Goal: Task Accomplishment & Management: Use online tool/utility

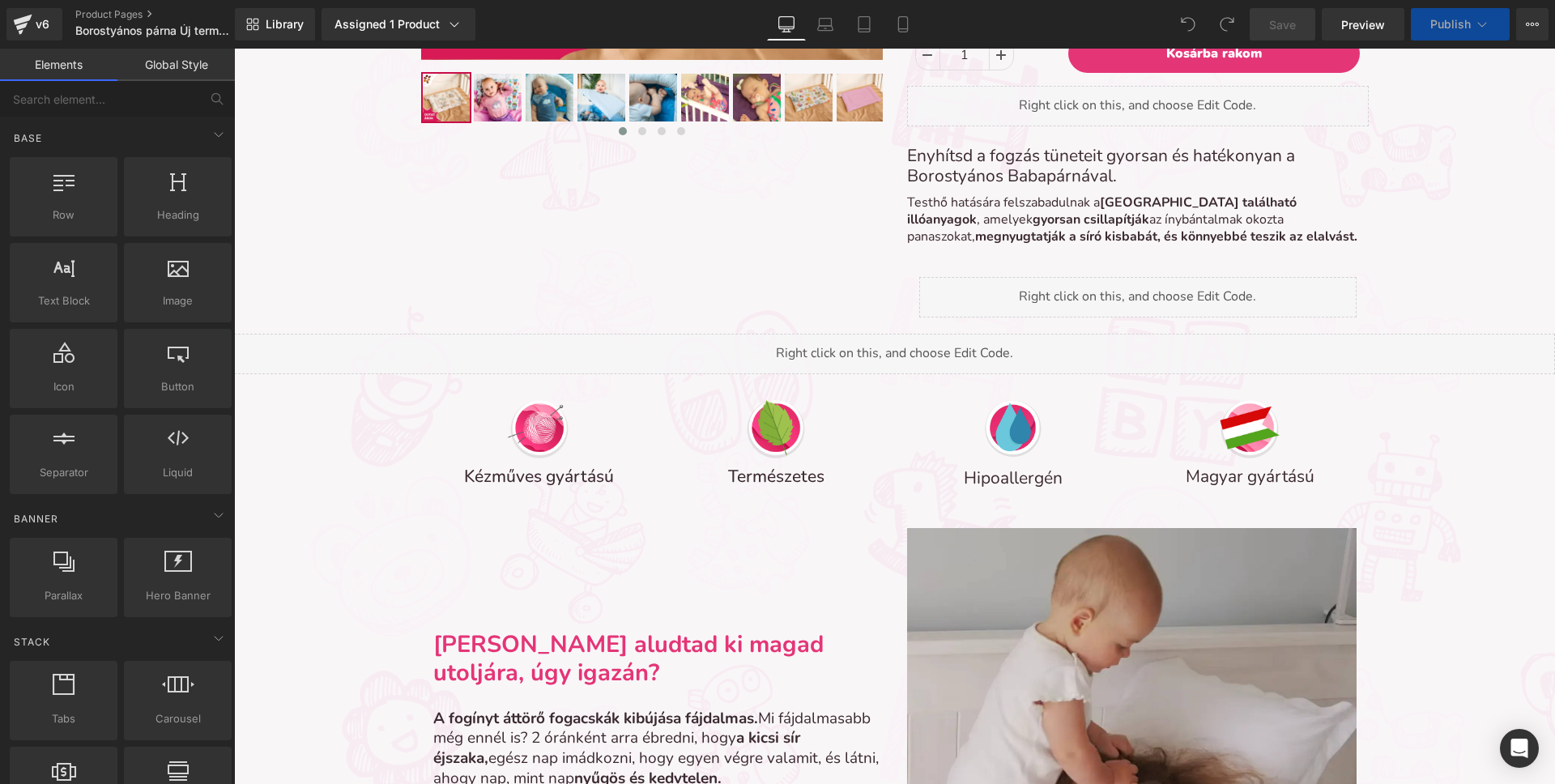
scroll to position [6361, 1321]
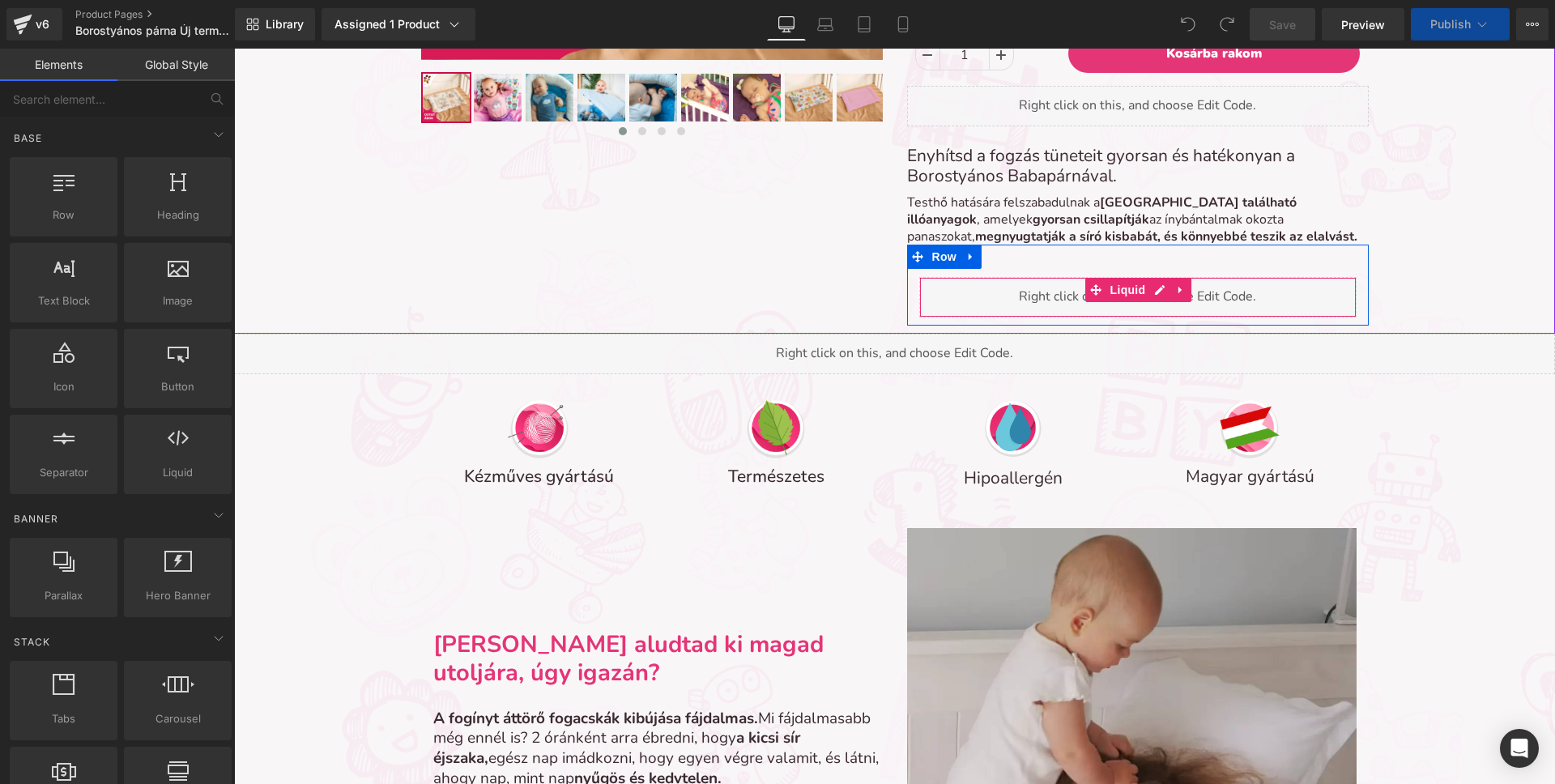
click at [1076, 295] on div "Liquid" at bounding box center [1138, 297] width 437 height 40
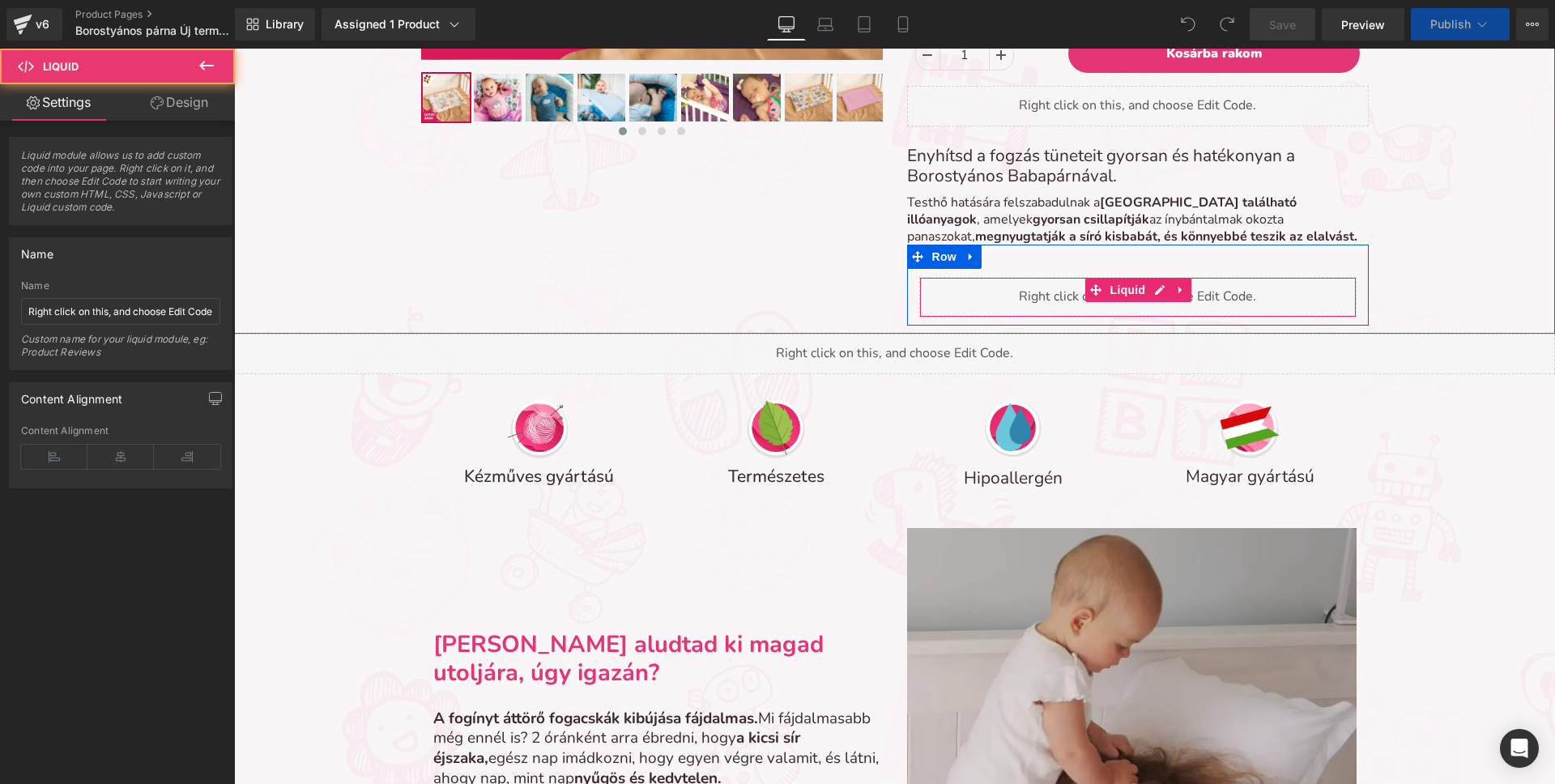
scroll to position [6380, 1321]
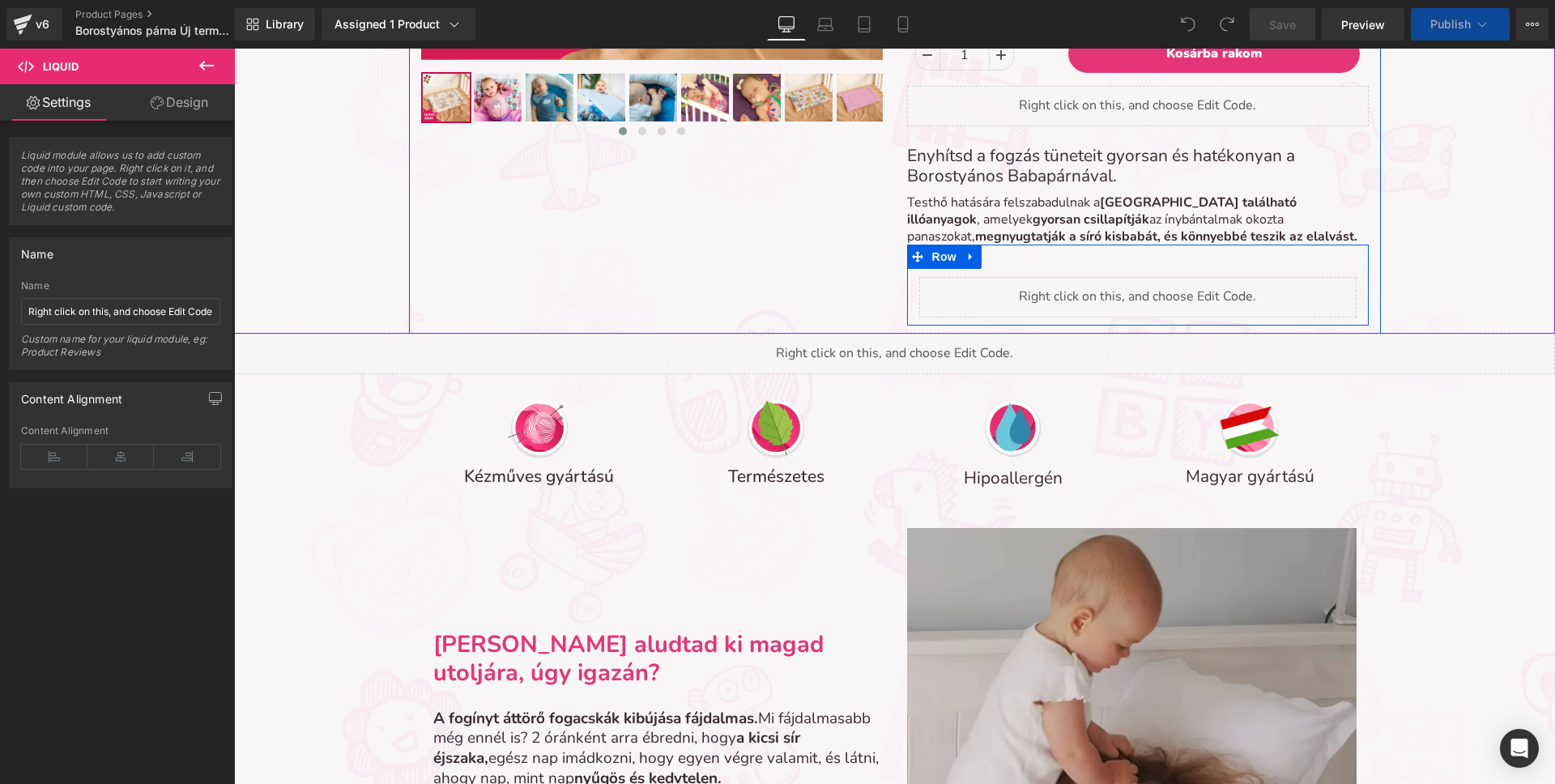
click at [1046, 270] on div "Liquid" at bounding box center [1138, 292] width 462 height 48
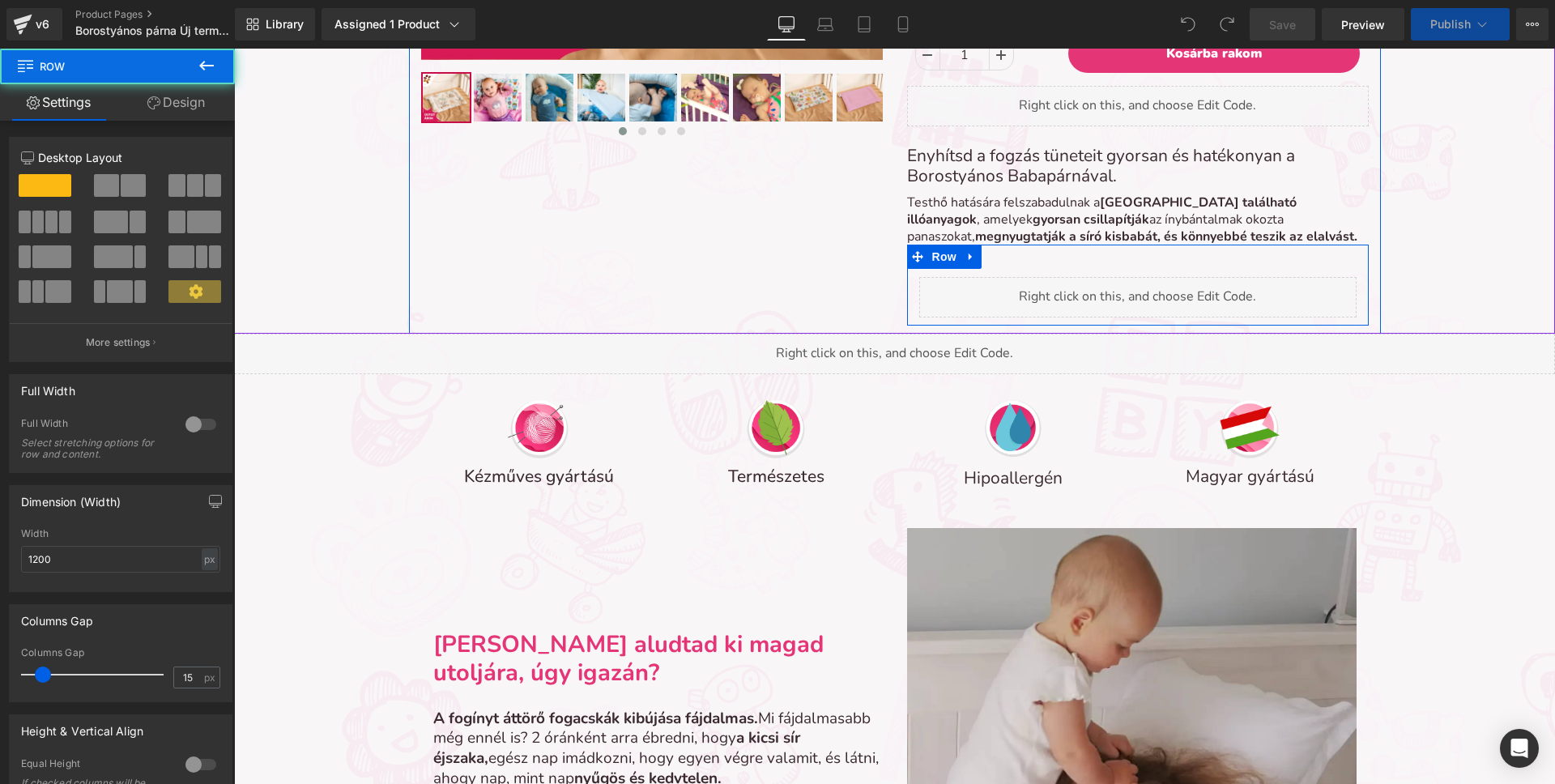
click at [1046, 270] on div "Liquid" at bounding box center [1138, 292] width 462 height 48
click at [1009, 265] on div "Liquid Row" at bounding box center [1138, 285] width 462 height 81
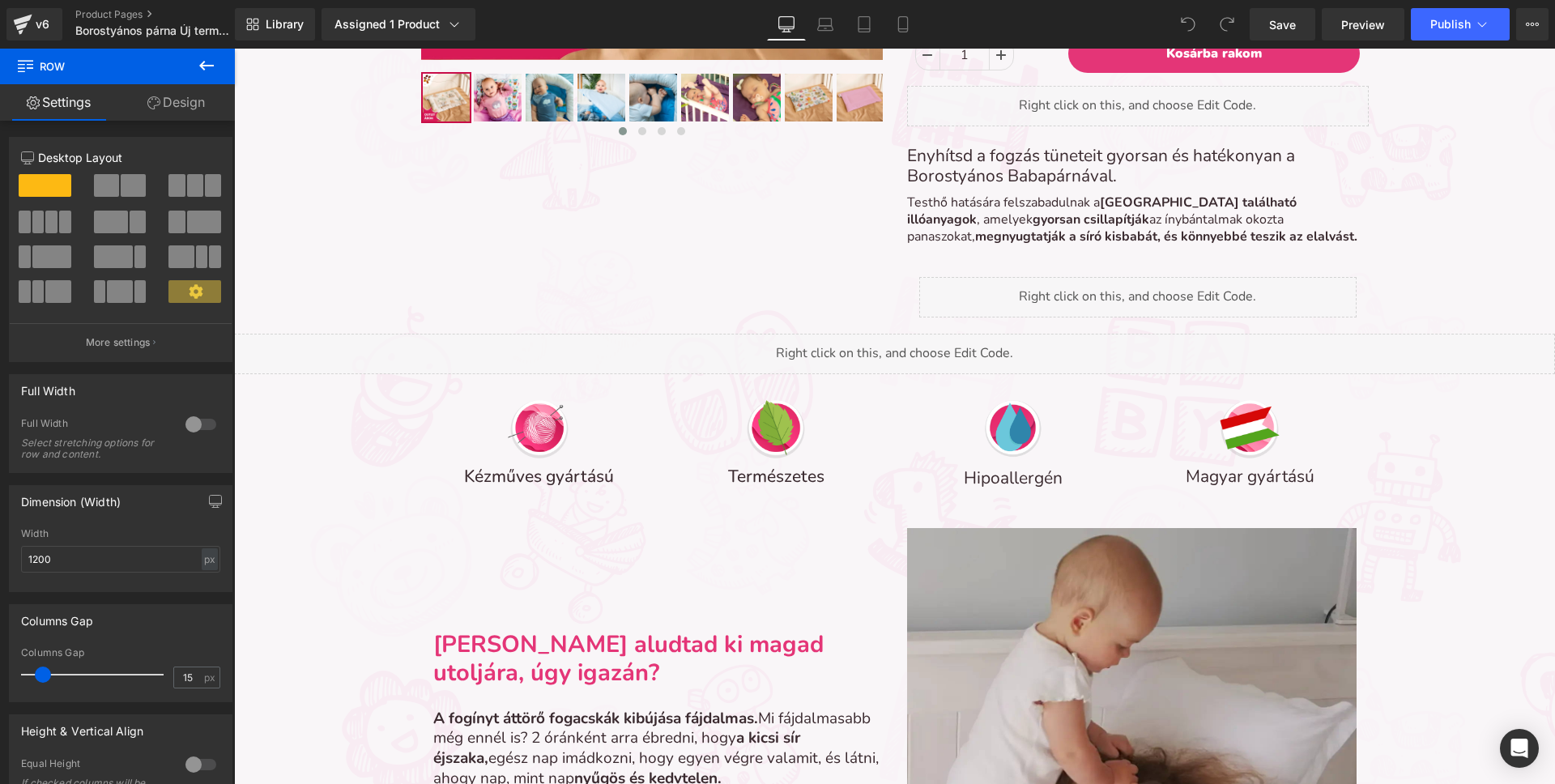
click at [210, 65] on icon at bounding box center [206, 65] width 15 height 10
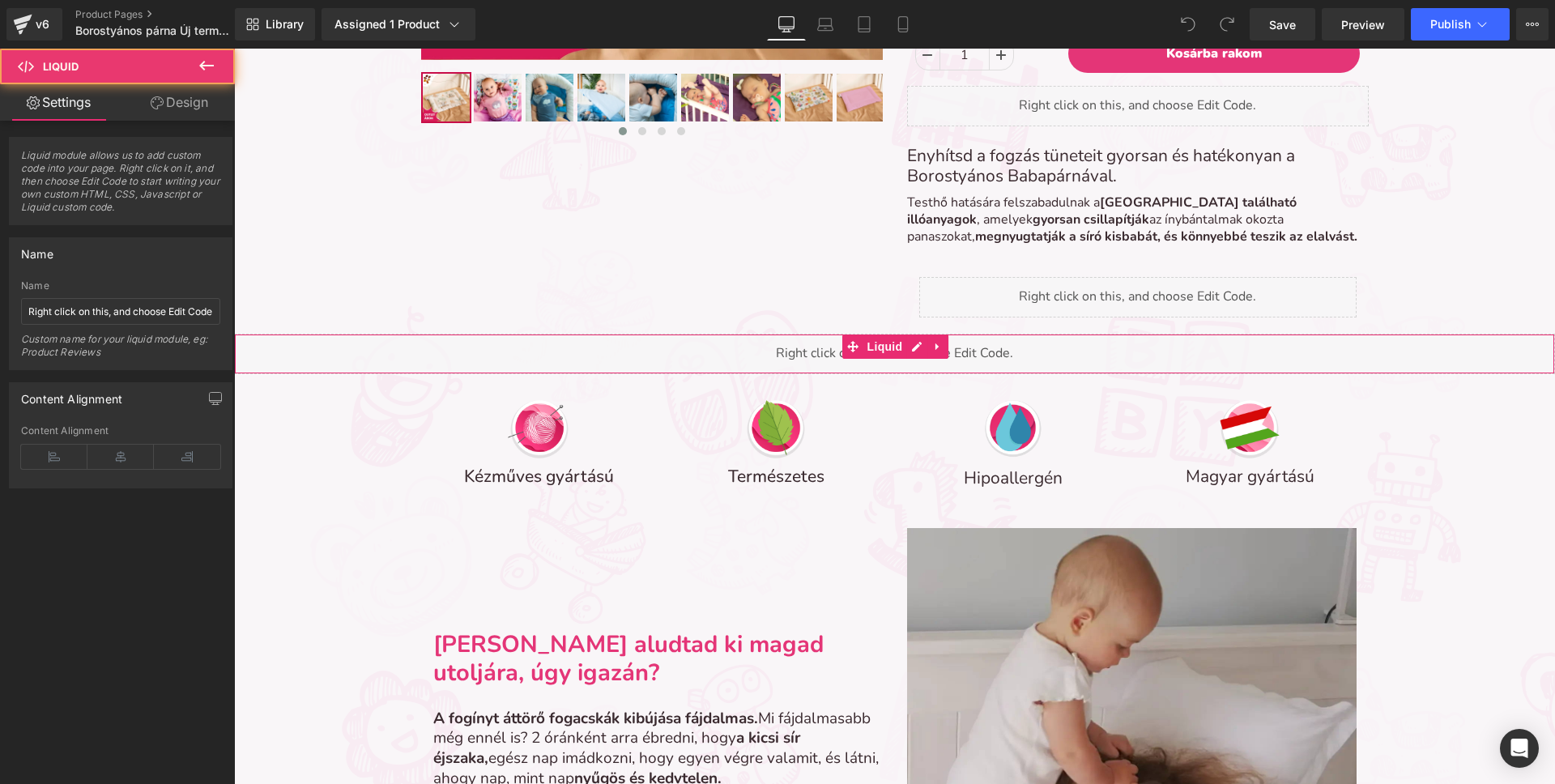
click at [805, 362] on div "Liquid" at bounding box center [895, 354] width 1321 height 40
click at [787, 359] on div "Liquid" at bounding box center [895, 354] width 1321 height 40
click at [134, 181] on span "Liquid module allows us to add custom code into your page. Right click on it, a…" at bounding box center [120, 187] width 199 height 76
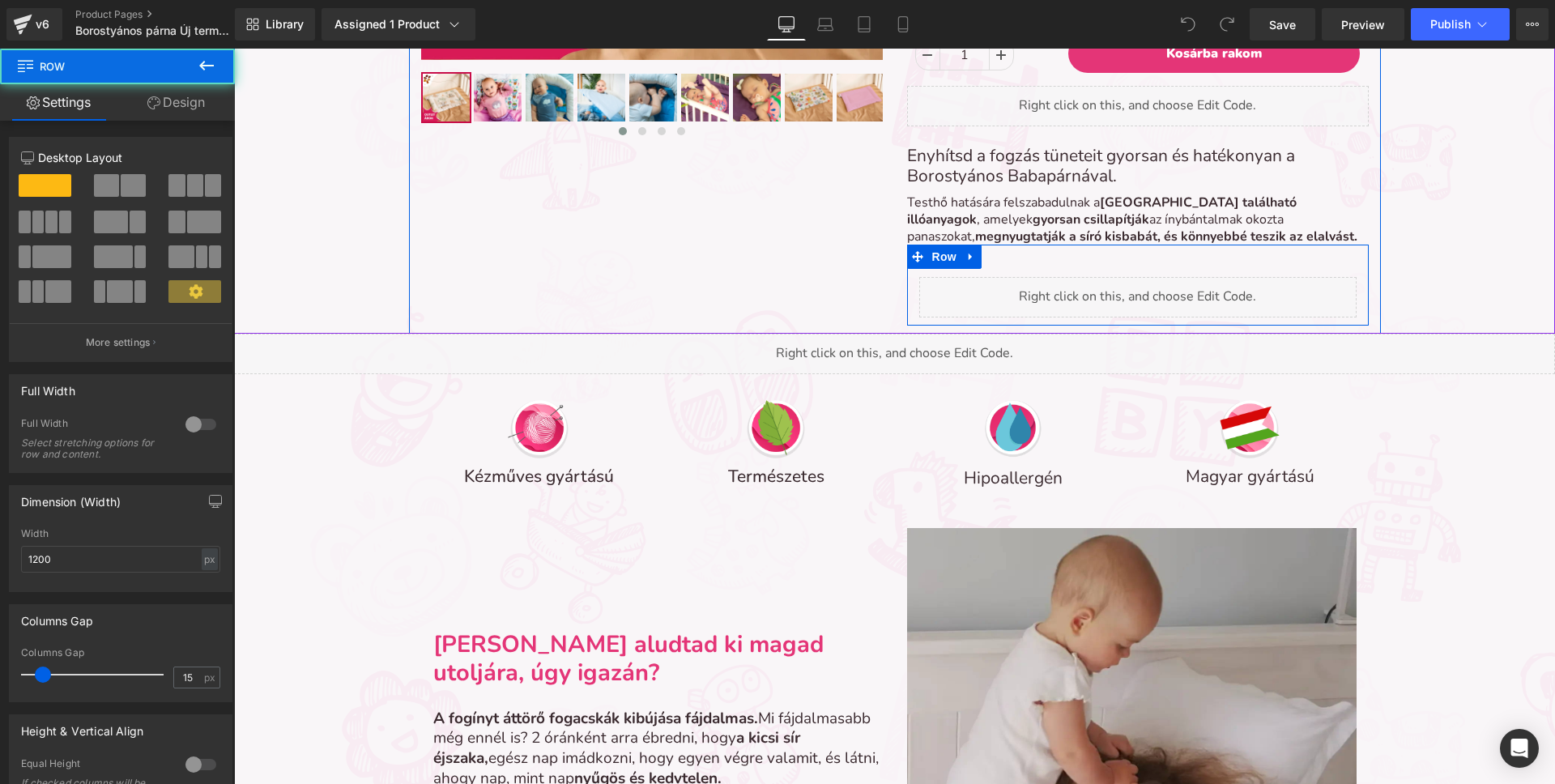
click at [984, 259] on div "Liquid Row" at bounding box center [1138, 285] width 462 height 81
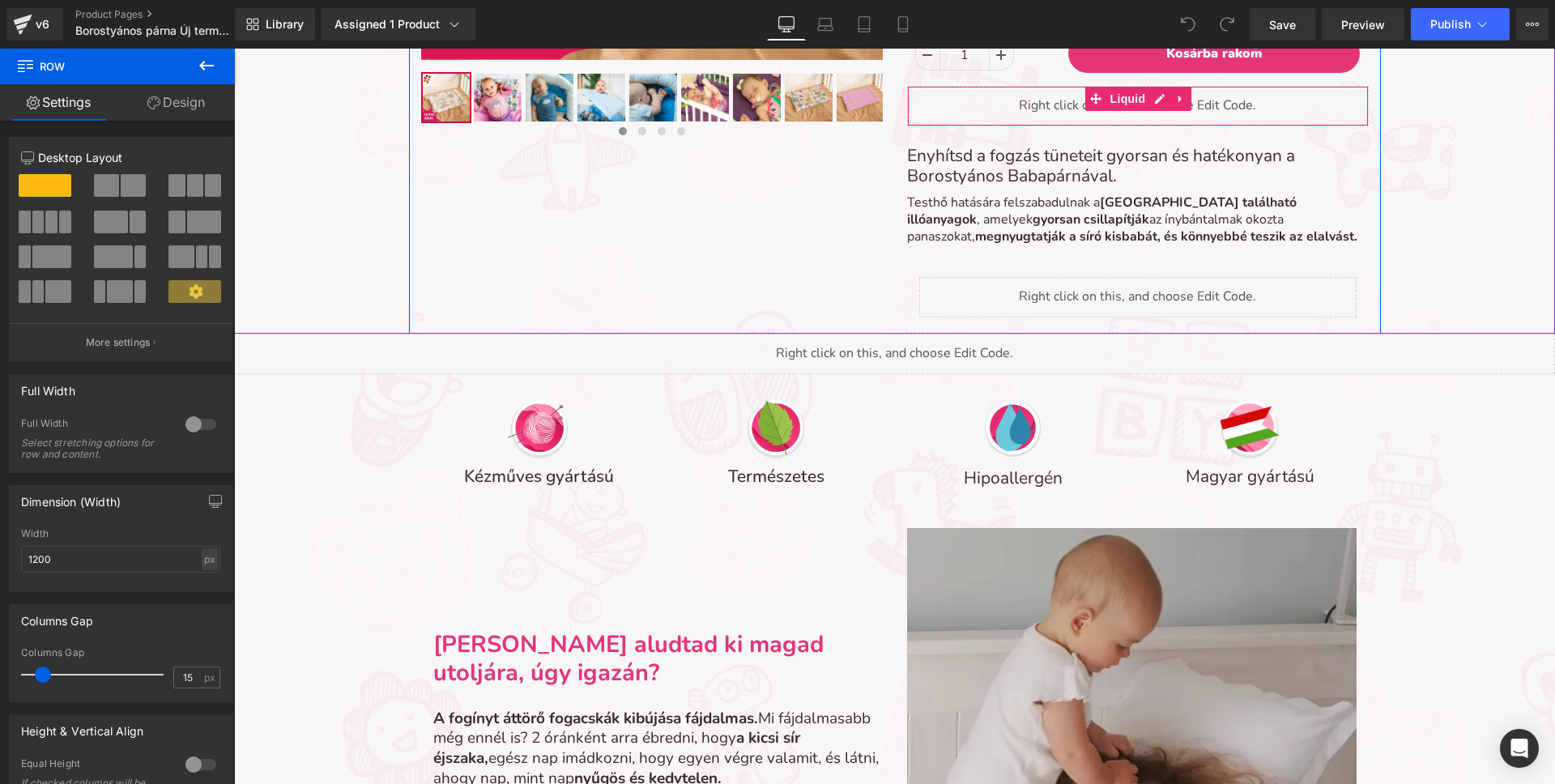
click at [1044, 111] on div "Liquid" at bounding box center [1138, 106] width 462 height 40
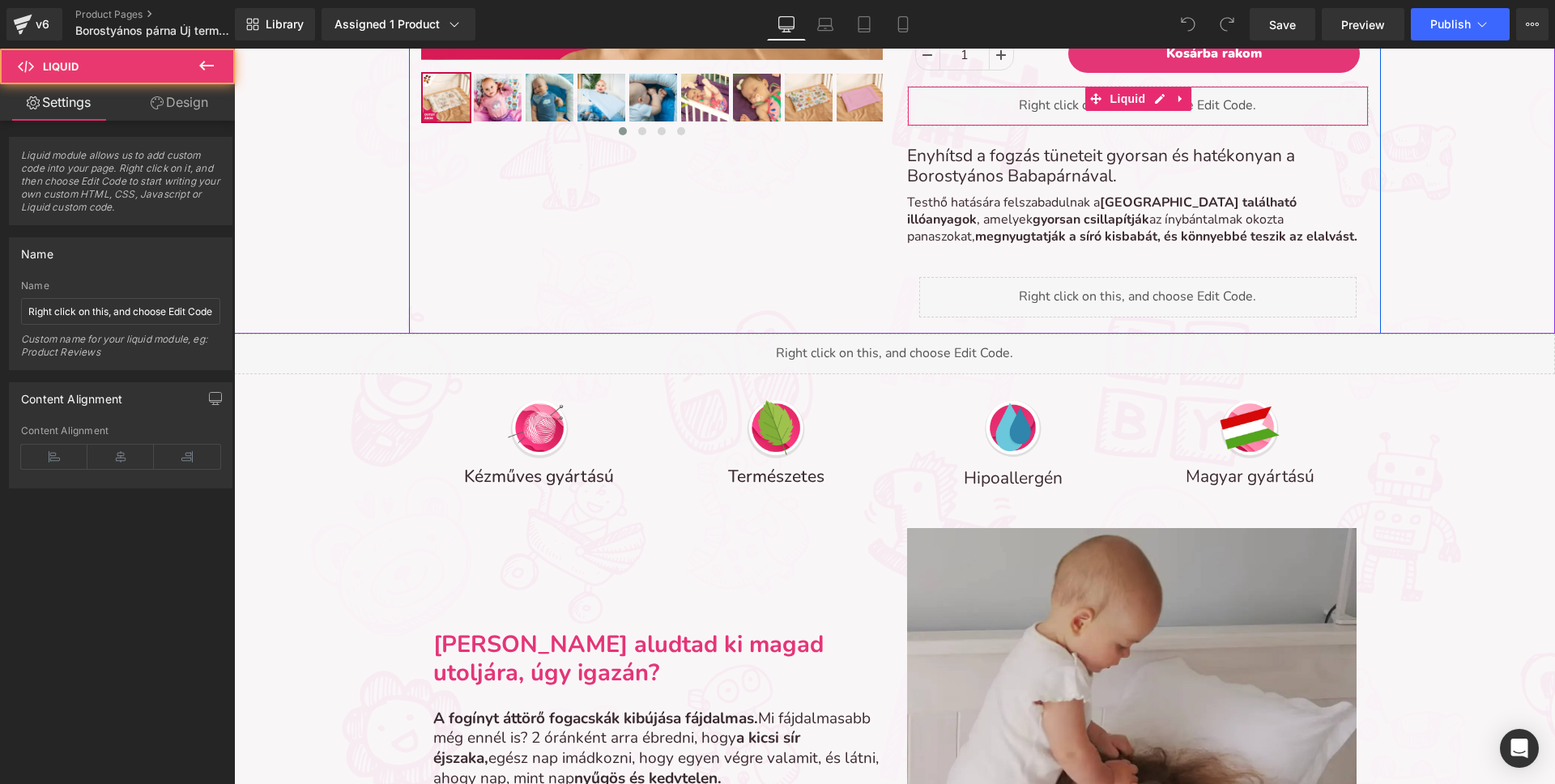
click at [1044, 111] on div "Liquid" at bounding box center [1138, 106] width 462 height 40
click at [1124, 99] on span "Liquid" at bounding box center [1128, 100] width 44 height 25
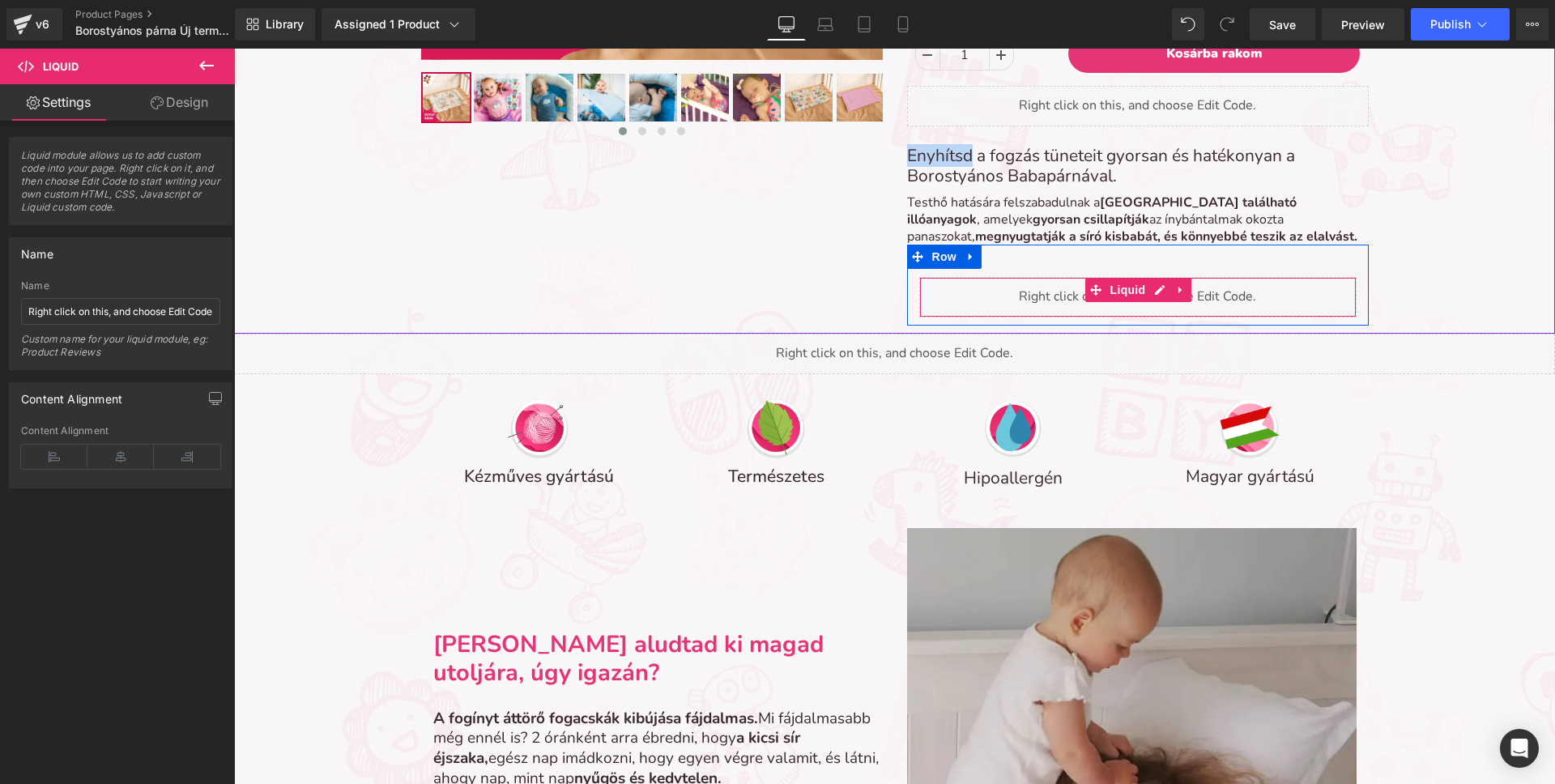
click at [1080, 296] on div "Liquid" at bounding box center [1138, 297] width 437 height 40
click at [1116, 289] on span "Liquid" at bounding box center [1128, 291] width 44 height 25
click at [1116, 289] on span "Liquid" at bounding box center [1128, 290] width 44 height 25
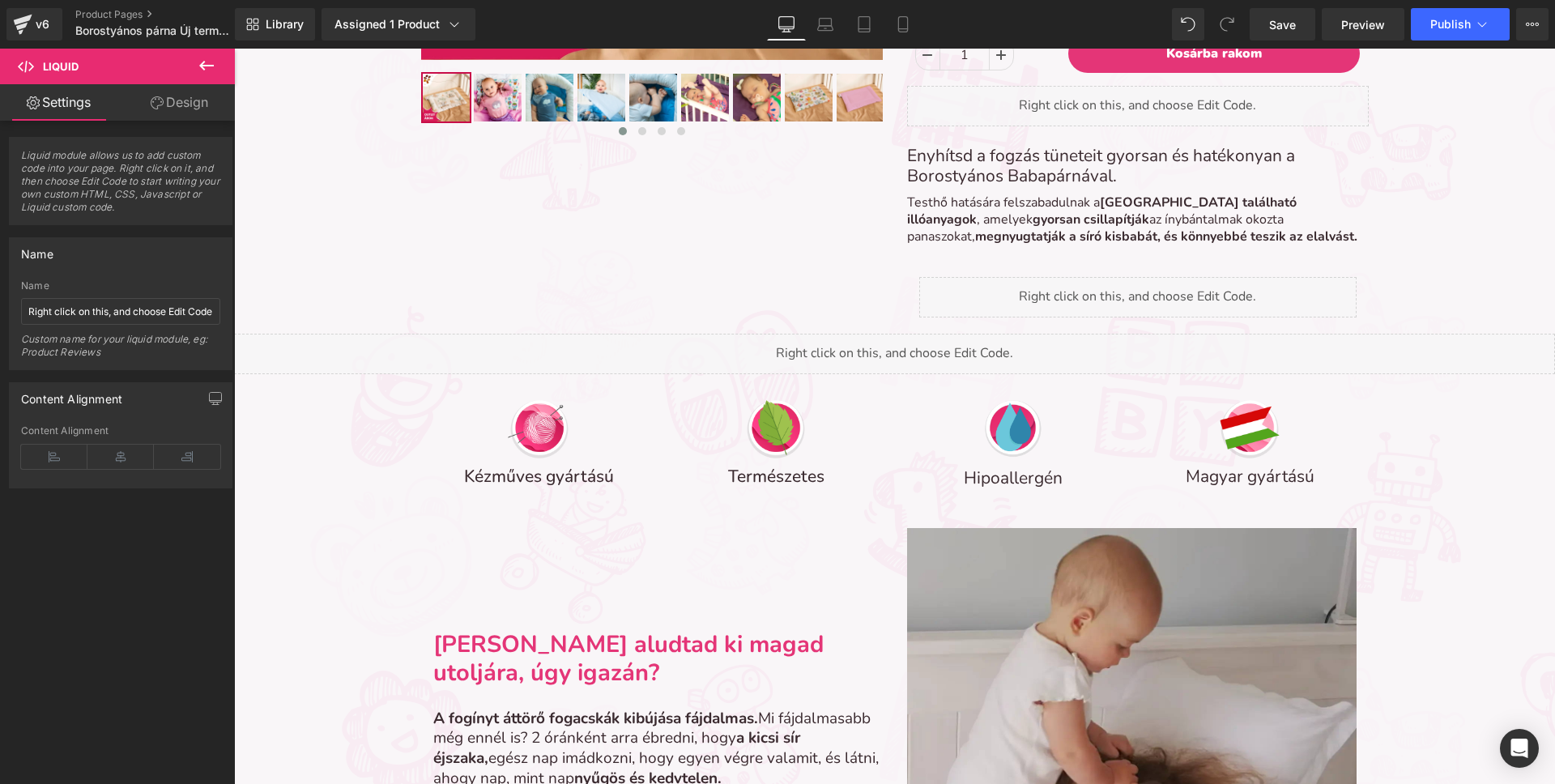
click at [163, 68] on span "Liquid" at bounding box center [97, 66] width 162 height 36
click at [212, 64] on icon at bounding box center [206, 66] width 19 height 19
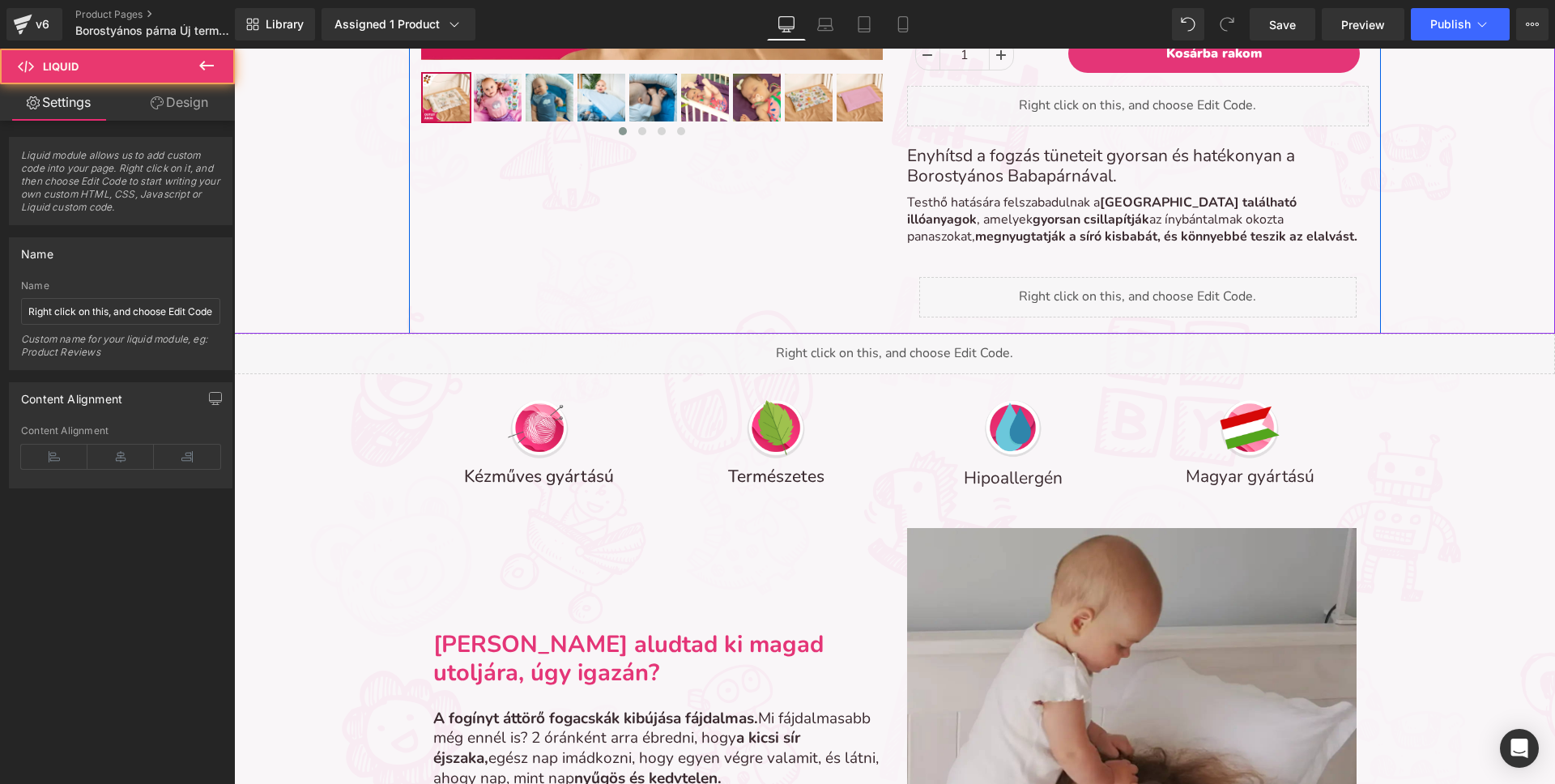
click at [1069, 287] on div "Liquid" at bounding box center [1138, 297] width 437 height 40
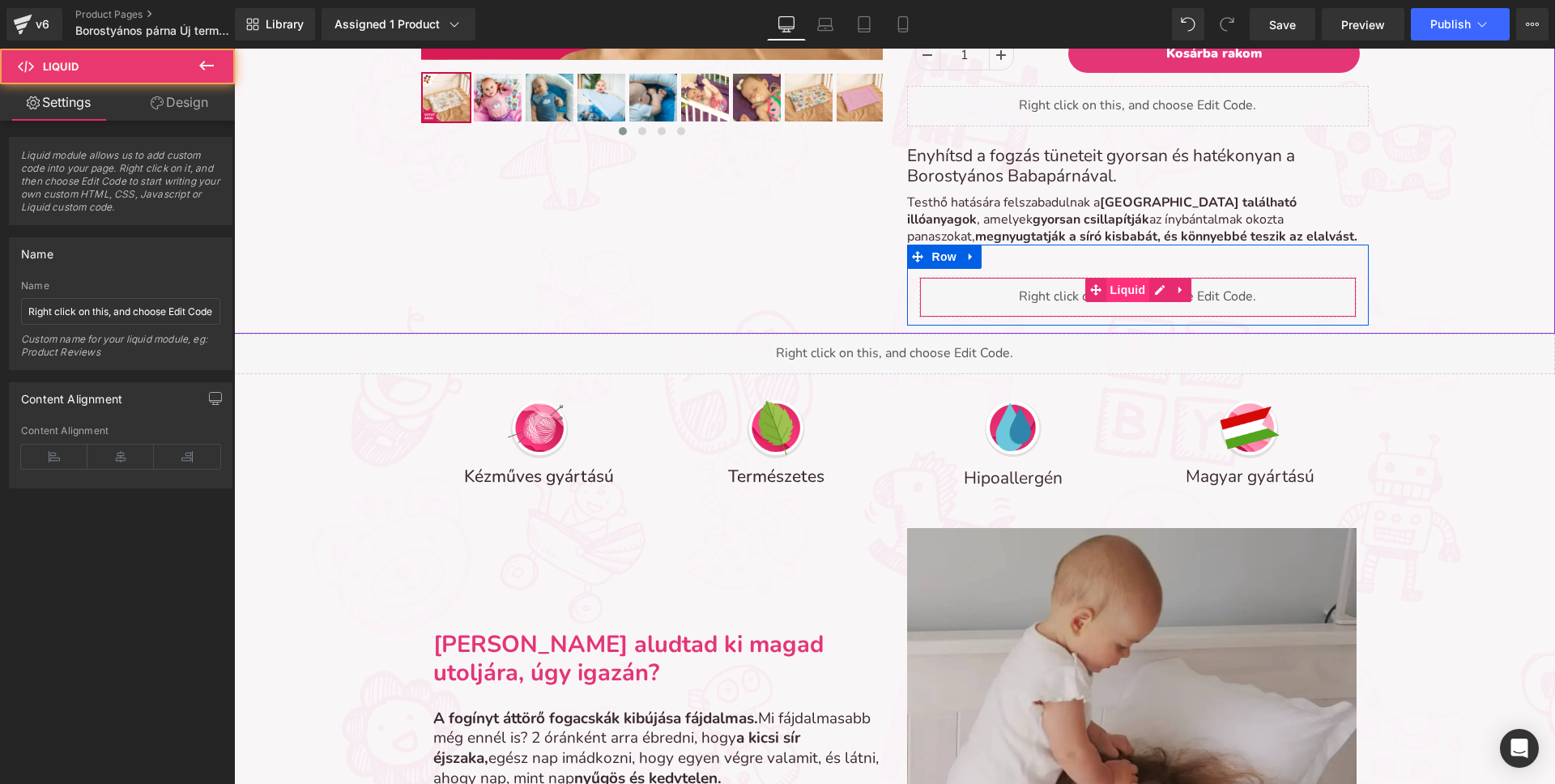
click at [1114, 291] on span "Liquid" at bounding box center [1128, 290] width 44 height 25
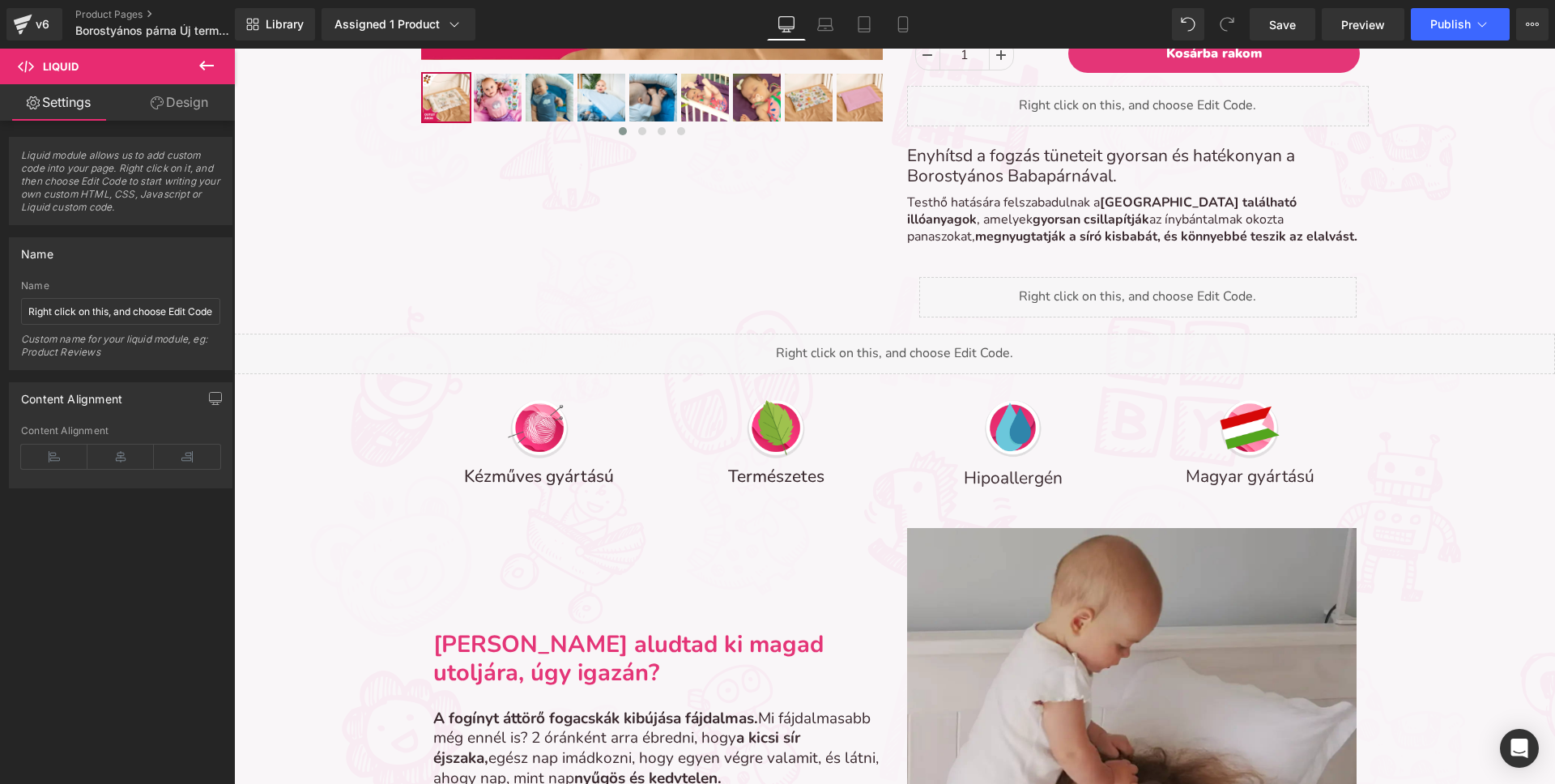
click at [40, 68] on span "Liquid" at bounding box center [97, 66] width 162 height 36
click at [26, 73] on icon at bounding box center [25, 66] width 16 height 16
click at [90, 166] on span "Liquid module allows us to add custom code into your page. Right click on it, a…" at bounding box center [120, 187] width 199 height 76
click at [181, 109] on link "Design" at bounding box center [179, 103] width 118 height 37
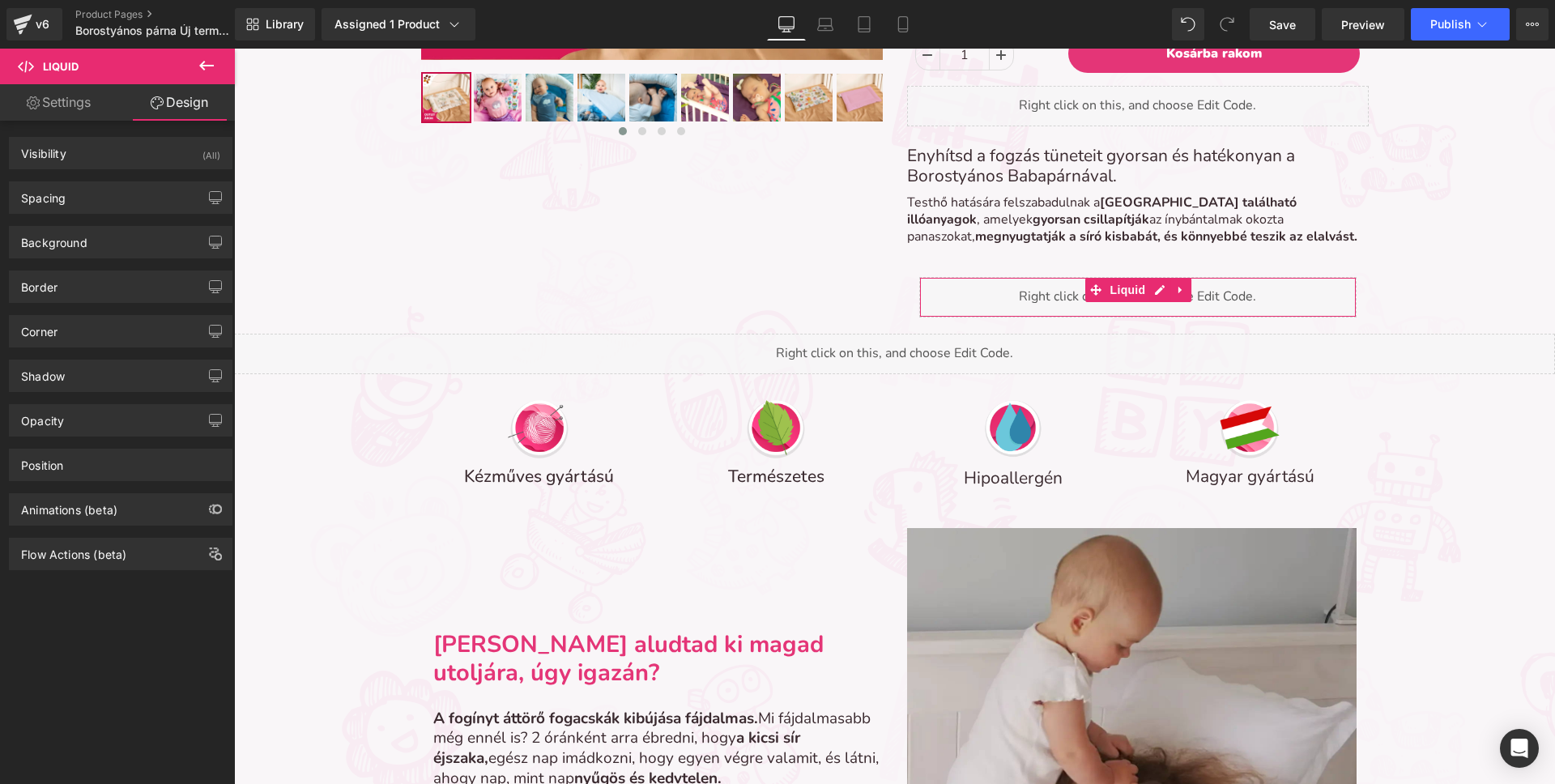
click at [61, 114] on link "Settings" at bounding box center [59, 103] width 118 height 37
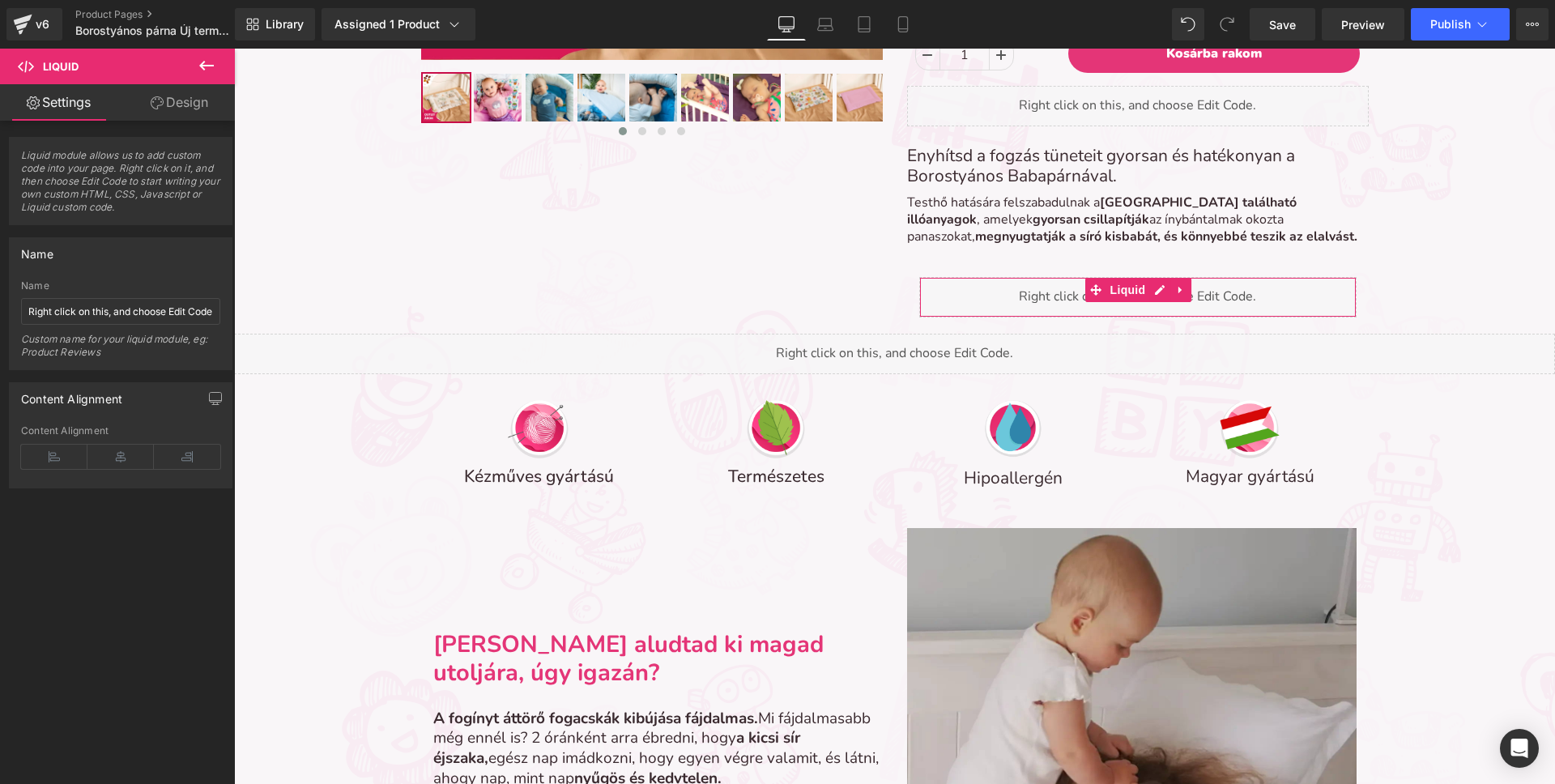
click at [83, 191] on span "Liquid module allows us to add custom code into your page. Right click on it, a…" at bounding box center [120, 187] width 199 height 76
drag, startPoint x: 99, startPoint y: 202, endPoint x: 96, endPoint y: 213, distance: 11.4
click at [96, 214] on span "Liquid module allows us to add custom code into your page. Right click on it, a…" at bounding box center [120, 187] width 199 height 76
click at [96, 213] on span "Liquid module allows us to add custom code into your page. Right click on it, a…" at bounding box center [120, 187] width 199 height 76
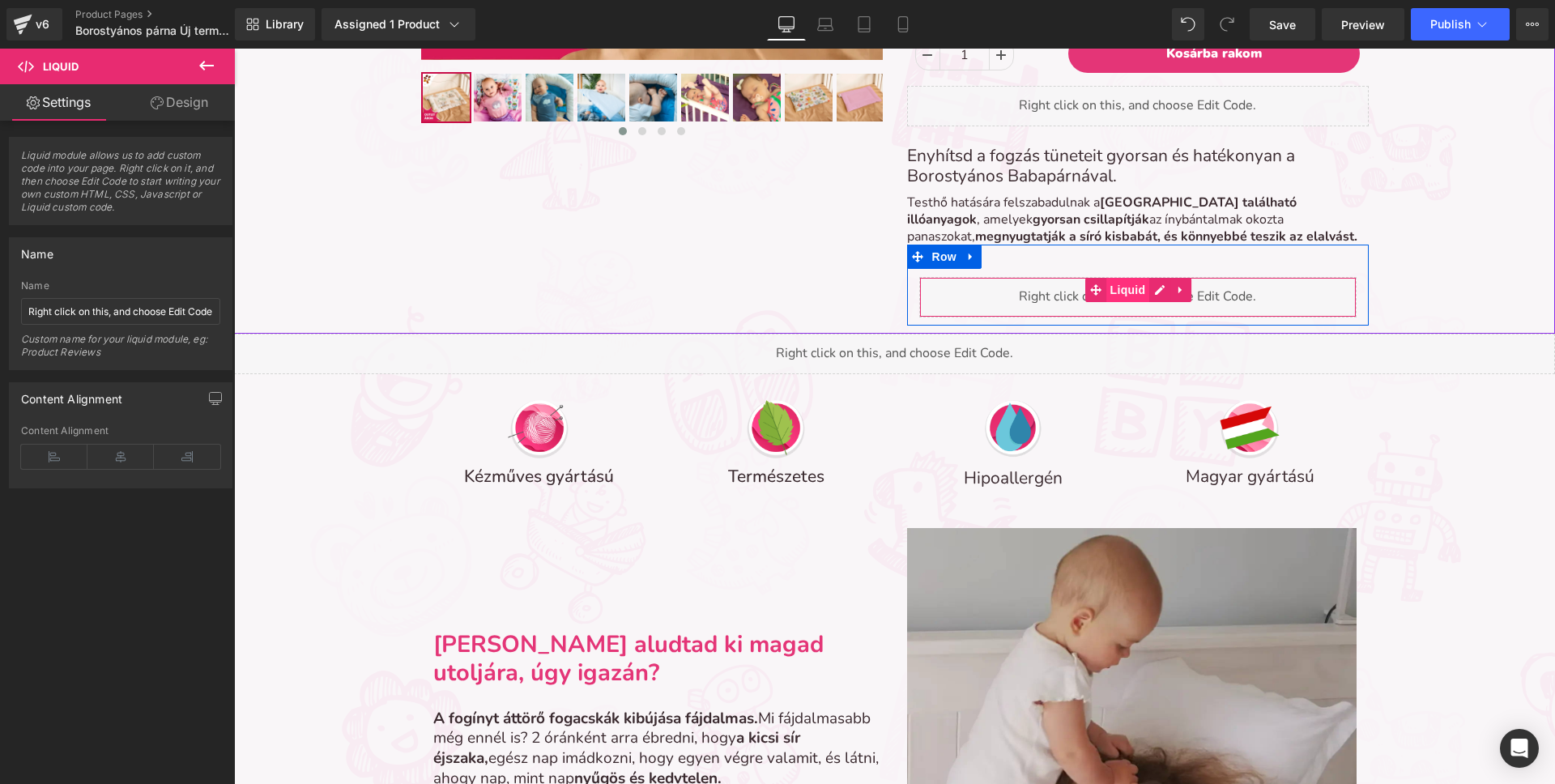
click at [1124, 293] on span "Liquid" at bounding box center [1128, 290] width 44 height 25
click at [1124, 293] on span "Liquid" at bounding box center [1128, 291] width 44 height 25
click at [1124, 293] on span "Liquid" at bounding box center [1128, 290] width 44 height 25
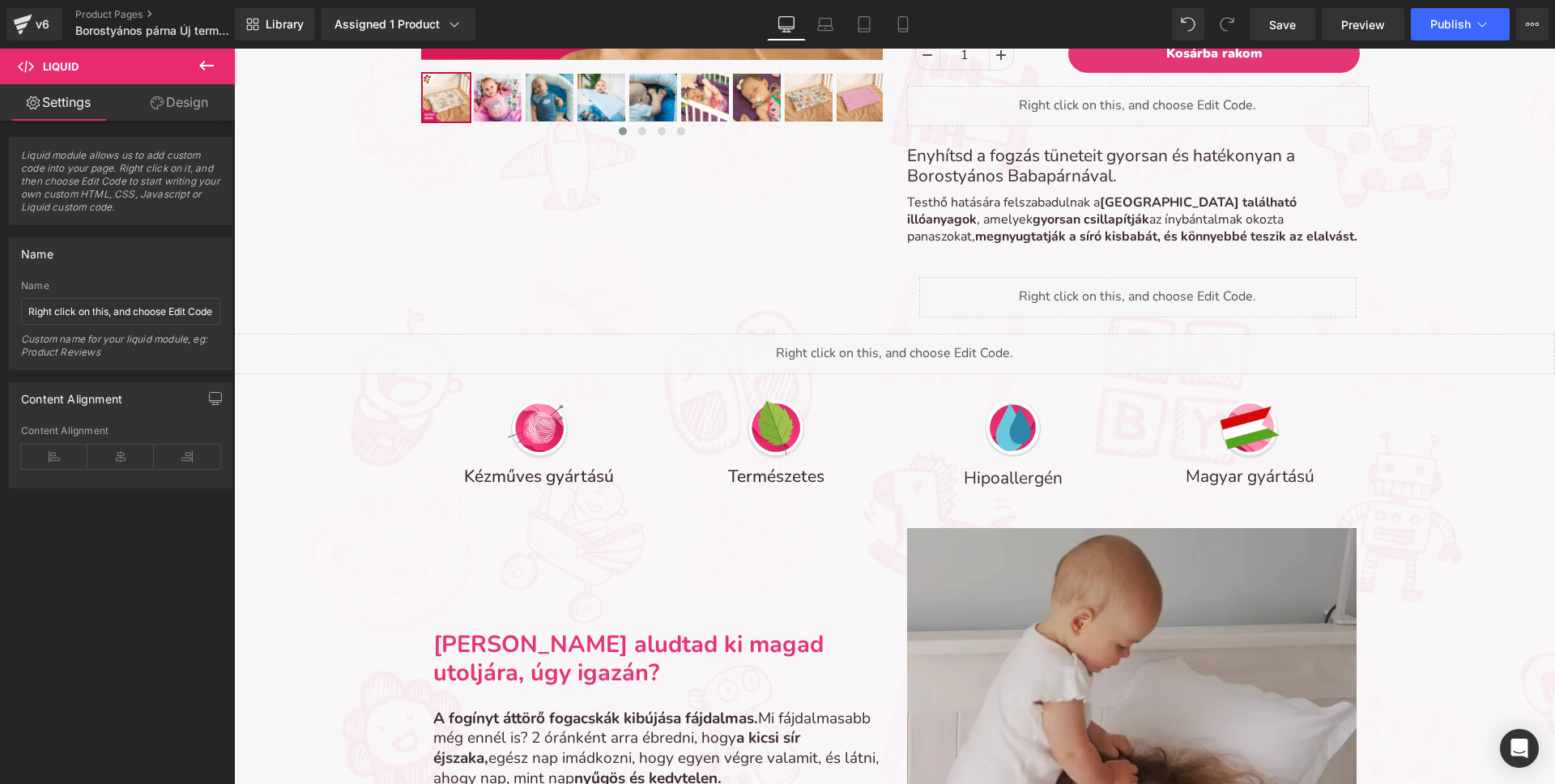
click at [76, 71] on span "Liquid" at bounding box center [61, 66] width 36 height 13
click at [106, 68] on span "Liquid" at bounding box center [97, 66] width 162 height 36
click at [66, 68] on span "Liquid" at bounding box center [61, 66] width 36 height 13
drag, startPoint x: 138, startPoint y: 169, endPoint x: 133, endPoint y: 181, distance: 13.0
click at [134, 182] on span "Liquid module allows us to add custom code into your page. Right click on it, a…" at bounding box center [120, 187] width 199 height 76
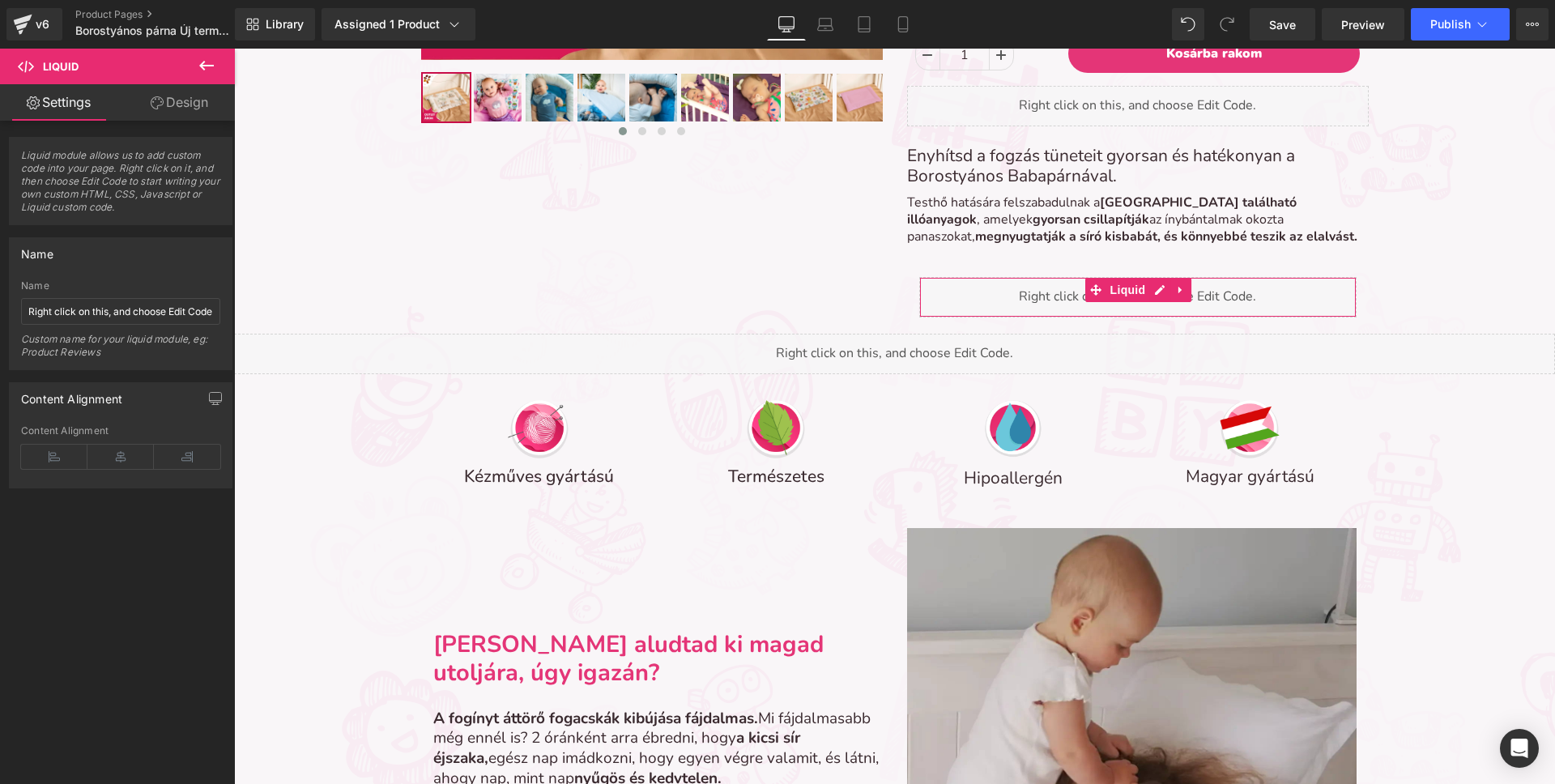
click at [133, 181] on span "Liquid module allows us to add custom code into your page. Right click on it, a…" at bounding box center [120, 187] width 199 height 76
click at [133, 183] on span "Liquid module allows us to add custom code into your page. Right click on it, a…" at bounding box center [120, 187] width 199 height 76
click at [131, 191] on span "Liquid module allows us to add custom code into your page. Right click on it, a…" at bounding box center [120, 187] width 199 height 76
click at [131, 189] on span "Liquid module allows us to add custom code into your page. Right click on it, a…" at bounding box center [120, 187] width 199 height 76
drag, startPoint x: 105, startPoint y: 159, endPoint x: 113, endPoint y: 205, distance: 46.7
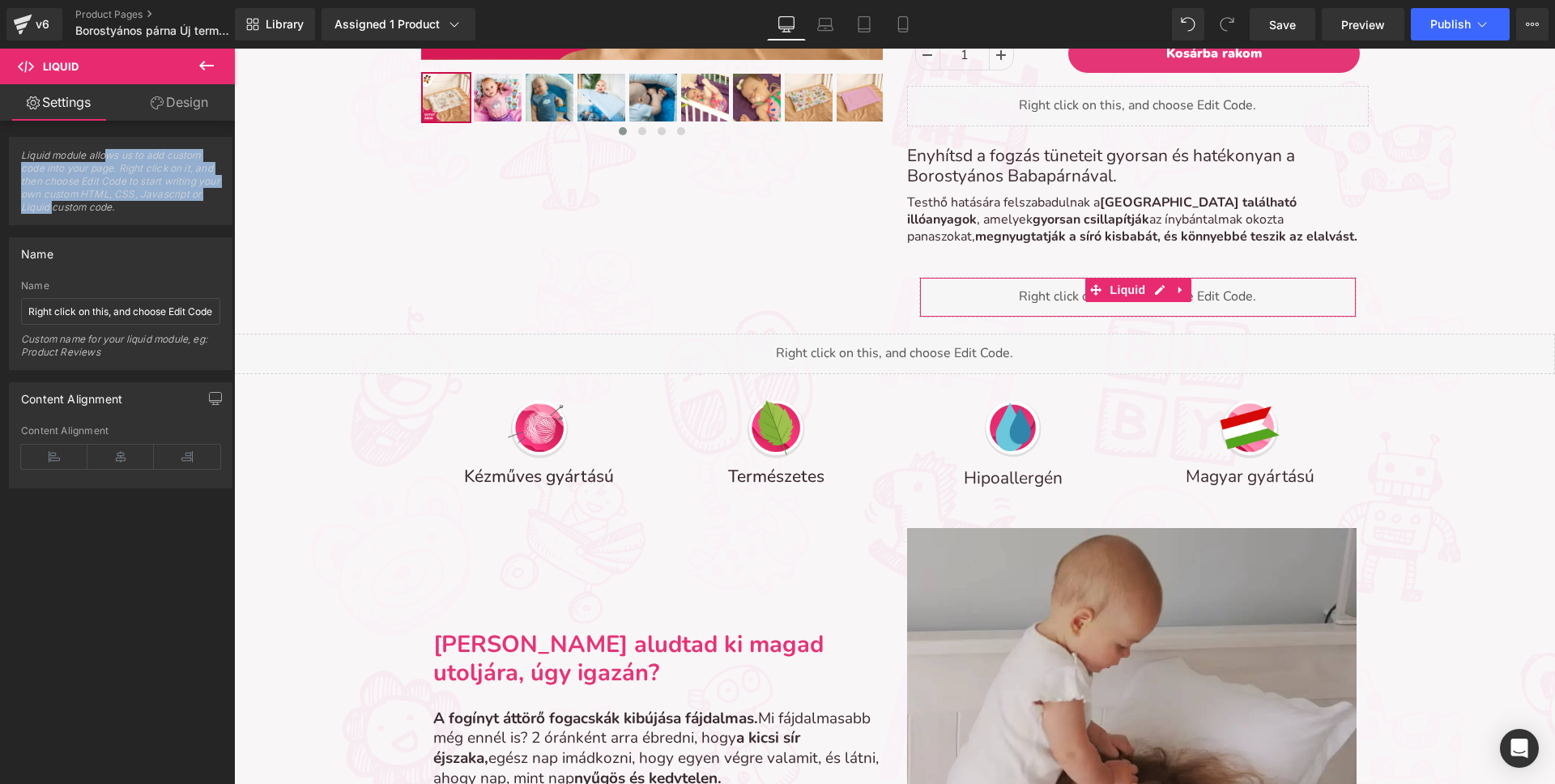
click at [114, 205] on span "Liquid module allows us to add custom code into your page. Right click on it, a…" at bounding box center [120, 187] width 199 height 76
click at [113, 205] on span "Liquid module allows us to add custom code into your page. Right click on it, a…" at bounding box center [120, 187] width 199 height 76
click at [127, 313] on input "Right click on this, and choose Edit Code." at bounding box center [120, 311] width 199 height 26
click at [134, 401] on div "Content Alignment" at bounding box center [120, 398] width 222 height 31
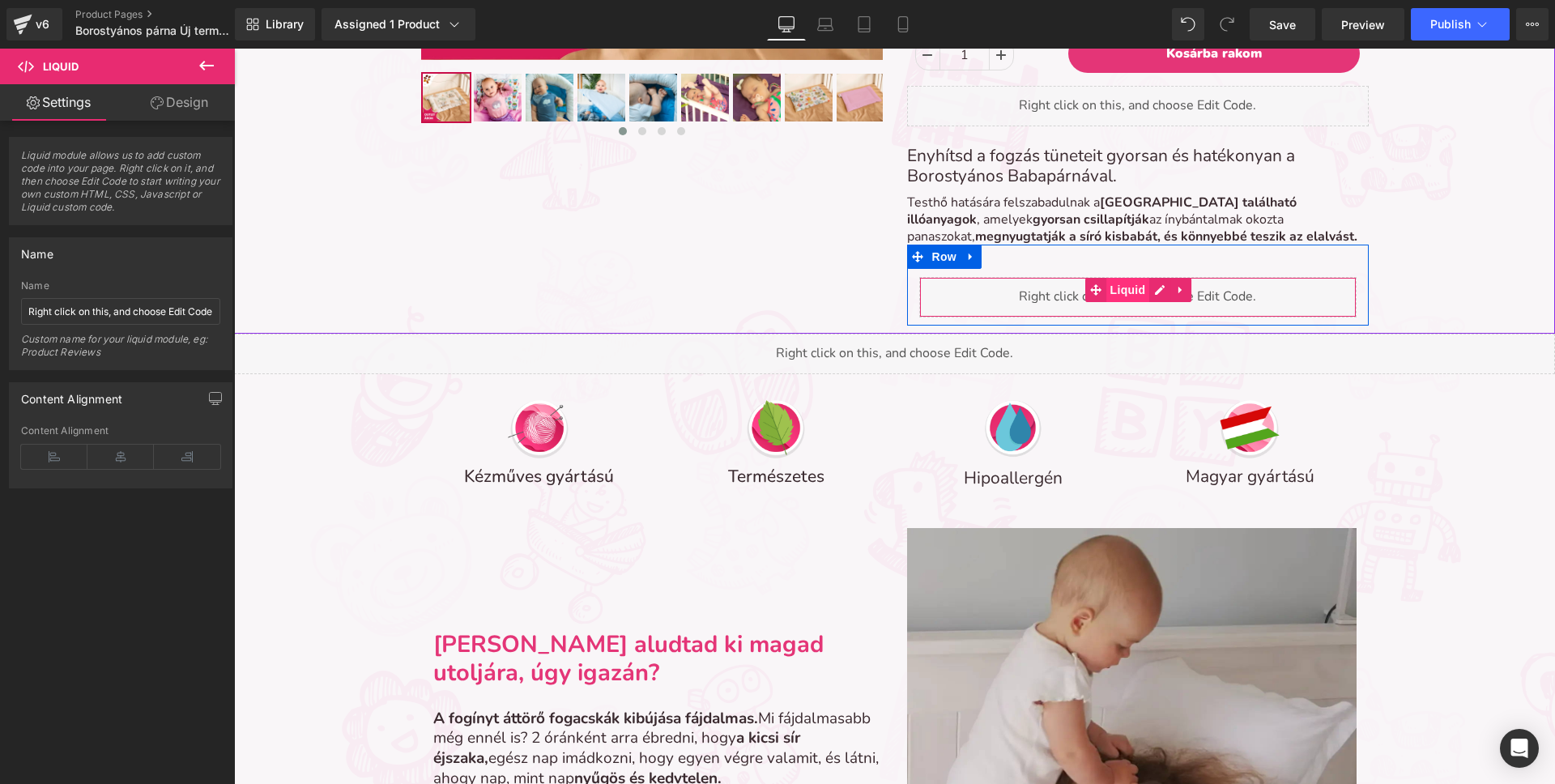
click at [1119, 298] on span "Liquid" at bounding box center [1128, 290] width 44 height 25
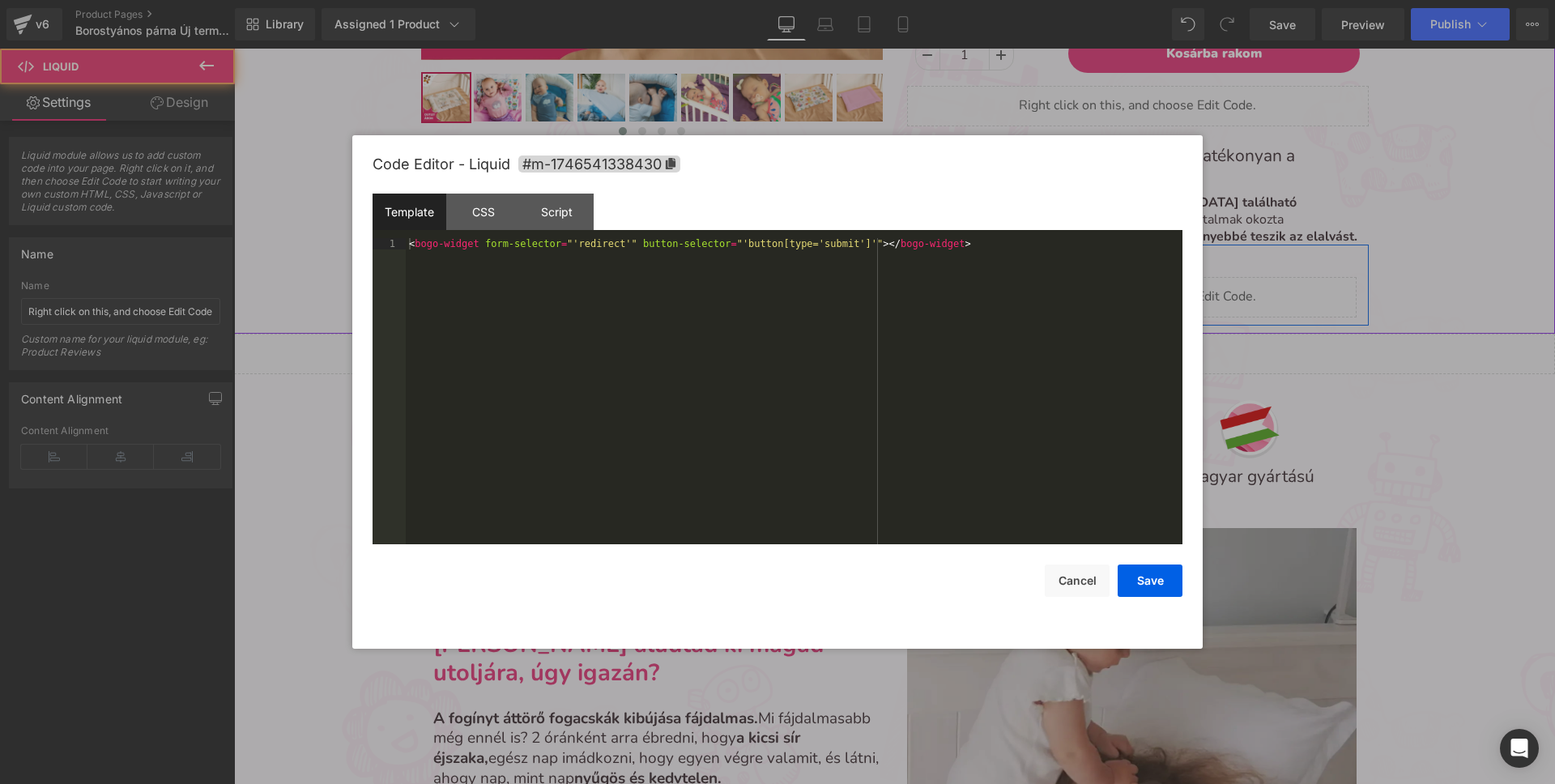
click at [1156, 291] on div "Liquid" at bounding box center [1138, 297] width 437 height 40
click at [412, 206] on div "Template" at bounding box center [409, 212] width 74 height 37
click at [642, 298] on div "< bogo-widget form-selector = "'redirect'" button-selector = "'button[type='sub…" at bounding box center [794, 402] width 777 height 328
click at [1073, 582] on button "Cancel" at bounding box center [1077, 580] width 65 height 32
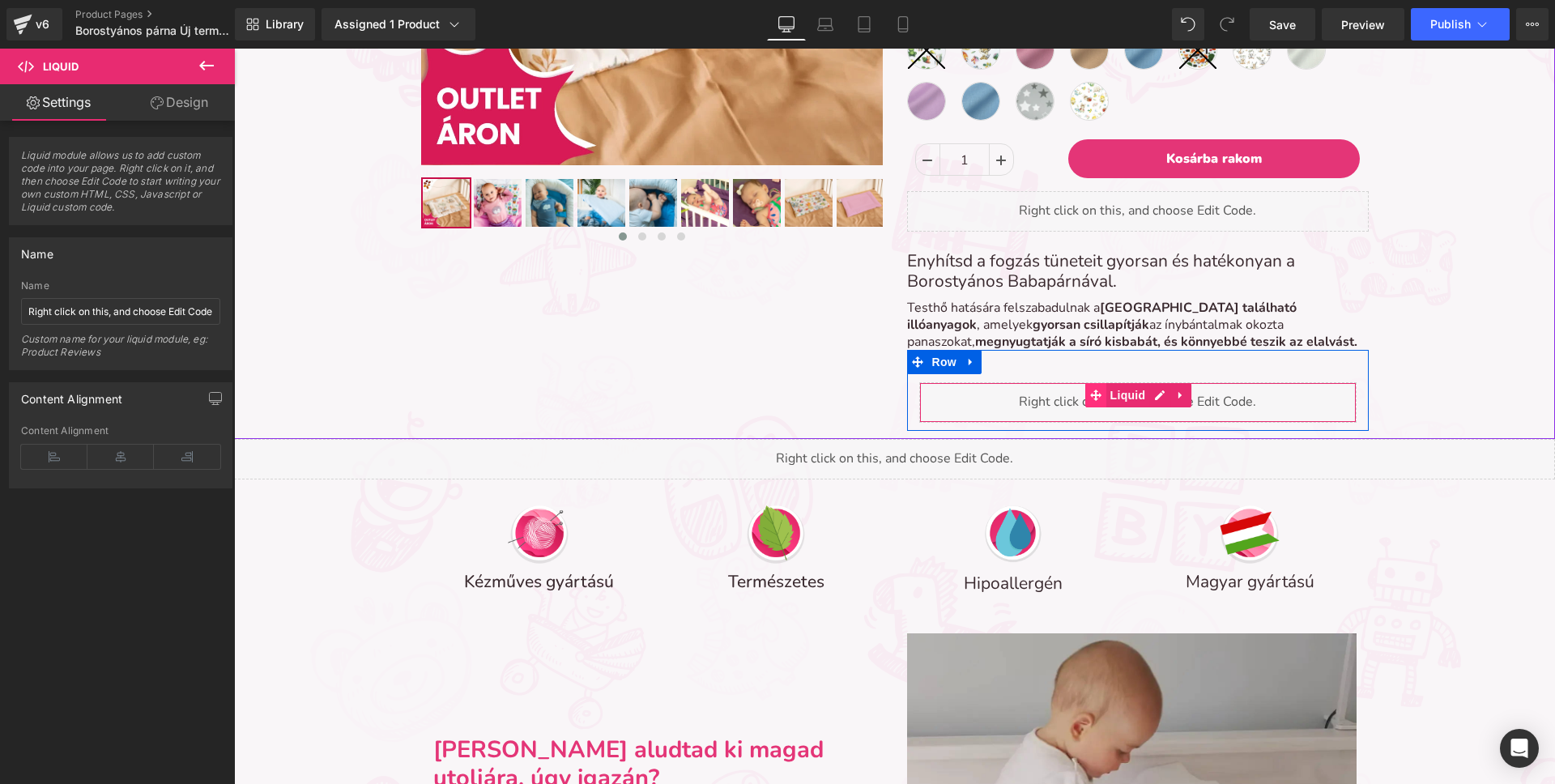
scroll to position [526, 0]
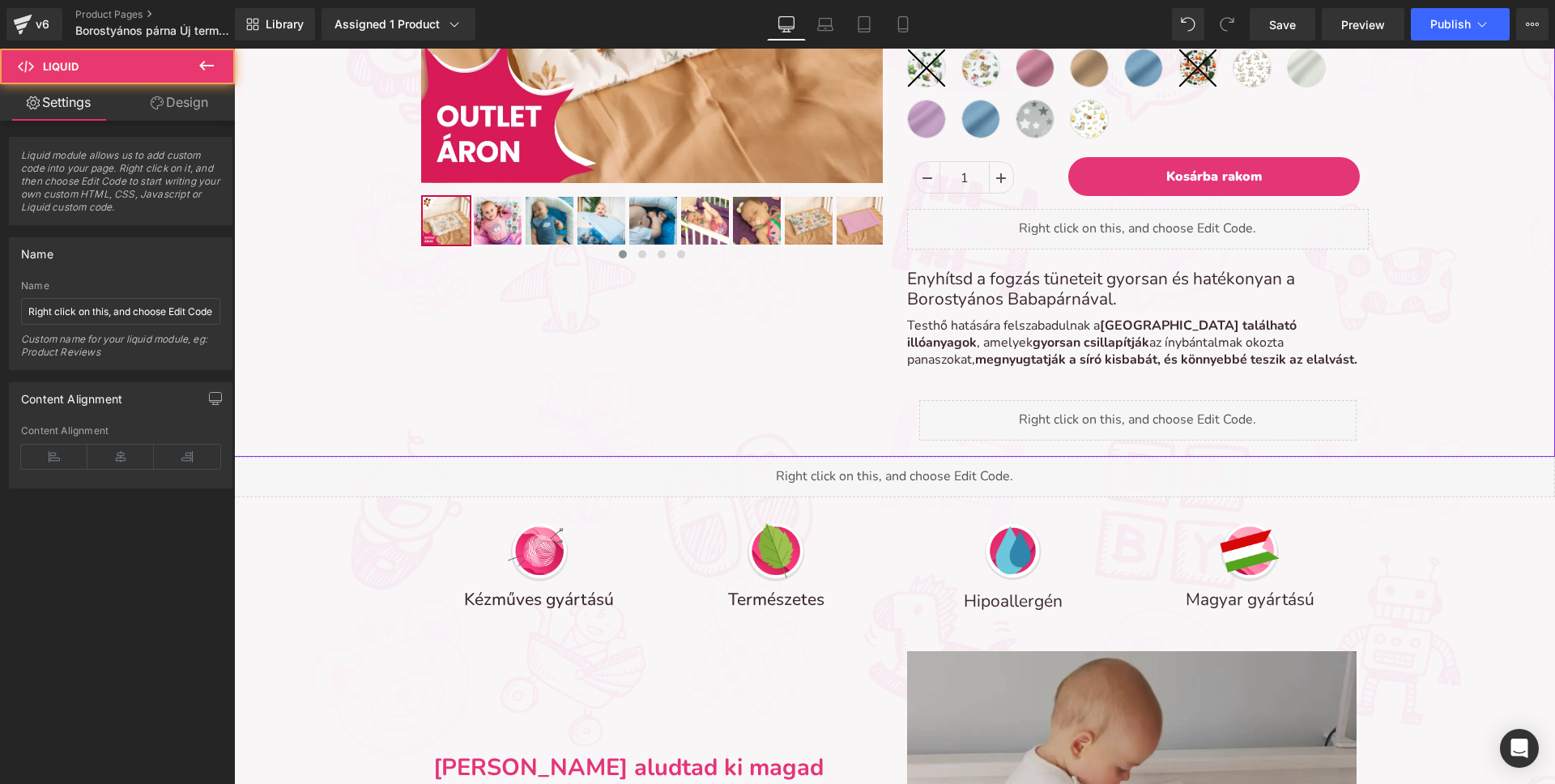
click at [1105, 234] on div "Liquid" at bounding box center [1138, 229] width 462 height 40
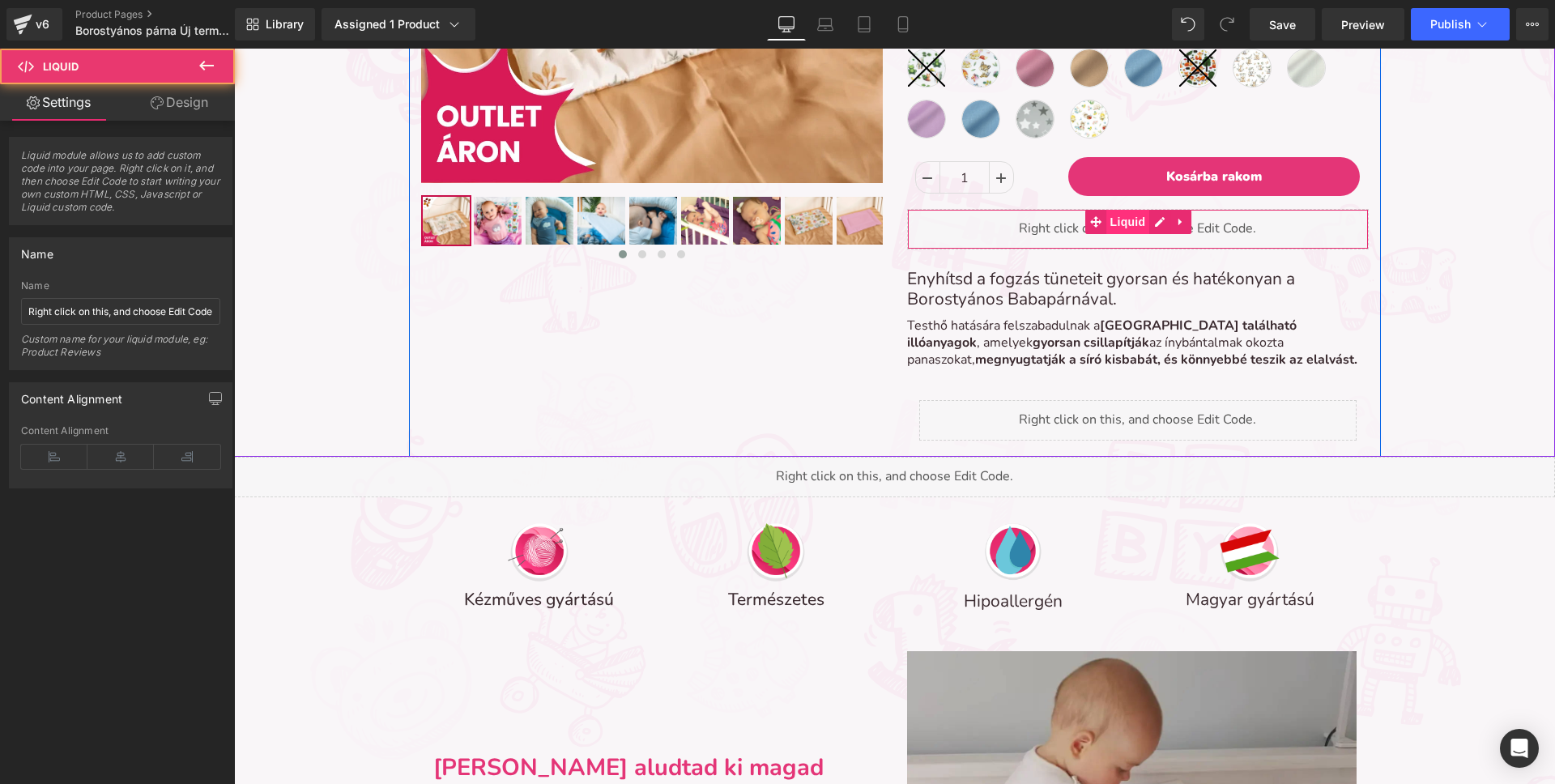
click at [1122, 226] on span "Liquid" at bounding box center [1128, 222] width 44 height 25
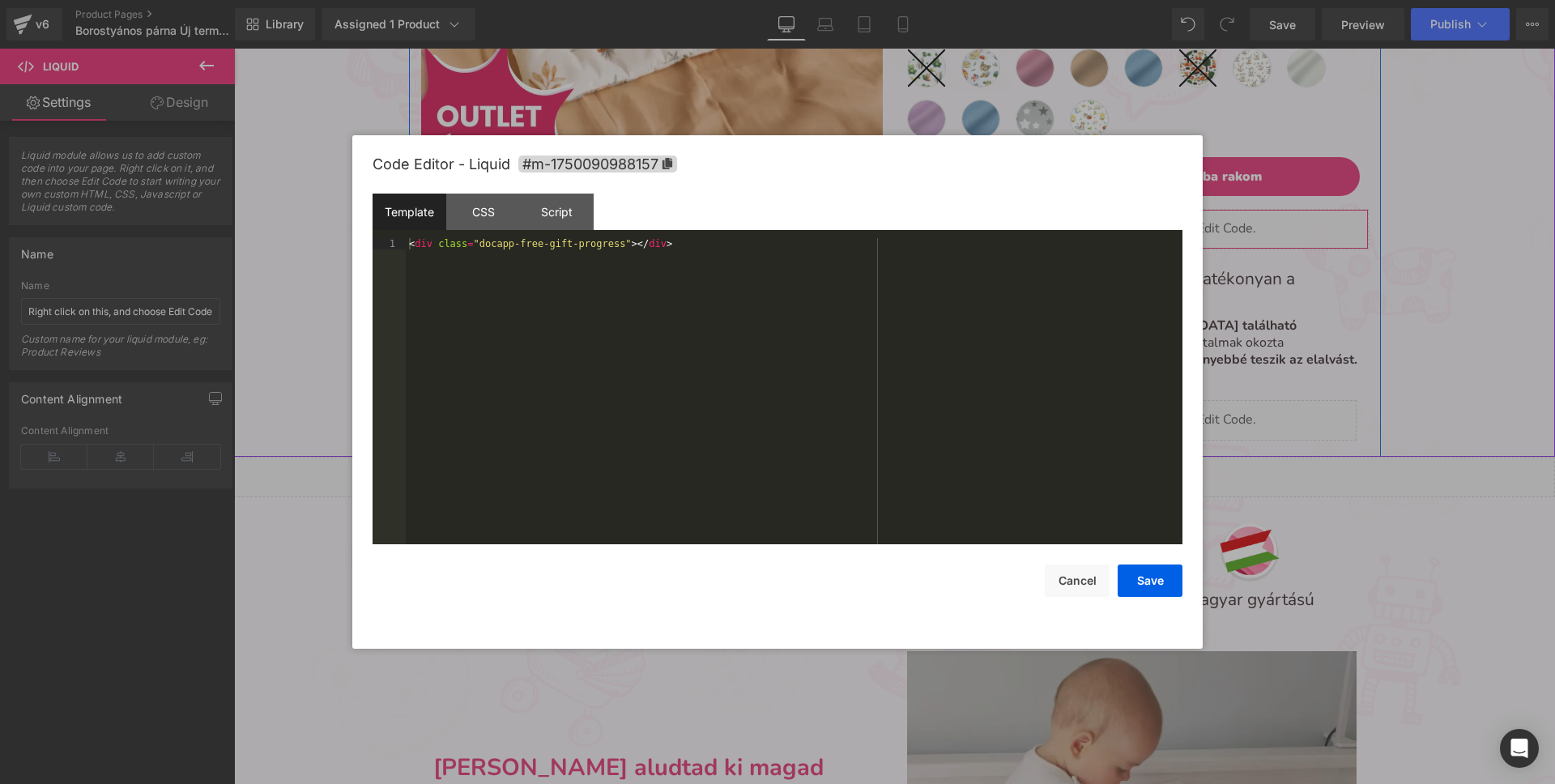
click at [1159, 224] on div "Liquid" at bounding box center [1138, 229] width 462 height 40
click at [1374, 366] on div at bounding box center [777, 392] width 1555 height 784
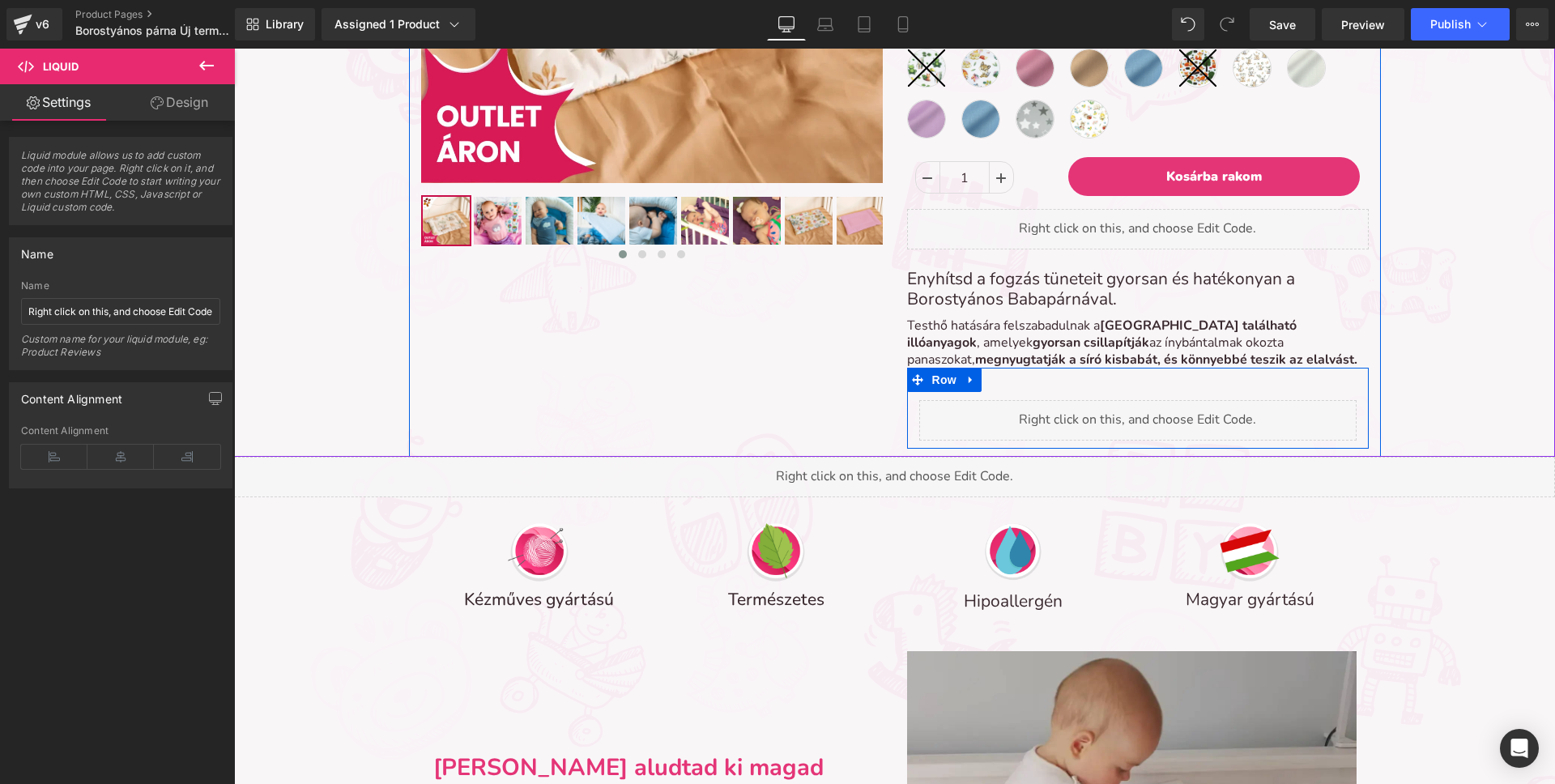
click at [915, 406] on div "Liquid" at bounding box center [1138, 415] width 462 height 48
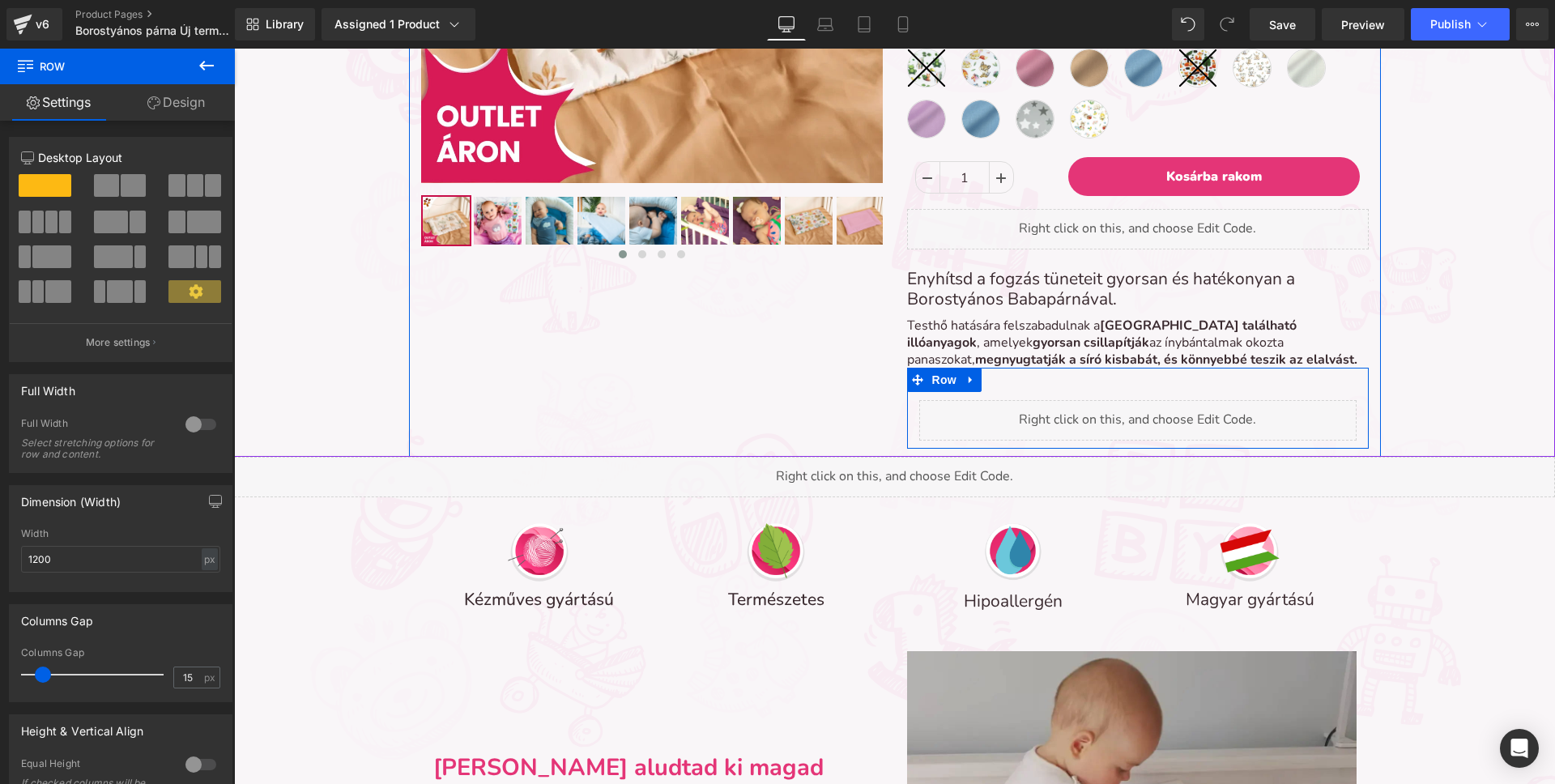
click at [972, 382] on icon at bounding box center [970, 380] width 11 height 12
click at [992, 380] on icon at bounding box center [991, 379] width 11 height 11
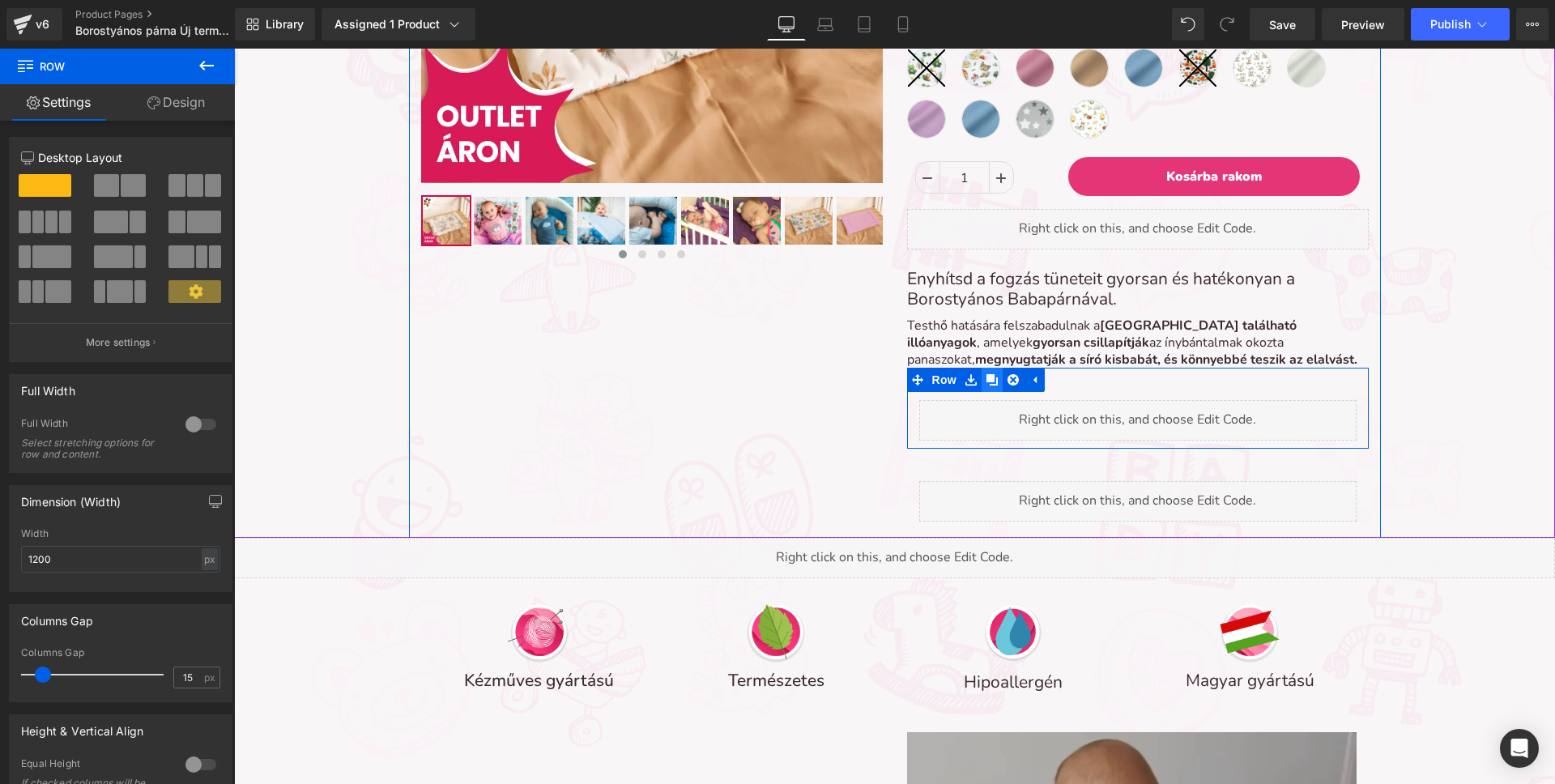
scroll to position [6751, 1321]
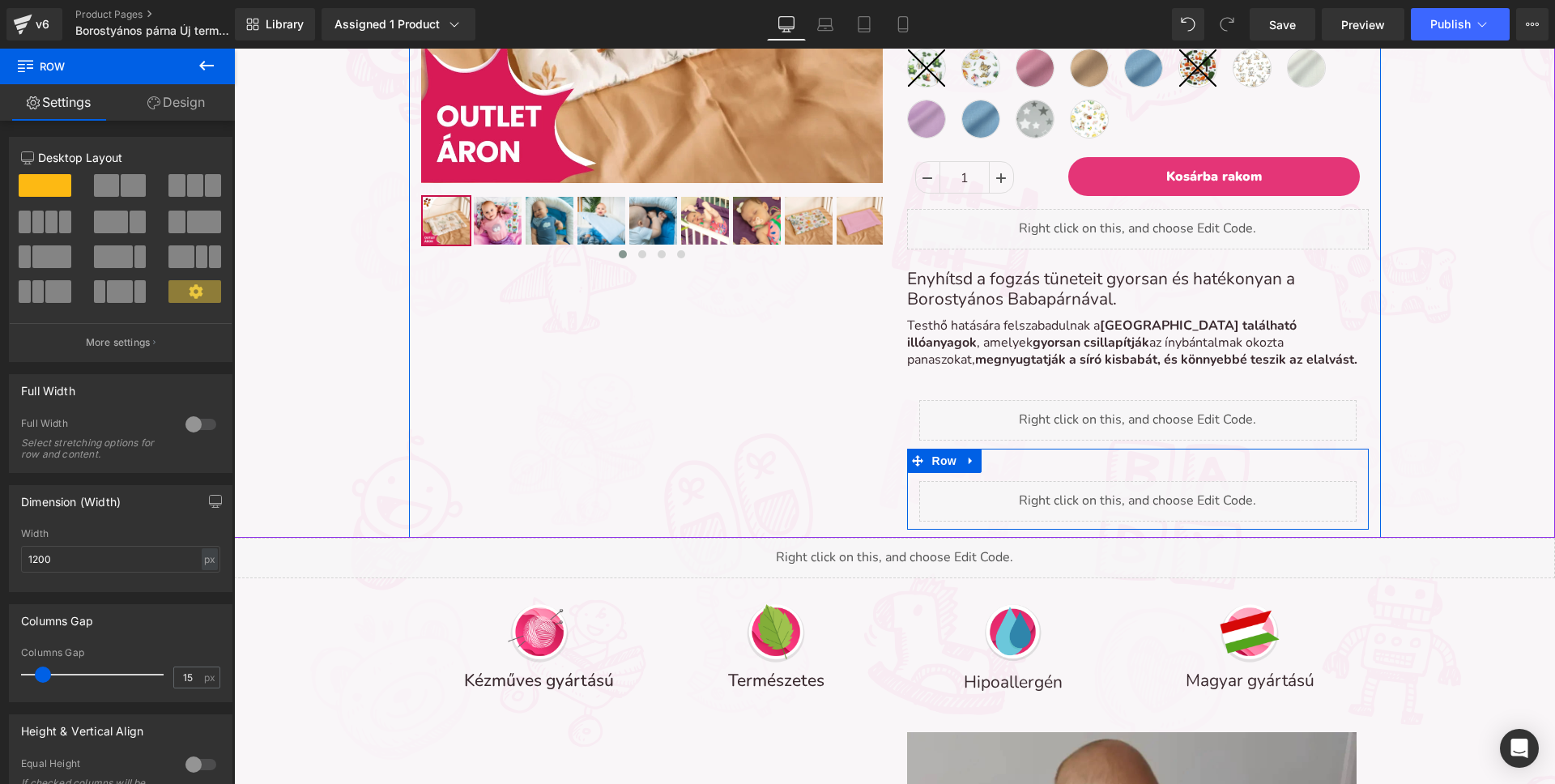
click at [1019, 469] on div "Liquid Row" at bounding box center [1138, 489] width 462 height 81
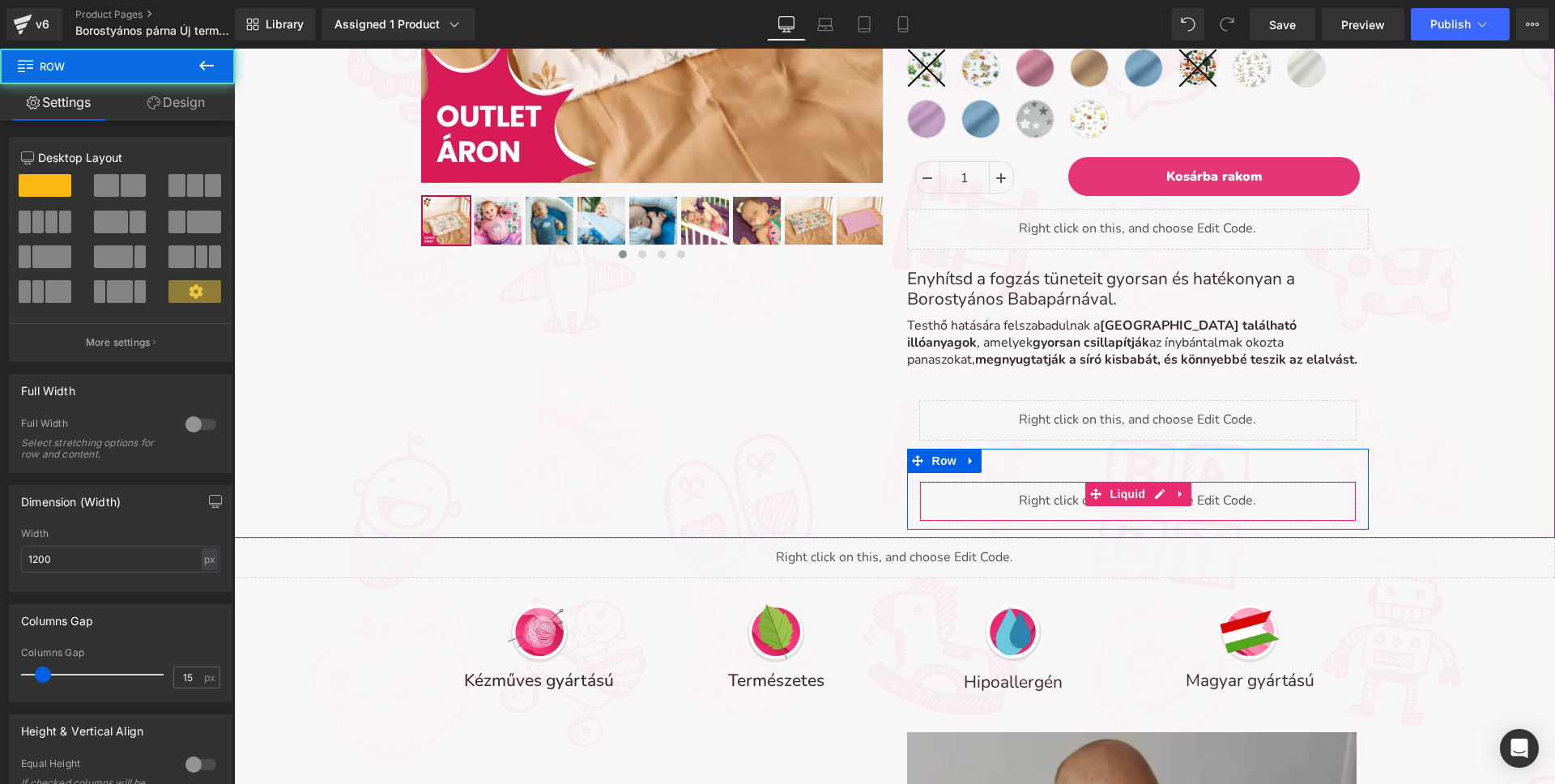
click at [1047, 500] on div "Liquid" at bounding box center [1138, 501] width 437 height 40
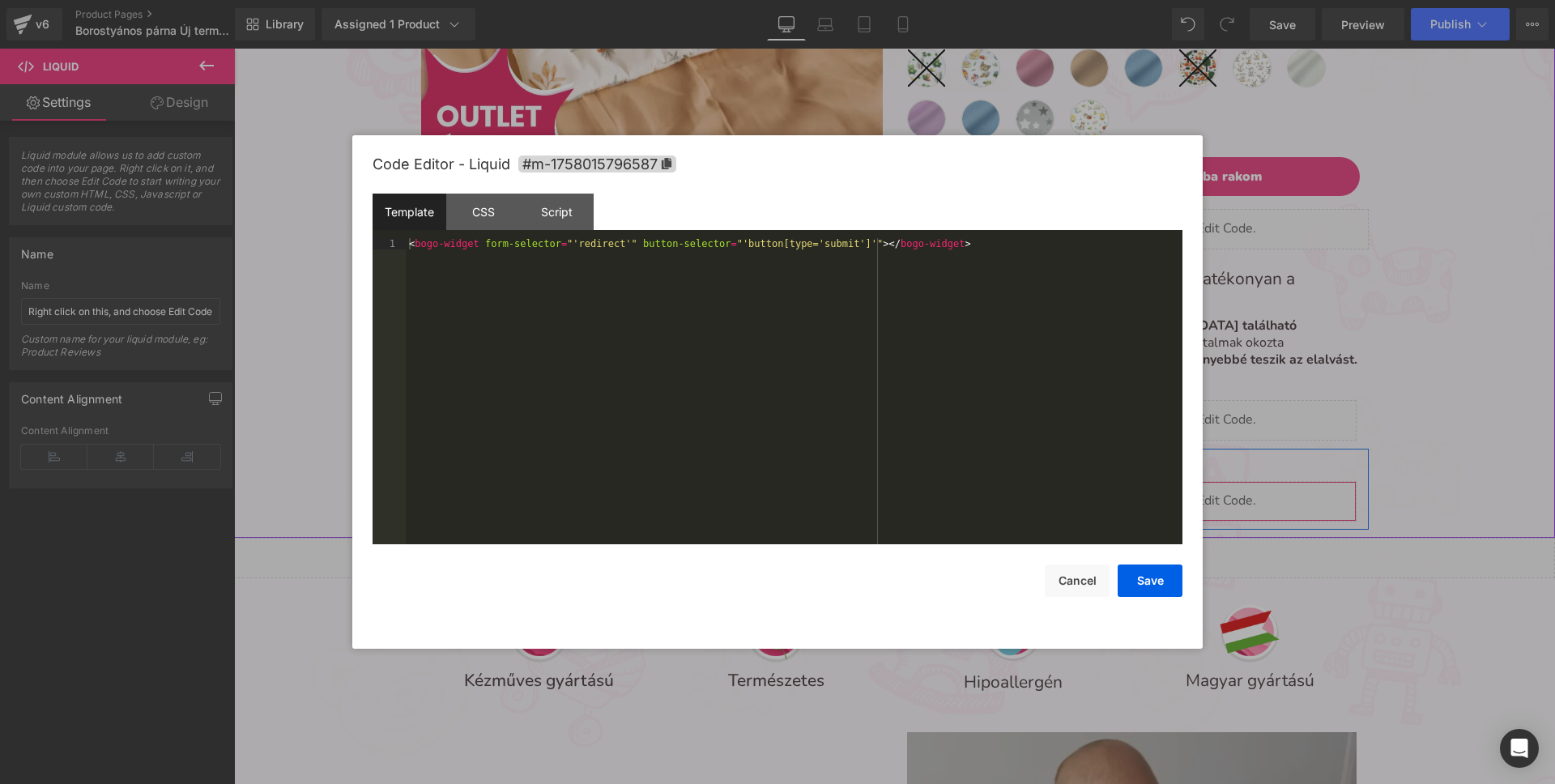
click at [1159, 493] on div "Liquid" at bounding box center [1138, 501] width 437 height 40
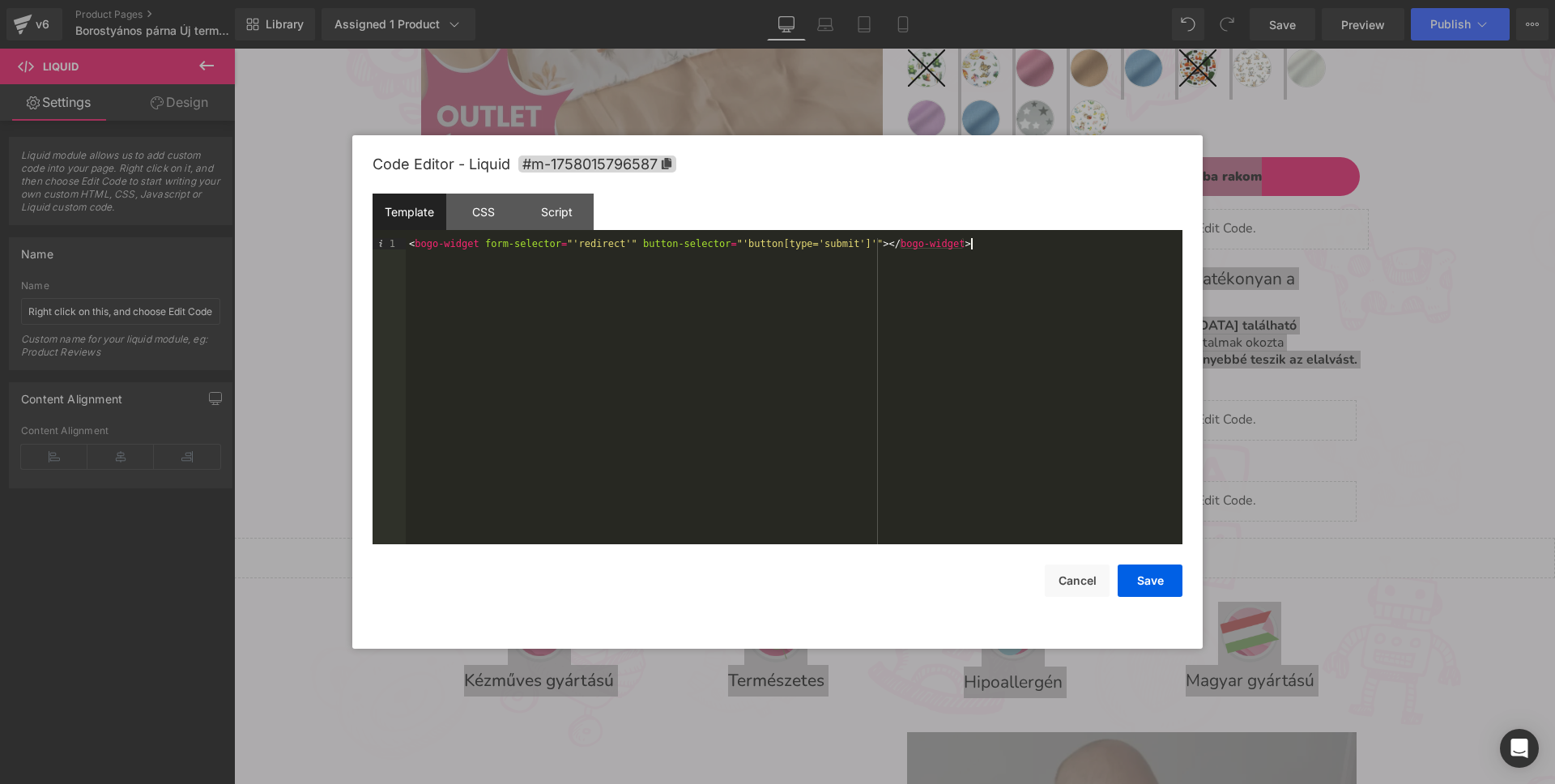
click at [993, 287] on div "< bogo-widget form-selector = "'redirect'" button-selector = "'button[type='sub…" at bounding box center [794, 402] width 777 height 328
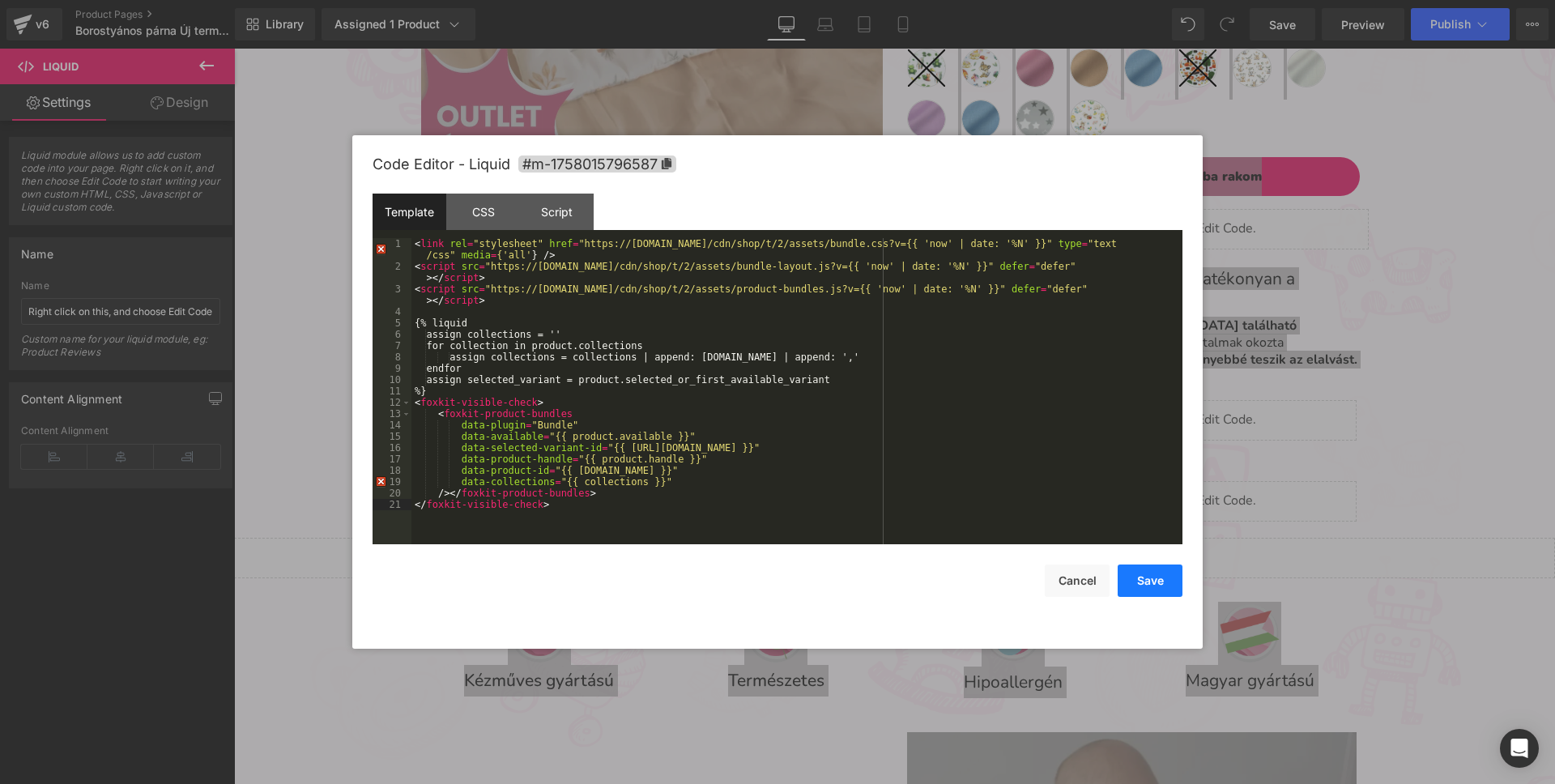
click at [1145, 574] on button "Save" at bounding box center [1150, 580] width 65 height 32
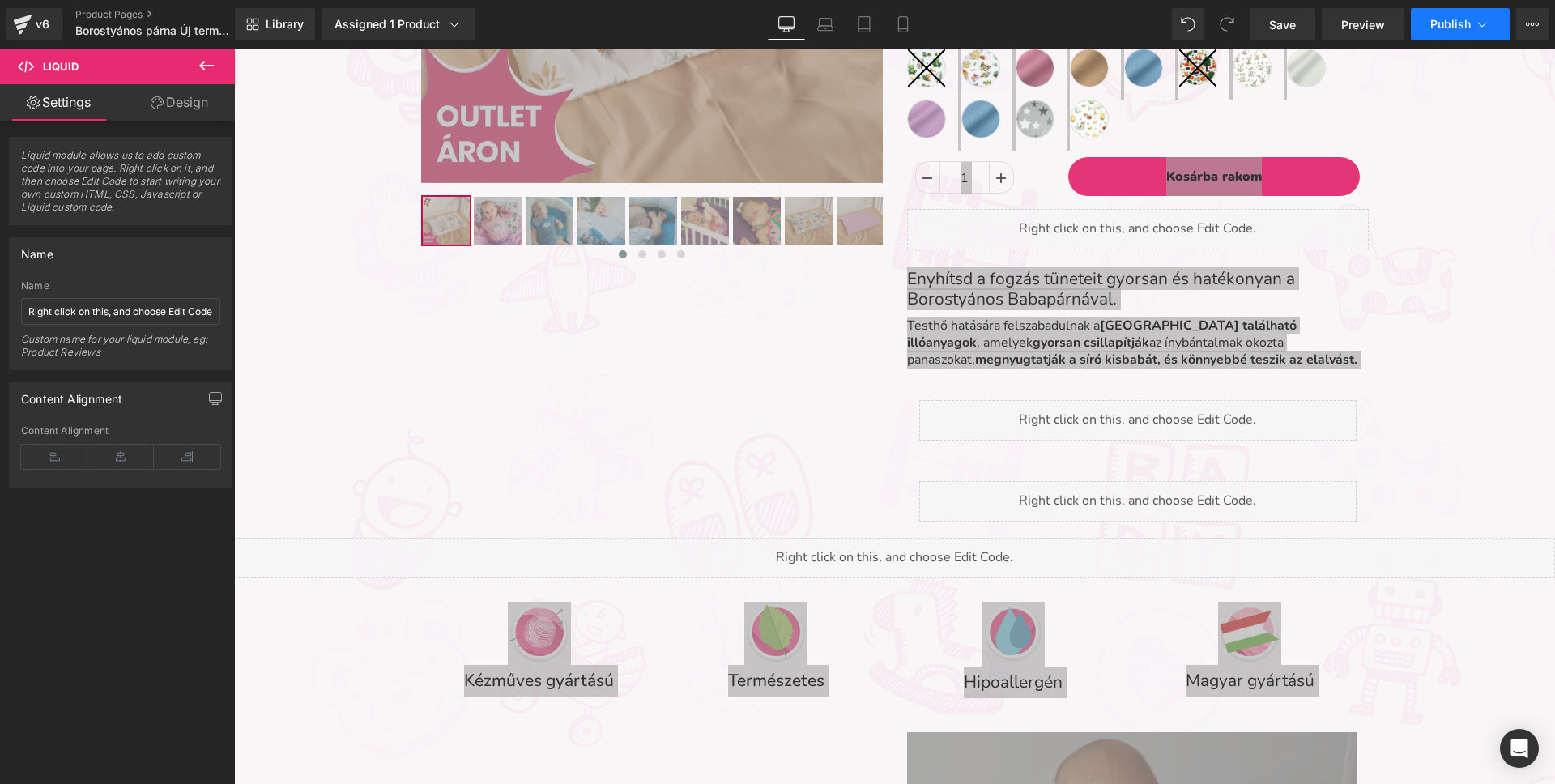
click at [1482, 26] on icon at bounding box center [1482, 25] width 9 height 5
click at [1295, 31] on span "Save" at bounding box center [1282, 24] width 26 height 17
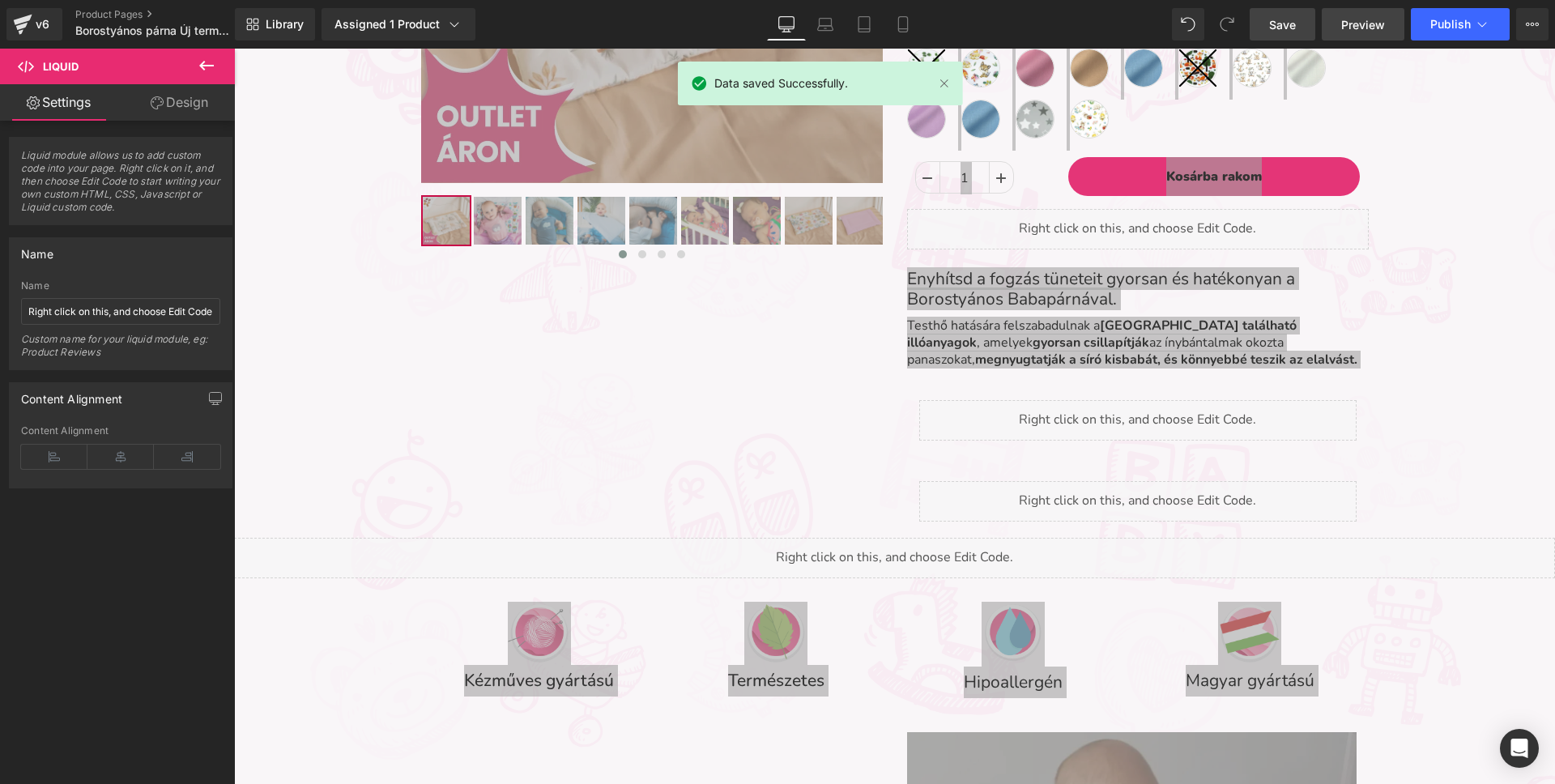
click at [1358, 28] on span "Preview" at bounding box center [1363, 24] width 44 height 17
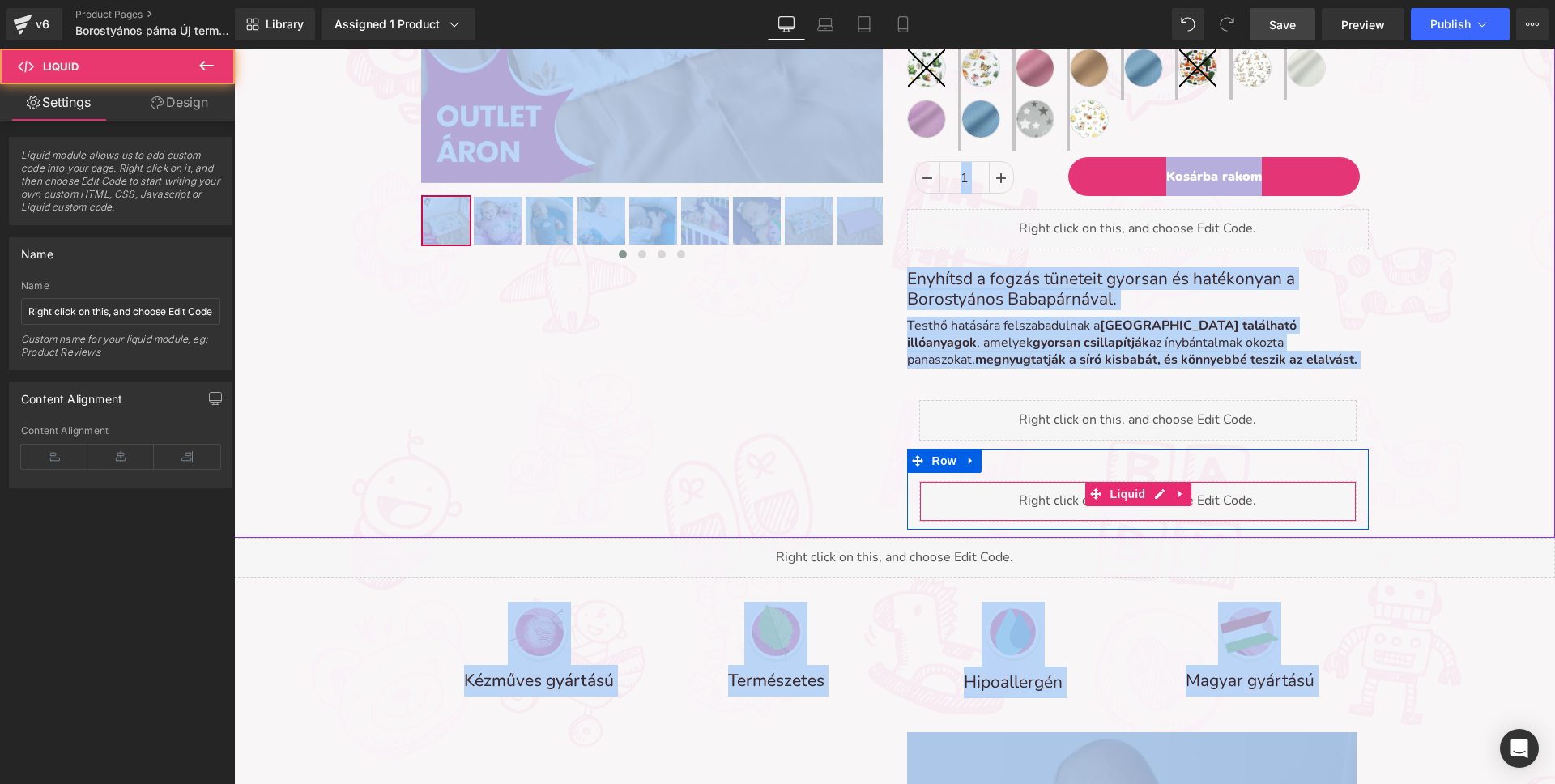
click at [965, 503] on div "Liquid" at bounding box center [1138, 501] width 437 height 40
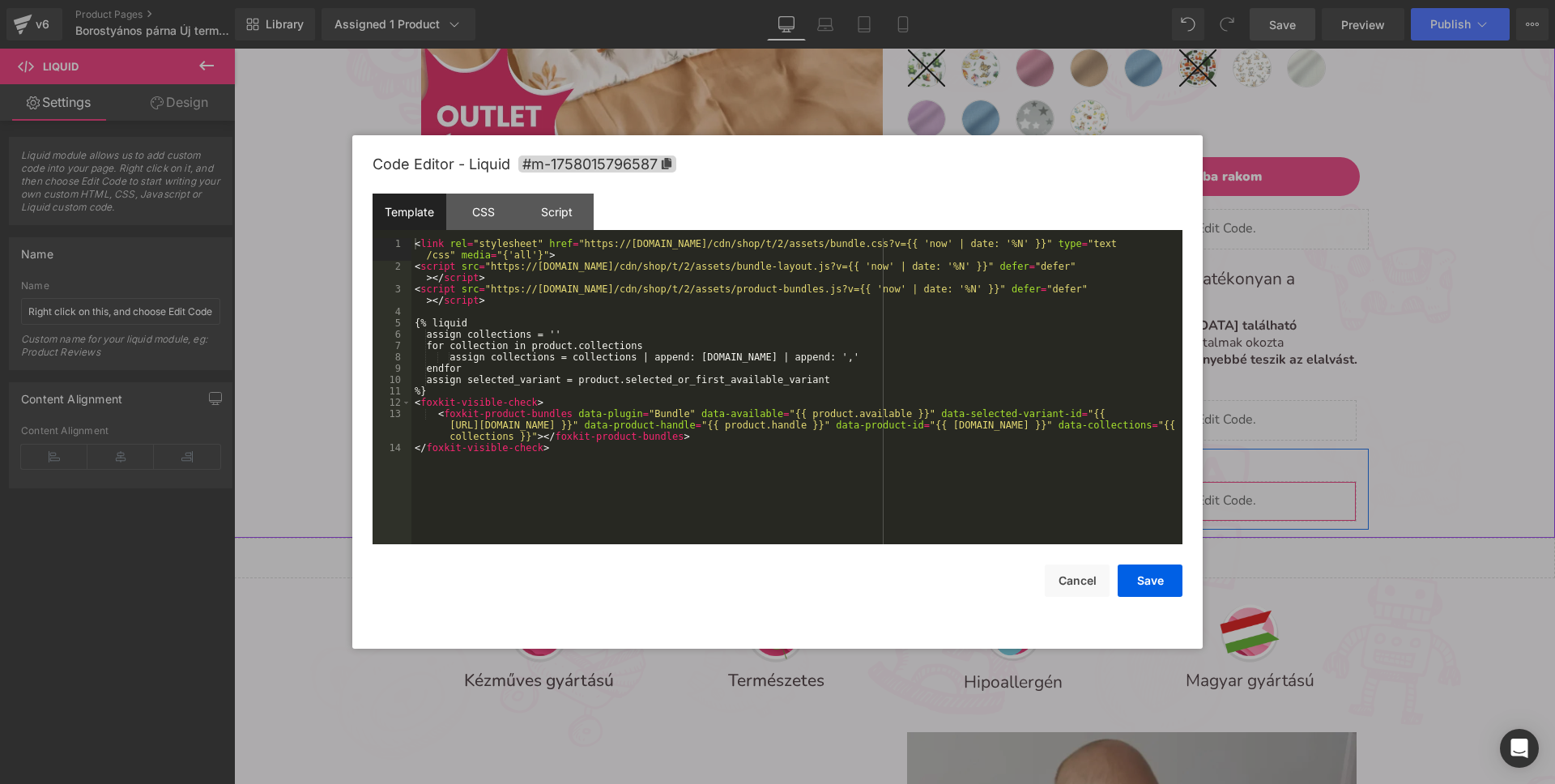
click at [1156, 494] on div "Liquid" at bounding box center [1138, 501] width 437 height 40
click at [555, 442] on div "< link rel = "stylesheet" href = "https://assets-cdn.foxecom.com/cdn/shop/t/2/a…" at bounding box center [797, 407] width 771 height 340
click at [547, 215] on div "Script" at bounding box center [557, 212] width 74 height 37
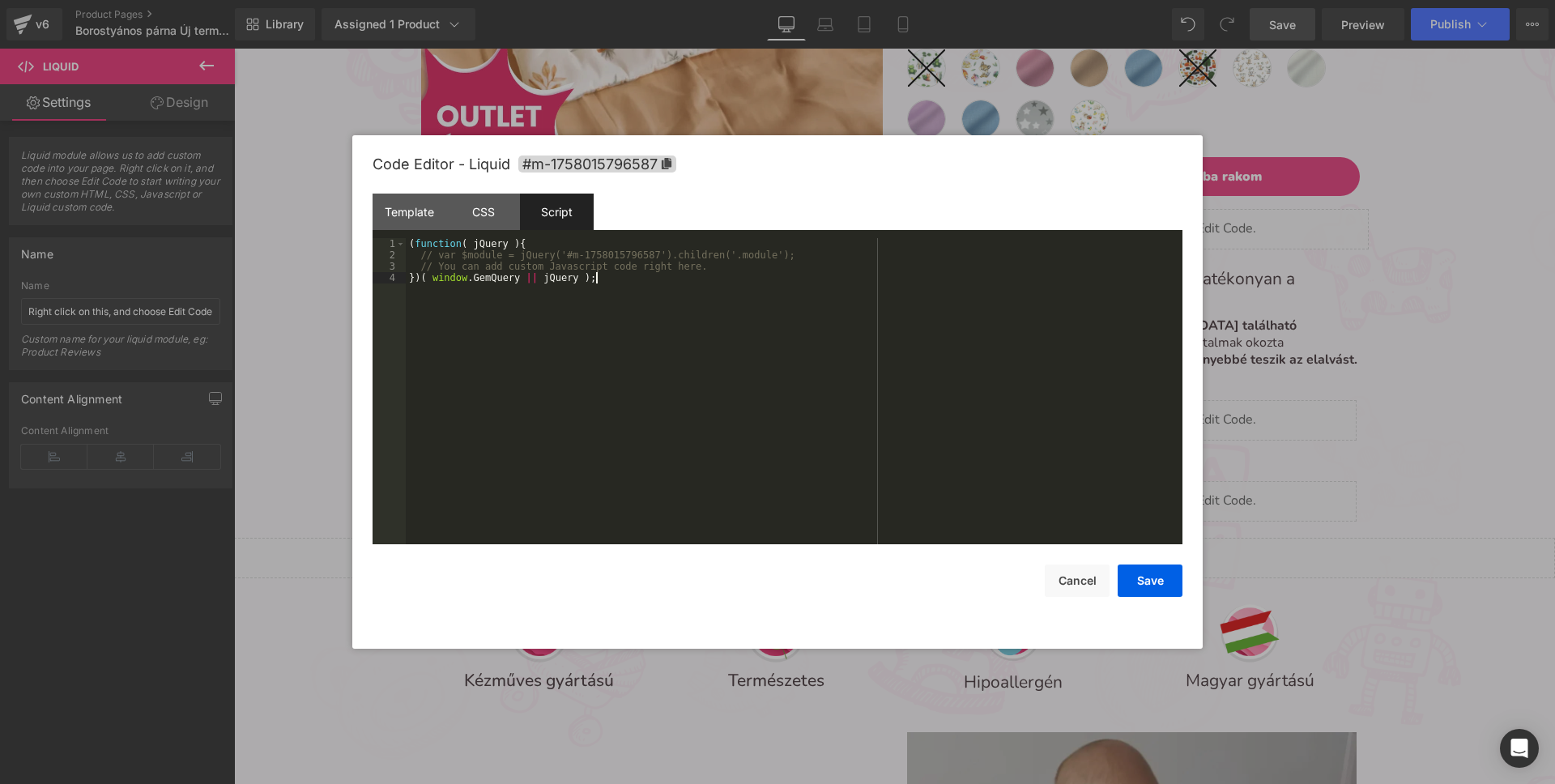
click at [623, 275] on div "( function ( jQuery ) { // var $module = jQuery('#m-1758015796587').children('.…" at bounding box center [794, 402] width 777 height 328
click at [486, 202] on div "CSS" at bounding box center [483, 212] width 74 height 37
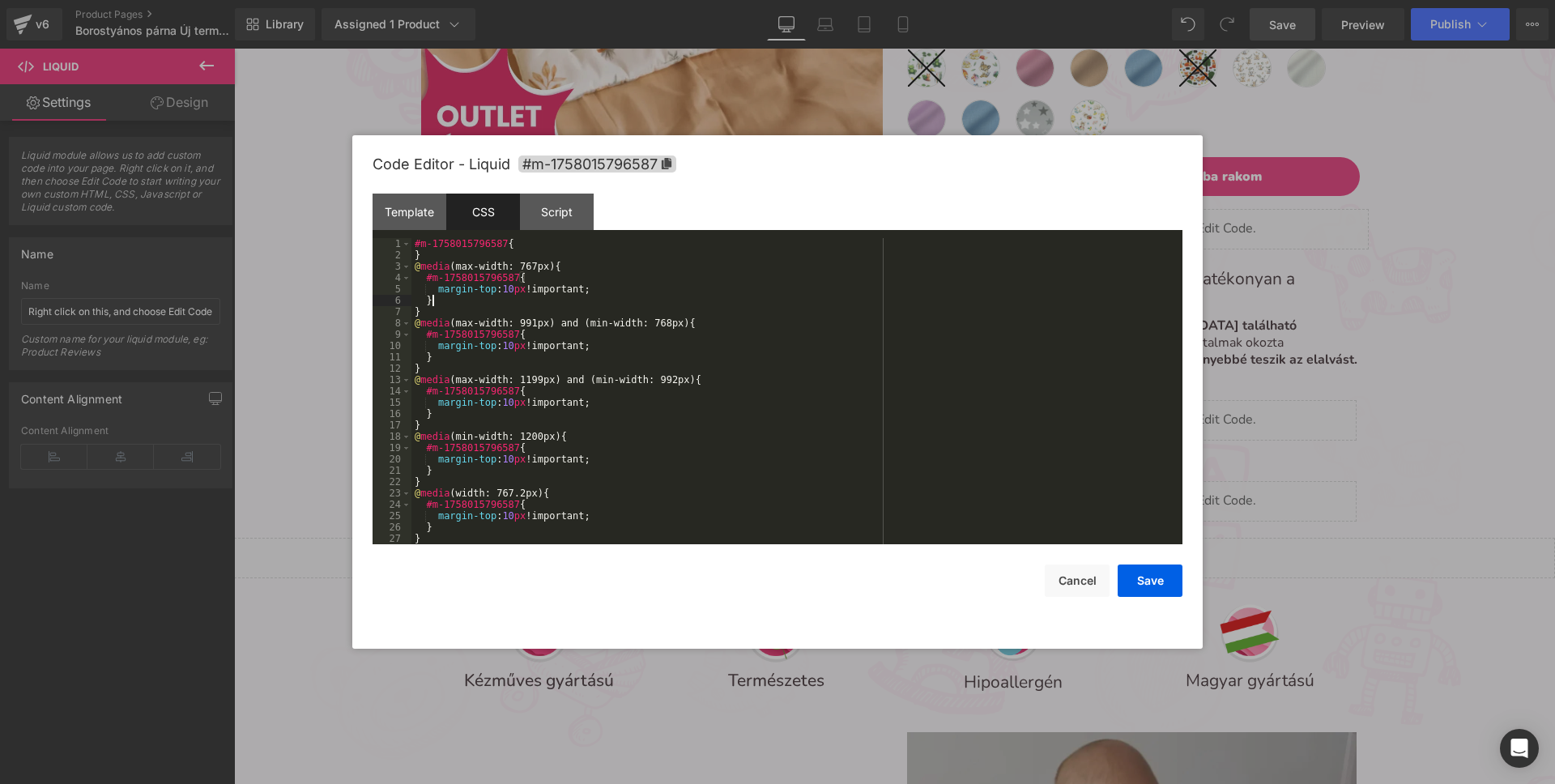
click at [559, 301] on div "#m-1758015796587 { } @ media (max-width: 767px) { #m-1758015796587 { margin-top…" at bounding box center [794, 402] width 765 height 328
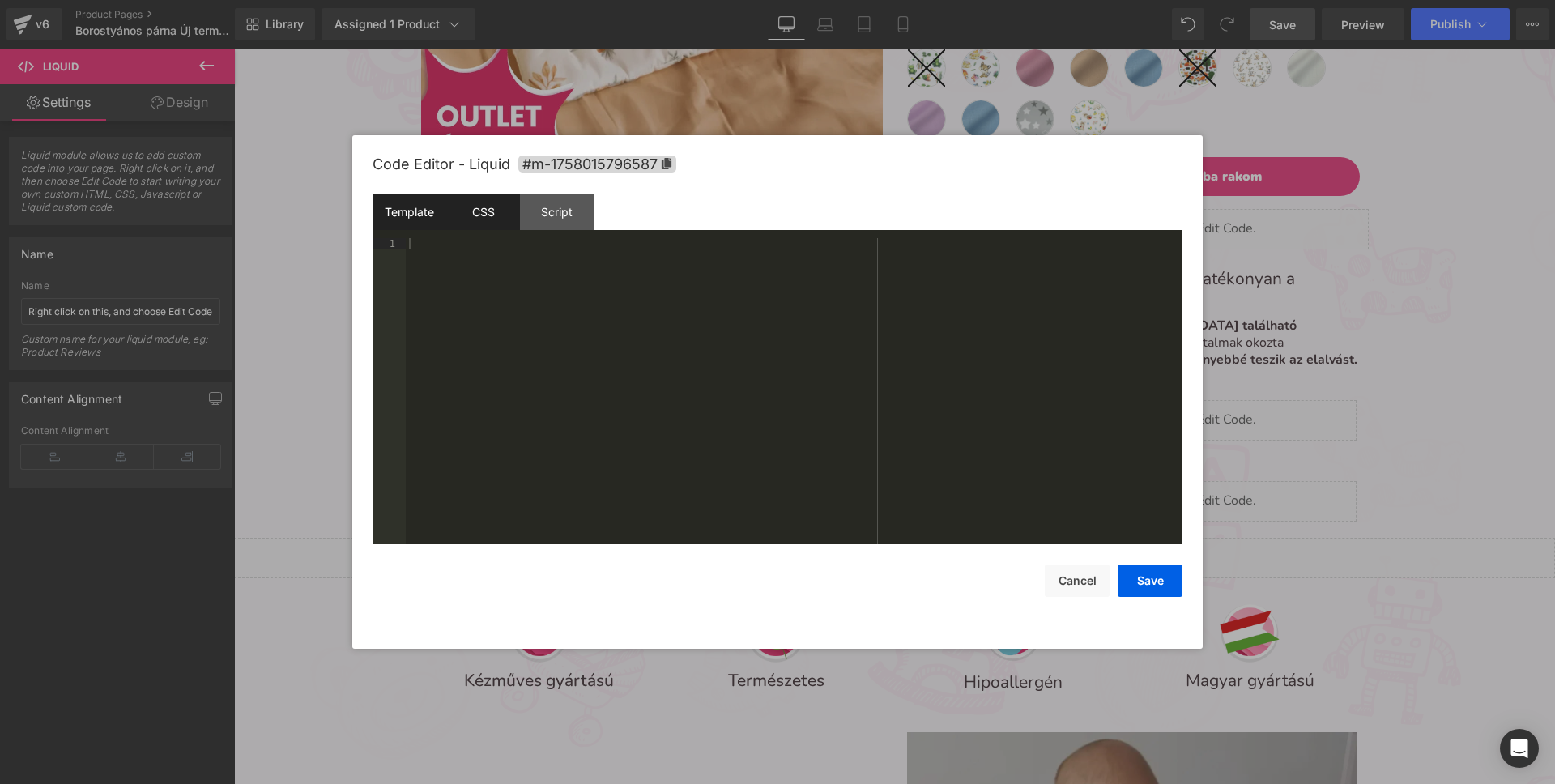
click at [414, 210] on div "Template" at bounding box center [409, 212] width 74 height 37
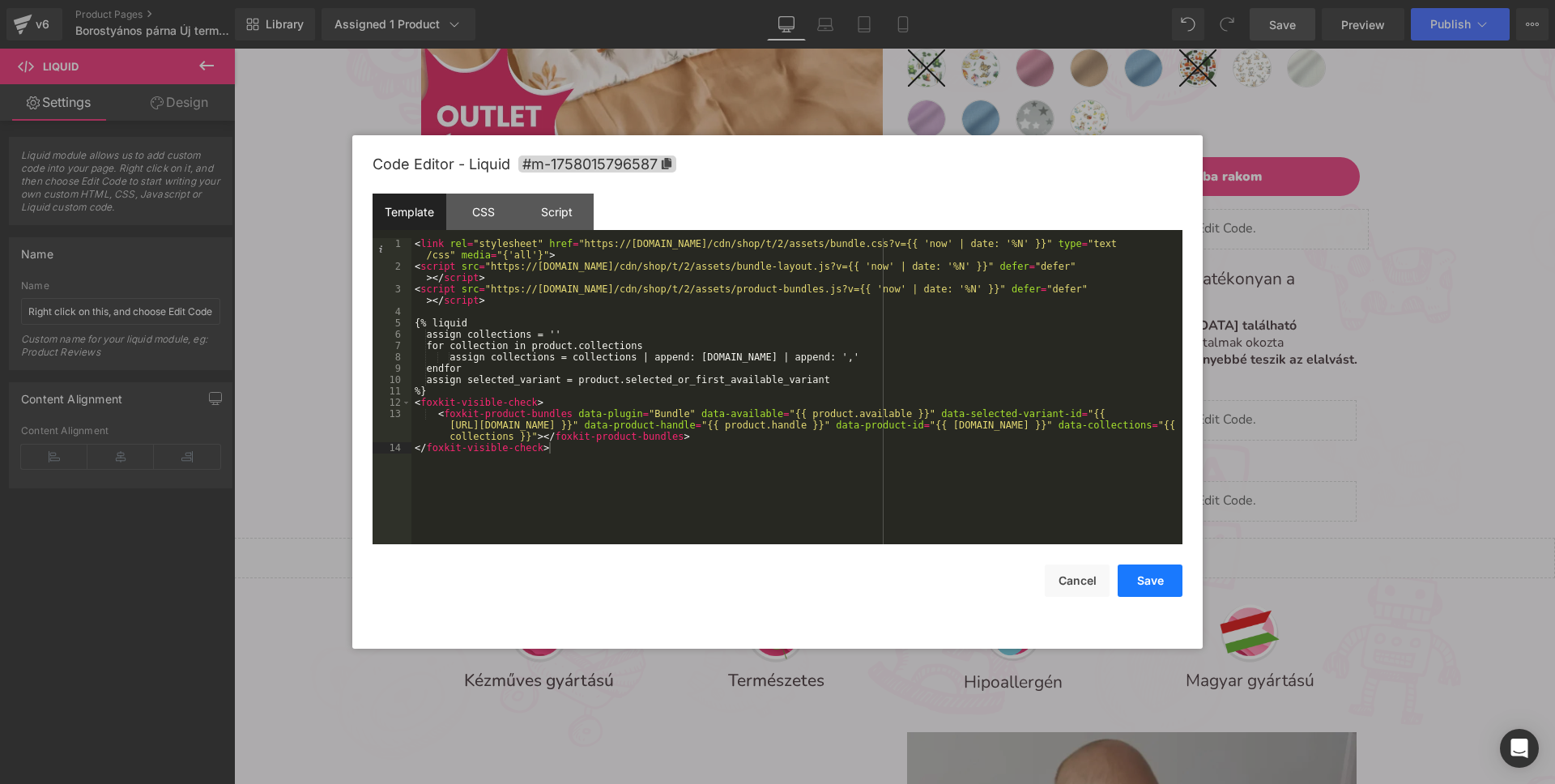
click at [1169, 589] on button "Save" at bounding box center [1150, 580] width 65 height 32
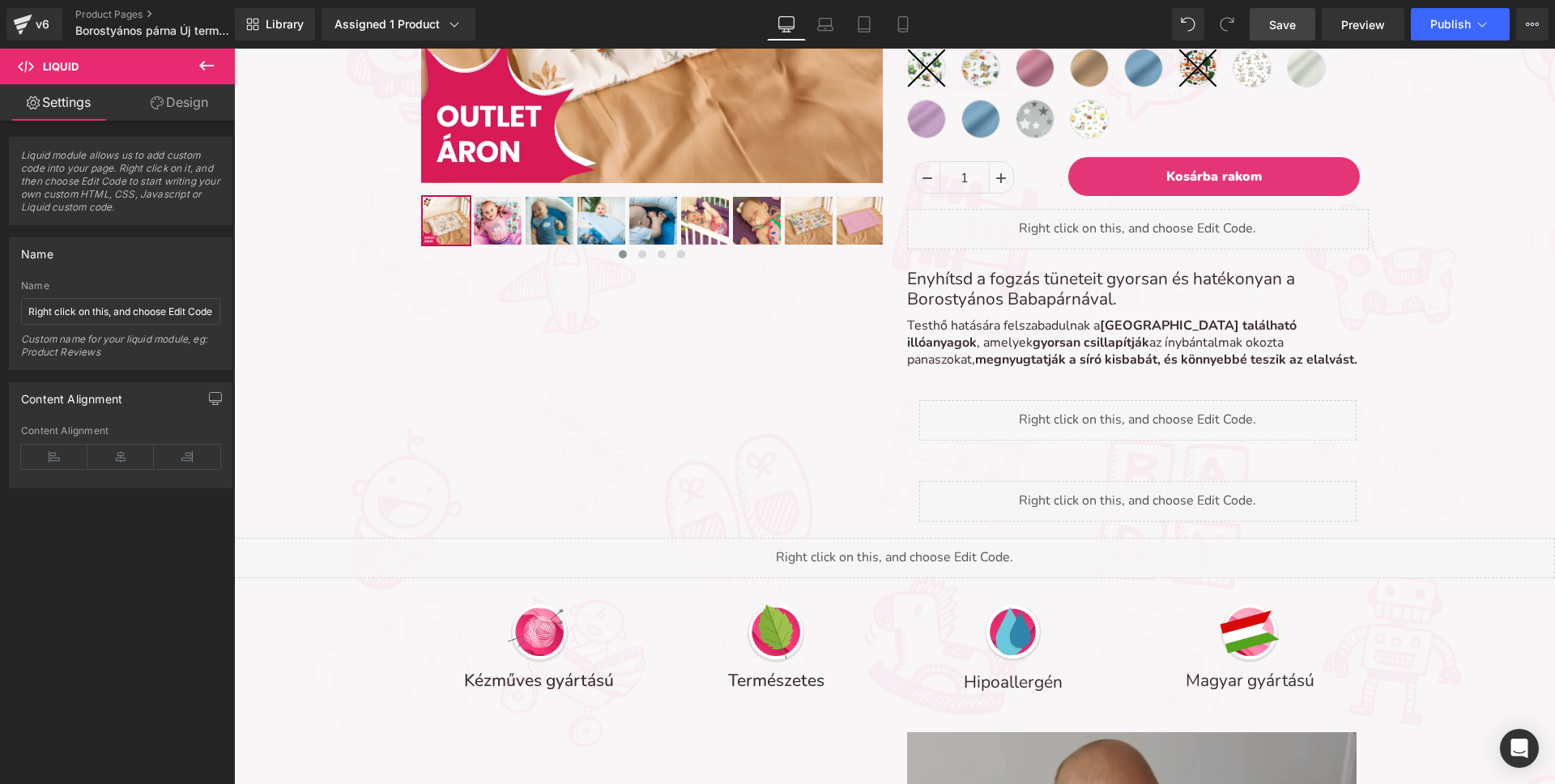
click at [1294, 32] on span "Save" at bounding box center [1282, 24] width 26 height 17
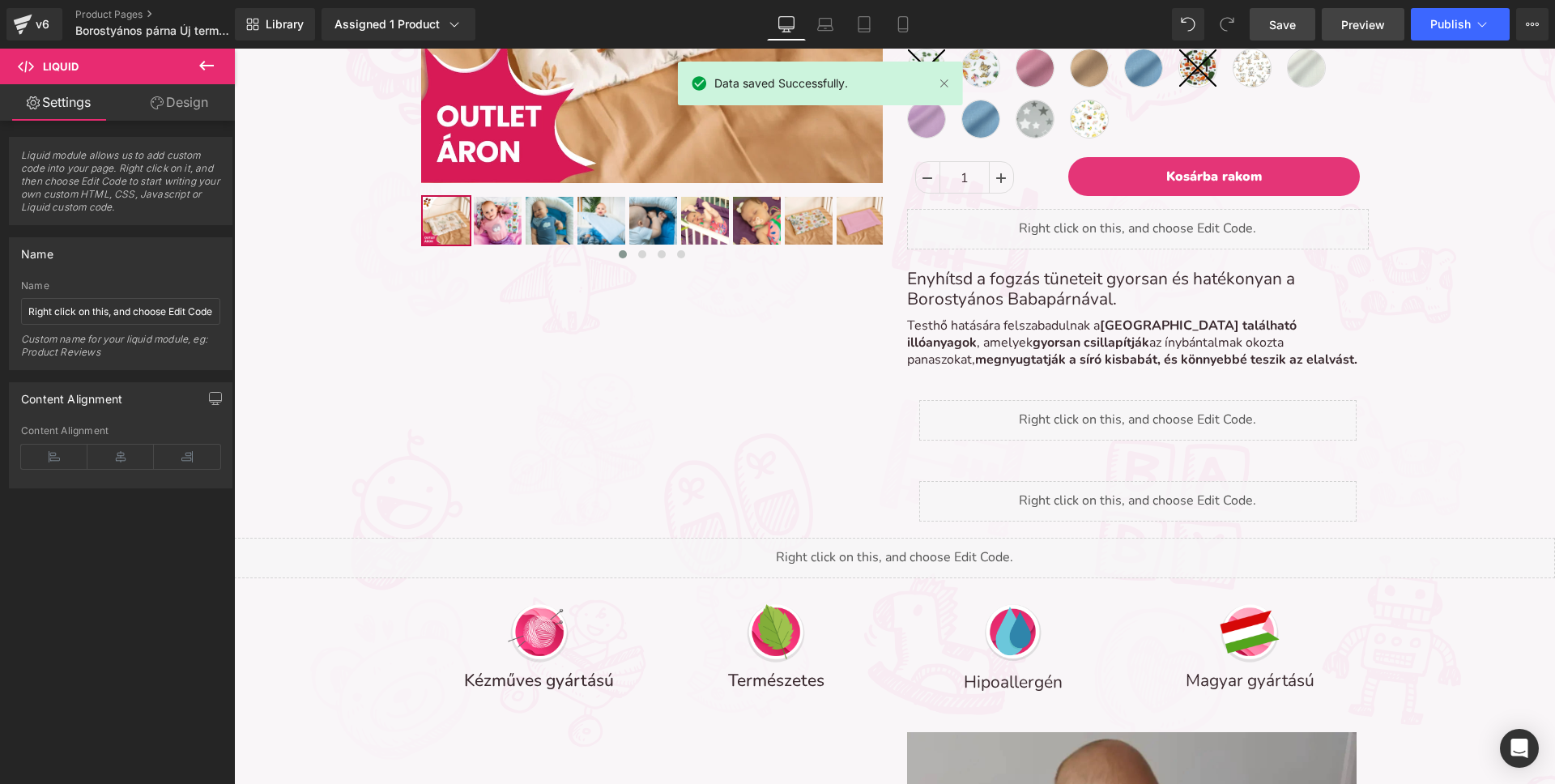
click at [1357, 31] on span "Preview" at bounding box center [1363, 24] width 44 height 17
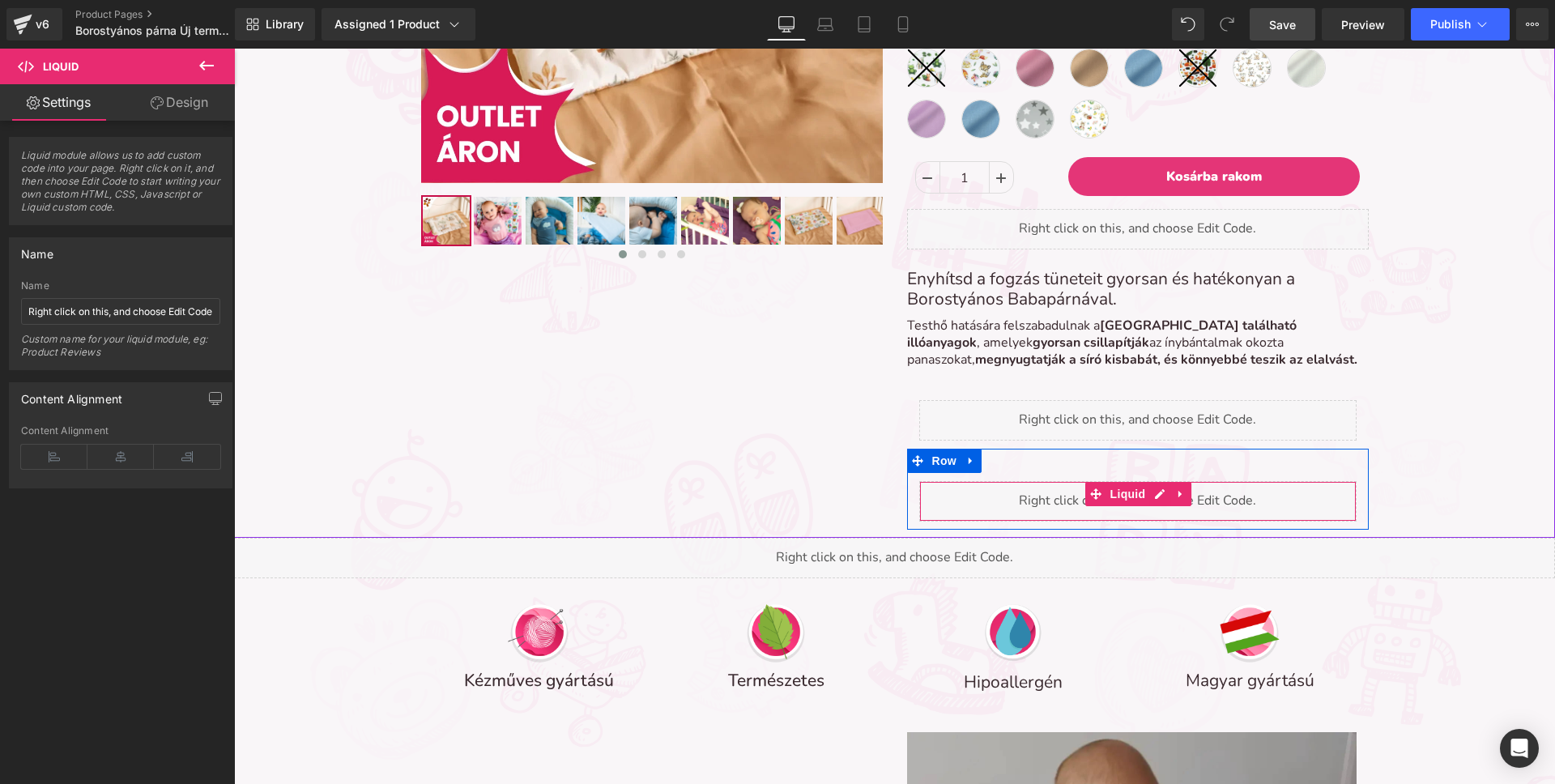
click at [961, 491] on div "Liquid" at bounding box center [1138, 501] width 437 height 40
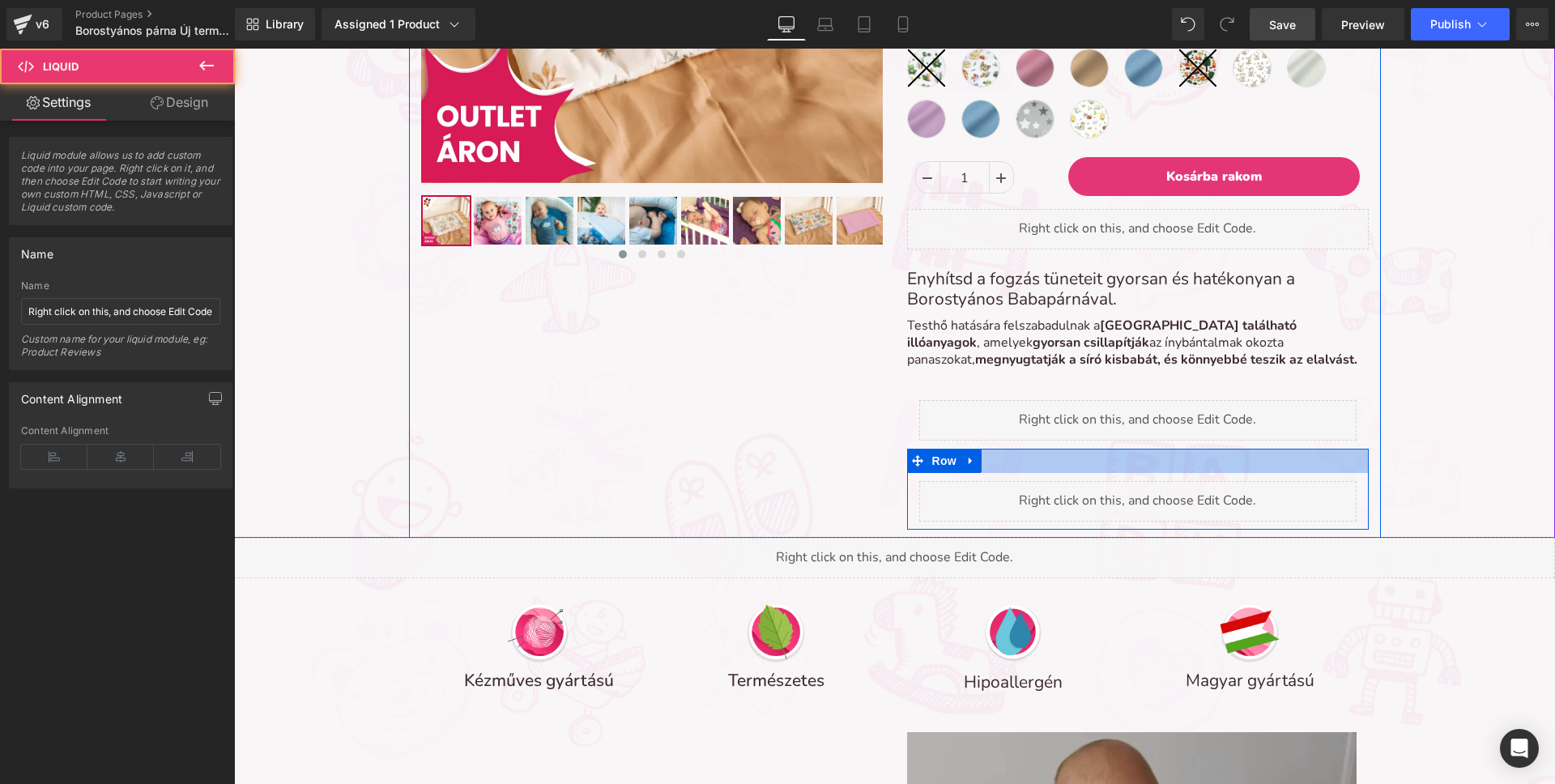
click at [1019, 467] on div at bounding box center [1138, 461] width 462 height 25
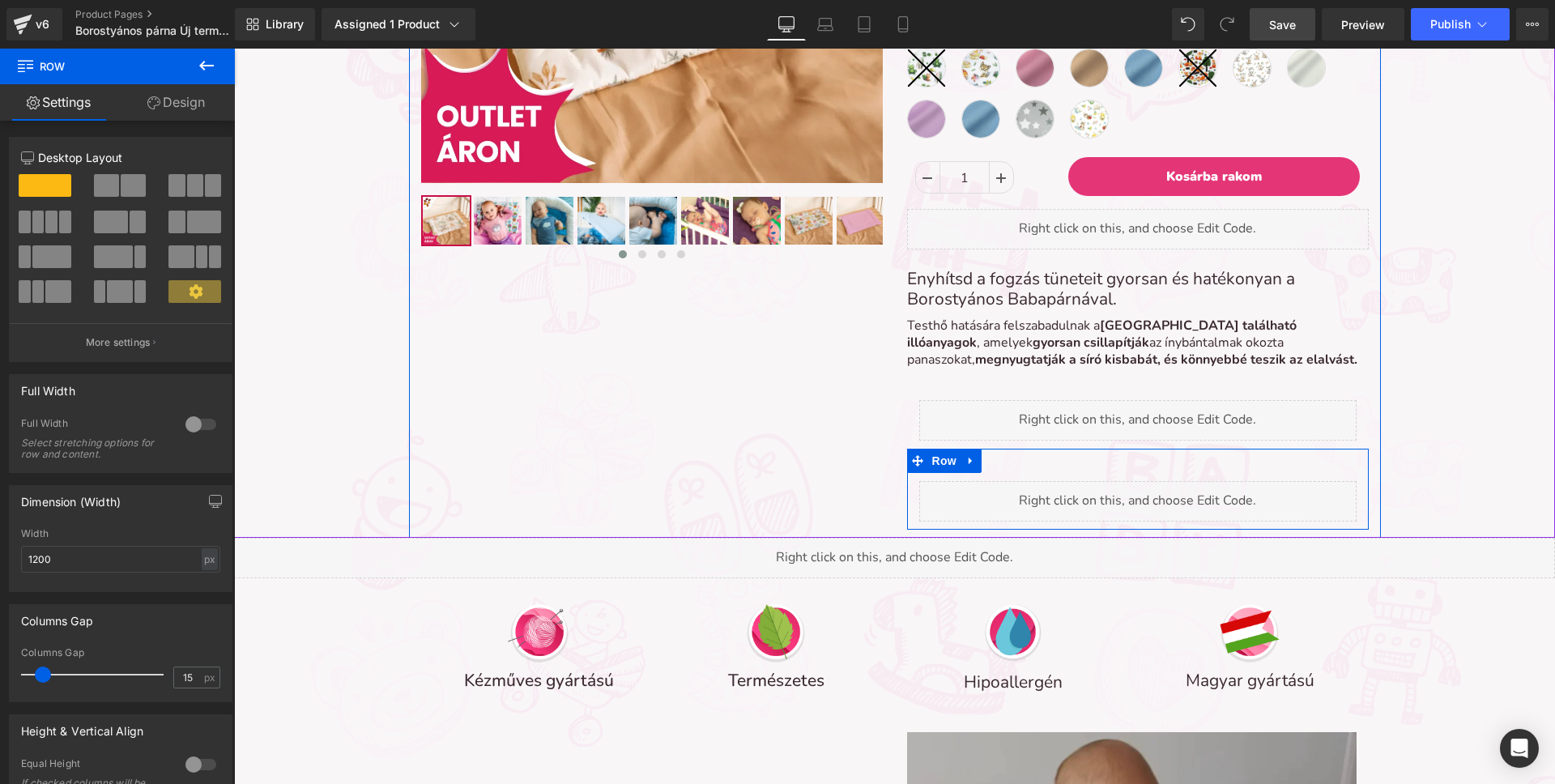
click at [968, 460] on icon at bounding box center [970, 461] width 4 height 7
click at [1009, 462] on icon at bounding box center [1012, 460] width 11 height 11
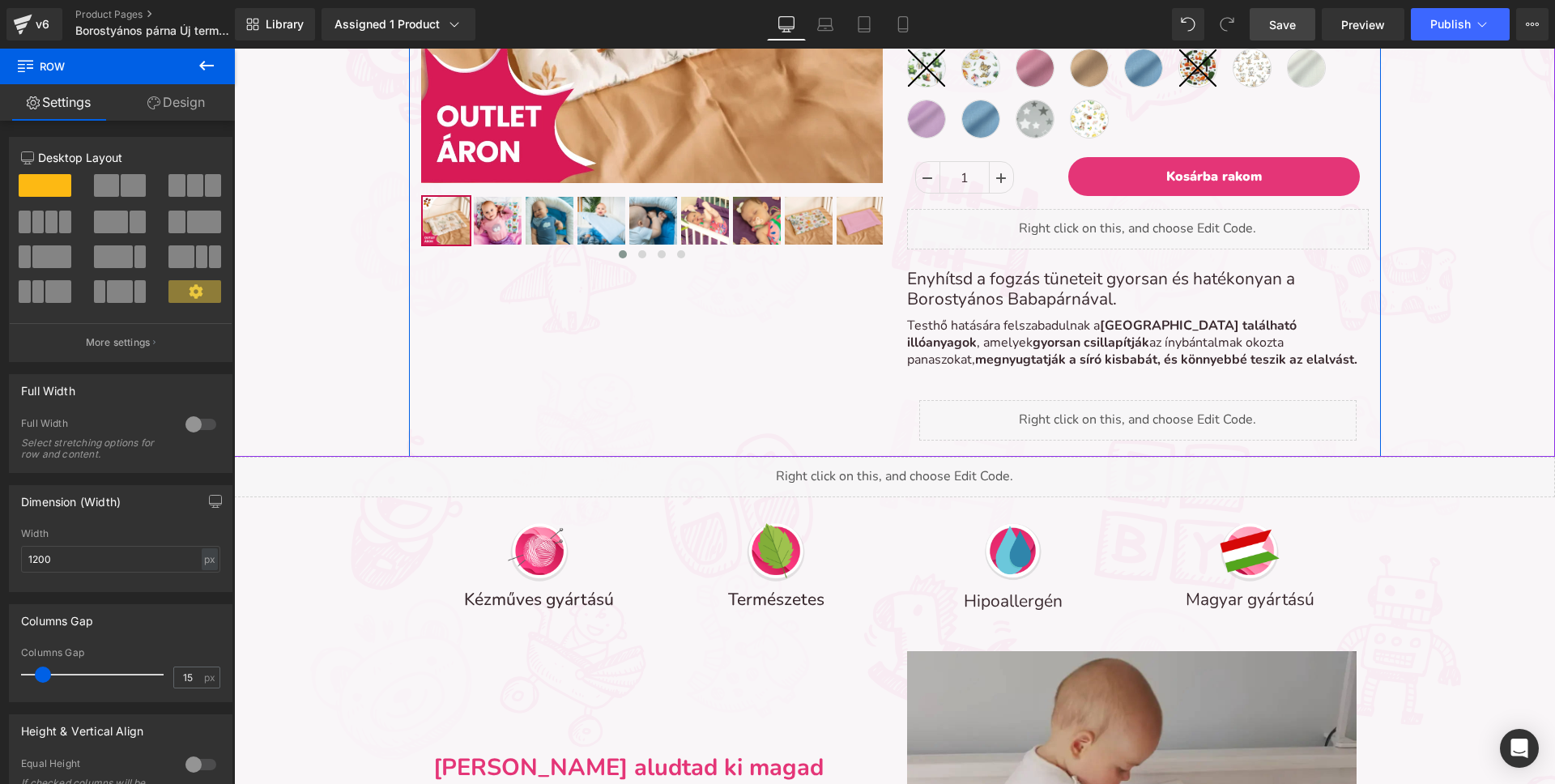
scroll to position [6671, 1321]
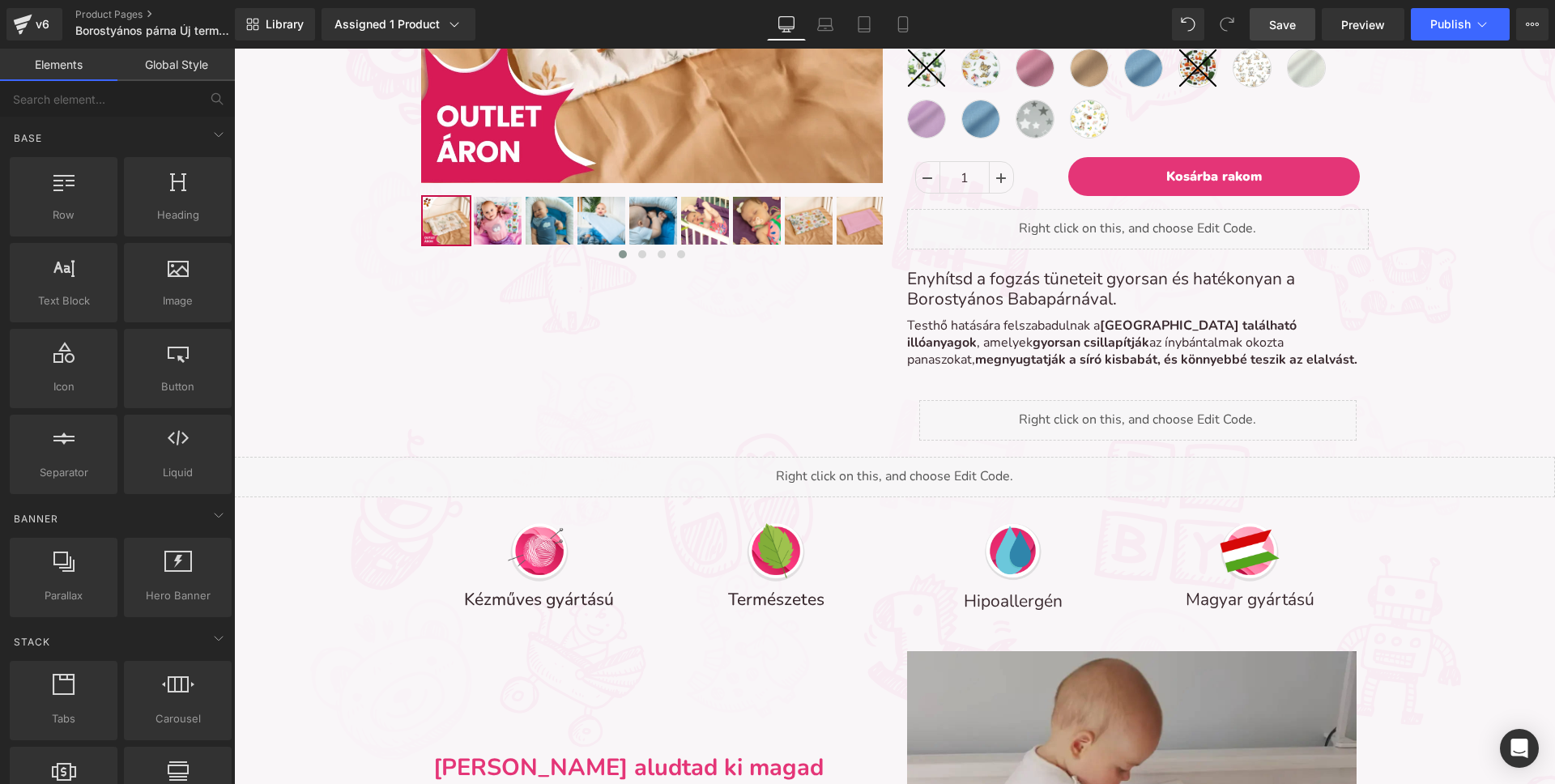
click at [1284, 25] on span "Save" at bounding box center [1282, 24] width 26 height 17
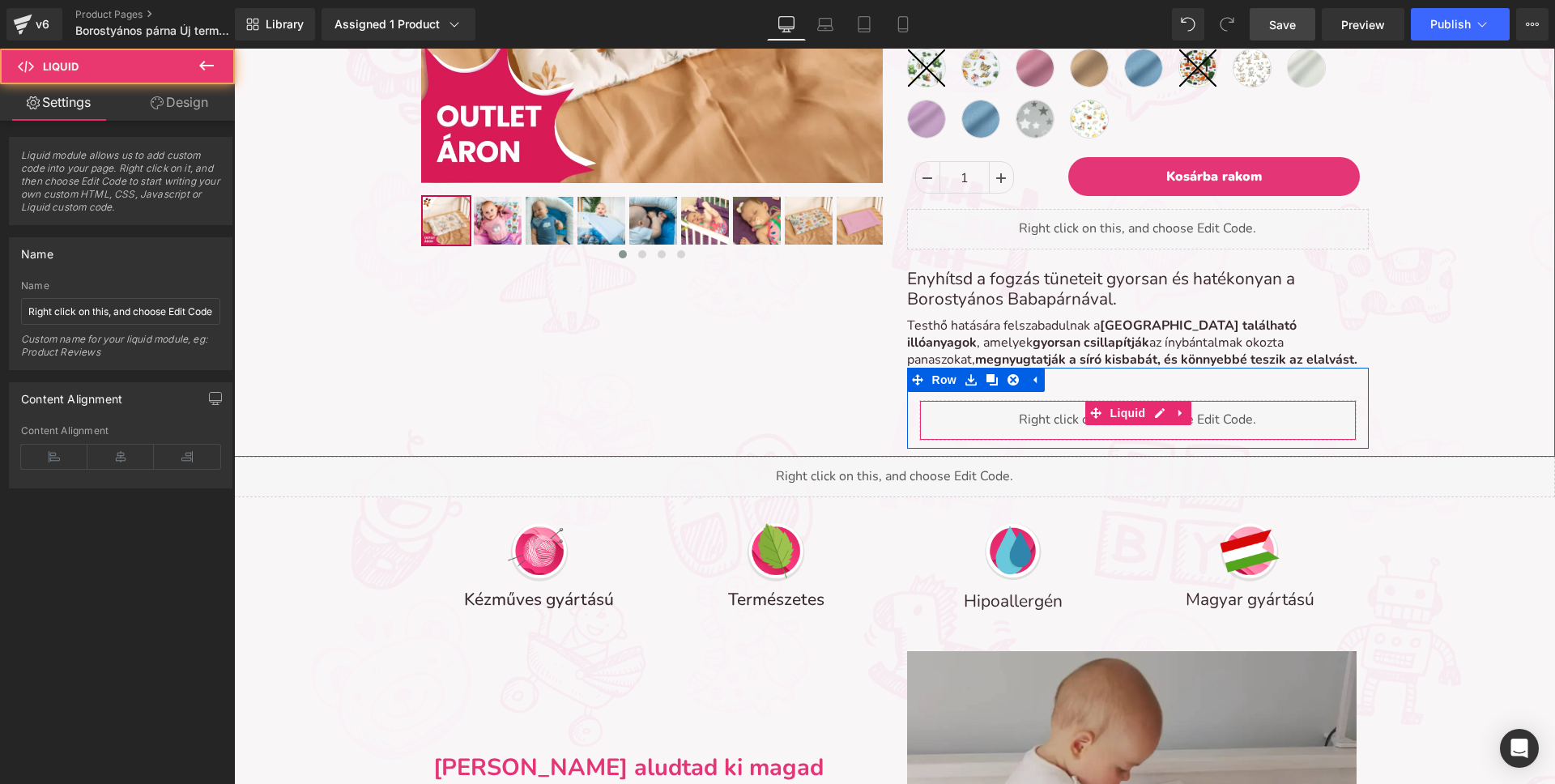
click at [1035, 414] on div "Liquid" at bounding box center [1138, 421] width 437 height 40
click at [1155, 416] on div "Liquid" at bounding box center [1138, 421] width 437 height 40
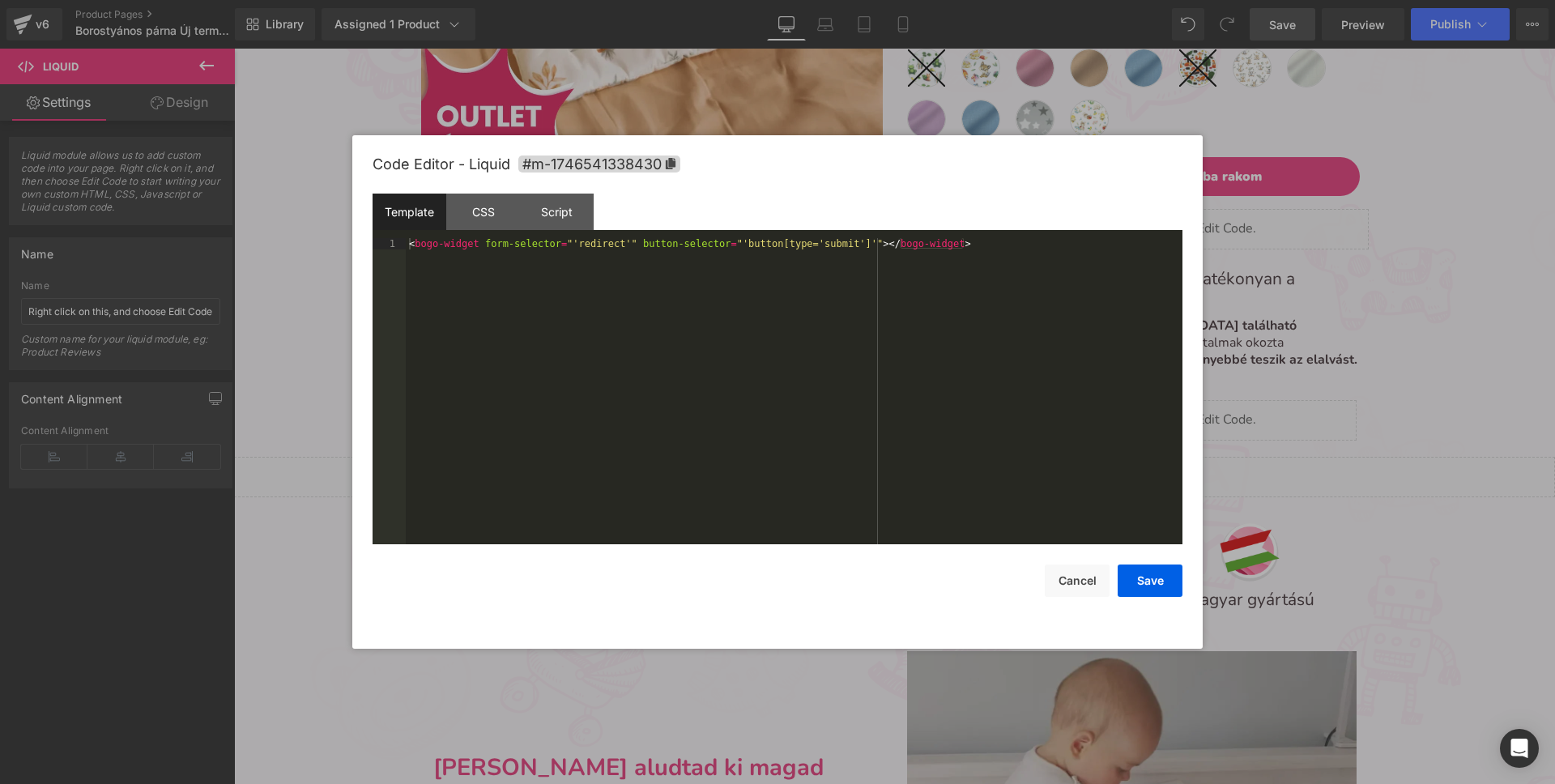
click at [942, 300] on div "< bogo-widget form-selector = "'redirect'" button-selector = "'button[type='sub…" at bounding box center [794, 402] width 777 height 328
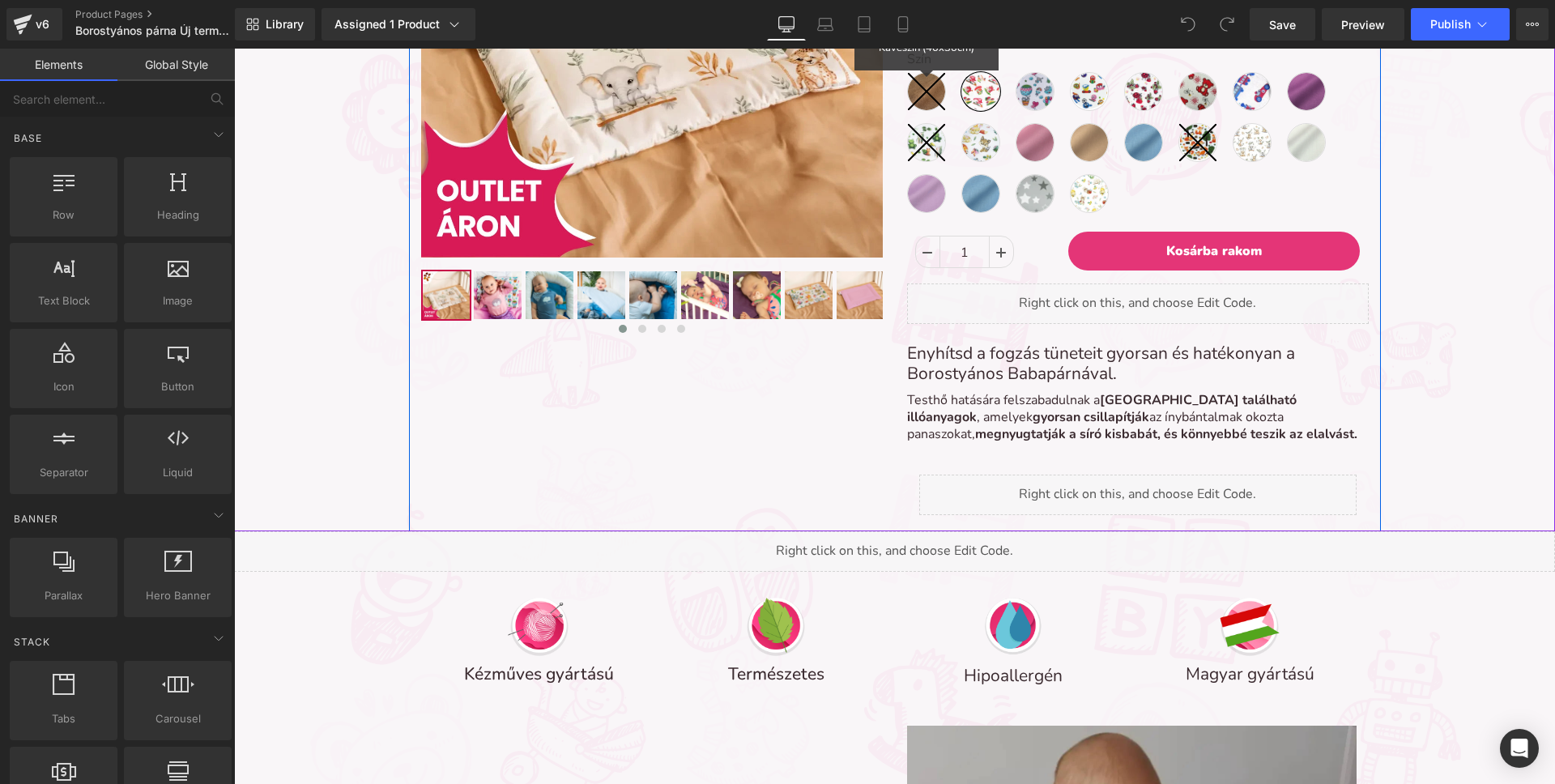
scroll to position [453, 0]
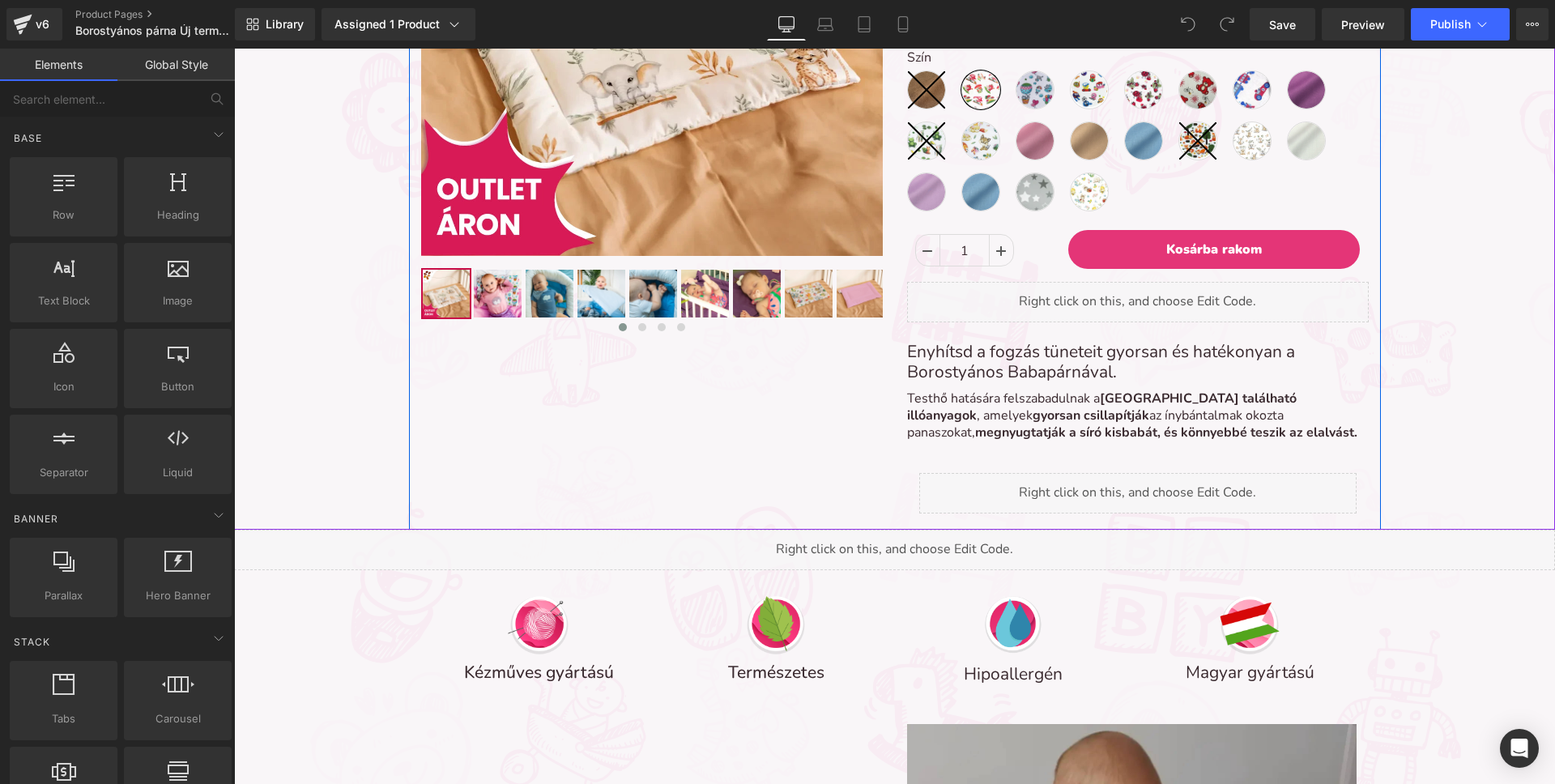
click at [996, 497] on div "Liquid" at bounding box center [1138, 493] width 437 height 40
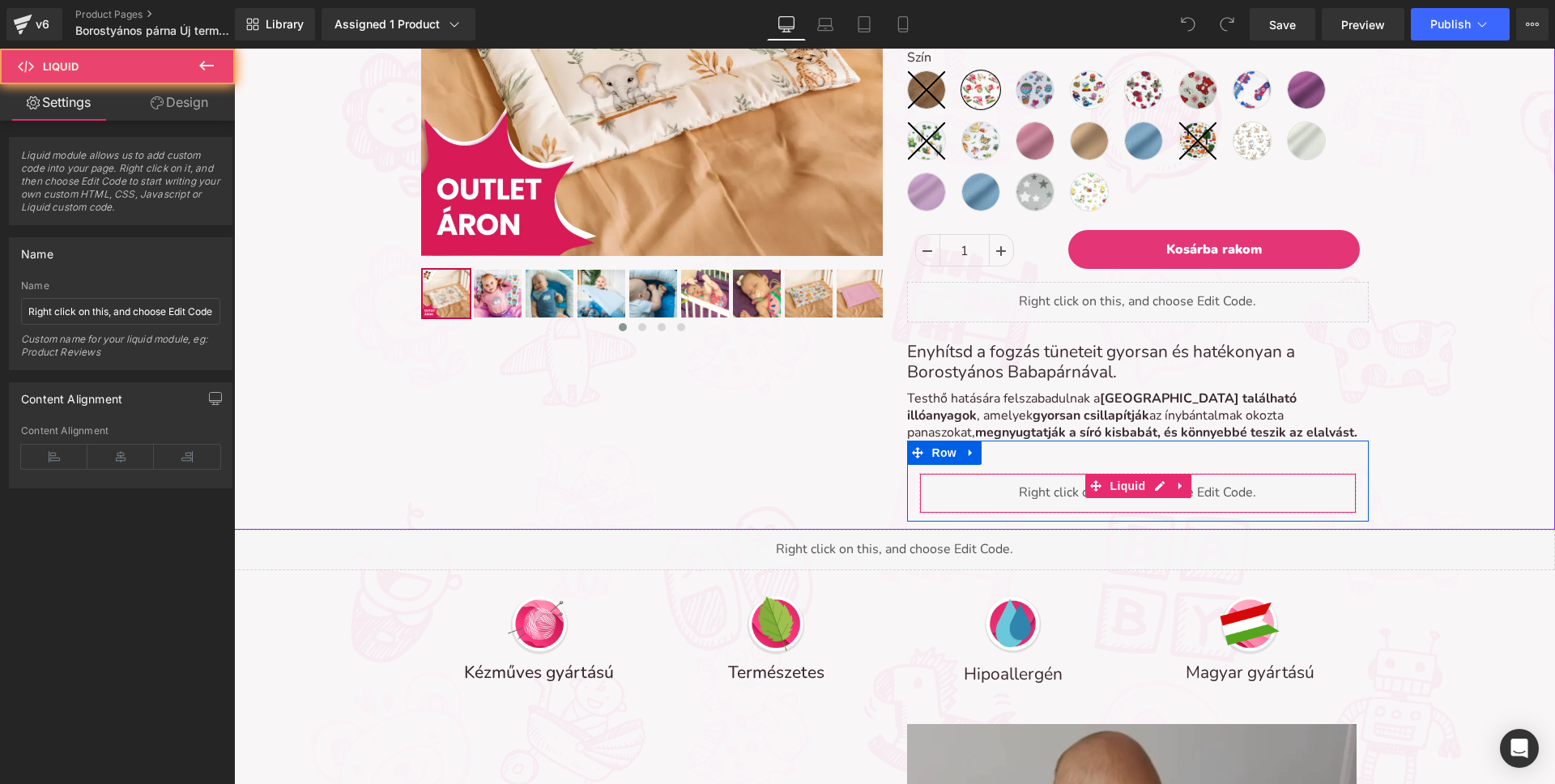
click at [996, 497] on div "Liquid" at bounding box center [1138, 493] width 437 height 40
click at [1153, 484] on div "Liquid" at bounding box center [1138, 493] width 437 height 40
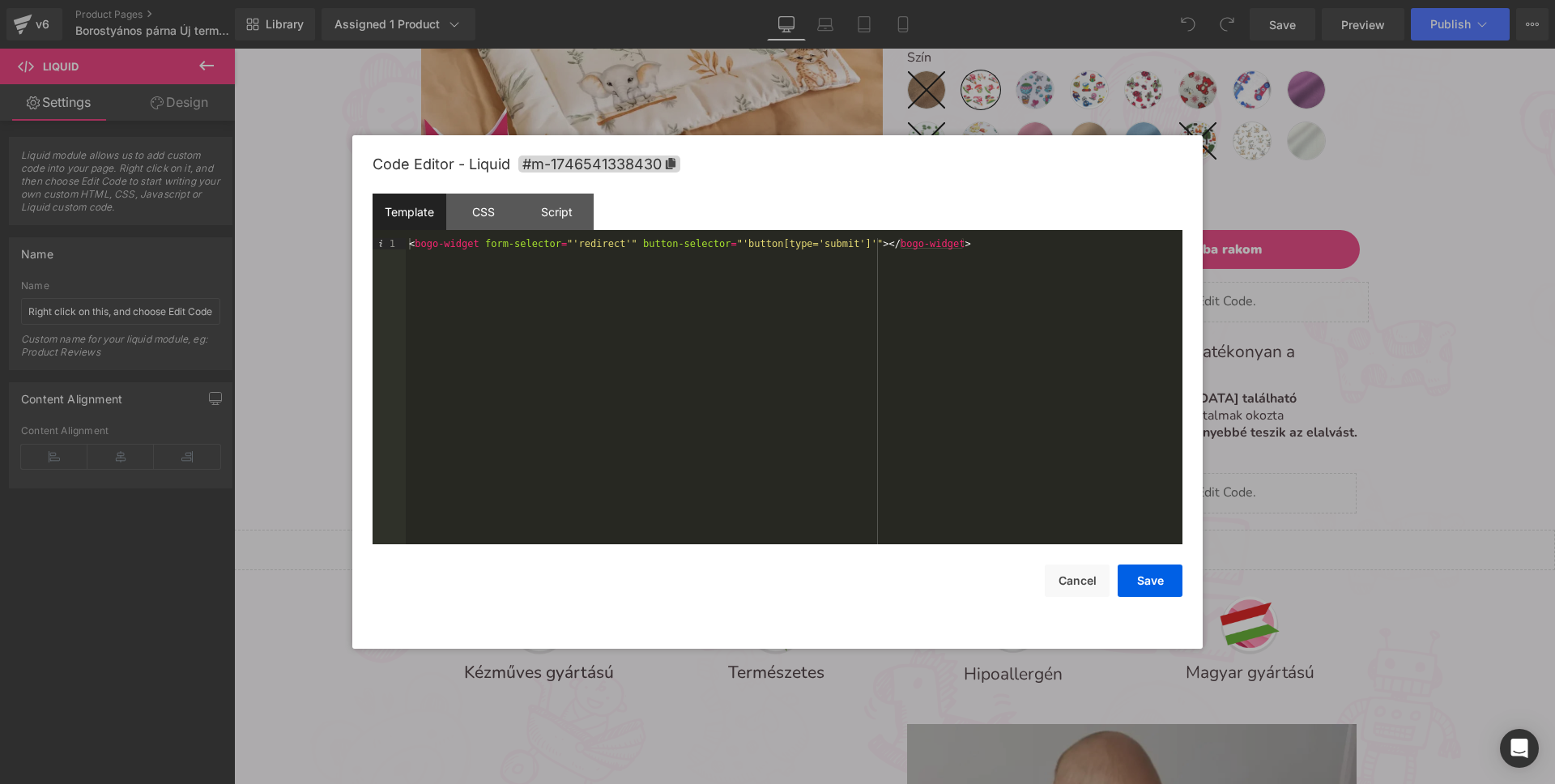
drag, startPoint x: 1249, startPoint y: 405, endPoint x: 1015, endPoint y: 356, distance: 239.1
click at [1249, 405] on div at bounding box center [777, 392] width 1555 height 784
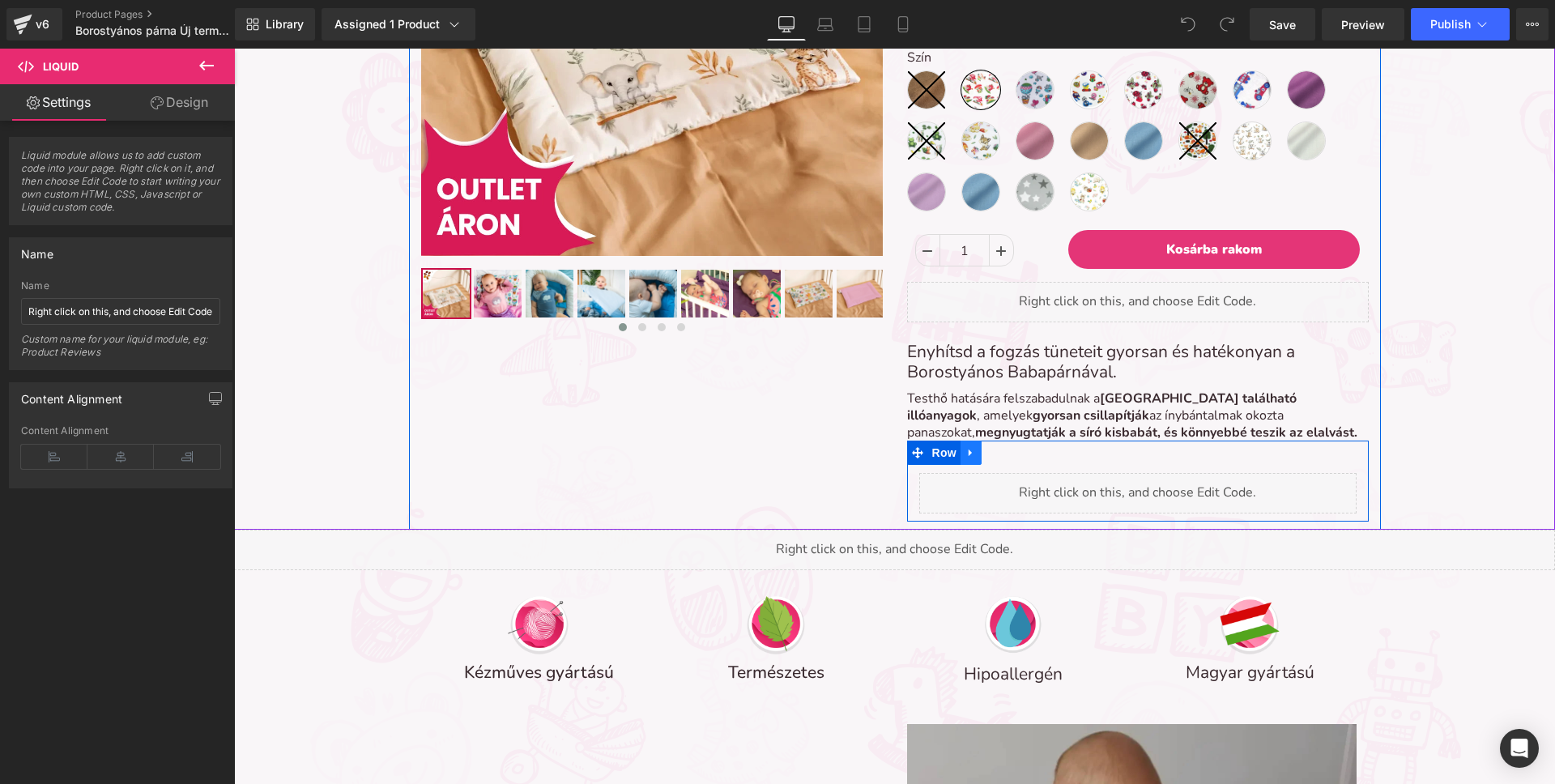
click at [972, 452] on icon at bounding box center [970, 453] width 11 height 12
click at [997, 451] on icon at bounding box center [991, 452] width 11 height 11
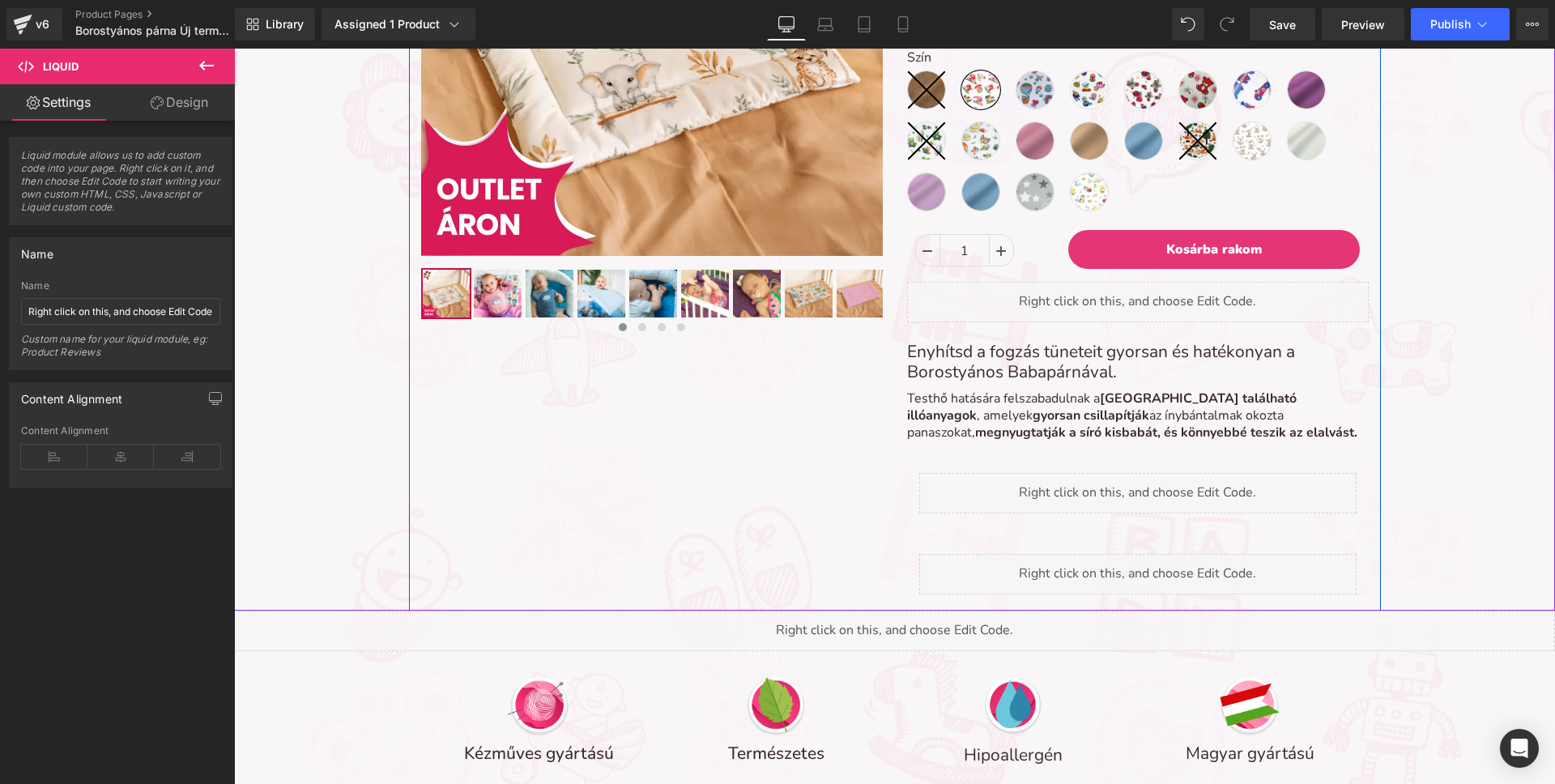
scroll to position [6751, 1321]
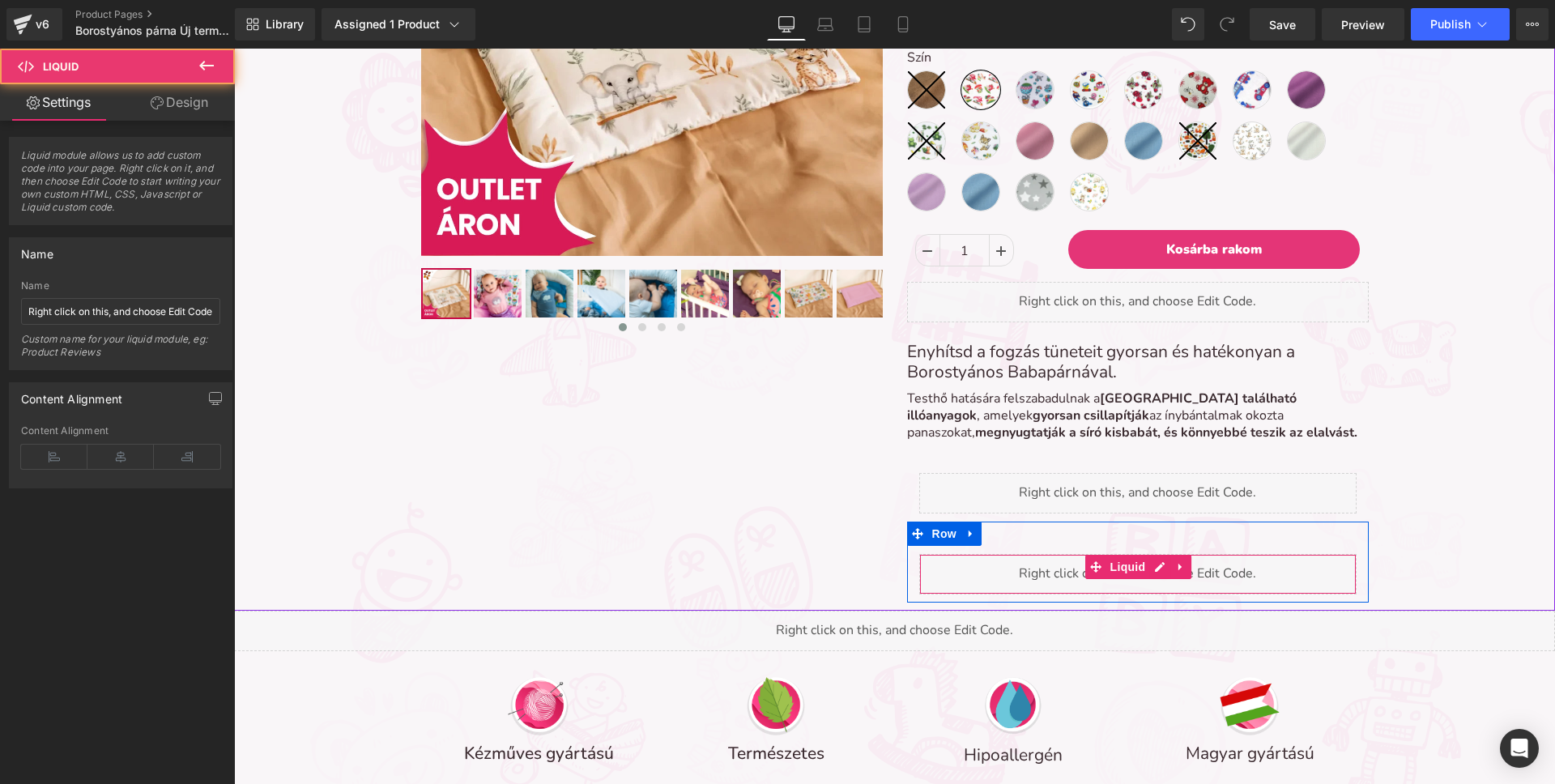
click at [1038, 572] on div "Liquid" at bounding box center [1138, 574] width 437 height 40
click at [1157, 566] on div "Liquid" at bounding box center [1138, 574] width 437 height 40
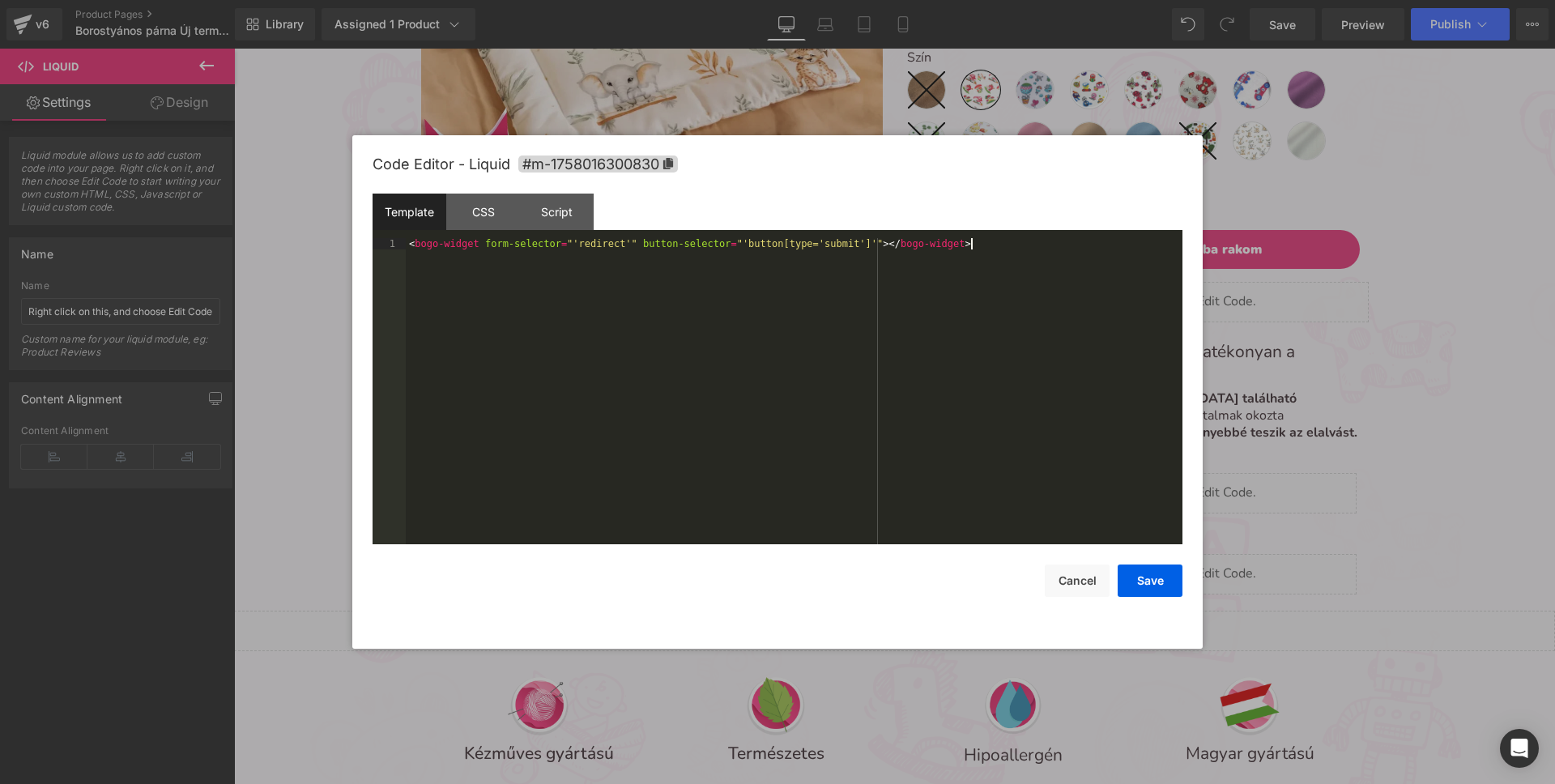
click at [656, 294] on div "< bogo-widget form-selector = "'redirect'" button-selector = "'button[type='sub…" at bounding box center [794, 402] width 777 height 328
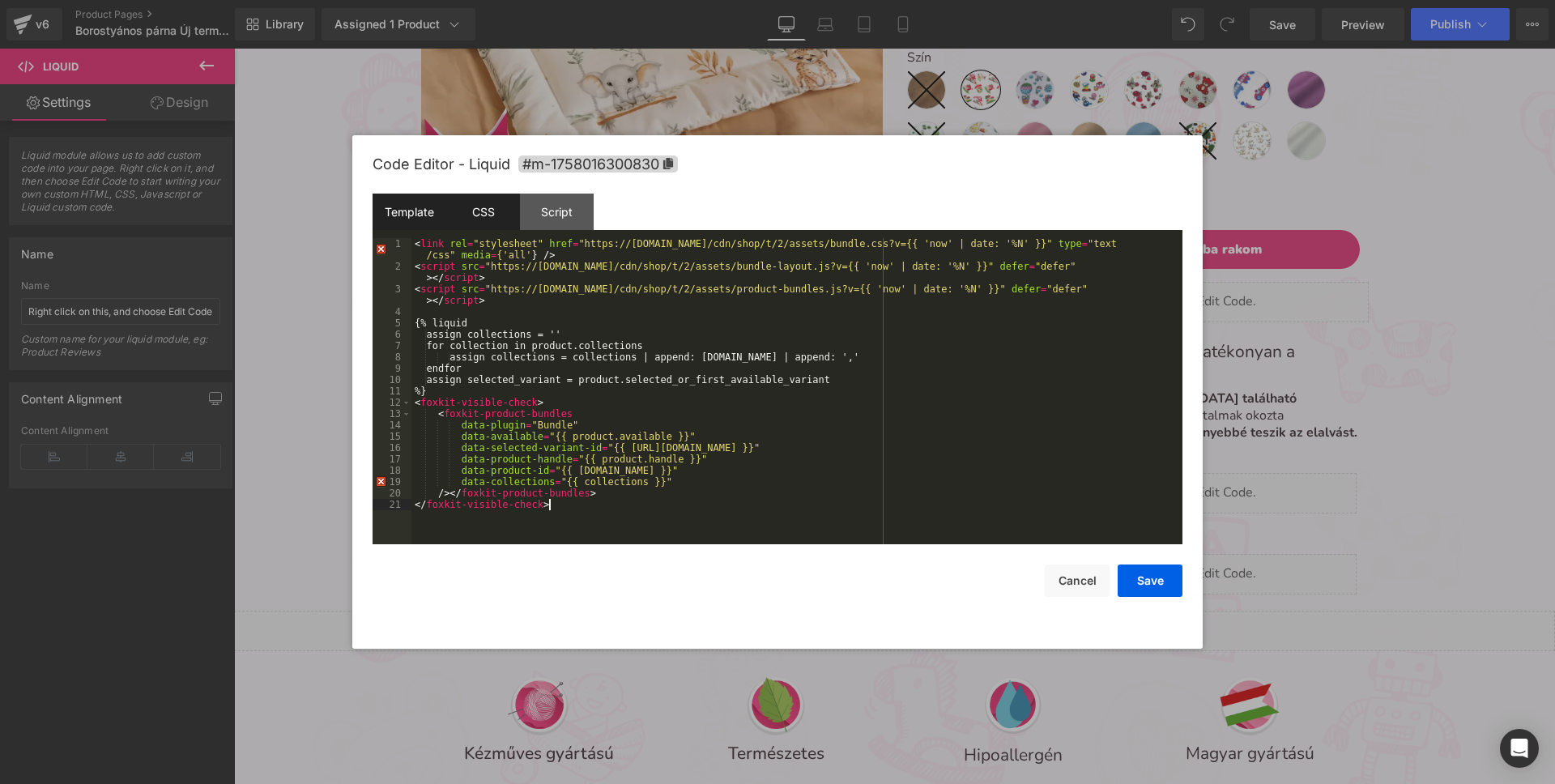
click at [491, 208] on div "CSS" at bounding box center [483, 212] width 74 height 37
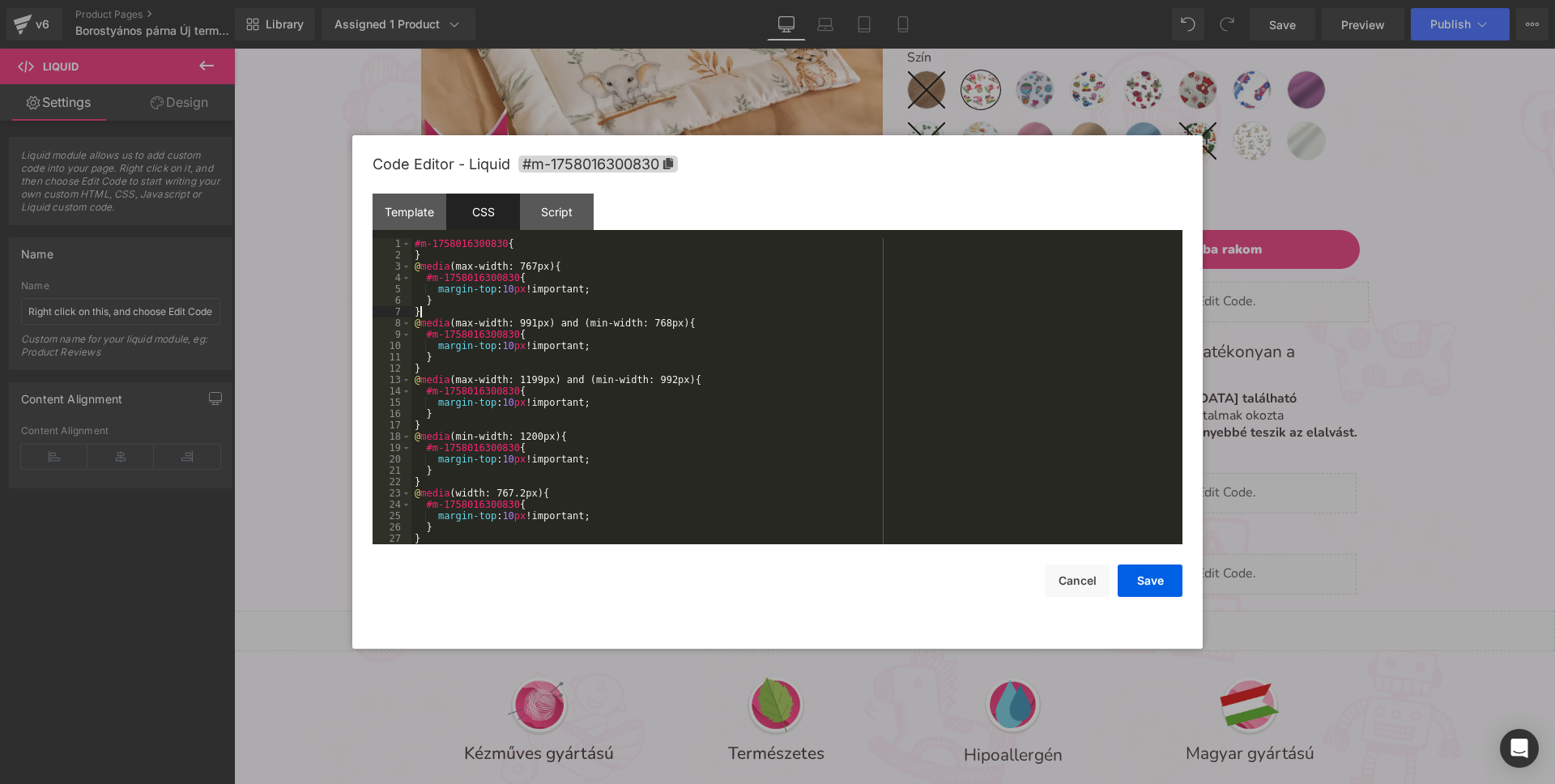
click at [548, 311] on div "#m-1758016300830 { } @ media (max-width: 767px) { #m-1758016300830 { margin-top…" at bounding box center [794, 402] width 765 height 328
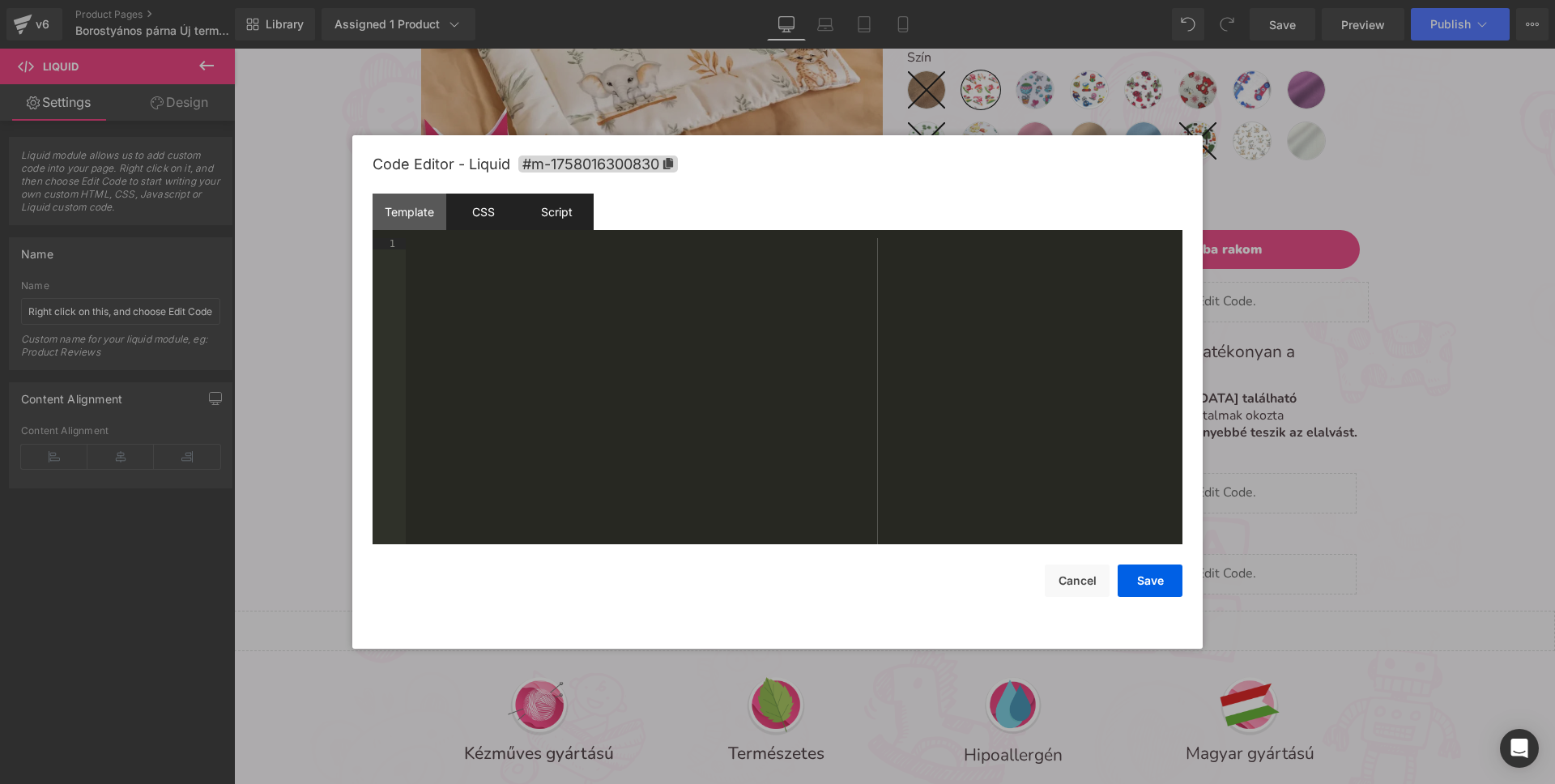
click at [583, 218] on div "Script" at bounding box center [557, 212] width 74 height 37
click at [572, 305] on div "( function ( jQuery ) { // var $module = jQuery('#m-1758016300830').children('.…" at bounding box center [794, 402] width 777 height 328
click at [409, 207] on div "Template" at bounding box center [409, 212] width 74 height 37
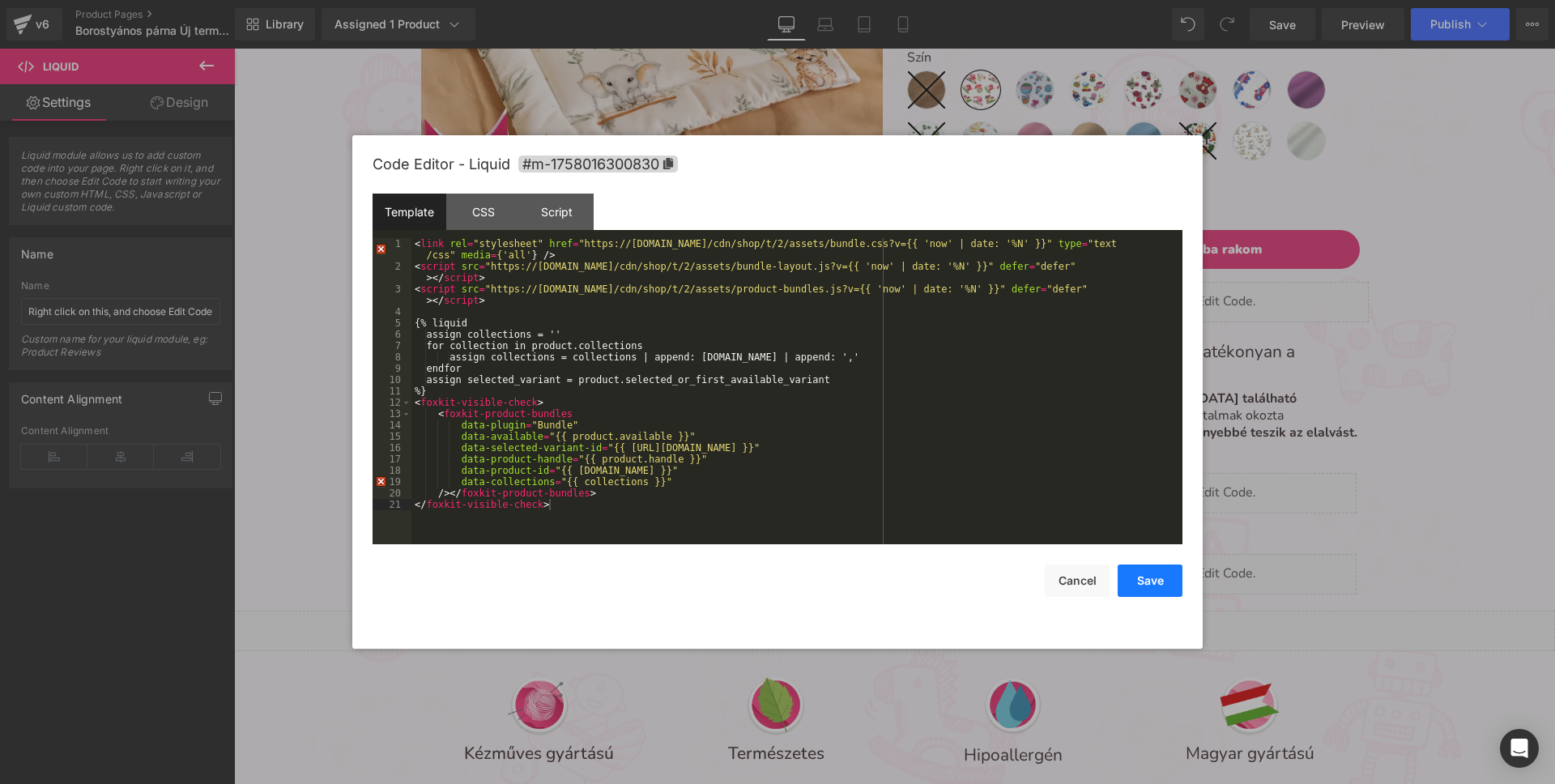
click at [1137, 587] on button "Save" at bounding box center [1150, 580] width 65 height 32
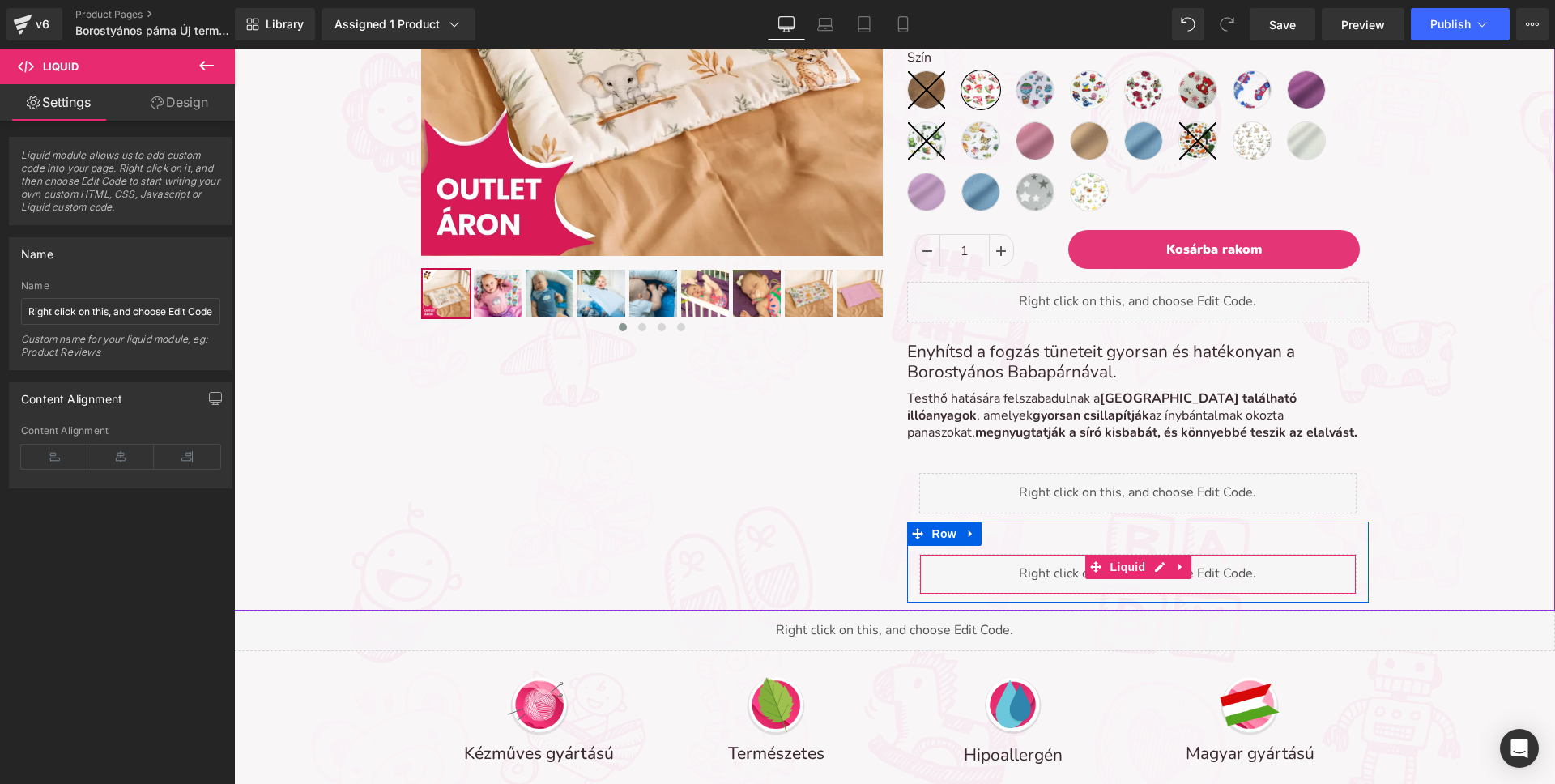
click at [1050, 576] on div "Liquid" at bounding box center [1138, 574] width 437 height 40
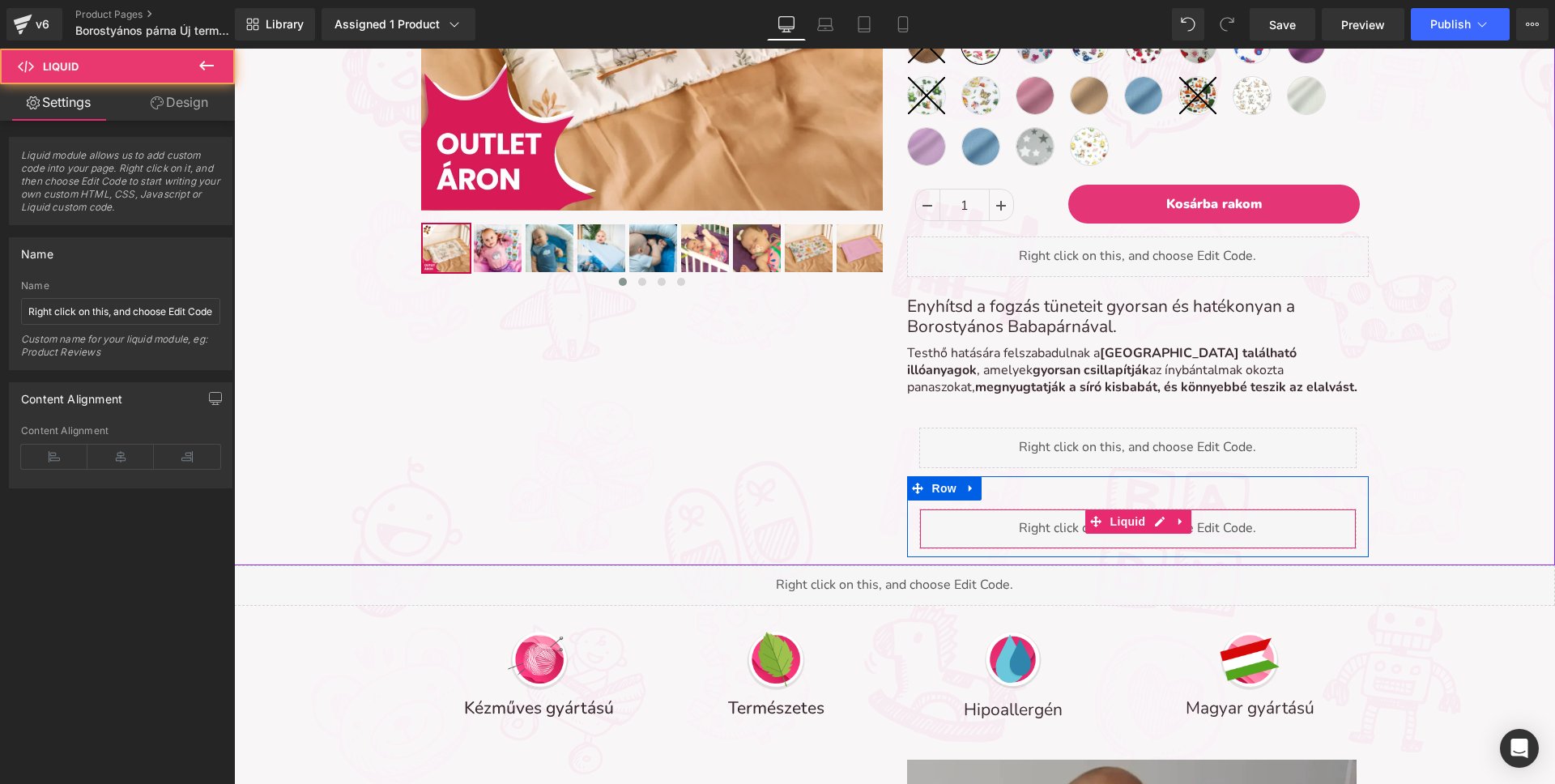
scroll to position [599, 0]
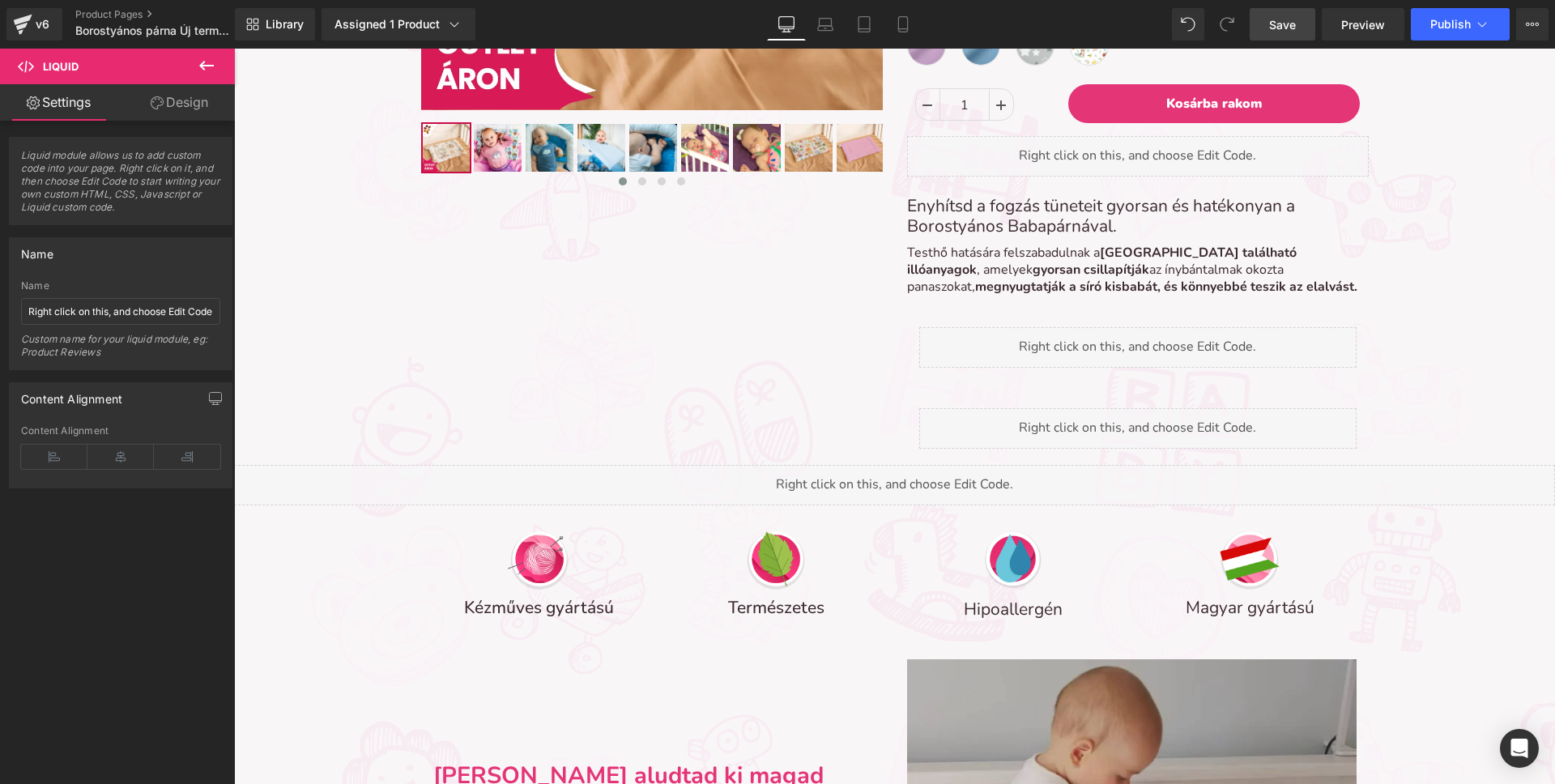
click at [1284, 32] on span "Save" at bounding box center [1282, 24] width 26 height 17
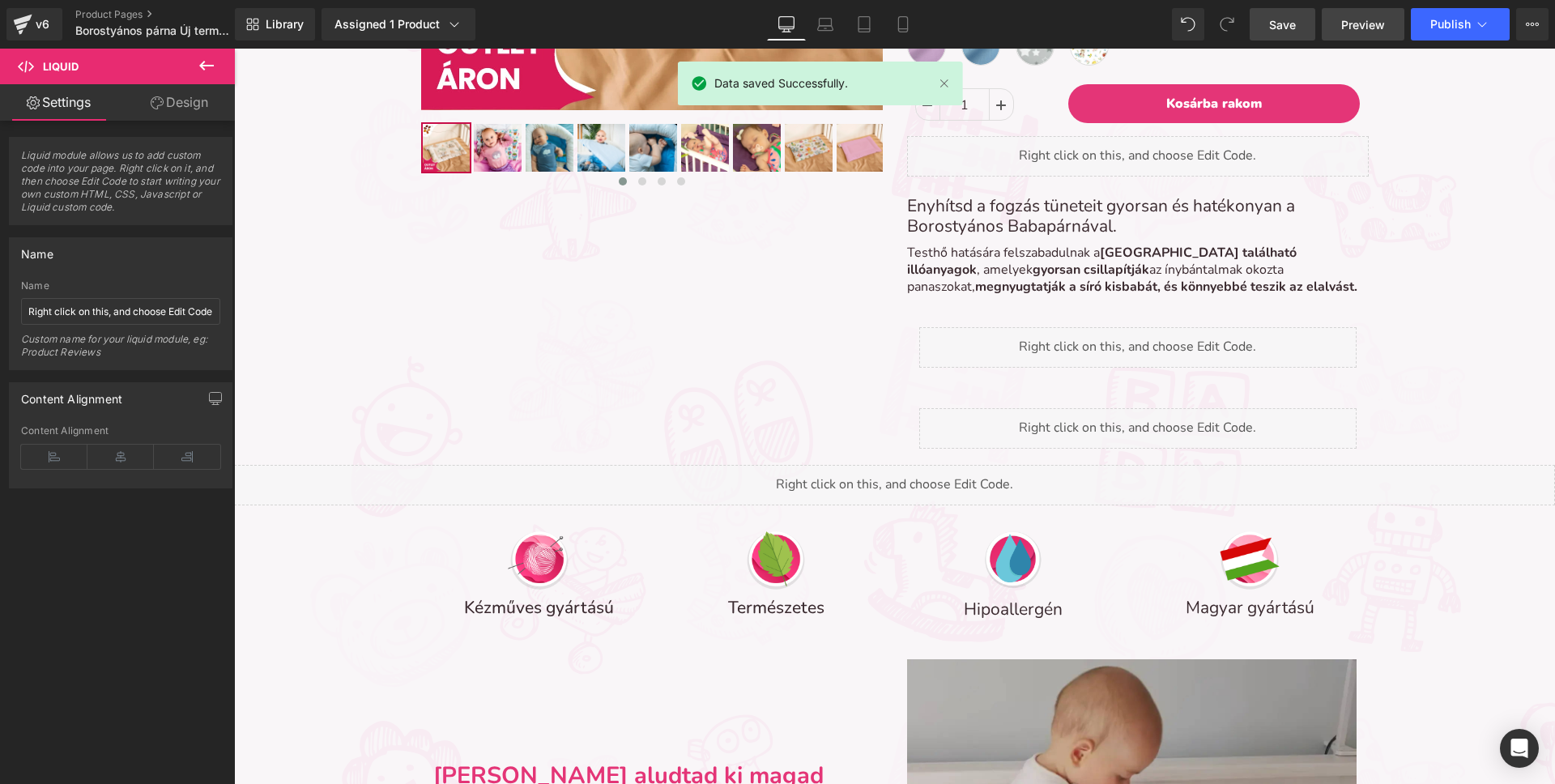
click at [1351, 24] on span "Preview" at bounding box center [1363, 24] width 44 height 17
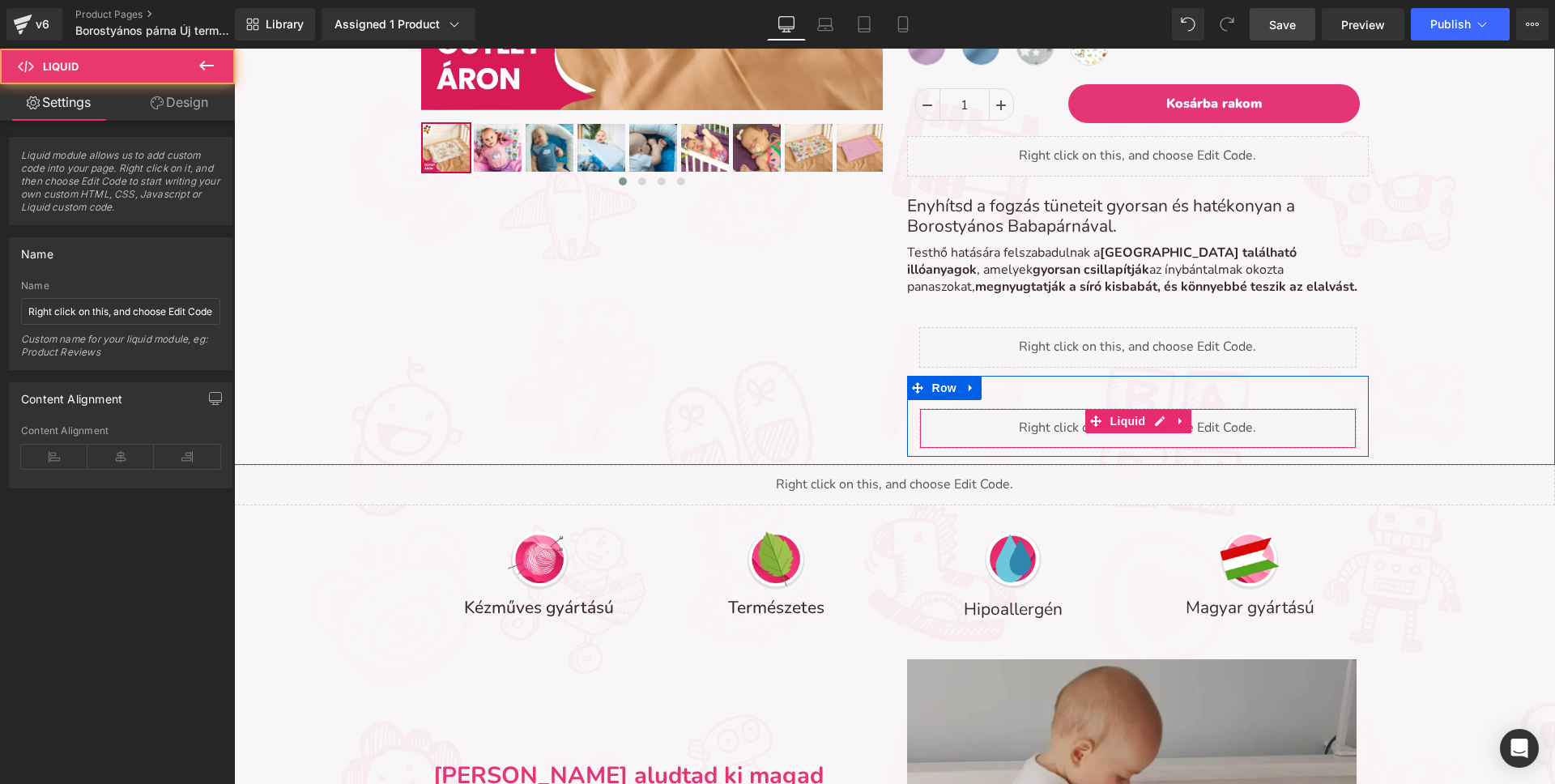
click at [1061, 428] on div "Liquid" at bounding box center [1138, 428] width 437 height 40
click at [1099, 428] on span at bounding box center [1096, 421] width 21 height 25
click at [1157, 414] on div "Liquid" at bounding box center [1138, 428] width 437 height 40
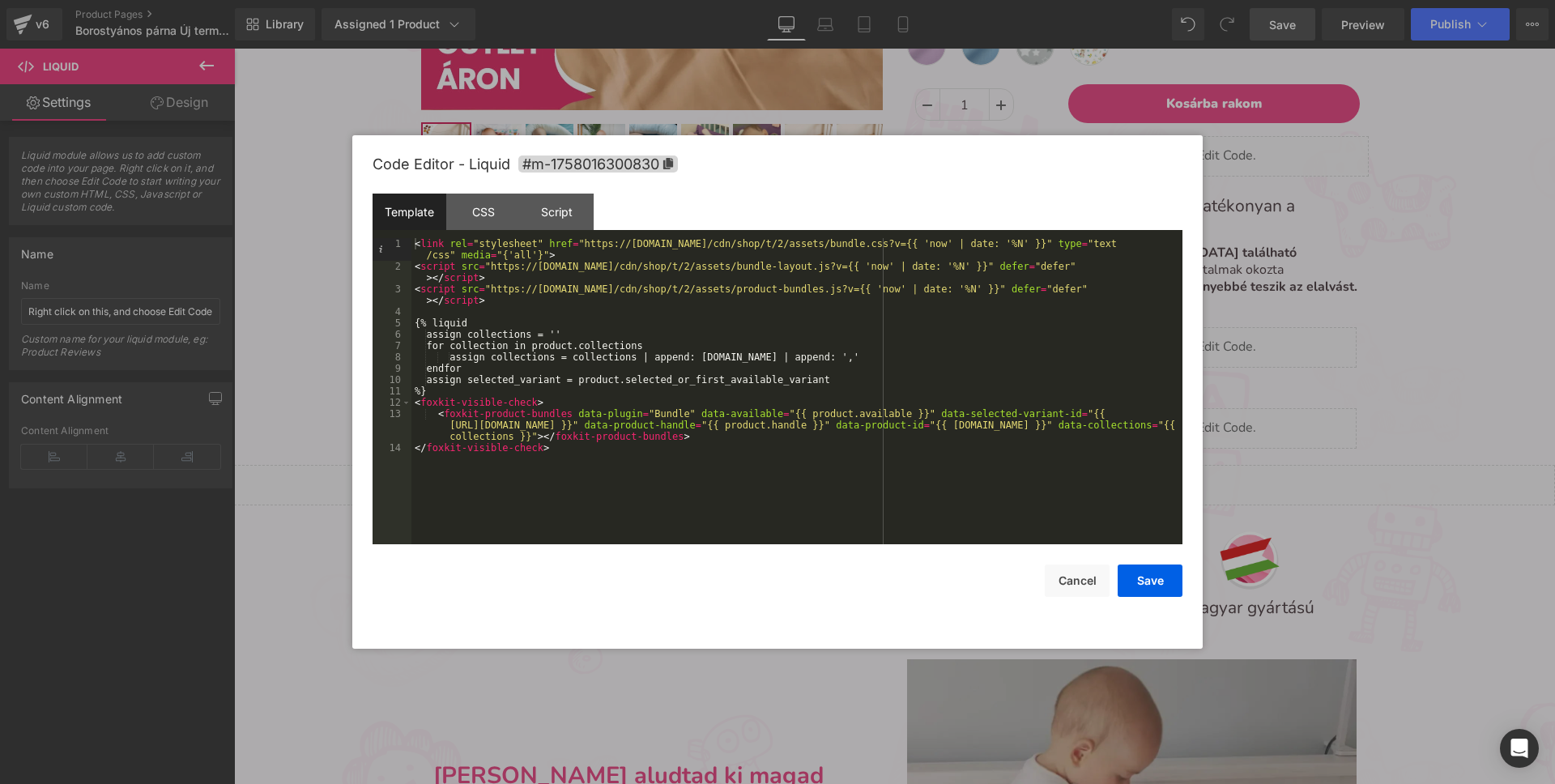
click at [437, 322] on div "< link rel = "stylesheet" href = "https://assets-cdn.foxecom.com/cdn/shop/t/2/a…" at bounding box center [797, 407] width 771 height 340
click at [1068, 584] on button "Cancel" at bounding box center [1077, 580] width 65 height 32
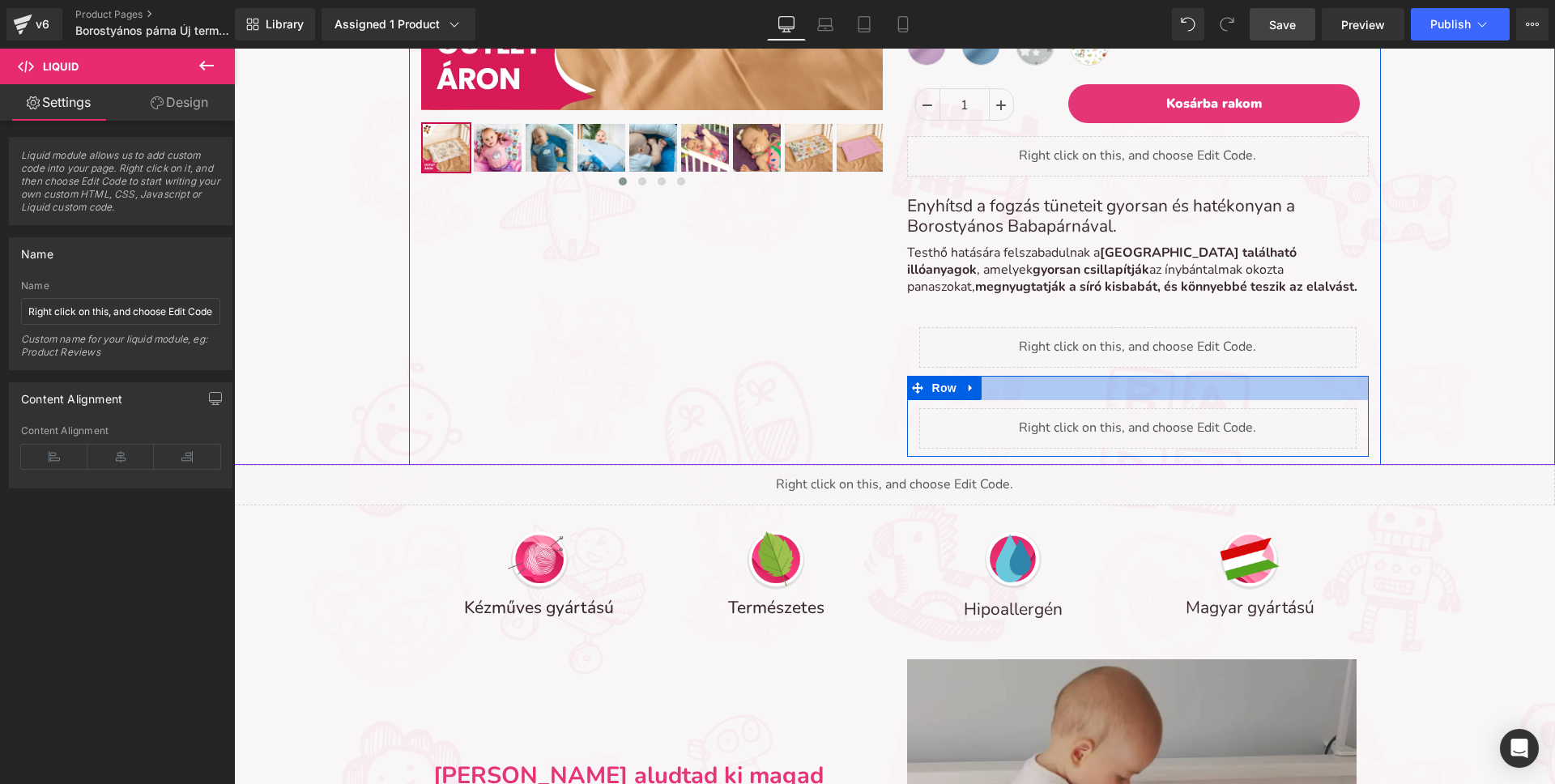
click at [1027, 396] on div at bounding box center [1138, 388] width 462 height 25
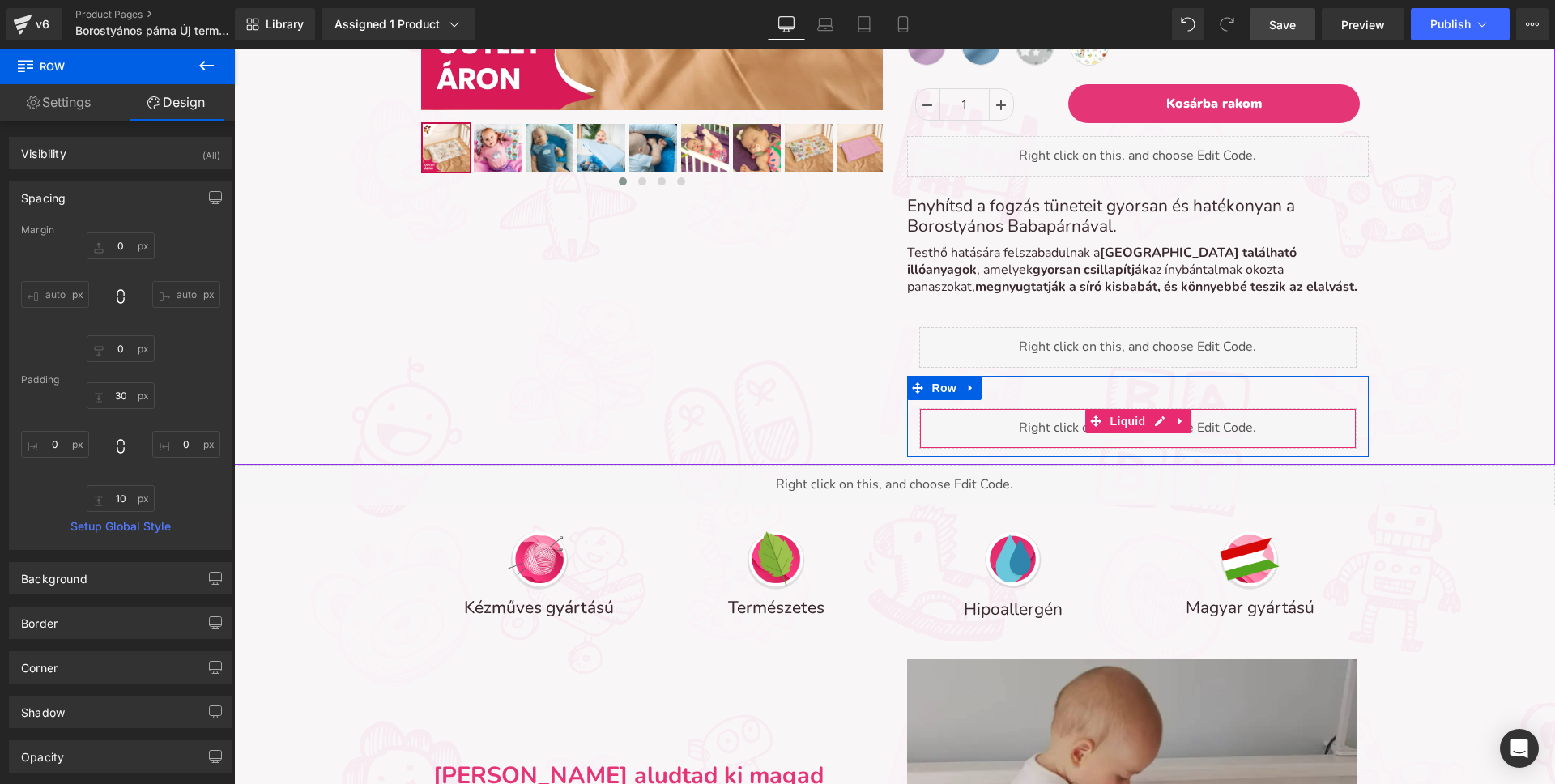
click at [1178, 421] on icon at bounding box center [1180, 421] width 4 height 7
click at [1189, 422] on icon at bounding box center [1191, 421] width 11 height 11
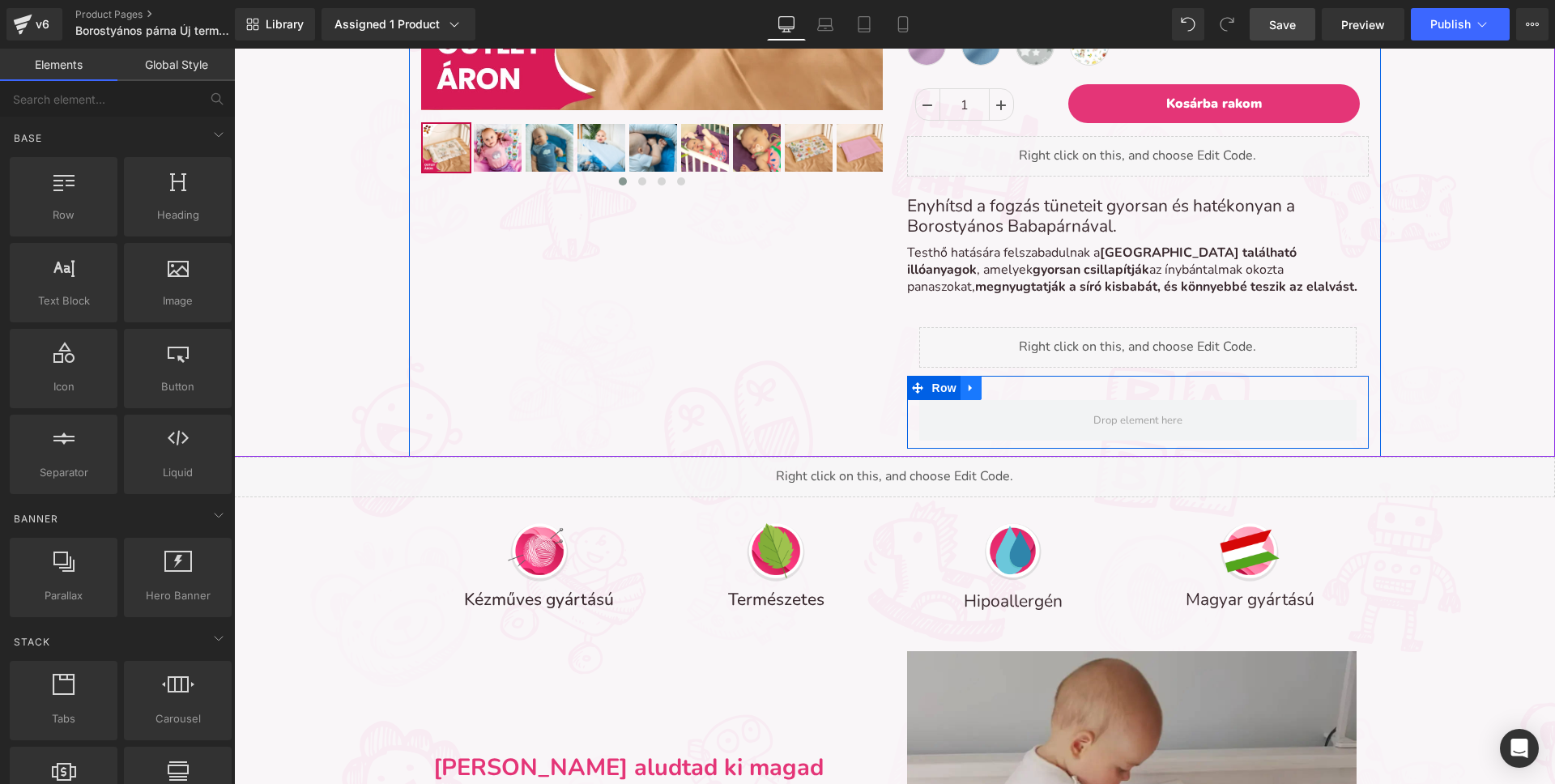
click at [974, 382] on icon at bounding box center [970, 388] width 11 height 12
click at [1019, 392] on link at bounding box center [1013, 388] width 21 height 25
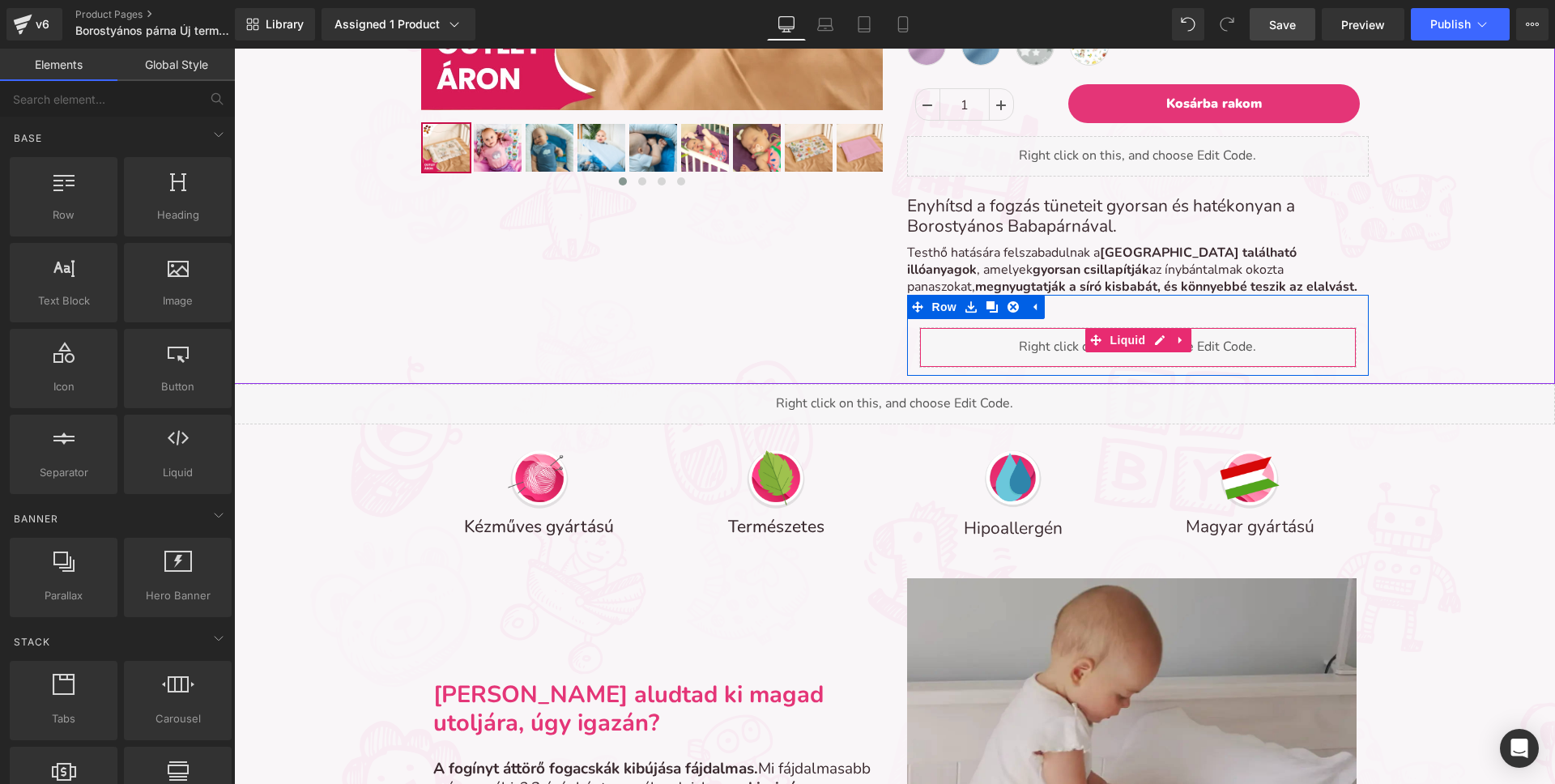
click at [1034, 339] on div "Liquid" at bounding box center [1138, 348] width 437 height 40
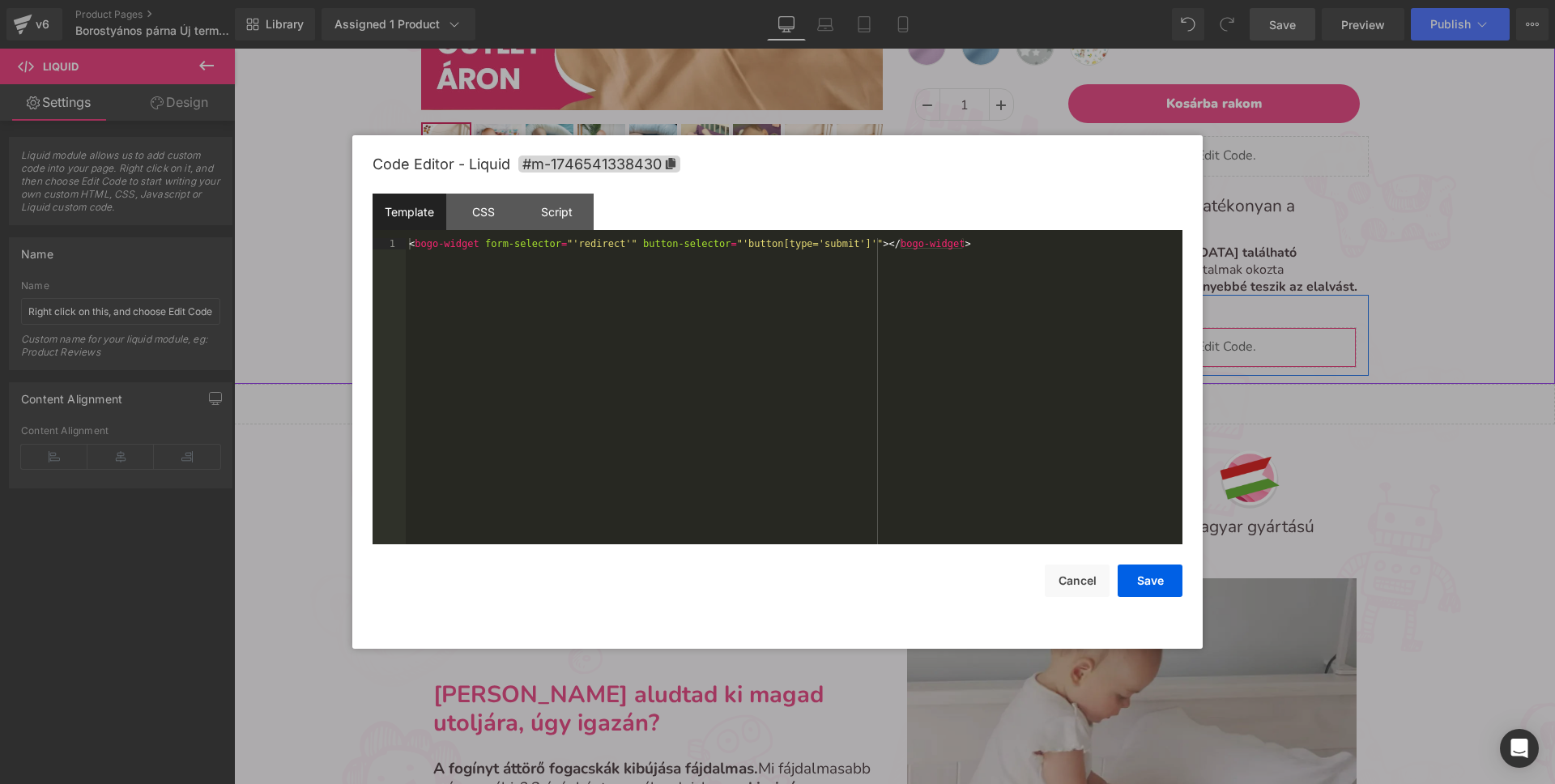
click at [1153, 342] on div "Liquid" at bounding box center [1138, 348] width 437 height 40
click at [1321, 179] on div at bounding box center [777, 392] width 1555 height 784
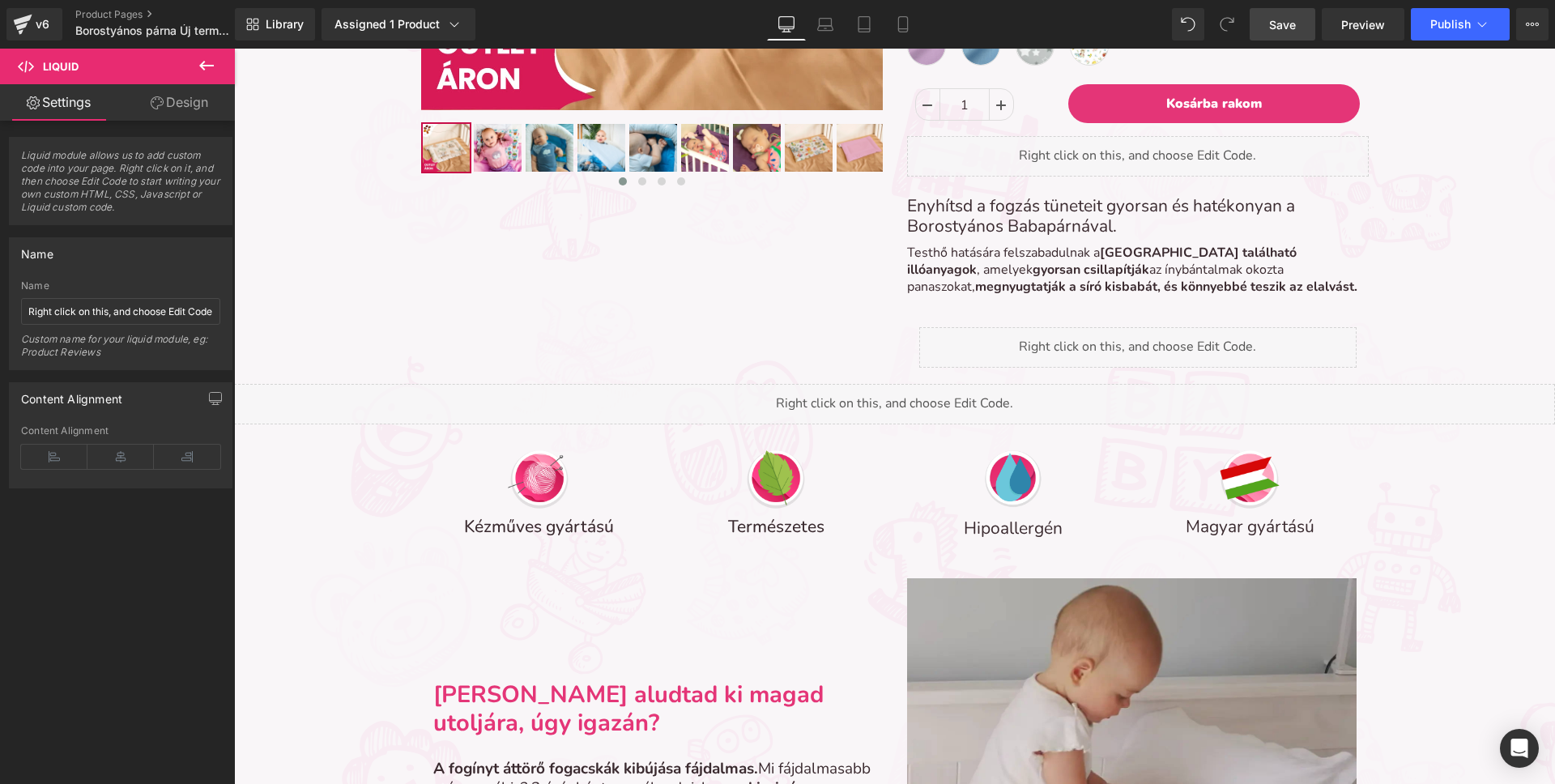
click at [1285, 32] on span "Save" at bounding box center [1282, 24] width 26 height 17
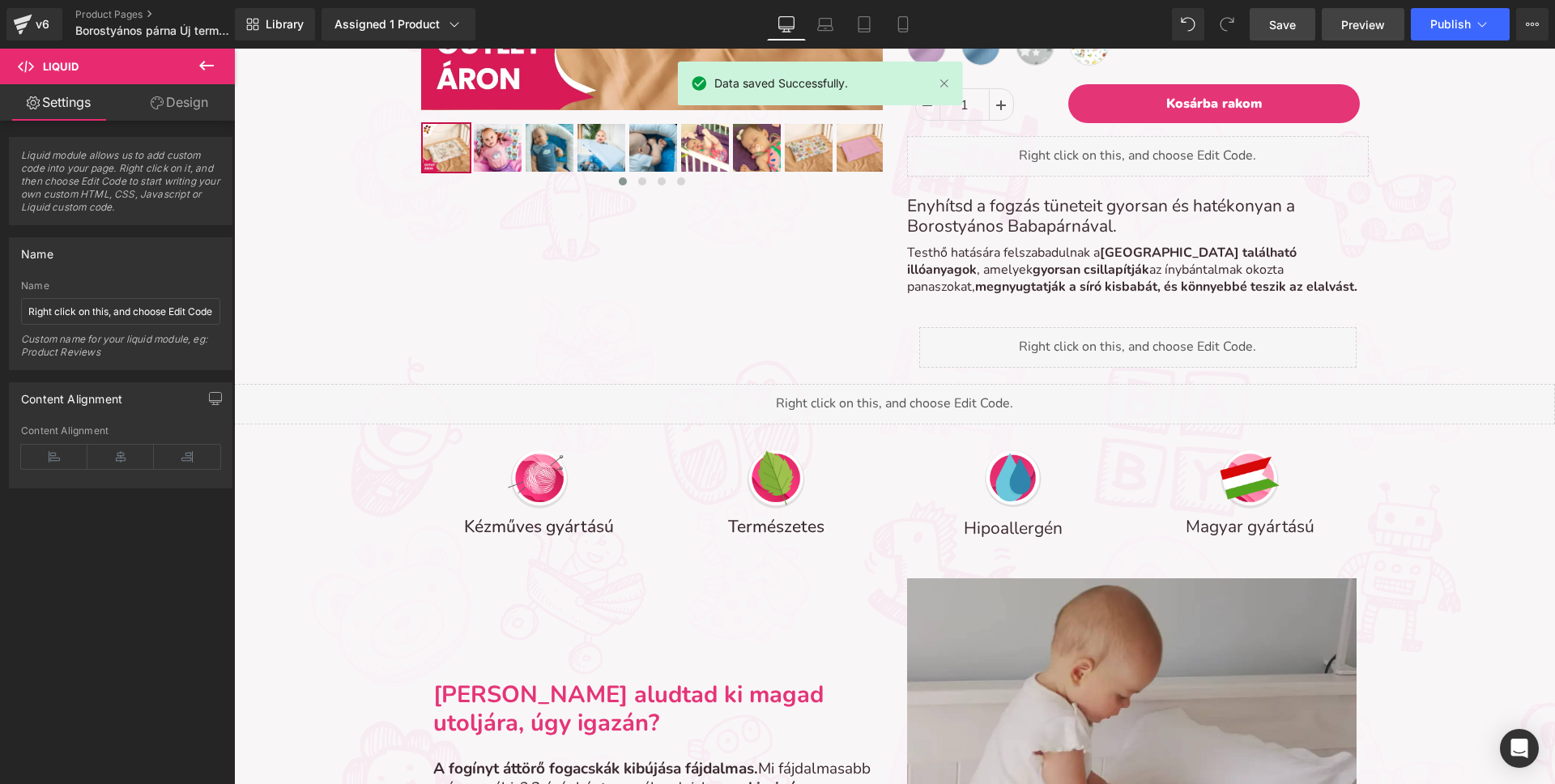
click at [1349, 29] on span "Preview" at bounding box center [1363, 24] width 44 height 17
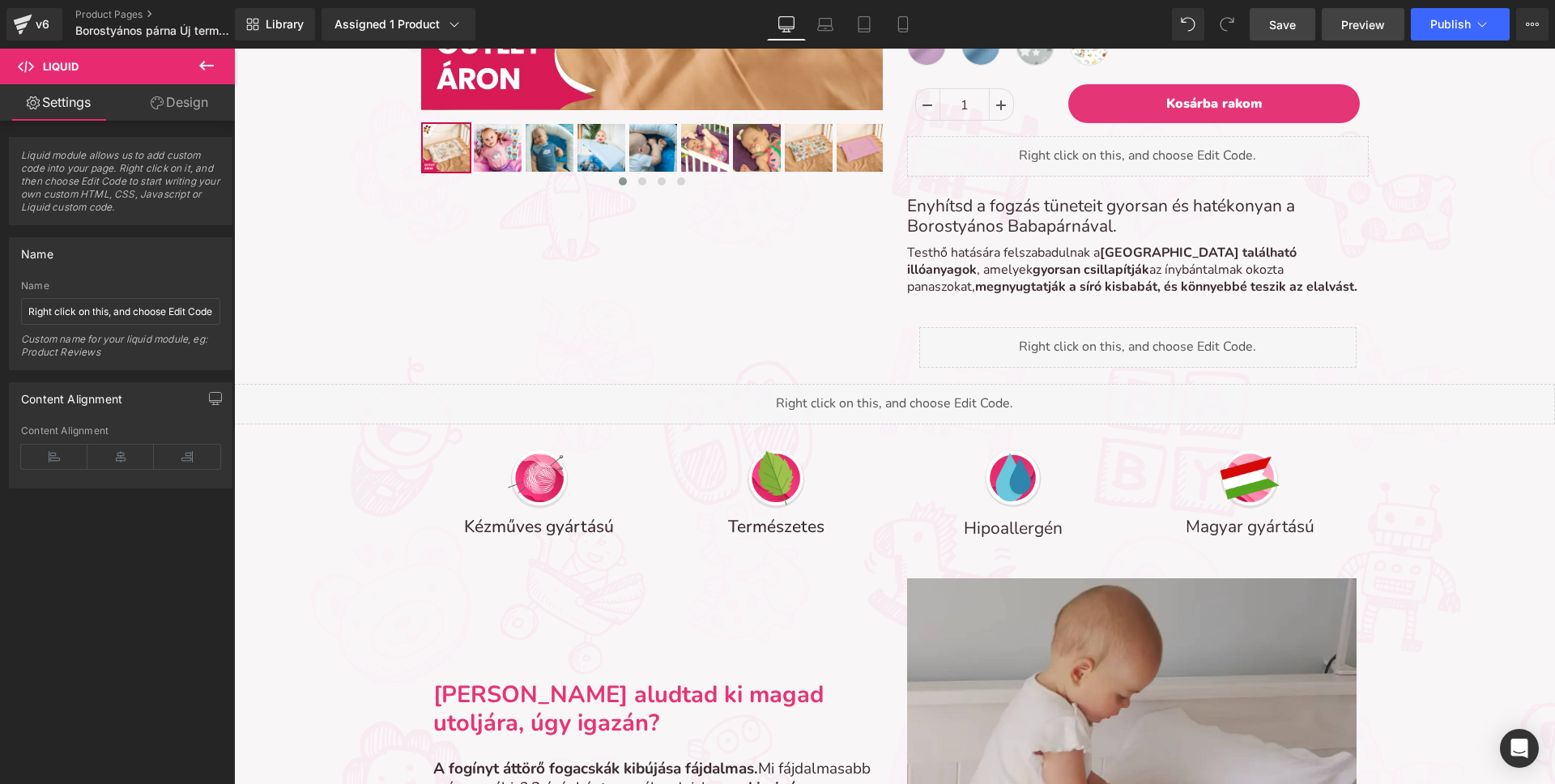
click at [1348, 19] on span "Preview" at bounding box center [1363, 24] width 44 height 17
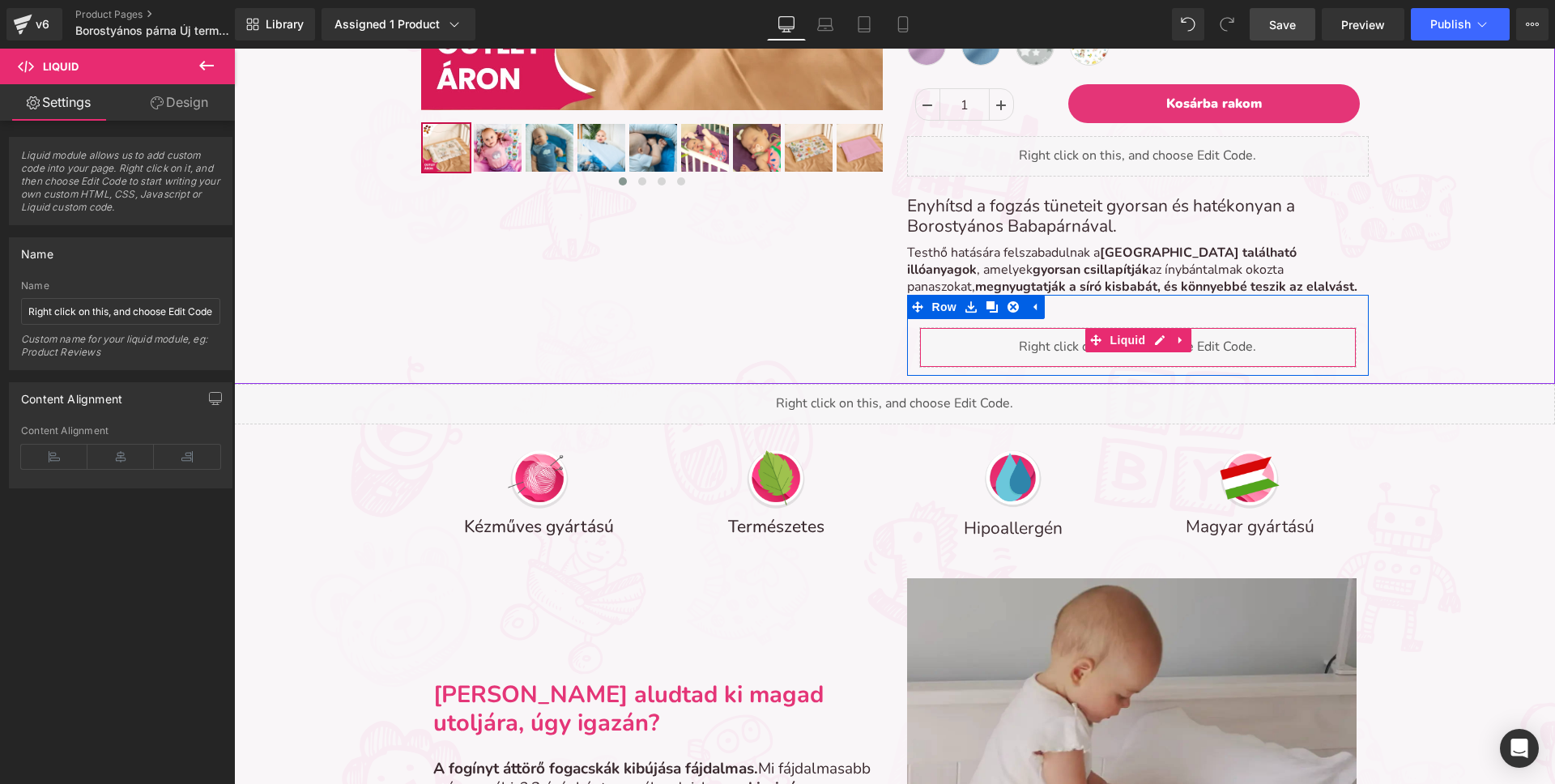
click at [951, 342] on div "Liquid" at bounding box center [1138, 348] width 437 height 40
click at [1162, 338] on div "Liquid" at bounding box center [1138, 348] width 437 height 40
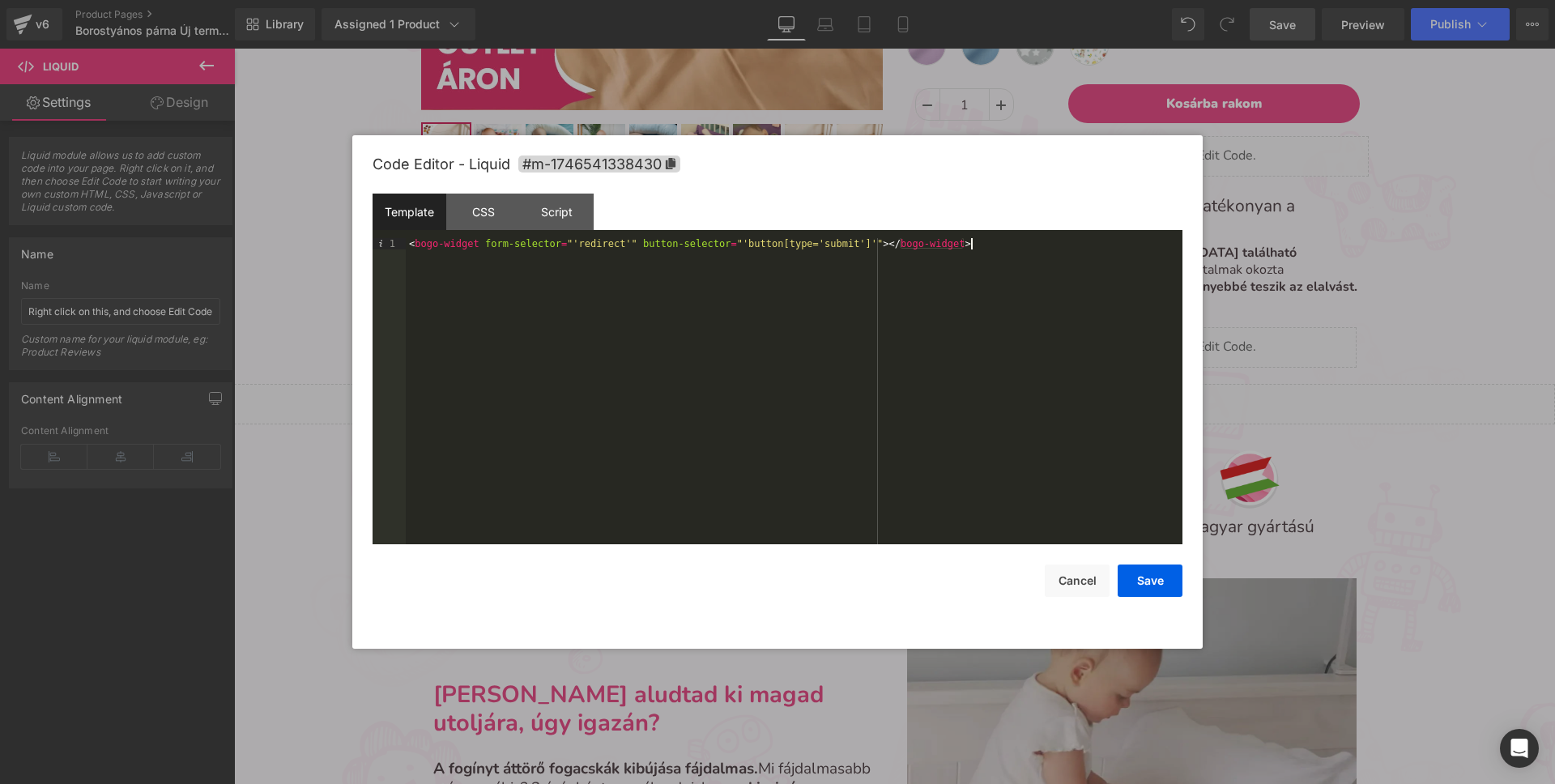
click at [756, 258] on div "< bogo-widget form-selector = "'redirect'" button-selector = "'button[type='sub…" at bounding box center [794, 402] width 777 height 328
click at [481, 210] on div "CSS" at bounding box center [483, 212] width 74 height 37
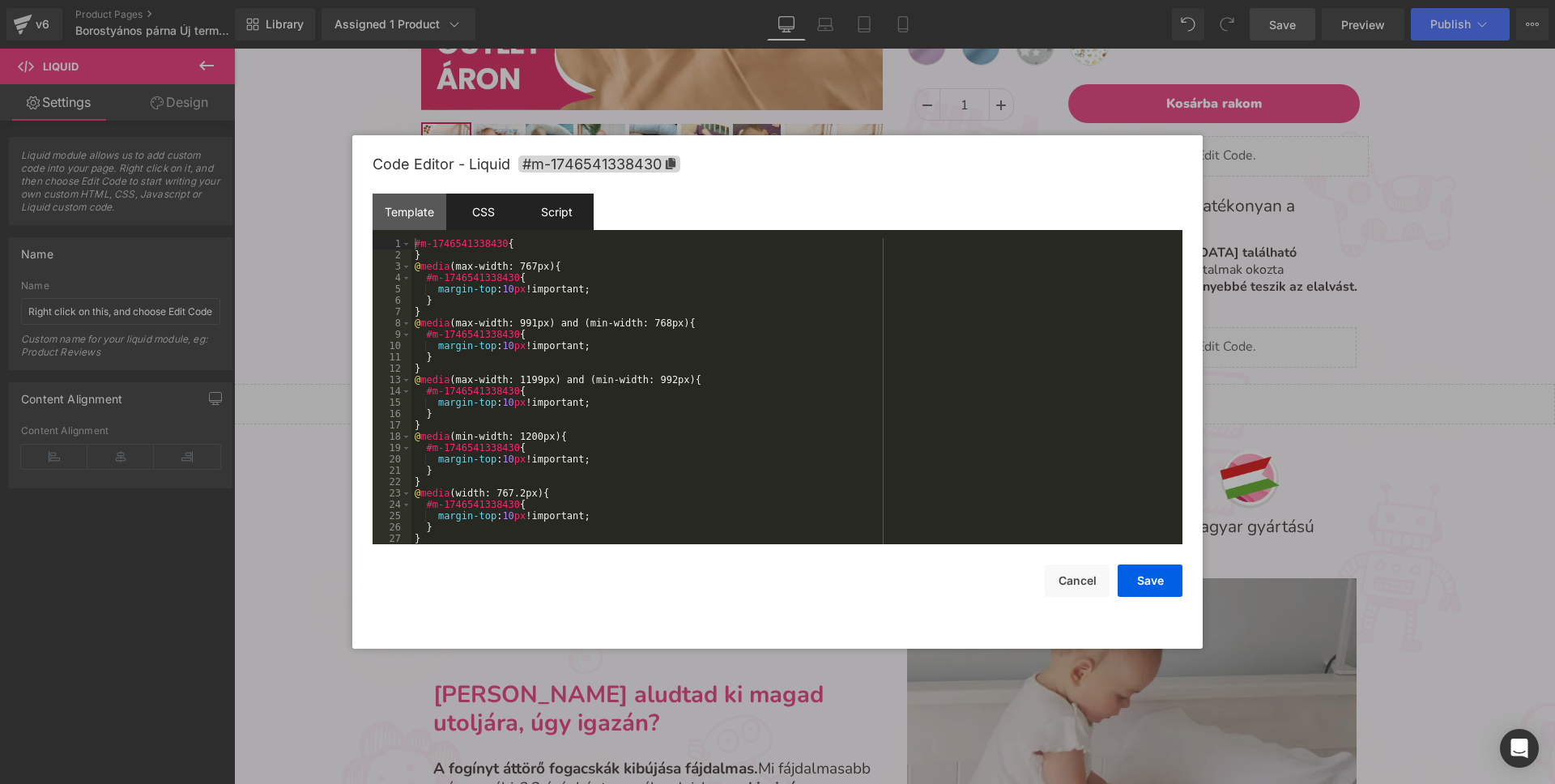
click at [563, 207] on div "Script" at bounding box center [557, 212] width 74 height 37
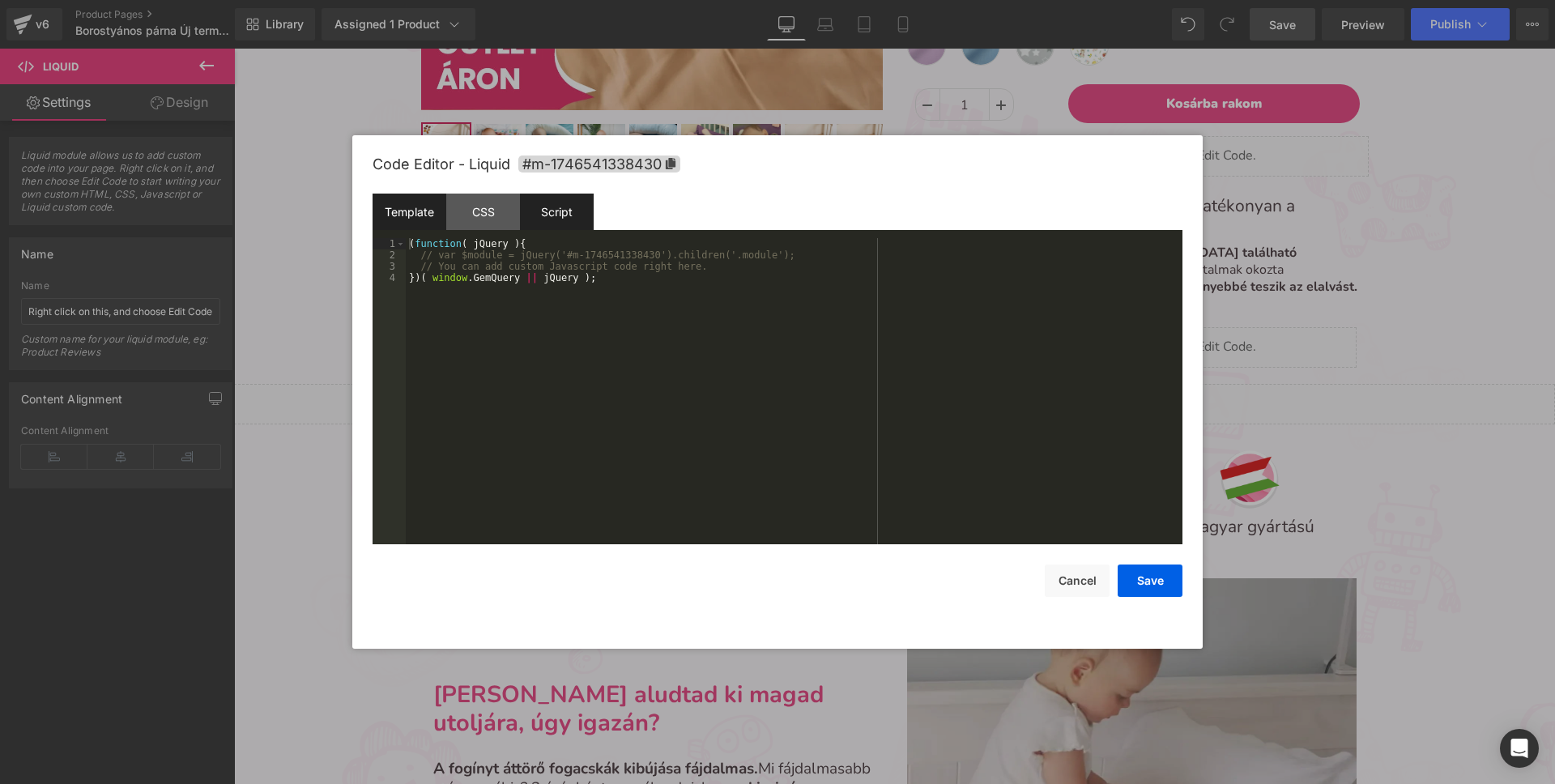
click at [403, 214] on div "Template" at bounding box center [409, 212] width 74 height 37
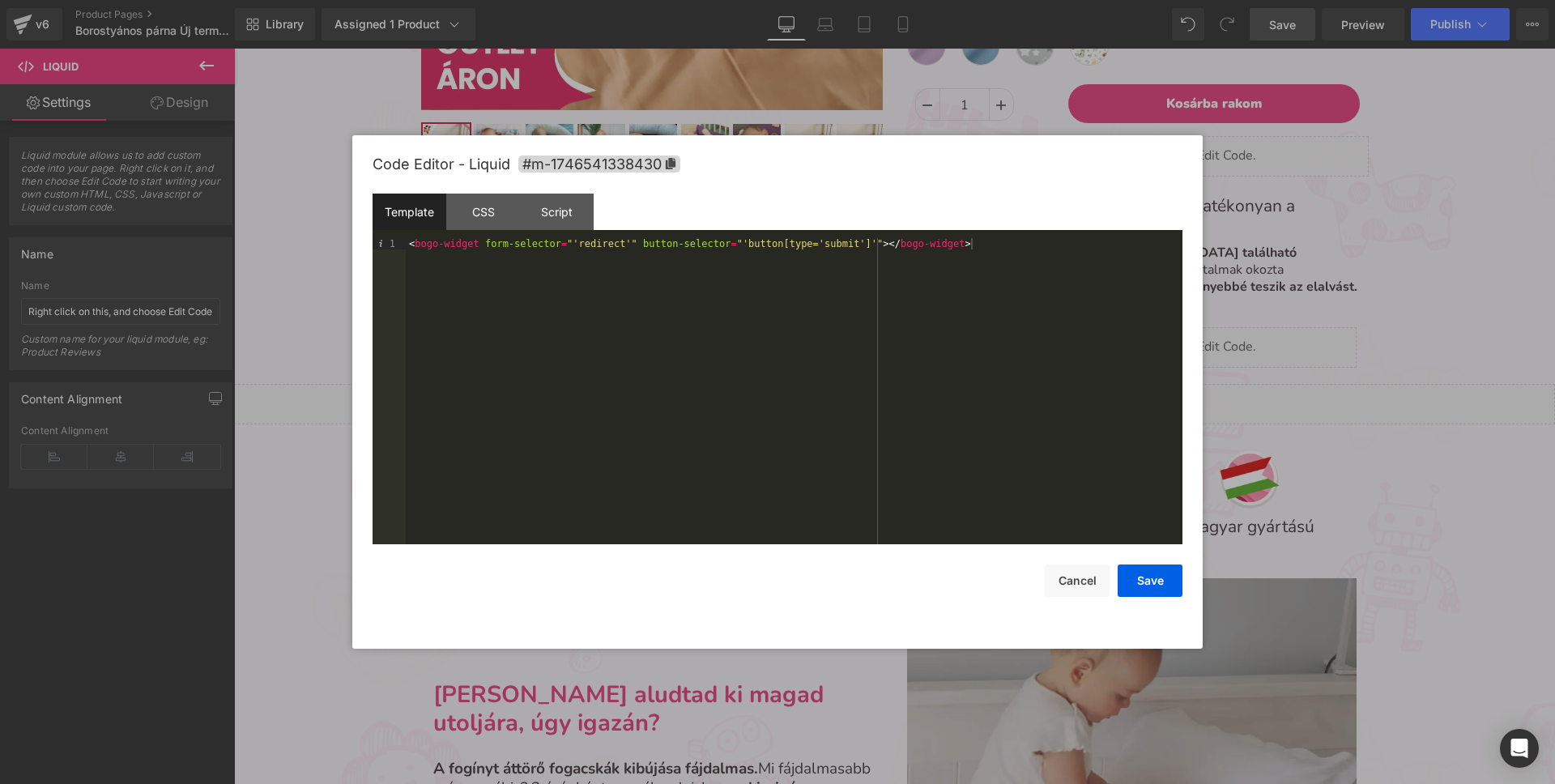
click at [1345, 309] on div at bounding box center [777, 392] width 1555 height 784
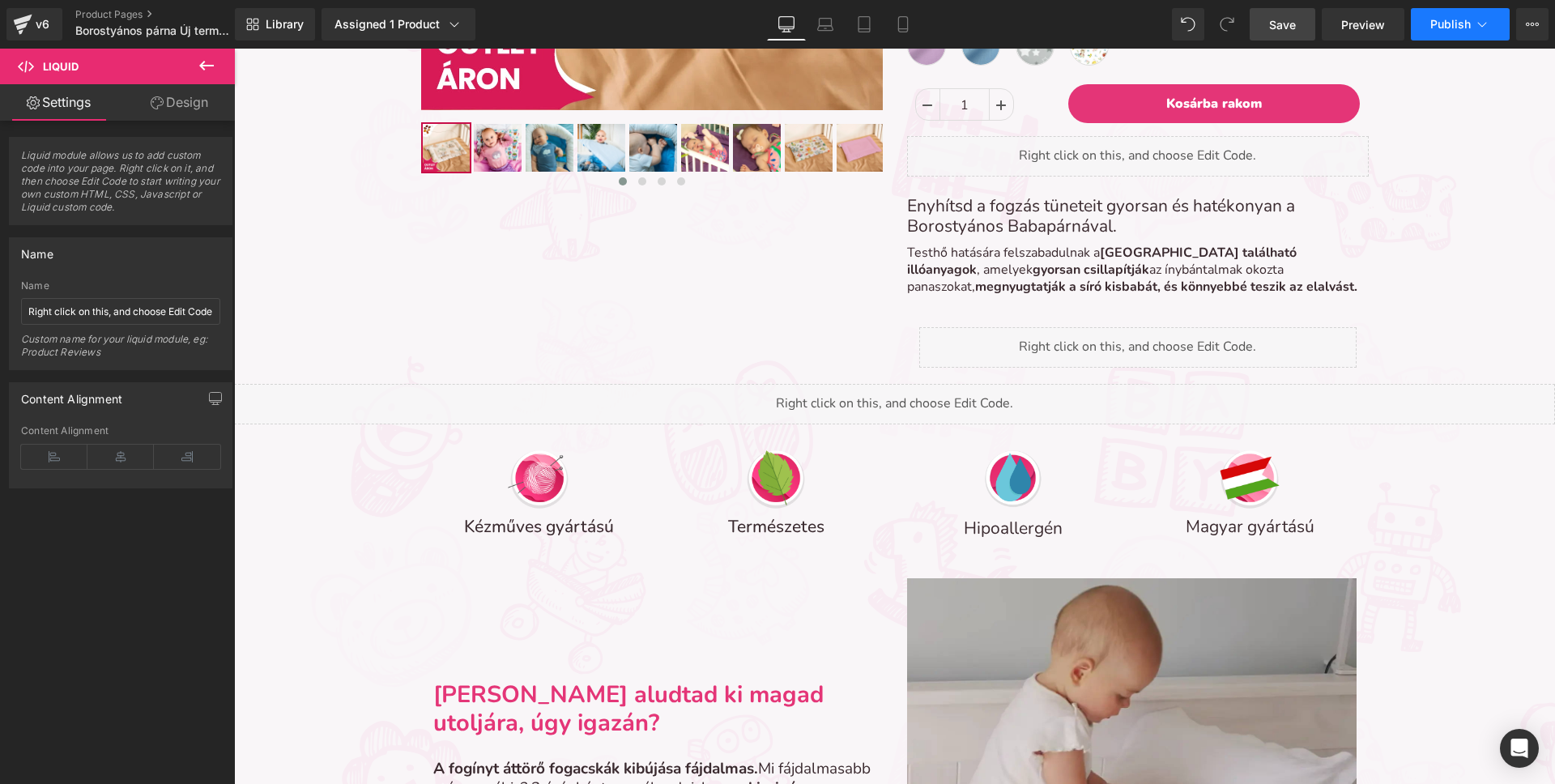
click at [1486, 25] on icon at bounding box center [1482, 24] width 16 height 16
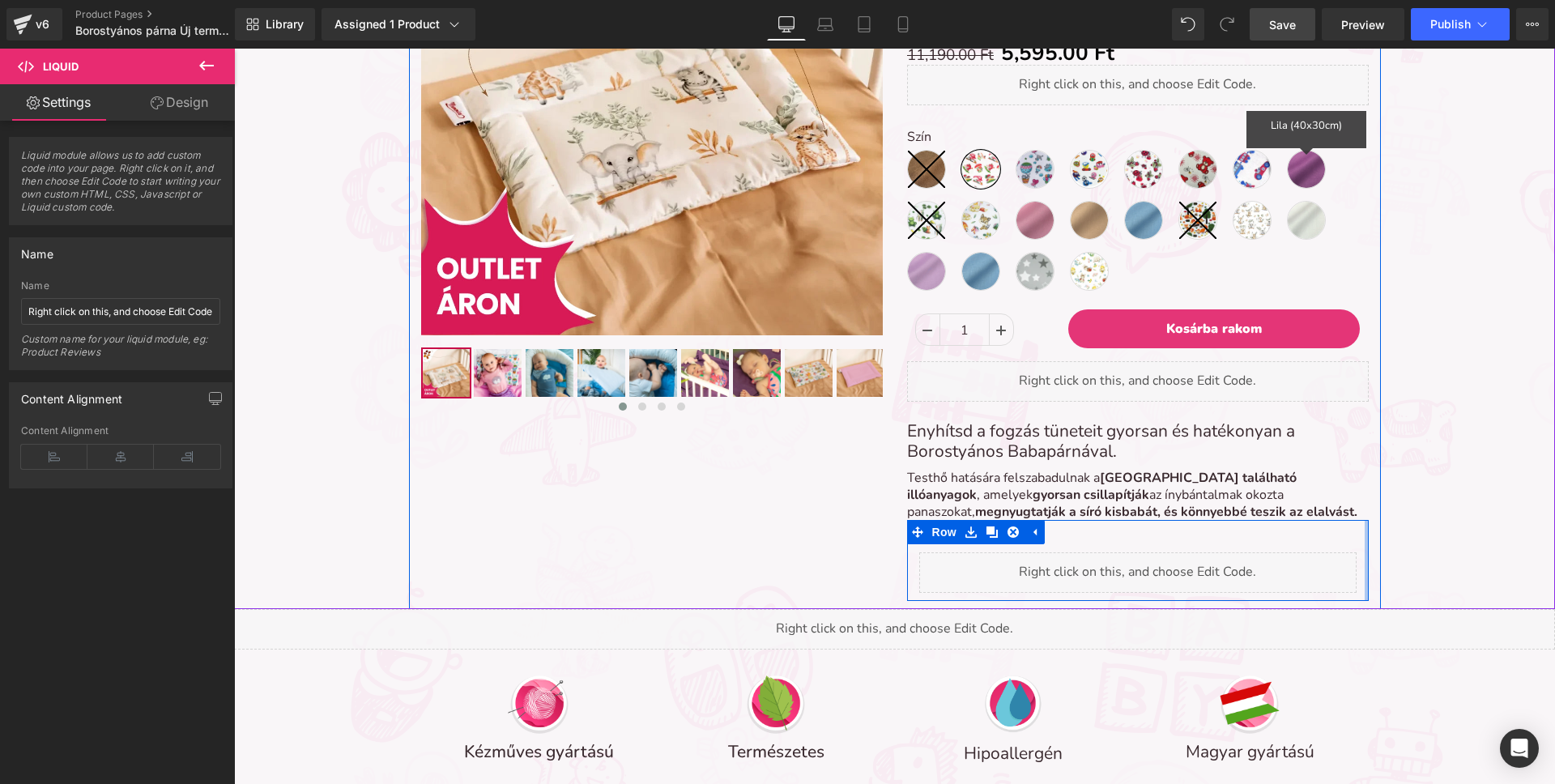
scroll to position [369, 0]
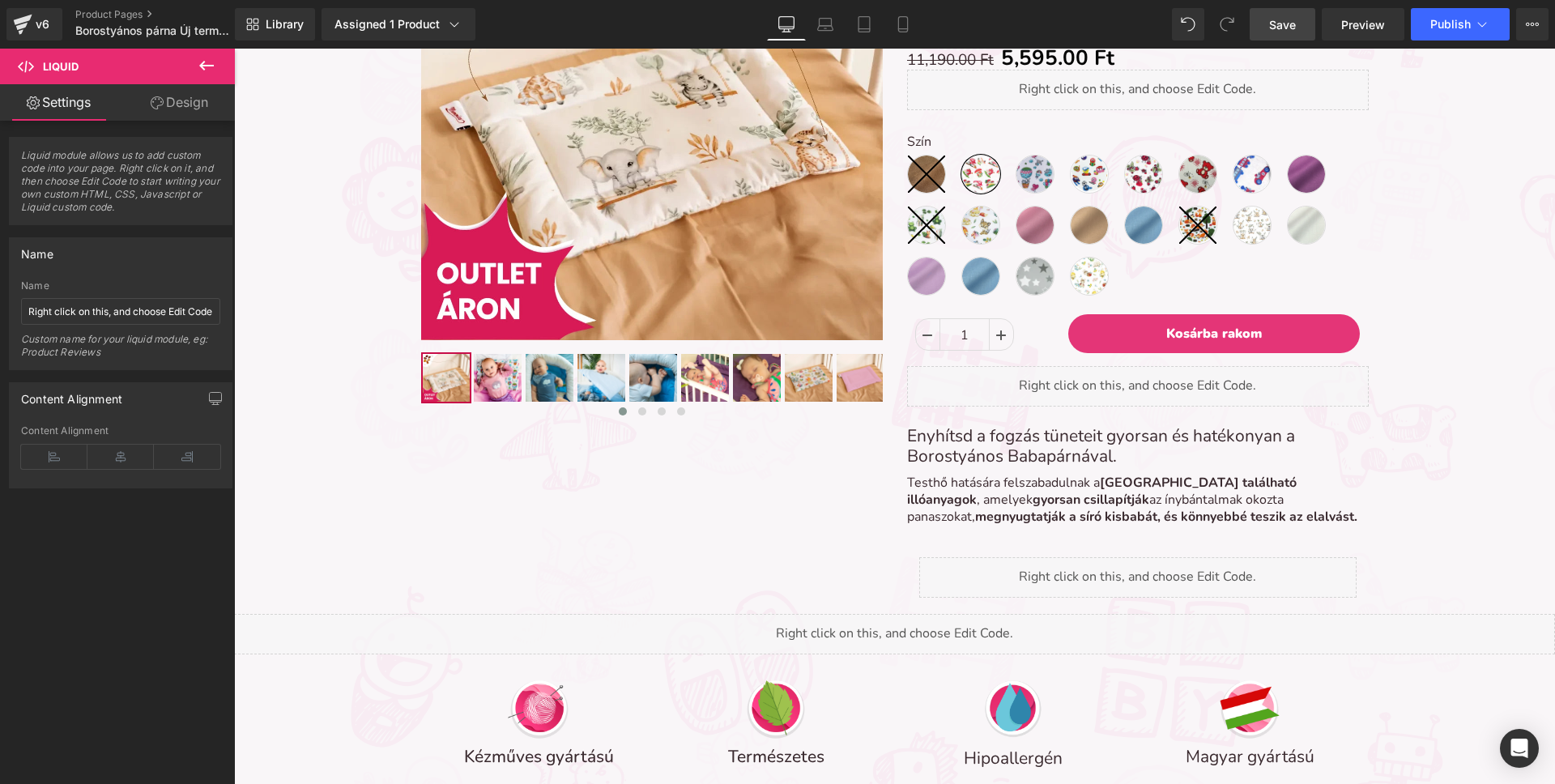
click at [1282, 22] on span "Save" at bounding box center [1282, 24] width 26 height 17
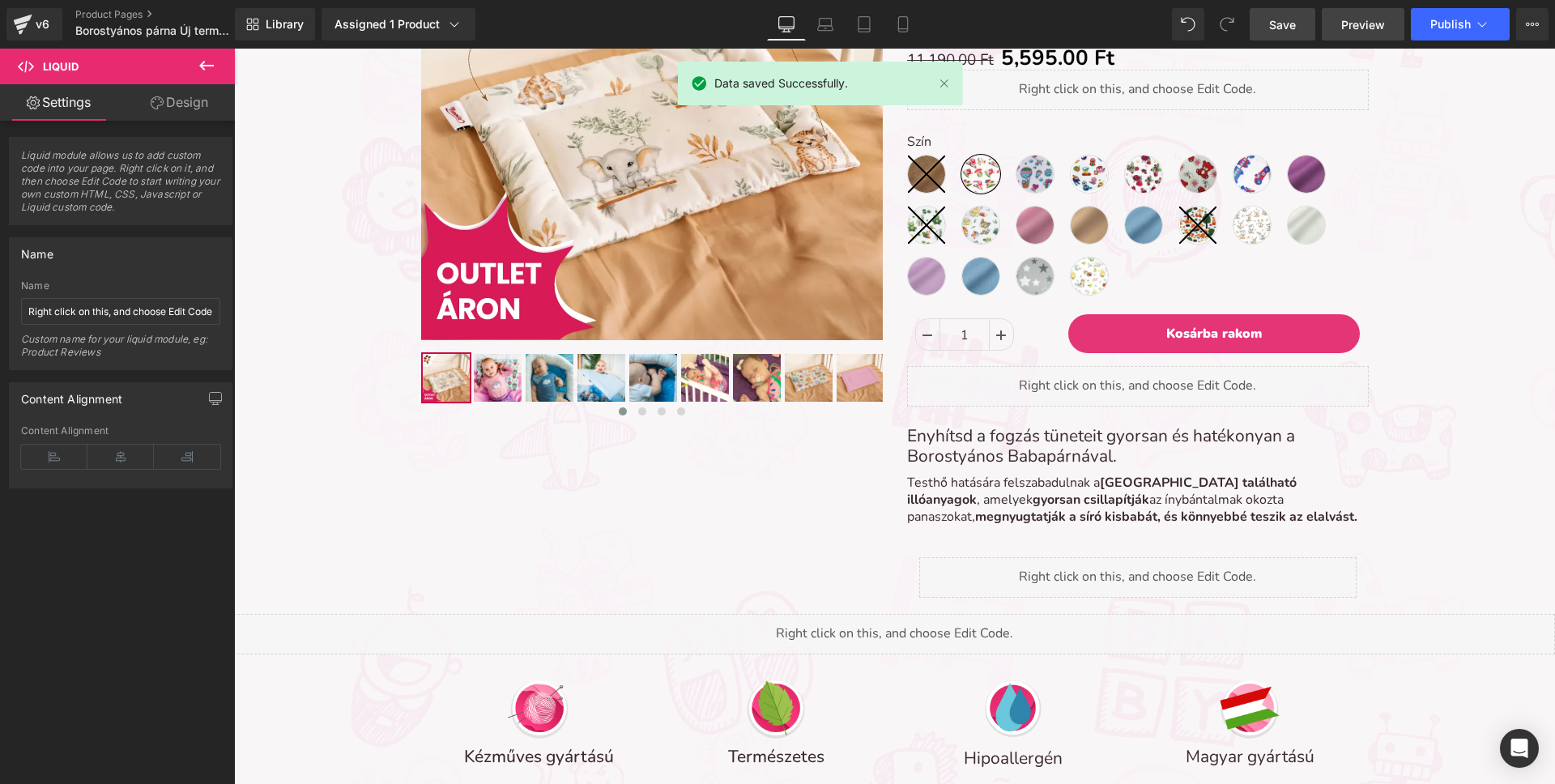
click at [1377, 30] on span "Preview" at bounding box center [1363, 24] width 44 height 17
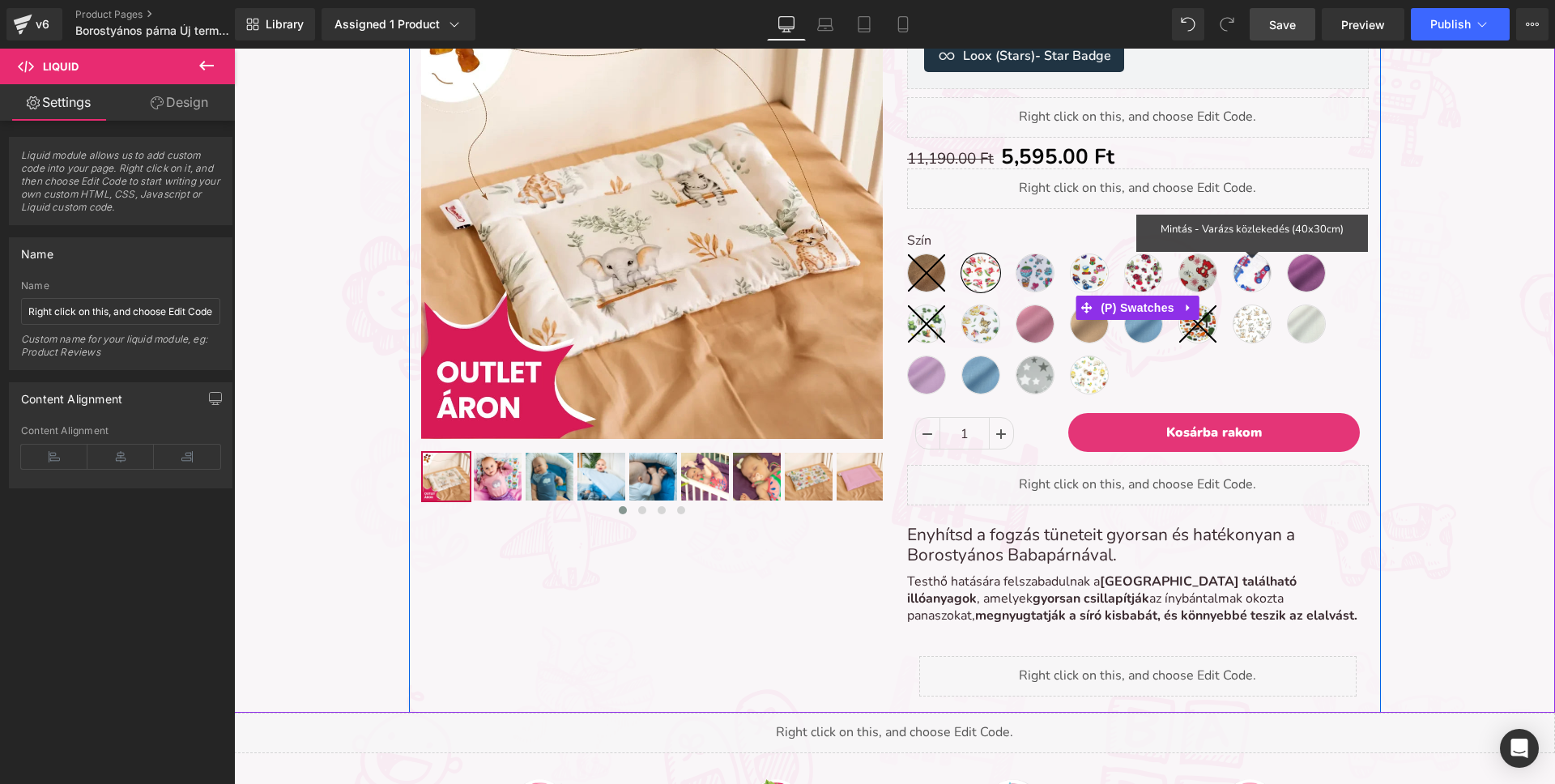
scroll to position [272, 0]
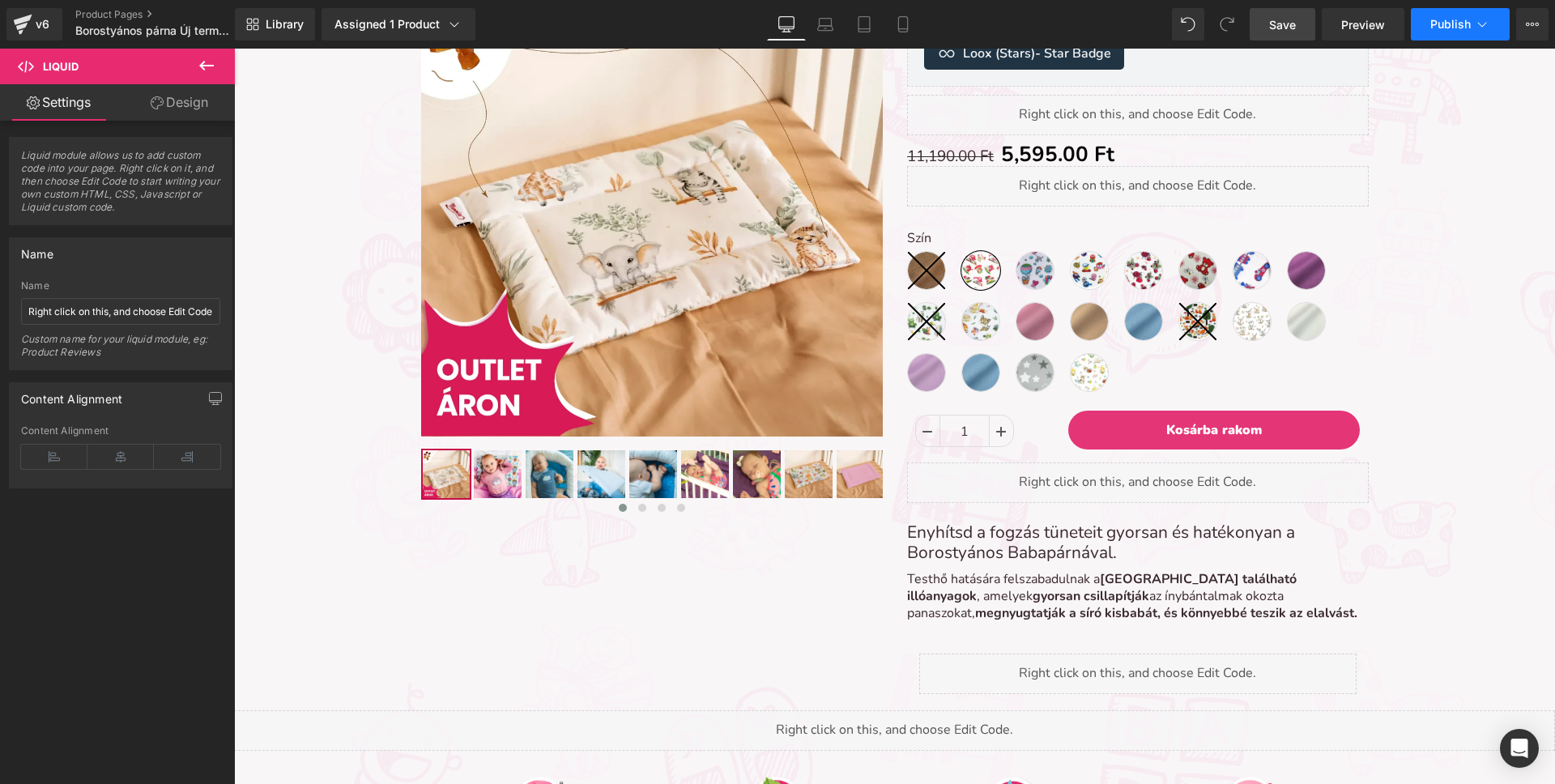
click at [1487, 24] on icon at bounding box center [1482, 24] width 16 height 16
click at [1449, 22] on span "Publish" at bounding box center [1451, 24] width 40 height 13
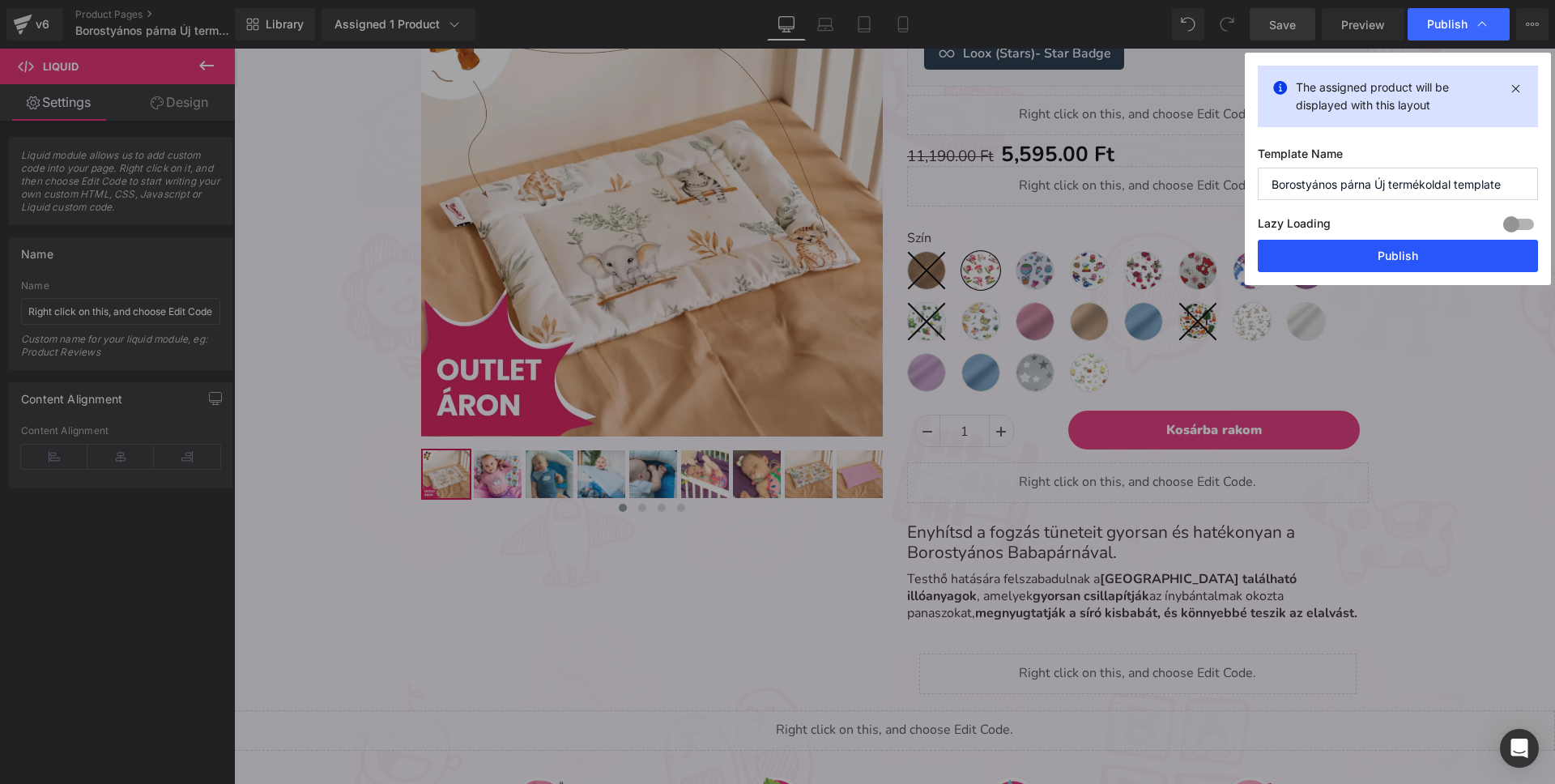
click at [1372, 246] on button "Publish" at bounding box center [1397, 255] width 280 height 32
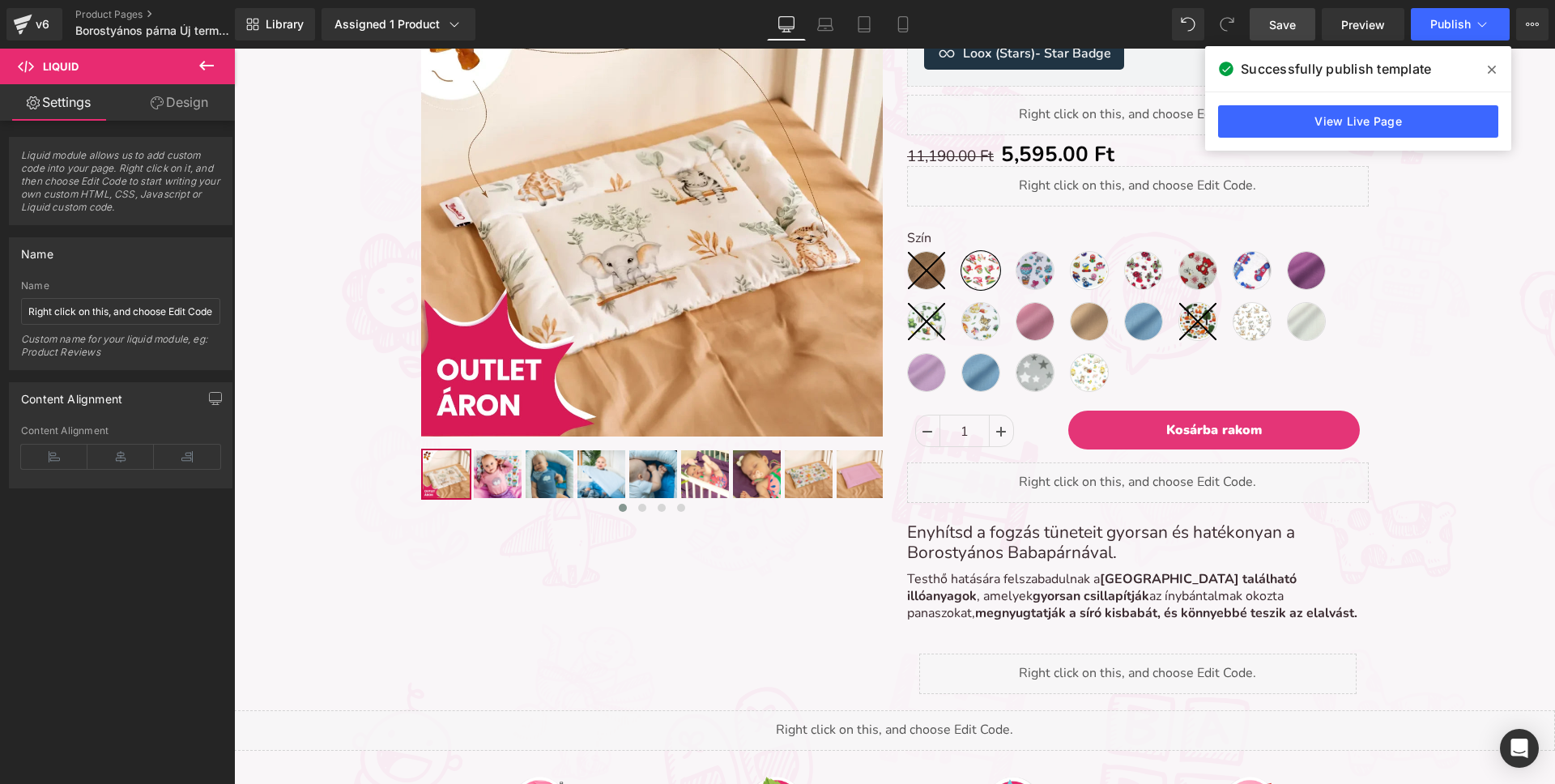
click at [1487, 70] on span at bounding box center [1492, 70] width 26 height 26
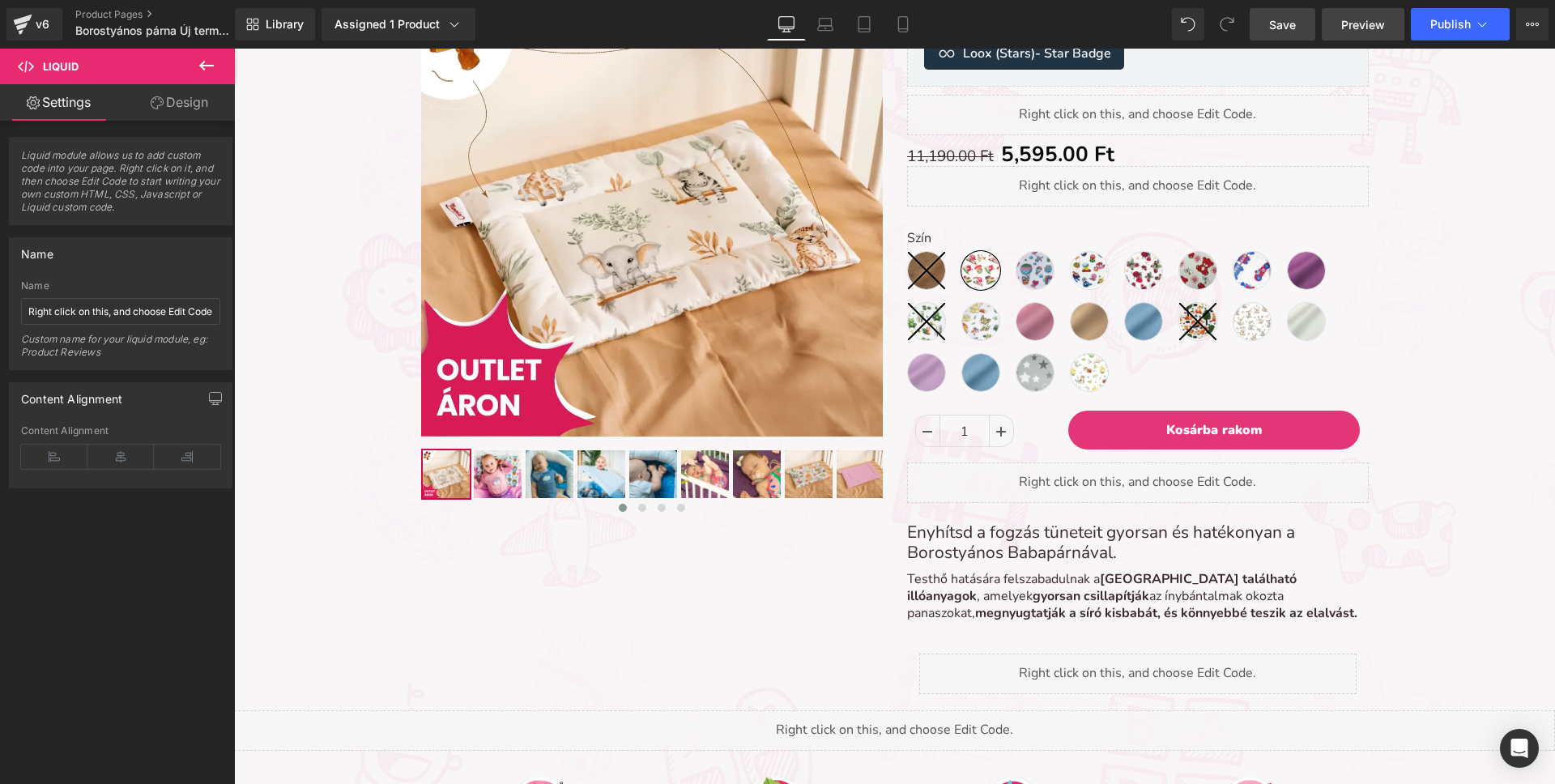
click at [1371, 25] on span "Preview" at bounding box center [1363, 24] width 44 height 17
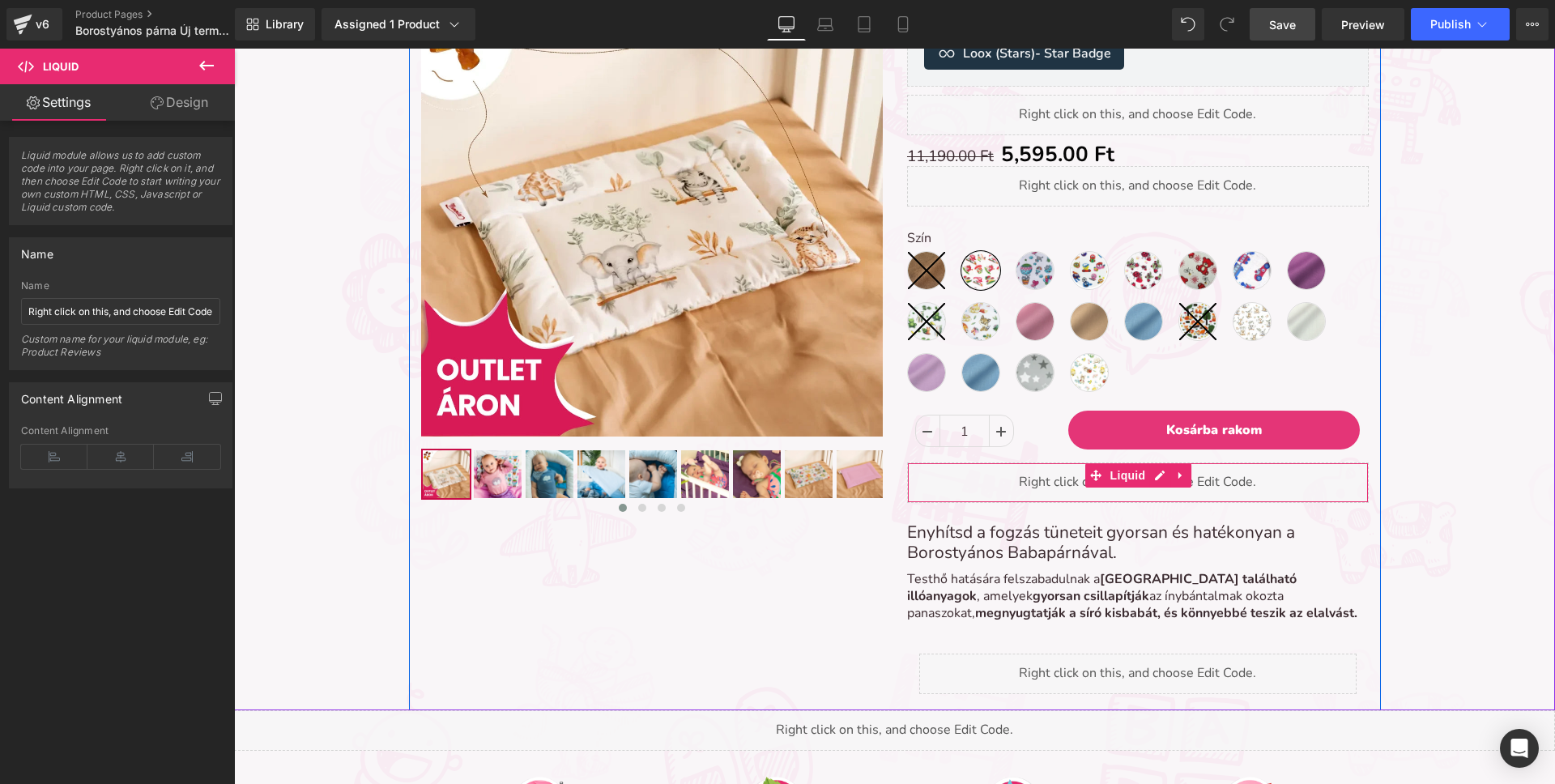
click at [990, 487] on div "Liquid" at bounding box center [1138, 483] width 462 height 40
click at [990, 488] on div "Liquid" at bounding box center [1138, 483] width 462 height 40
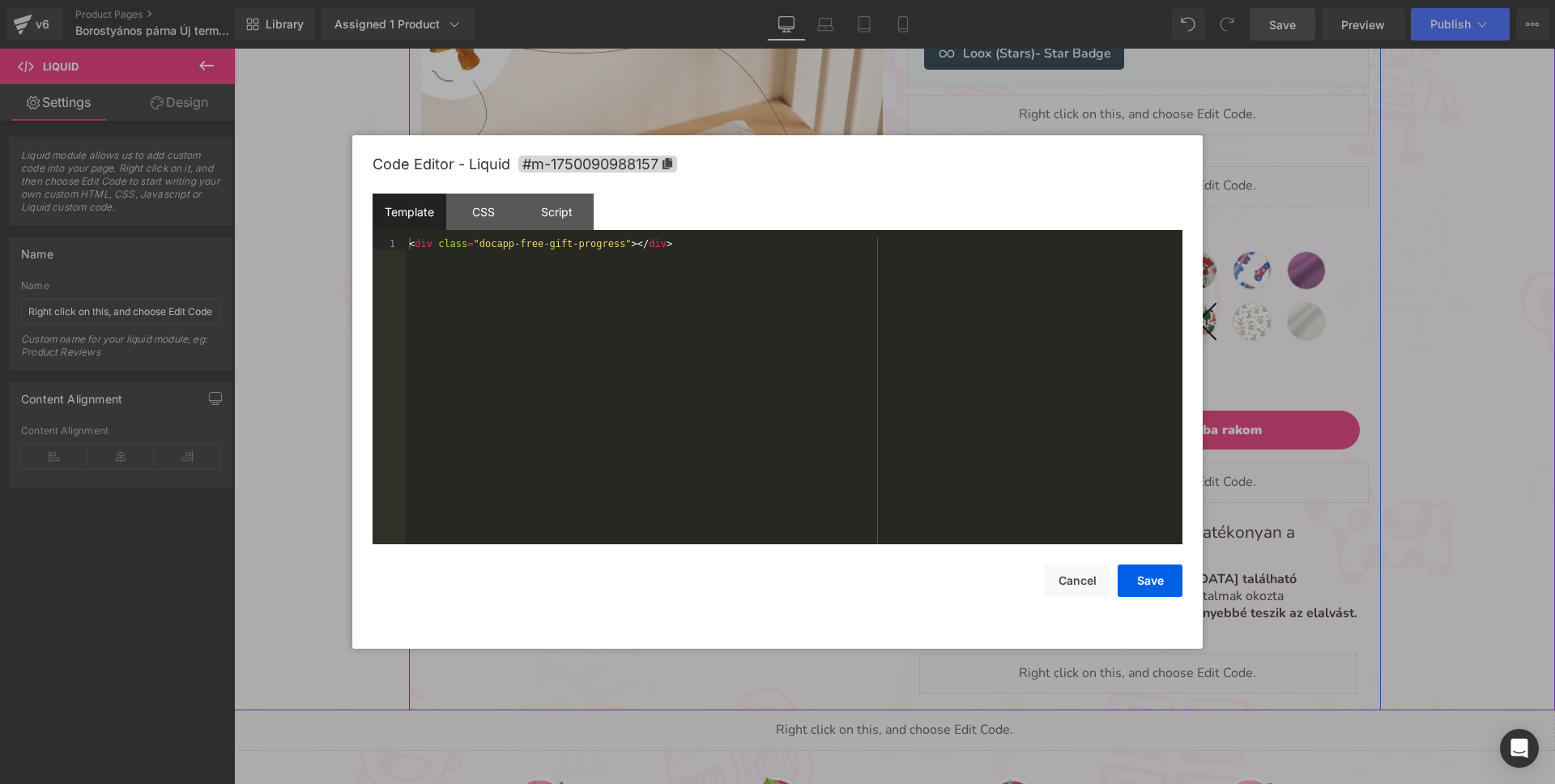
drag, startPoint x: 1163, startPoint y: 471, endPoint x: 1396, endPoint y: 520, distance: 238.1
click at [1163, 471] on div "Liquid" at bounding box center [1138, 483] width 462 height 40
click at [932, 400] on div "< div class = "docapp-free-gift-progress" > </ div >" at bounding box center [794, 402] width 777 height 328
click at [1079, 579] on button "Cancel" at bounding box center [1077, 580] width 65 height 32
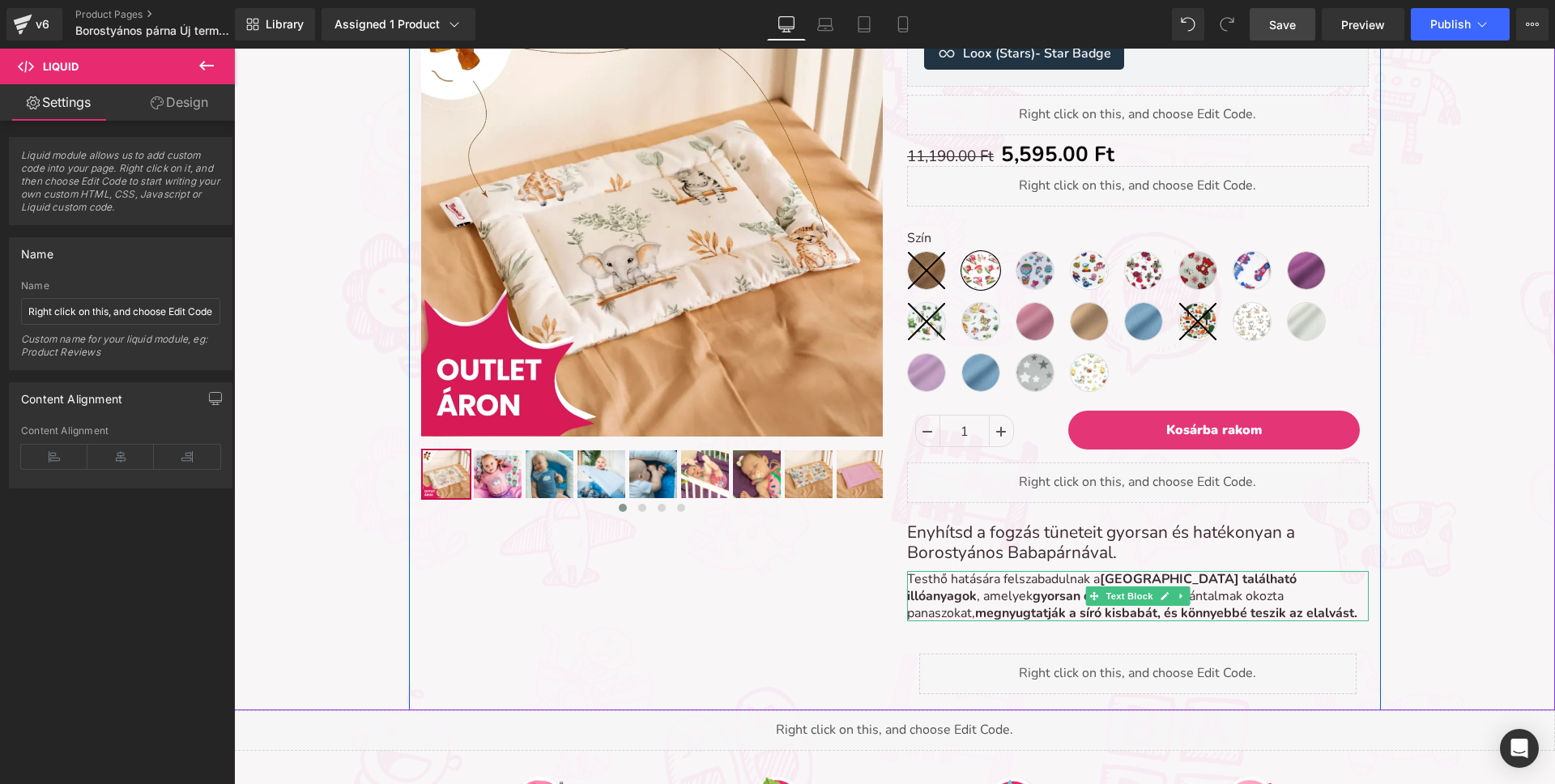
click at [978, 582] on p "Testhő hatására felszabadulnak a borostyánban található illóanyagok , amelyek g…" at bounding box center [1138, 595] width 462 height 50
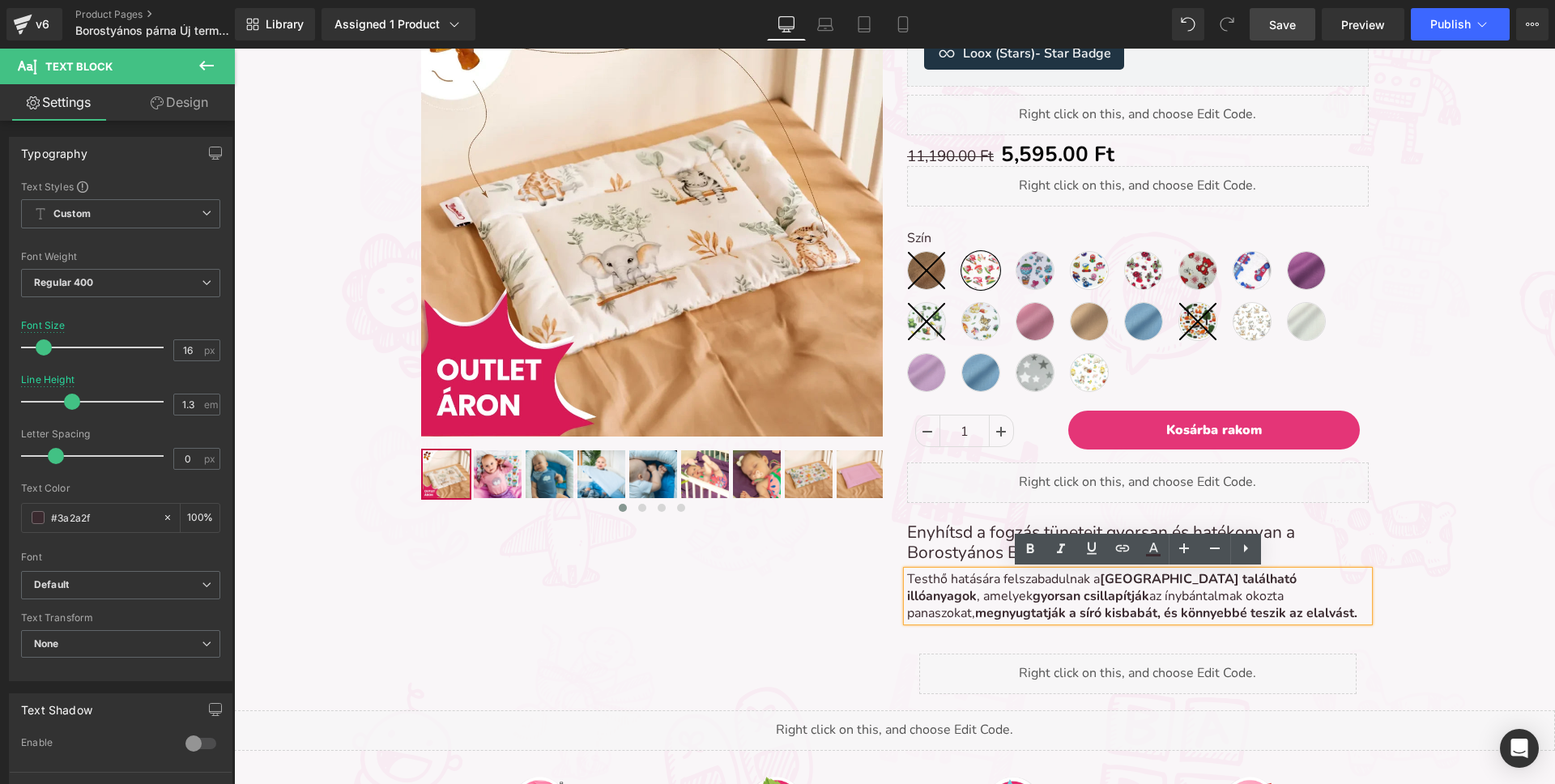
click at [966, 551] on h2 "Enyhítsd a fogzás tüneteit gyorsan és hatékonyan a Borostyános Babapárnával." at bounding box center [1138, 543] width 462 height 40
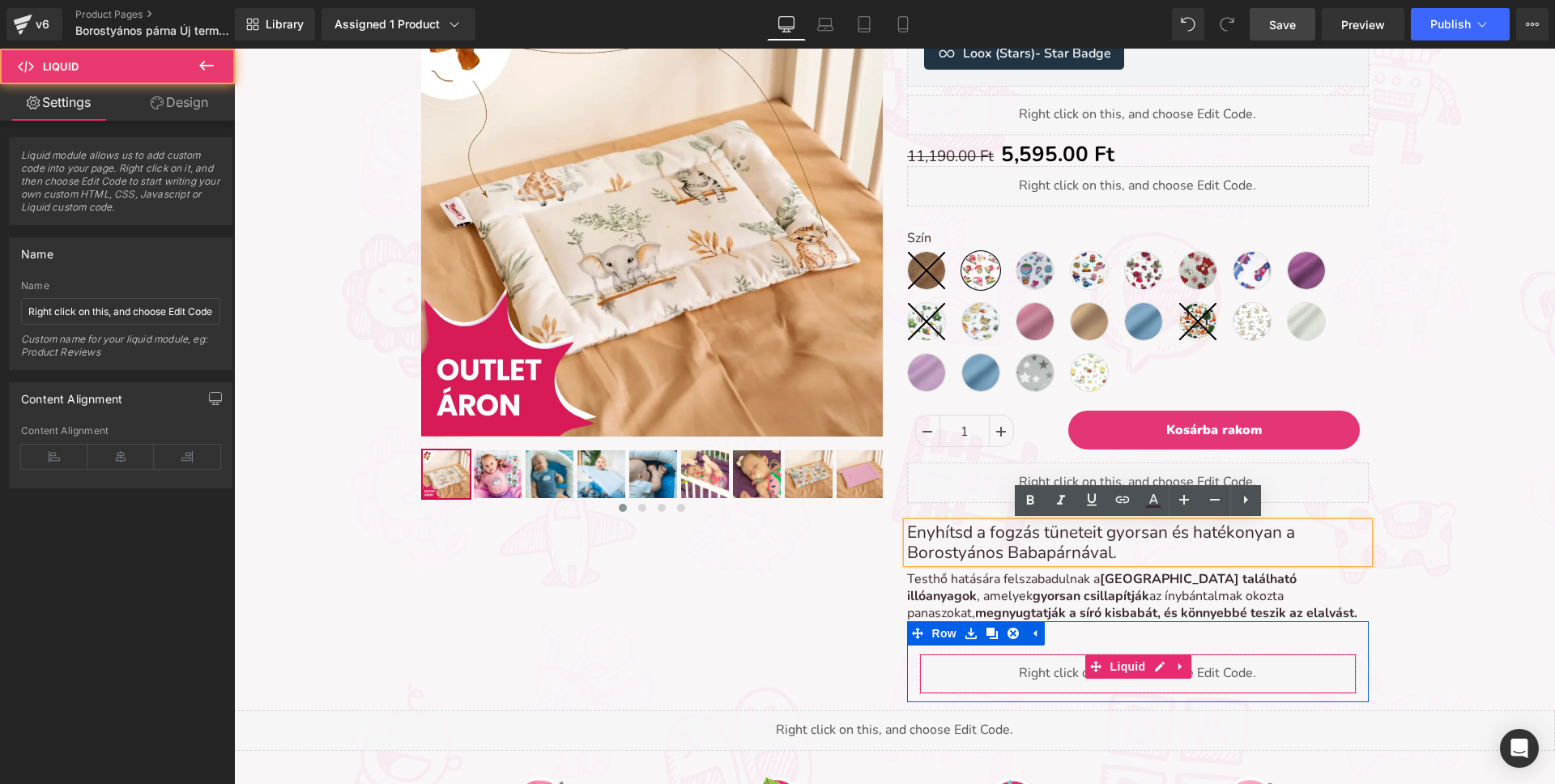
click at [982, 671] on div "Liquid" at bounding box center [1138, 673] width 437 height 40
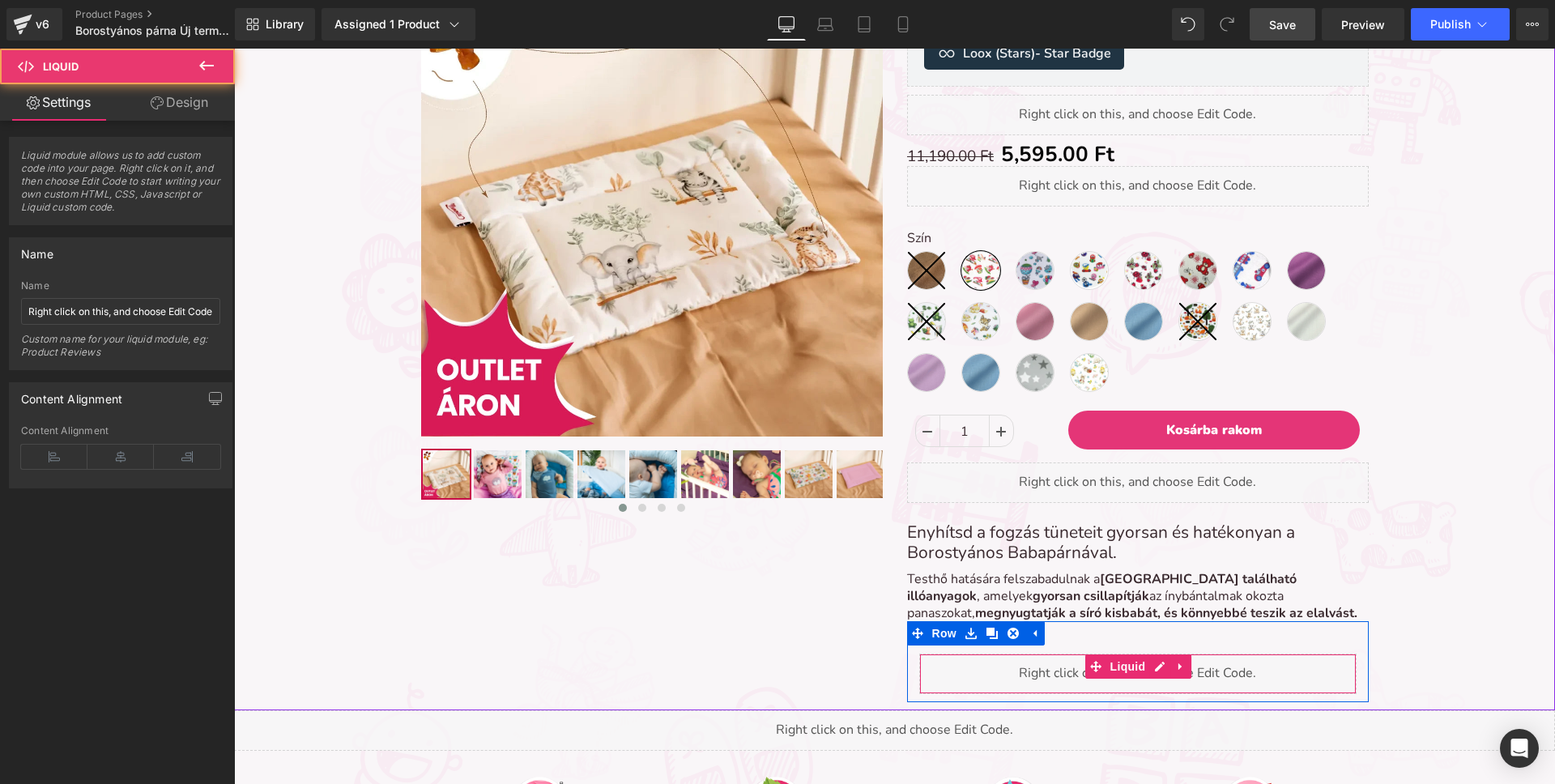
click at [1061, 675] on div "Liquid" at bounding box center [1138, 673] width 437 height 40
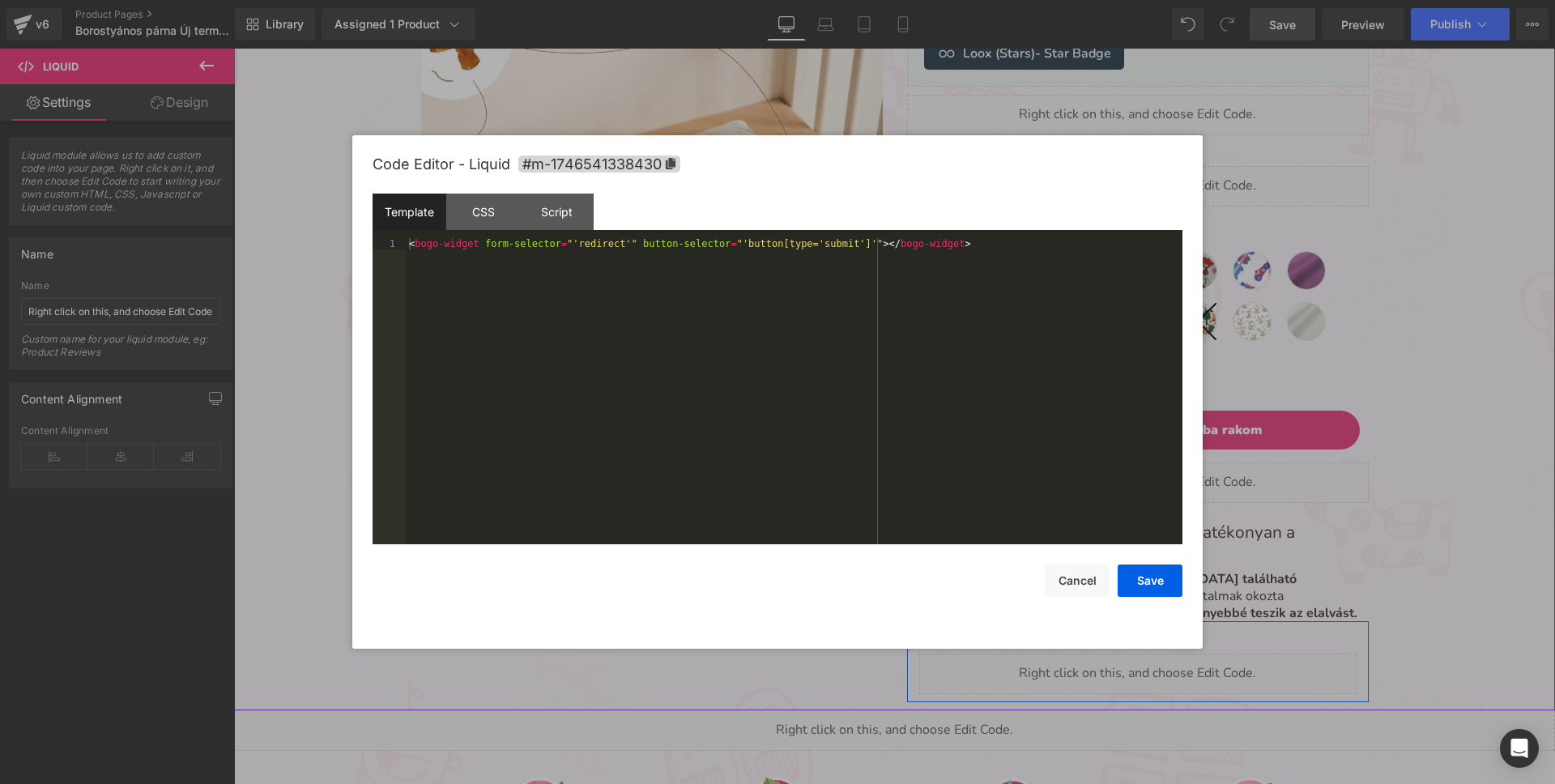
click at [1155, 670] on div "Liquid" at bounding box center [1138, 673] width 437 height 40
click at [600, 392] on div "< bogo-widget form-selector = "'redirect'" button-selector = "'button[type='sub…" at bounding box center [794, 402] width 777 height 328
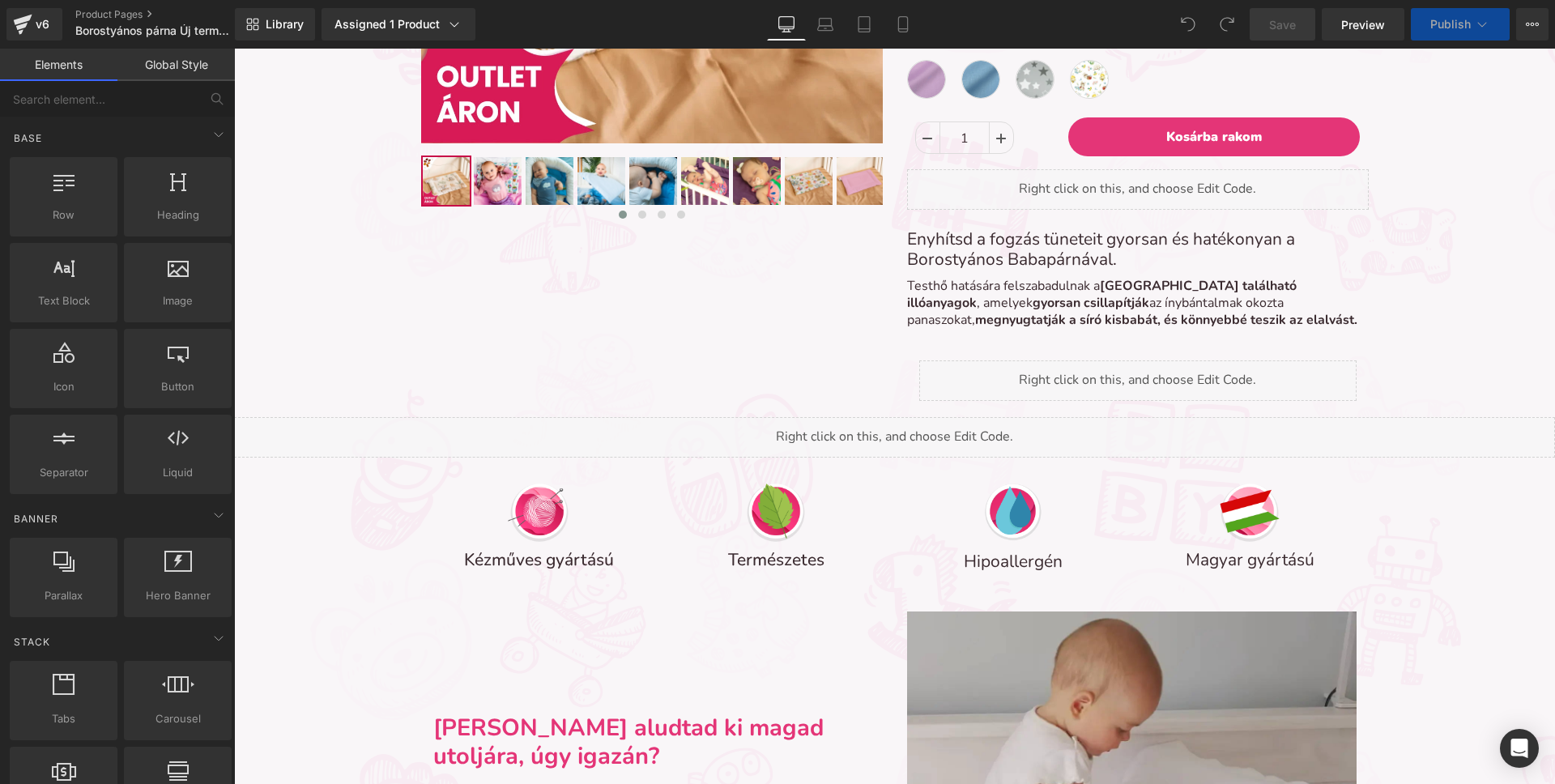
scroll to position [6380, 1321]
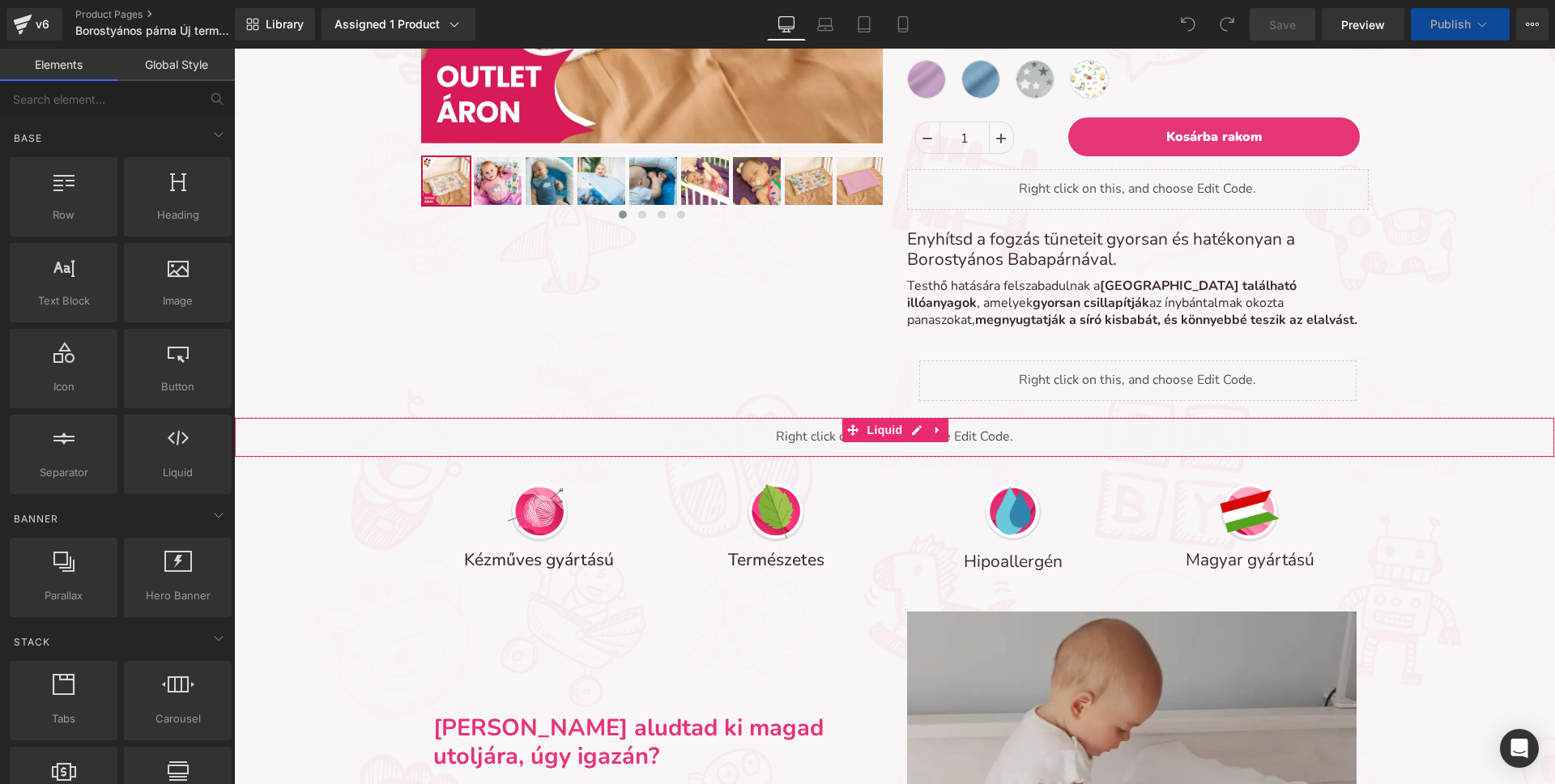
click at [1163, 438] on div "Liquid" at bounding box center [895, 437] width 1321 height 40
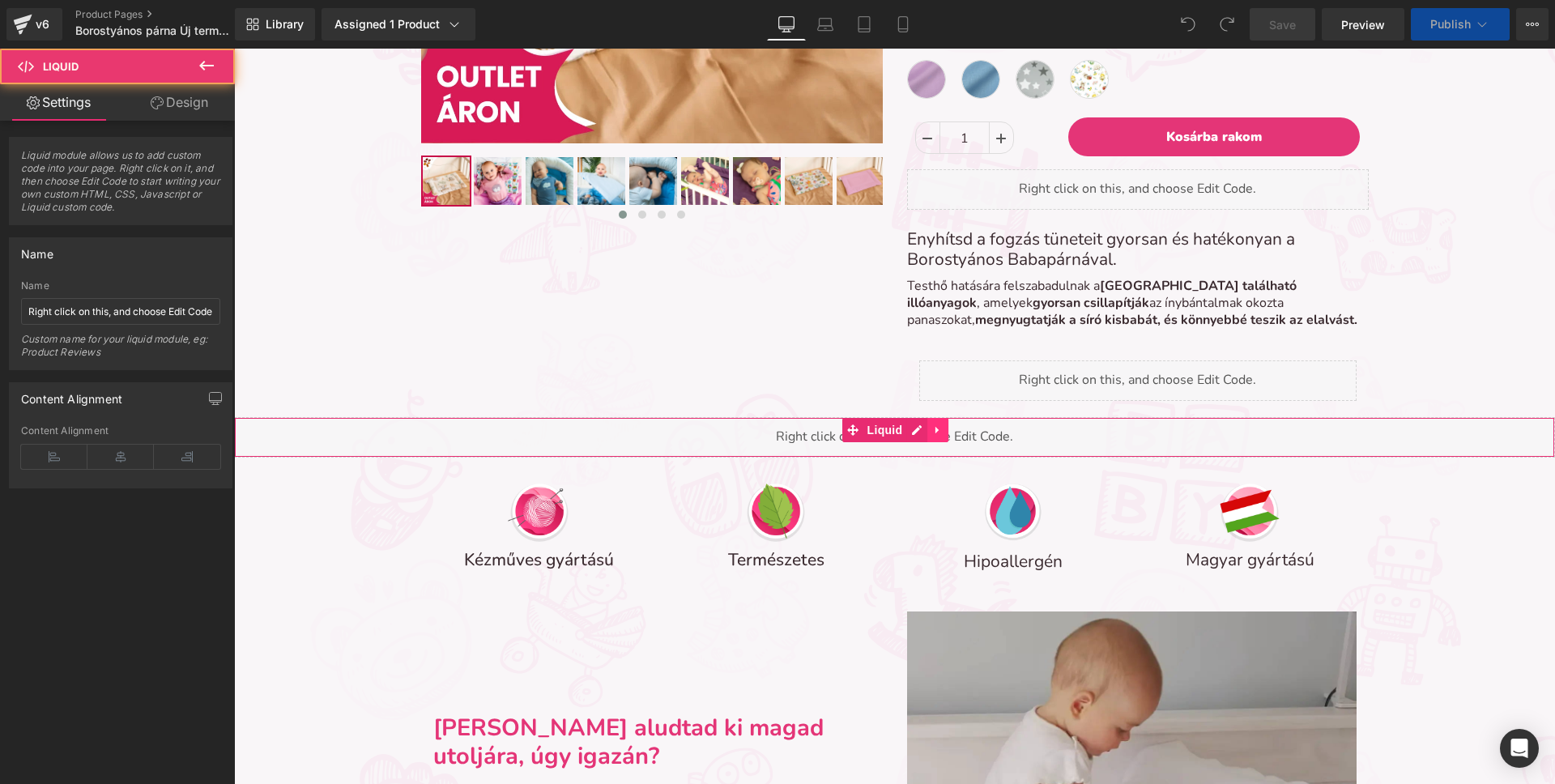
scroll to position [6137, 1321]
click at [914, 430] on div "Liquid" at bounding box center [895, 437] width 1321 height 40
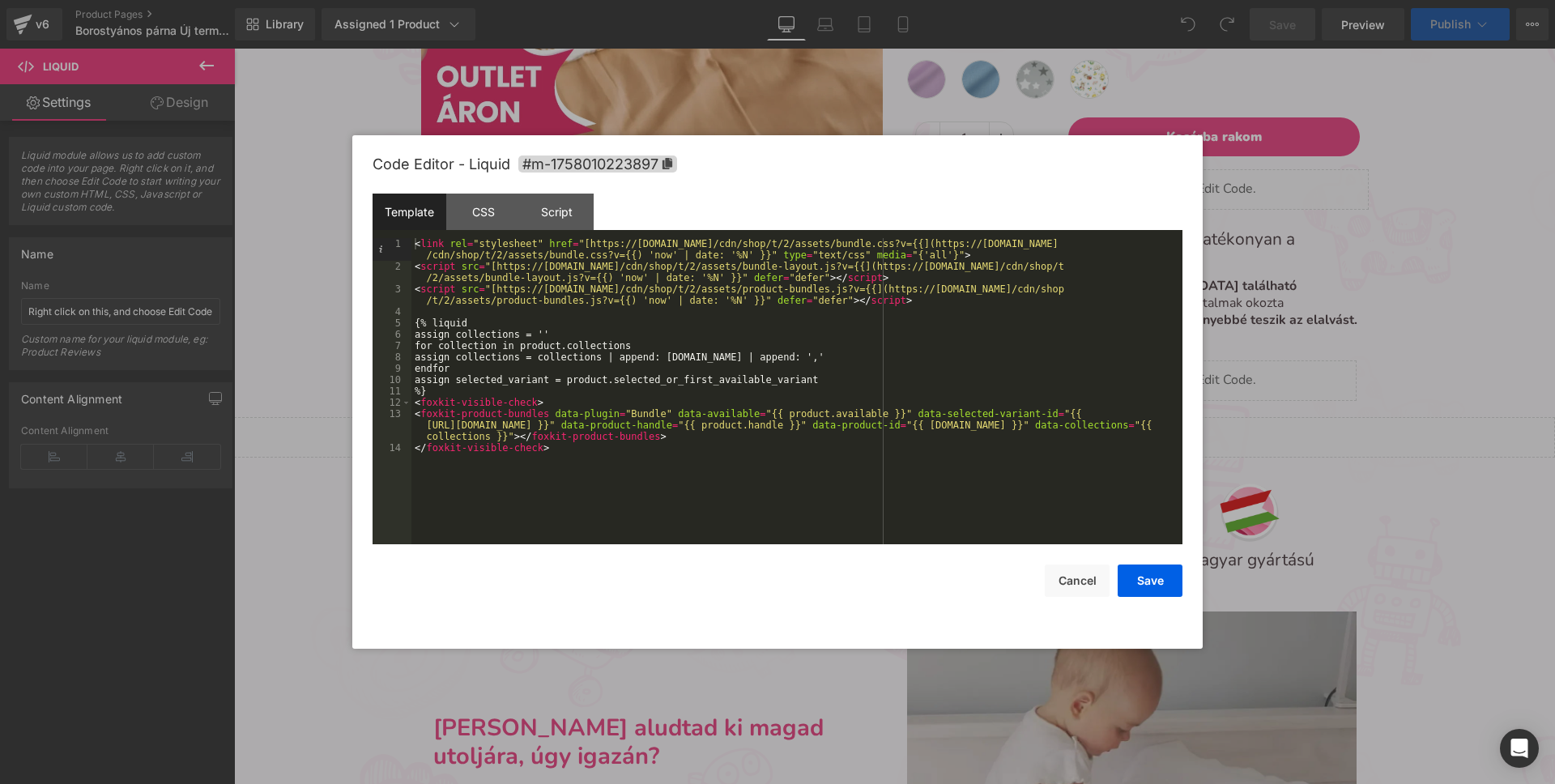
scroll to position [6744, 1321]
click at [506, 435] on div "< link rel = "stylesheet" href = "[https://[DOMAIN_NAME]/cdn/shop/t/2/assets/bu…" at bounding box center [797, 407] width 771 height 340
click at [485, 303] on div "< link rel = "stylesheet" href = "[https://[DOMAIN_NAME]/cdn/shop/t/2/assets/bu…" at bounding box center [797, 407] width 771 height 340
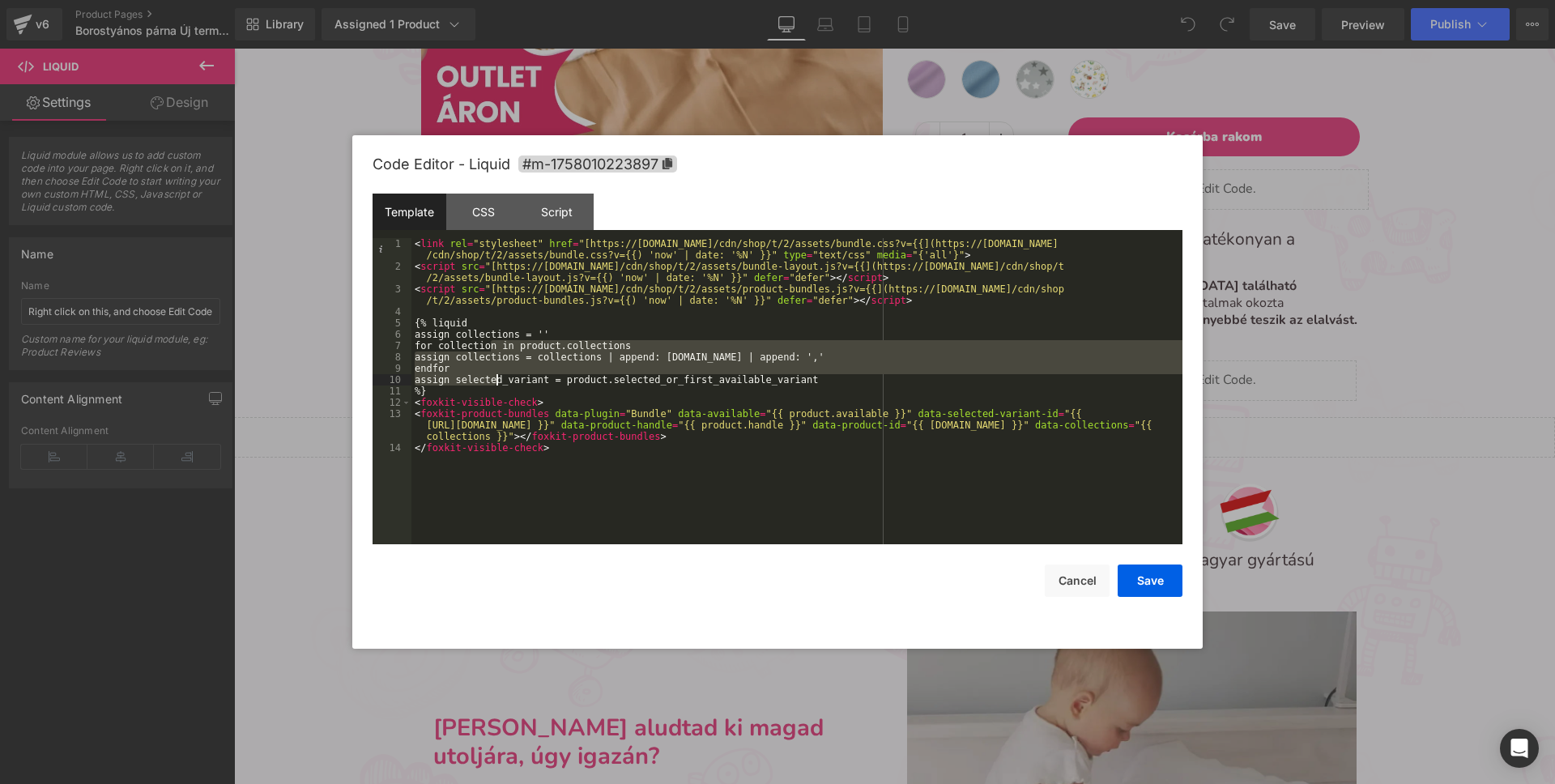
drag, startPoint x: 493, startPoint y: 344, endPoint x: 495, endPoint y: 364, distance: 20.1
click at [495, 364] on div "< link rel = "stylesheet" href = "[https://[DOMAIN_NAME]/cdn/shop/t/2/assets/bu…" at bounding box center [797, 407] width 771 height 340
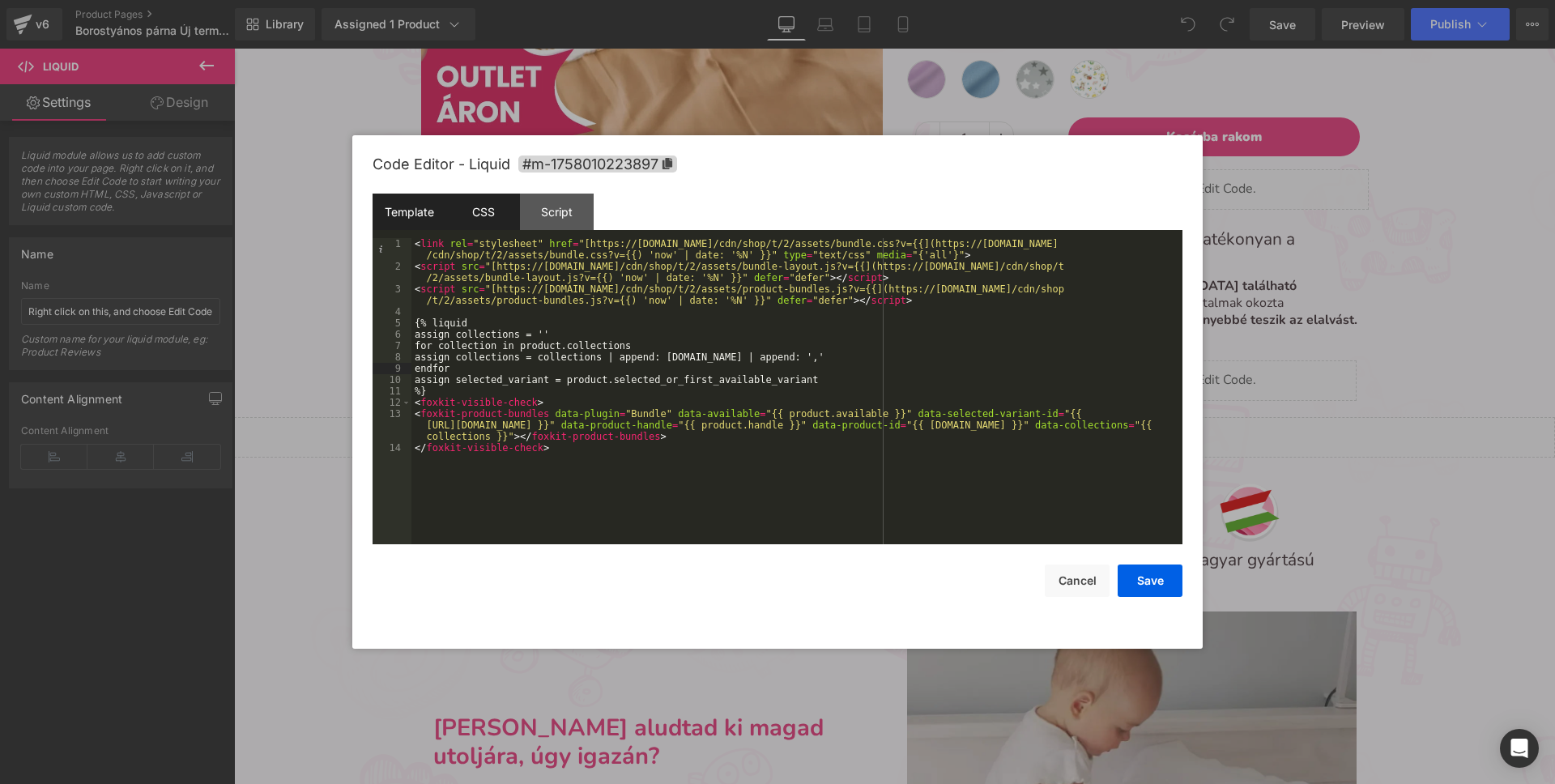
click at [468, 213] on div "CSS" at bounding box center [483, 212] width 74 height 37
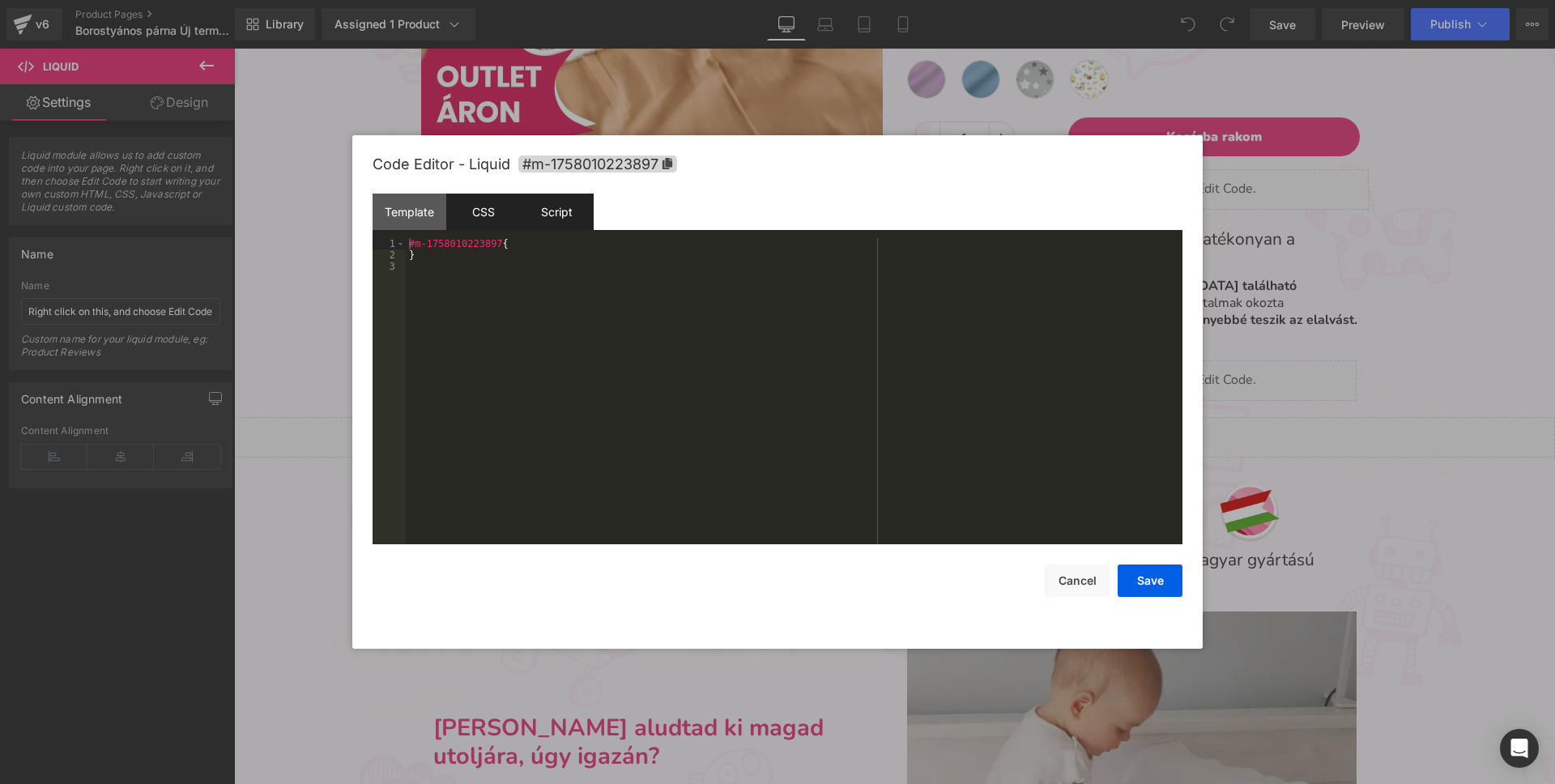
click at [571, 205] on div "Script" at bounding box center [557, 212] width 74 height 37
click at [488, 204] on div "CSS" at bounding box center [483, 212] width 74 height 37
click at [401, 204] on div "Template" at bounding box center [409, 212] width 74 height 37
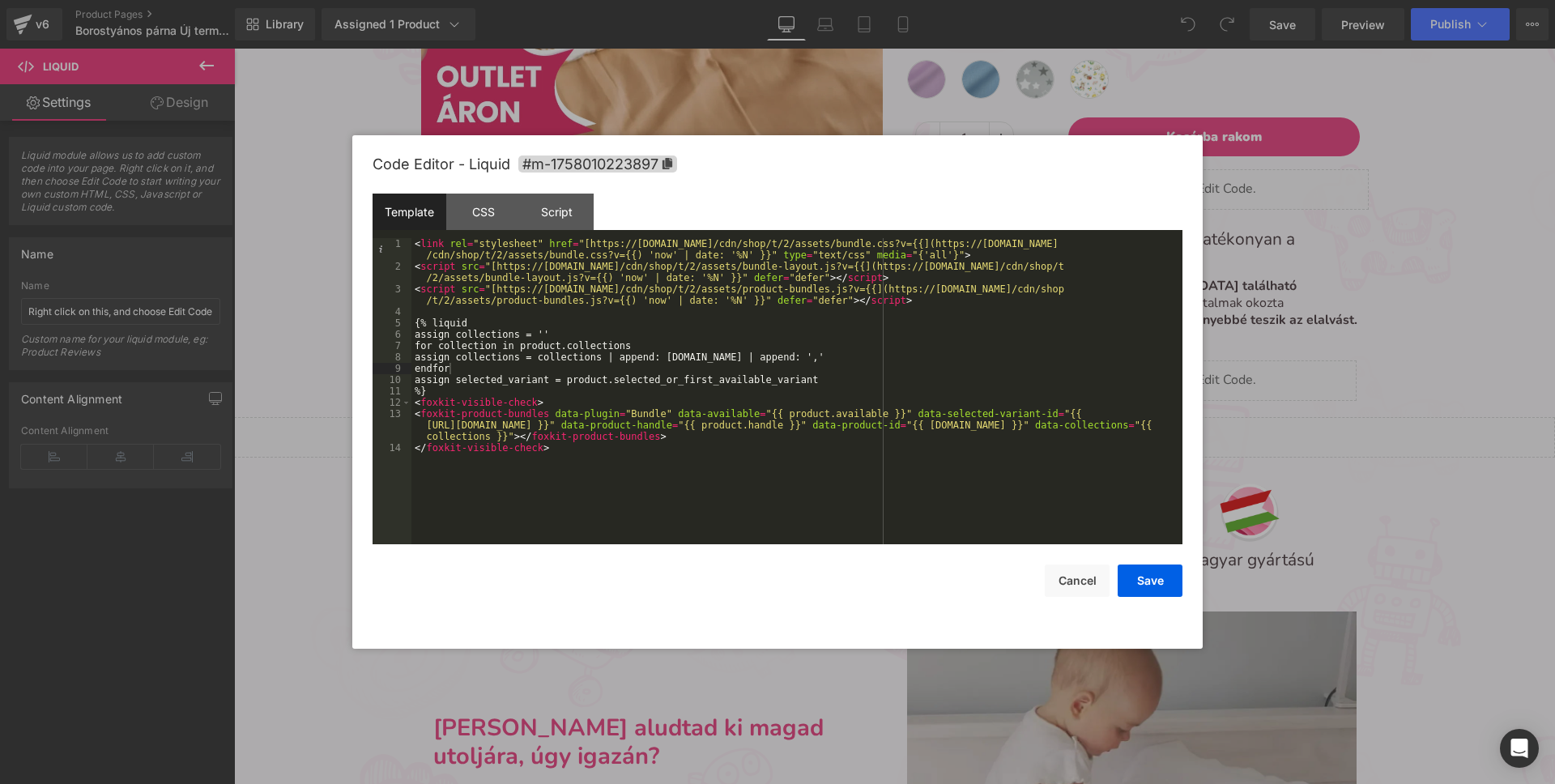
click at [277, 299] on div at bounding box center [777, 392] width 1555 height 784
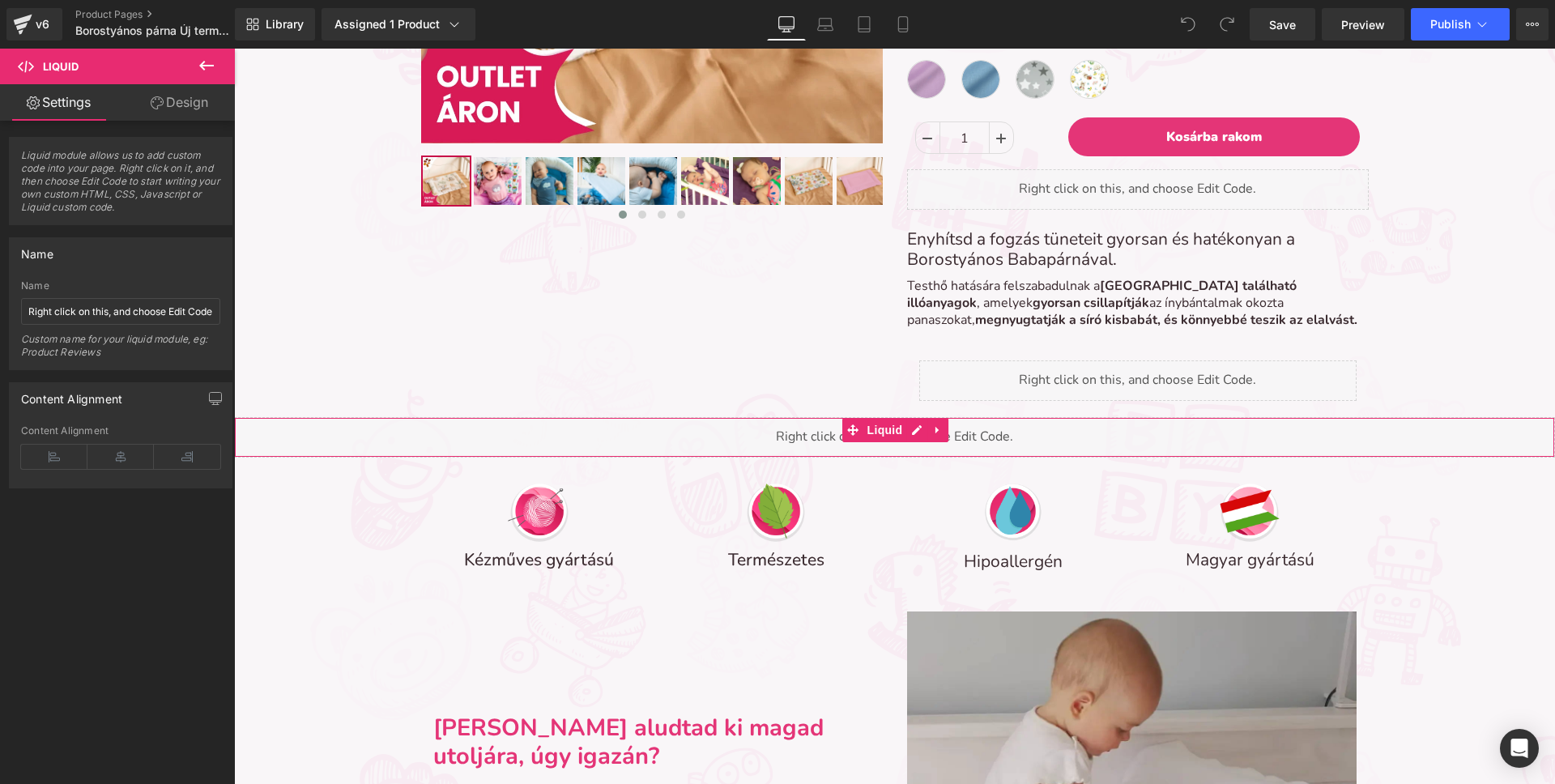
click at [688, 433] on div "Liquid" at bounding box center [895, 437] width 1321 height 40
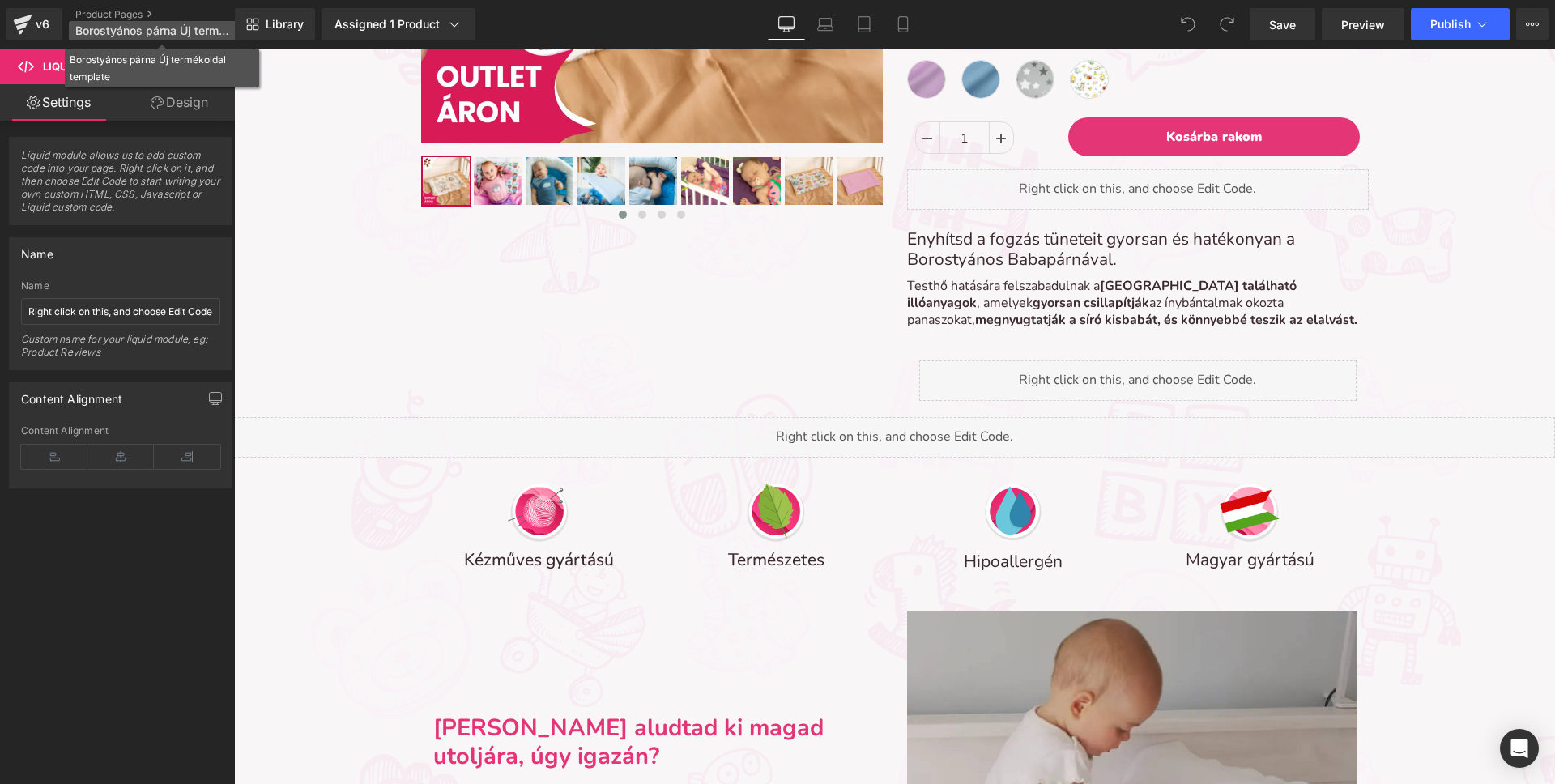
click at [119, 29] on span "Borostyános párna Új termékoldal template" at bounding box center [153, 31] width 155 height 13
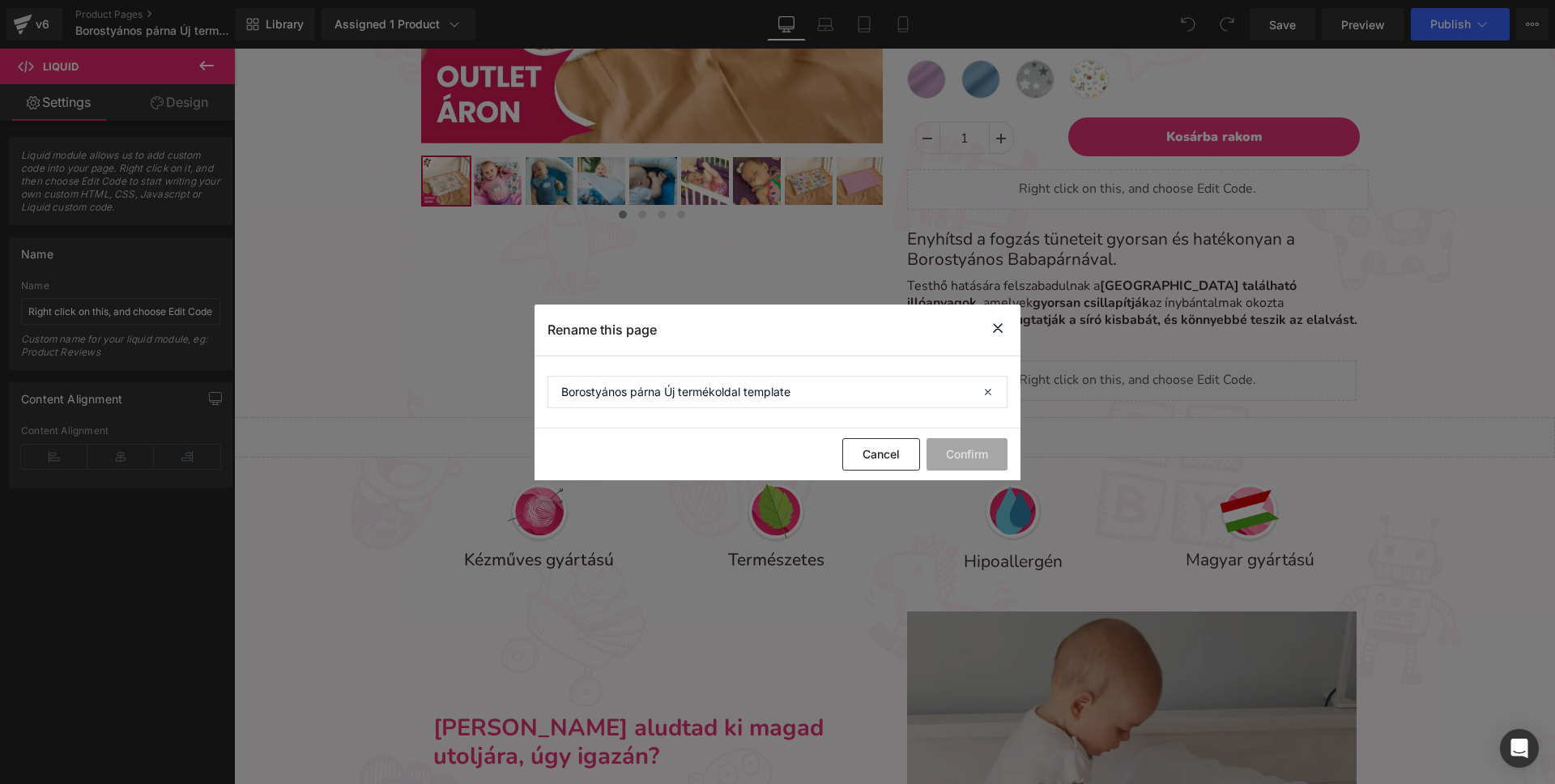
drag, startPoint x: 600, startPoint y: 277, endPoint x: 365, endPoint y: 228, distance: 240.1
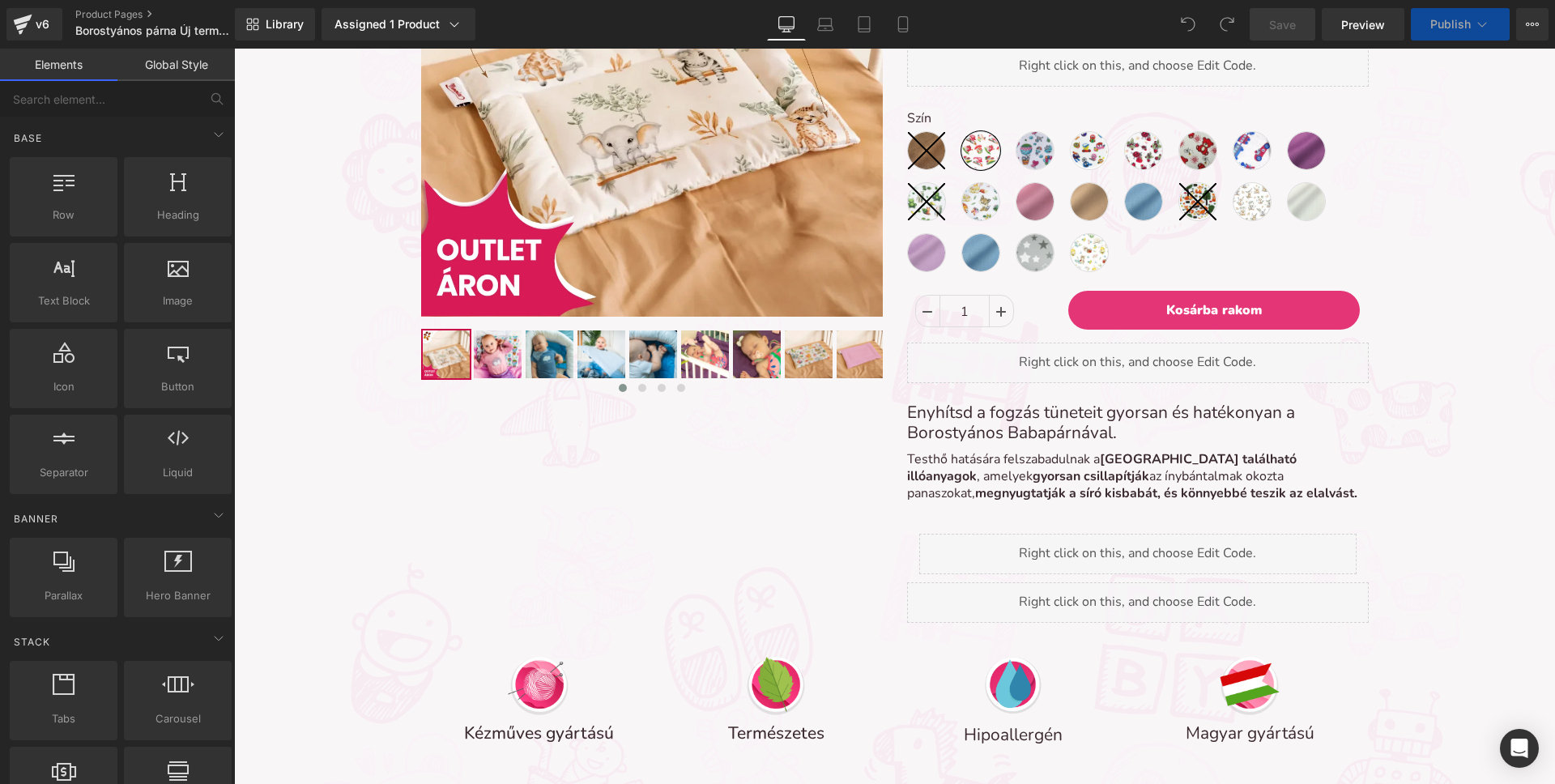
scroll to position [387, 0]
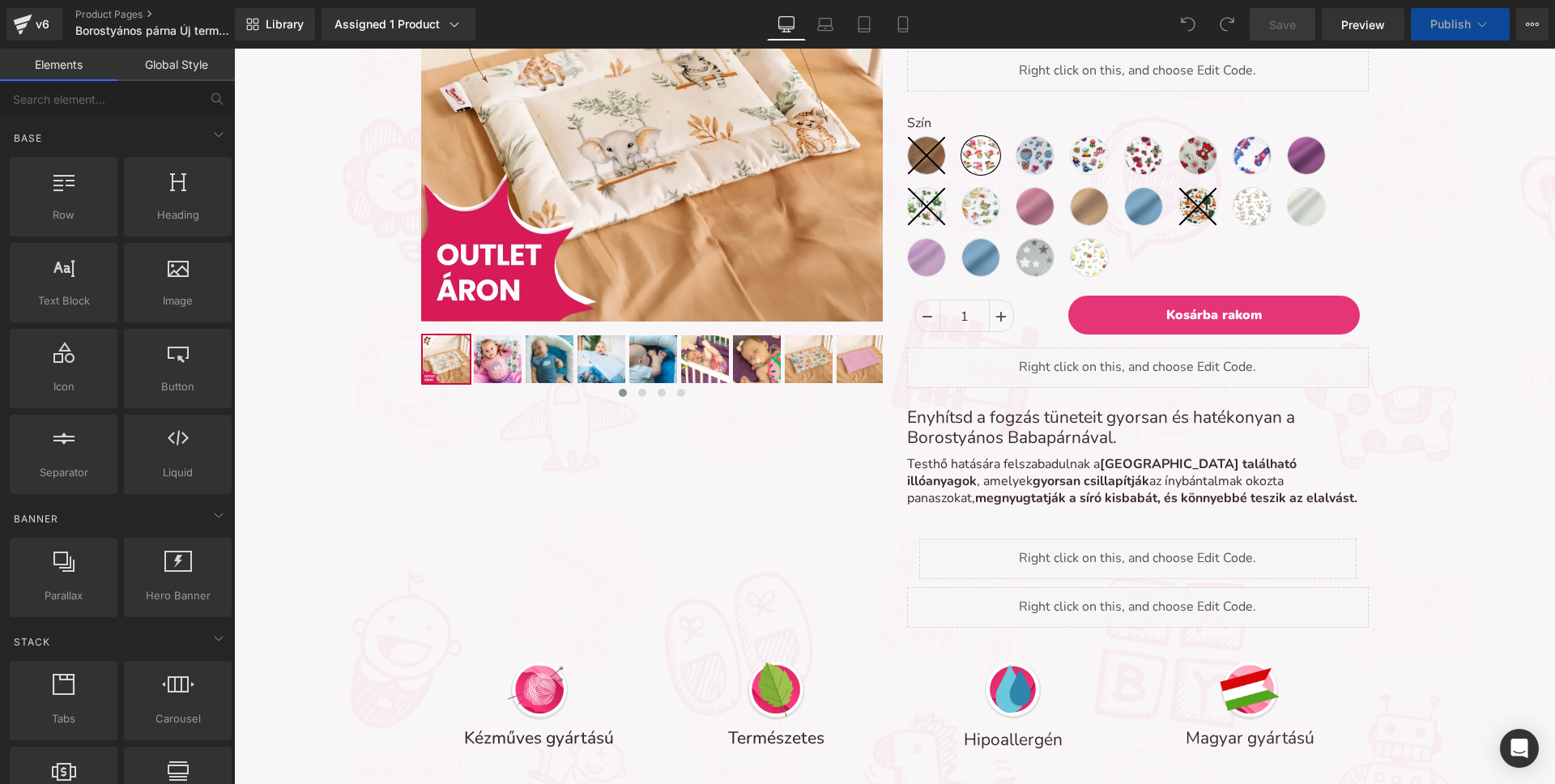
click at [954, 600] on div "Liquid" at bounding box center [1138, 608] width 462 height 40
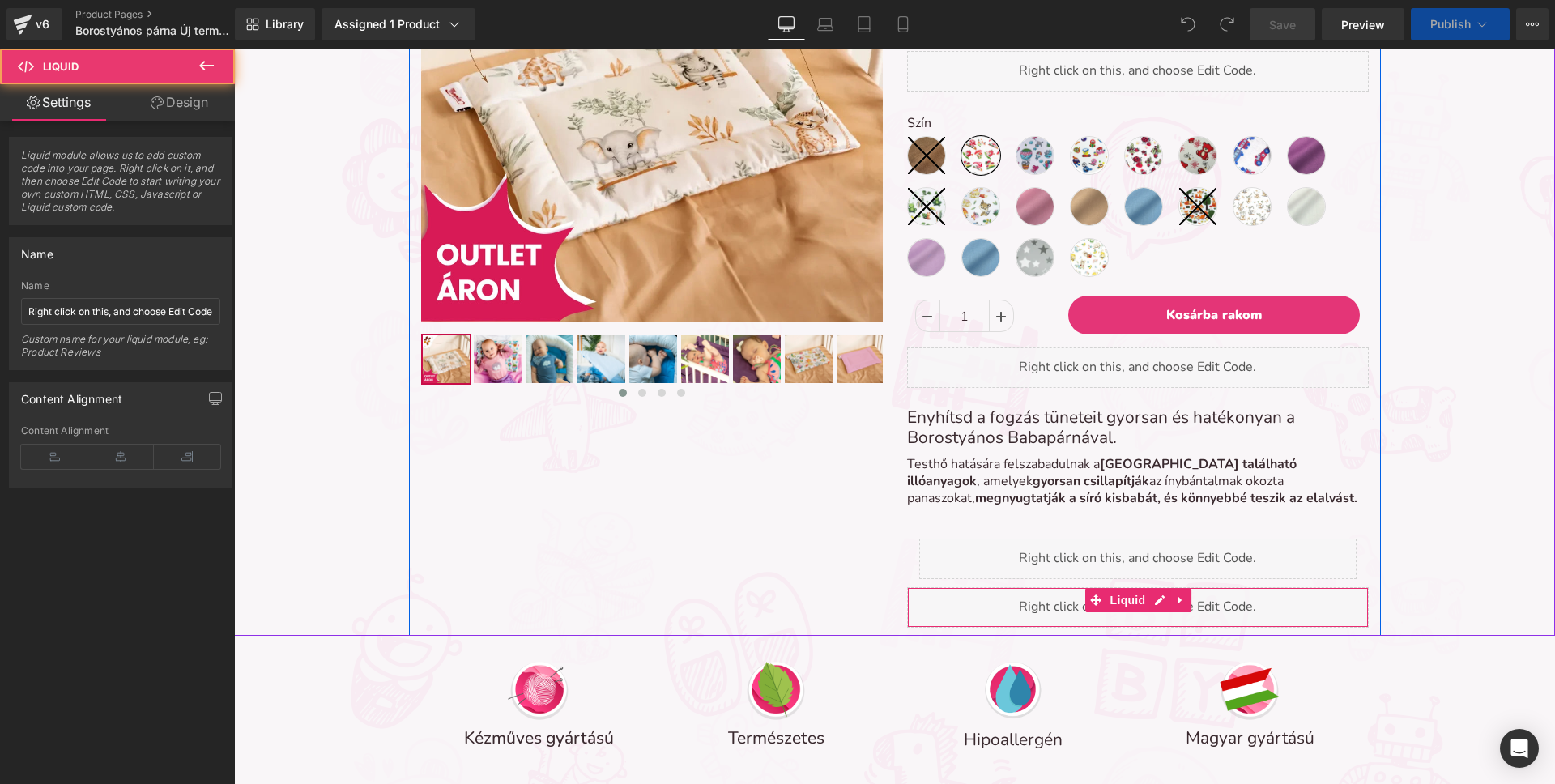
click at [954, 600] on div "Liquid" at bounding box center [1138, 608] width 462 height 40
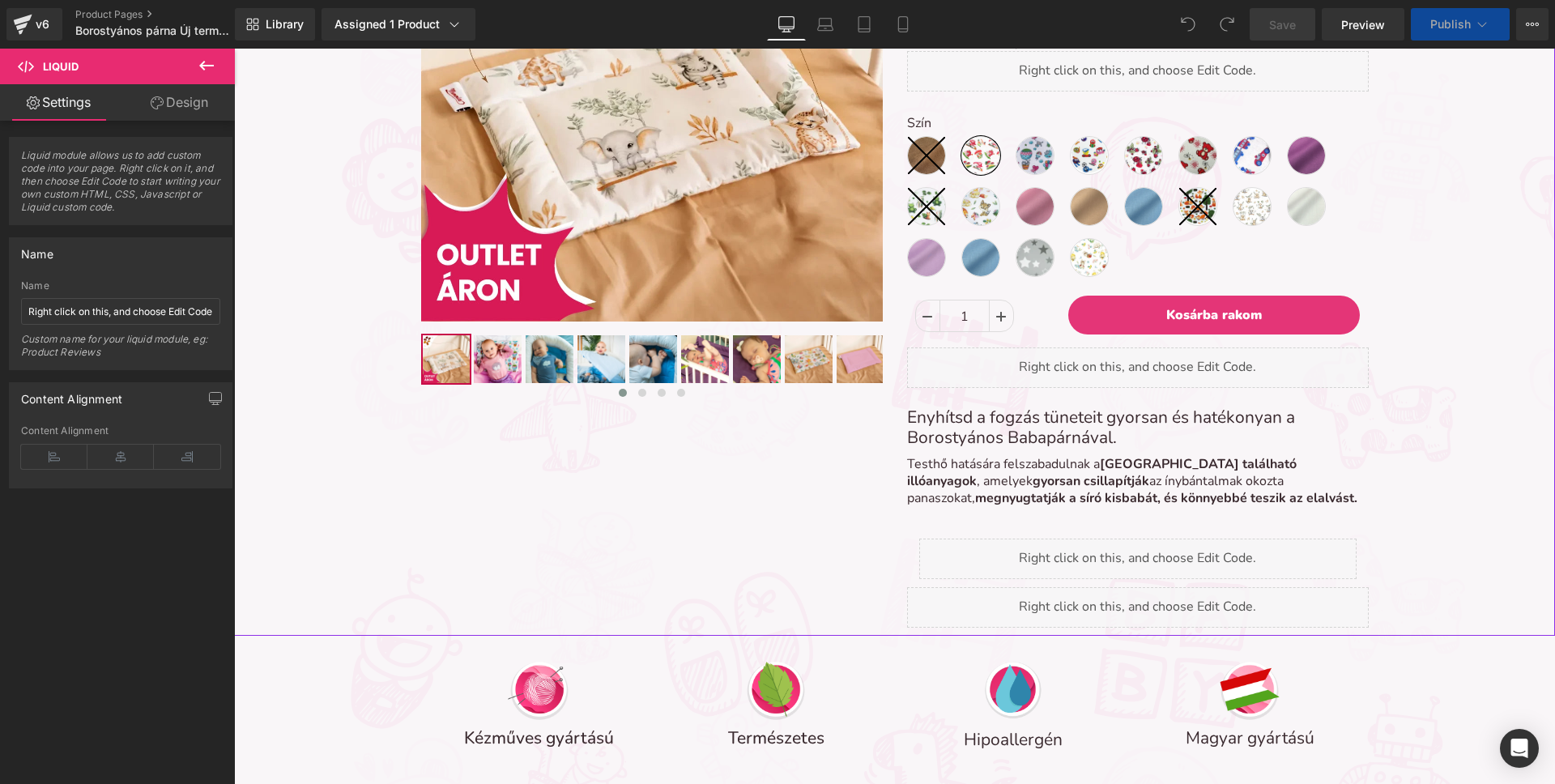
scroll to position [6744, 1321]
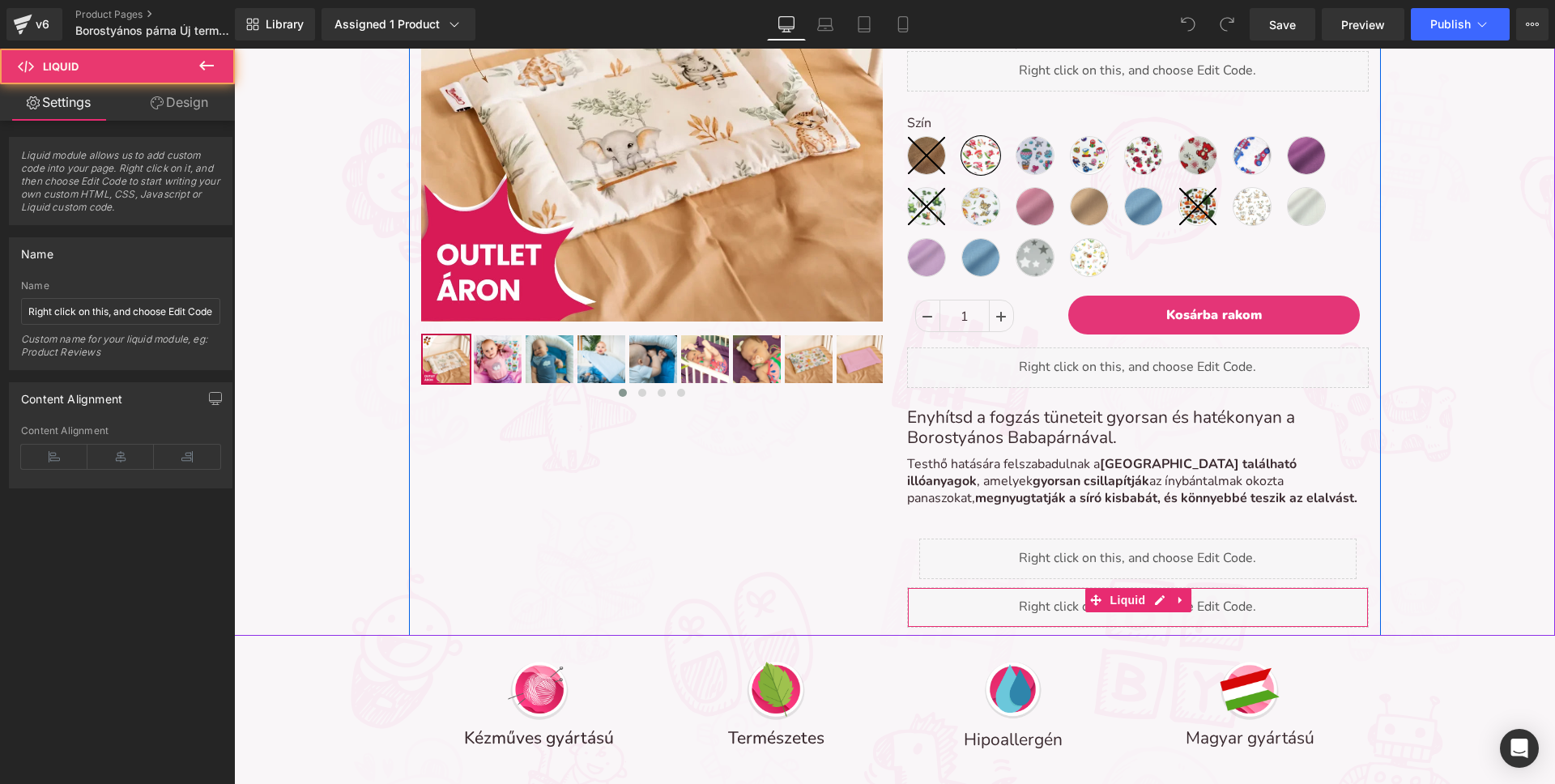
click at [987, 610] on div "Liquid" at bounding box center [1138, 608] width 462 height 40
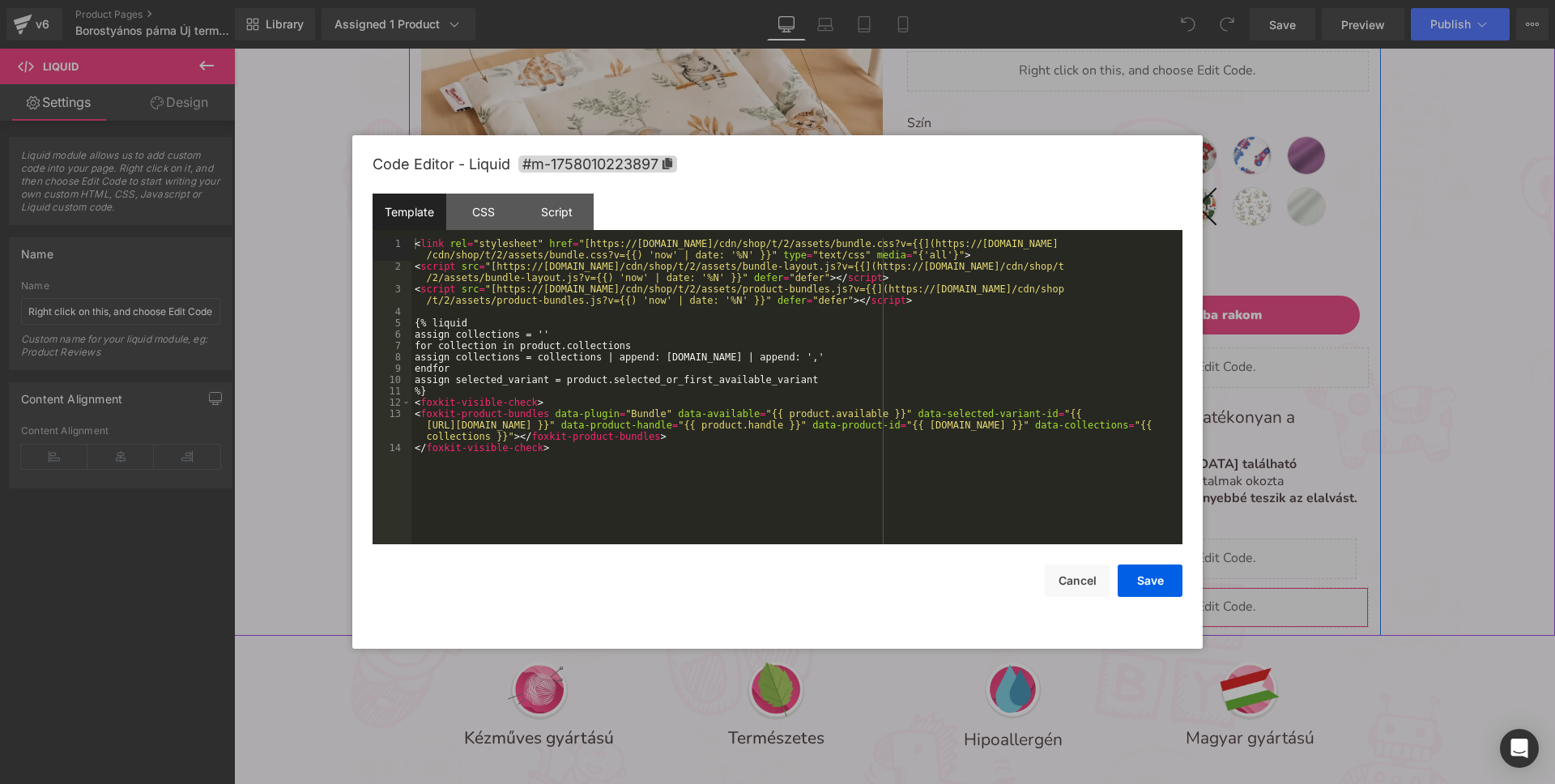
click at [1163, 600] on div "Liquid" at bounding box center [1138, 608] width 462 height 40
click at [1260, 572] on div at bounding box center [777, 392] width 1555 height 784
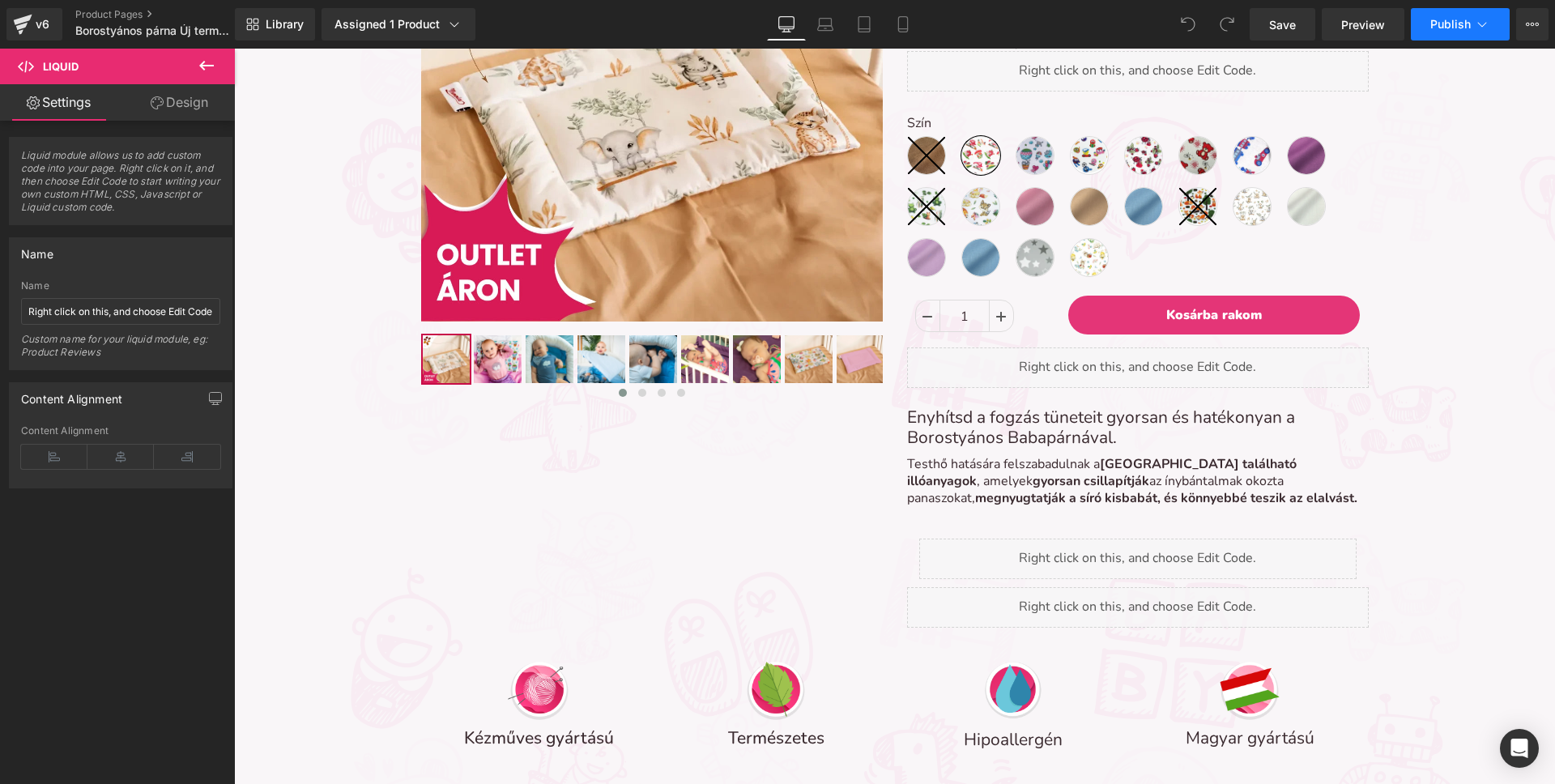
click at [1484, 25] on icon at bounding box center [1482, 25] width 9 height 5
click at [1523, 23] on button "View Live Page View with current Template Save Template to Library Schedule Pub…" at bounding box center [1532, 24] width 32 height 32
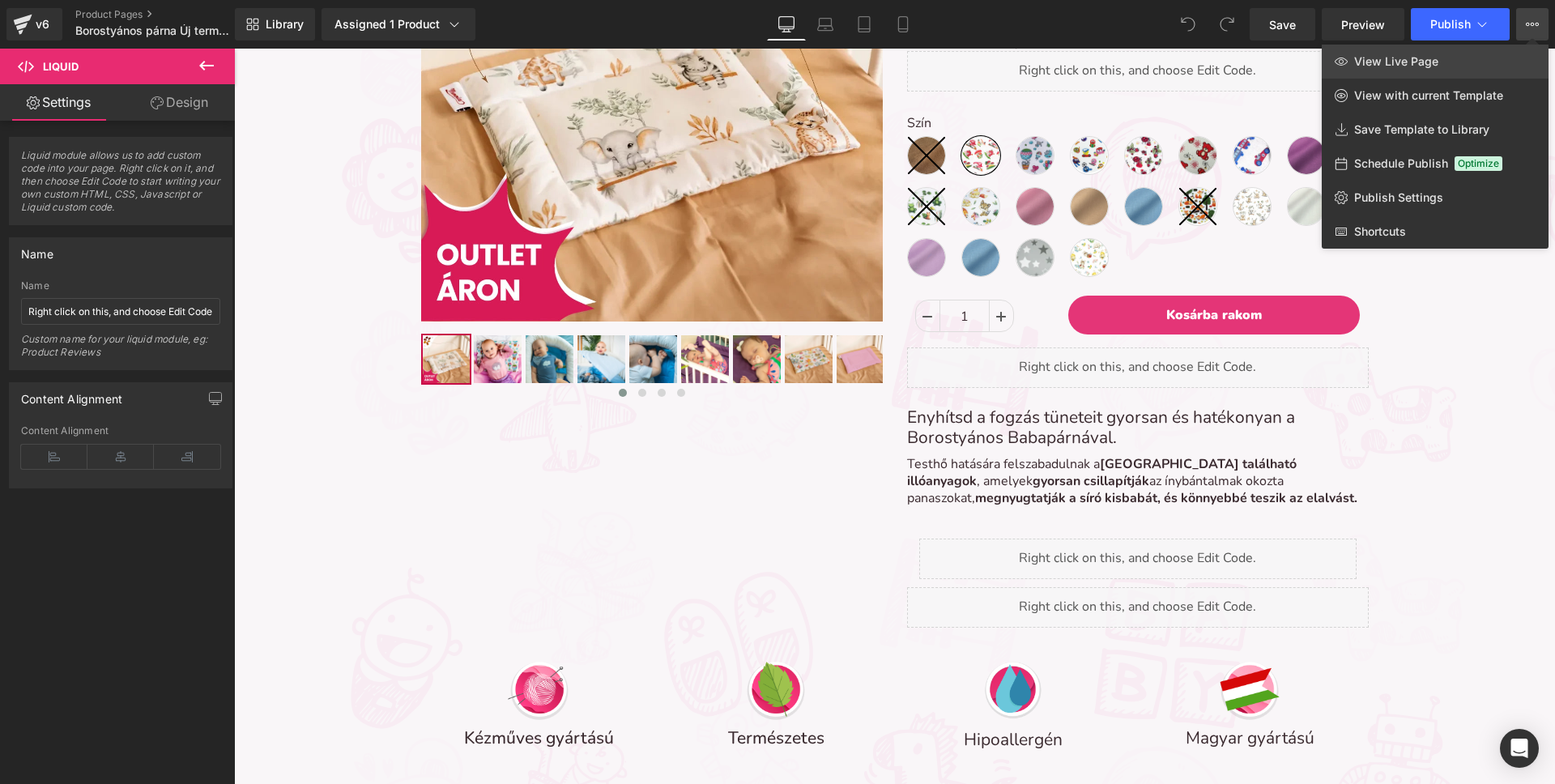
click at [1431, 69] on link "View Live Page" at bounding box center [1435, 61] width 227 height 34
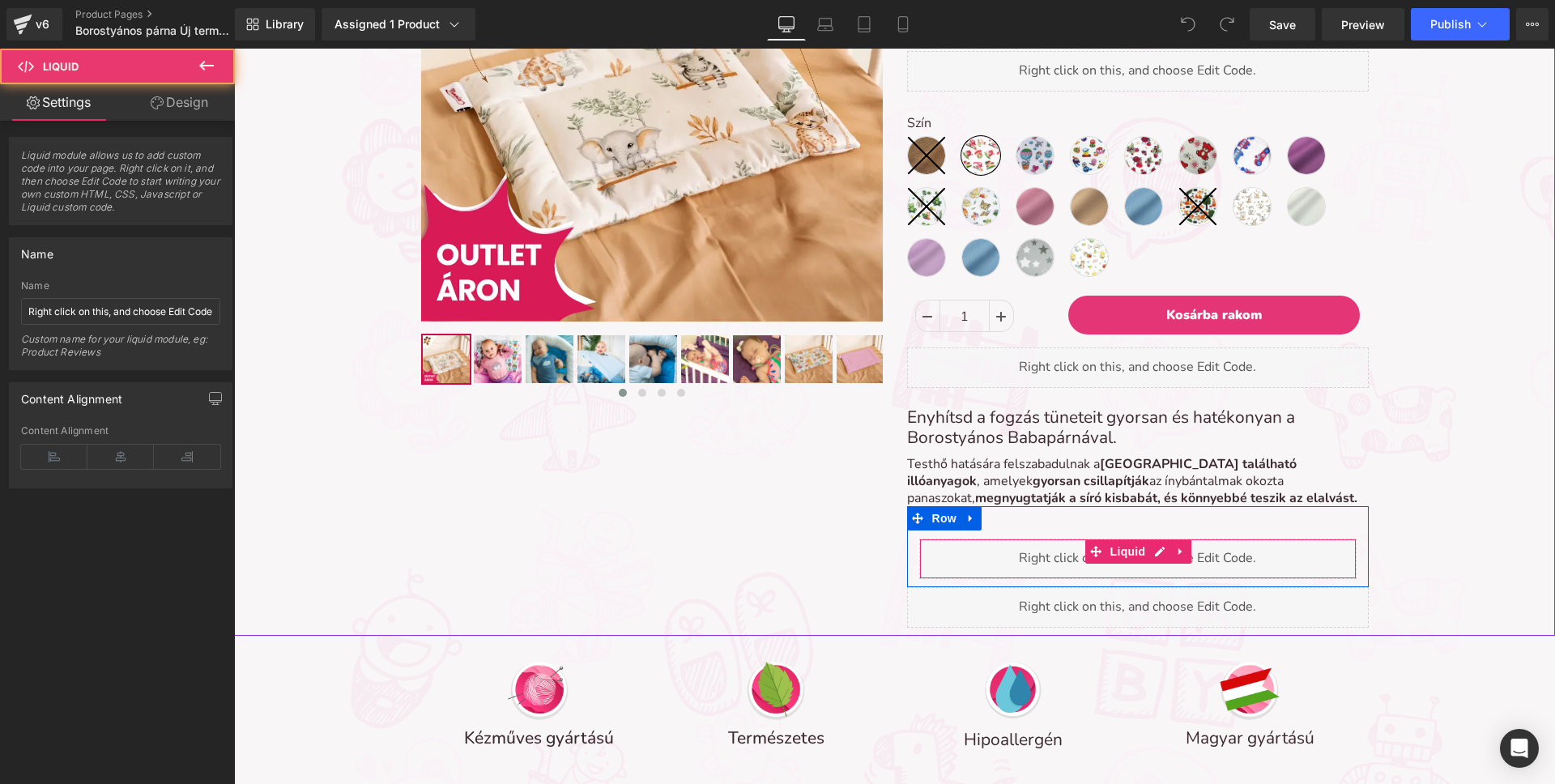
click at [1019, 554] on div "Liquid" at bounding box center [1138, 558] width 437 height 40
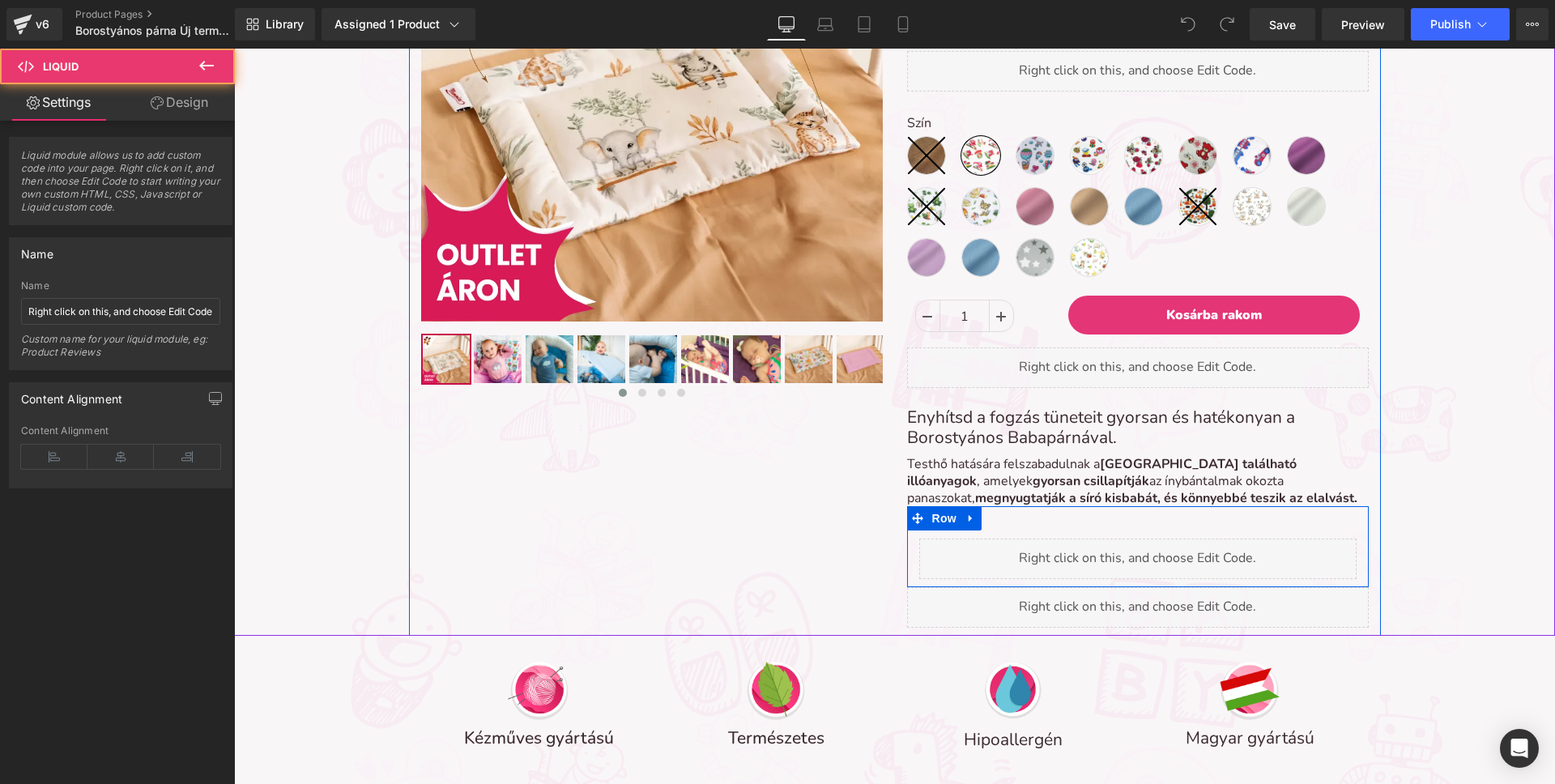
click at [1036, 526] on div "Liquid Row" at bounding box center [1138, 546] width 462 height 81
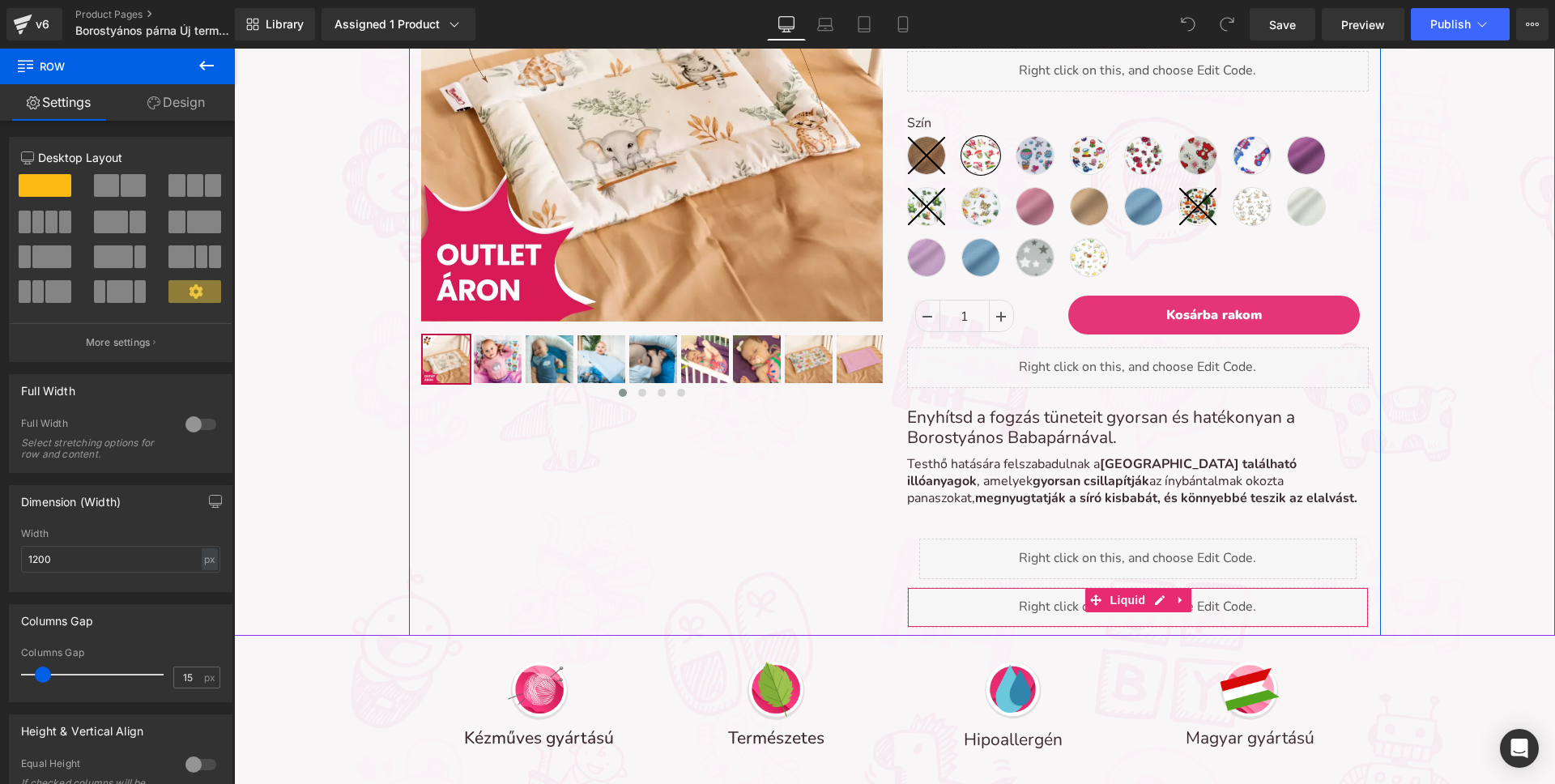
click at [932, 602] on div "Liquid" at bounding box center [1138, 608] width 462 height 40
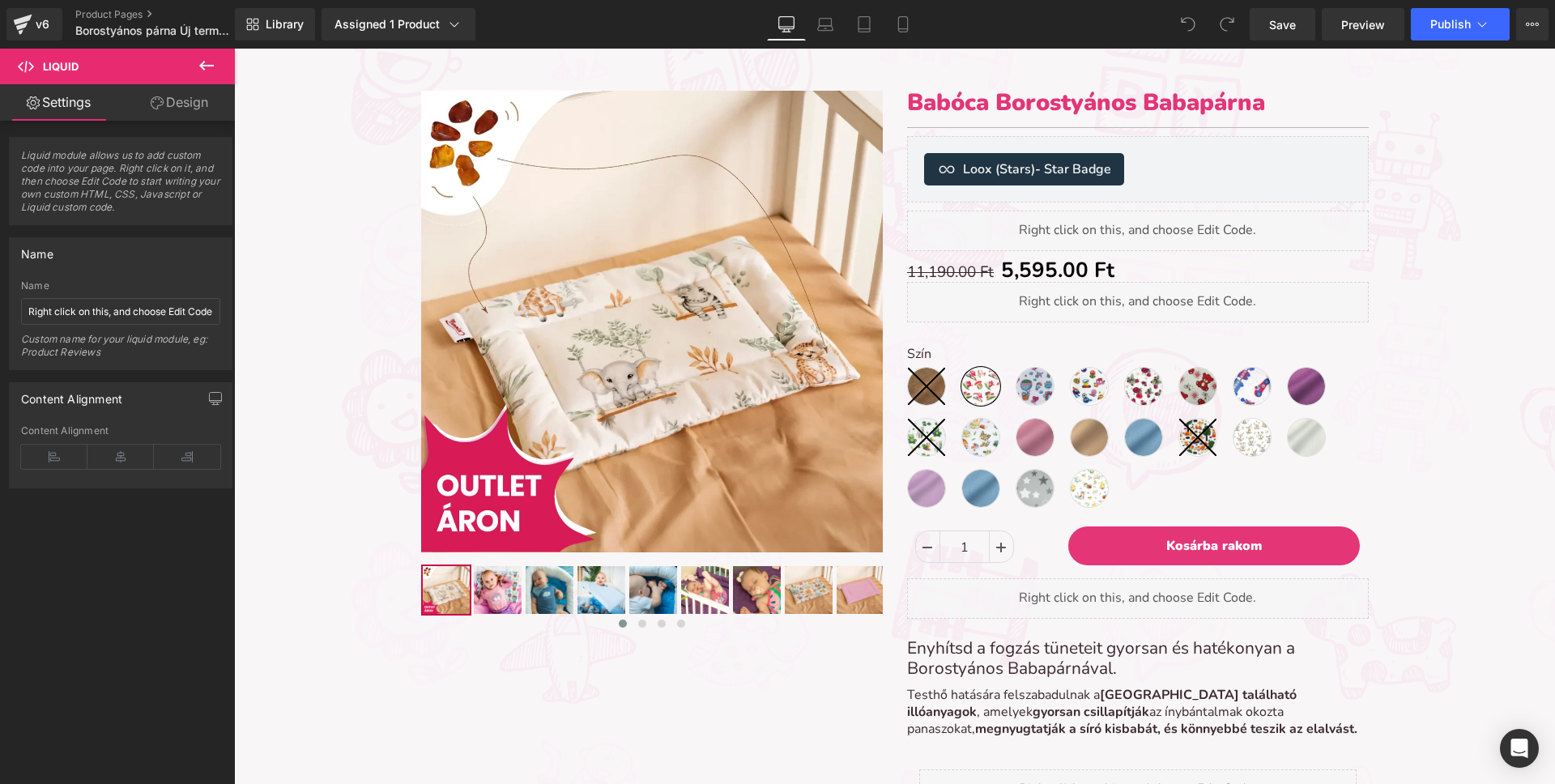
scroll to position [132, 0]
